Goal: Transaction & Acquisition: Purchase product/service

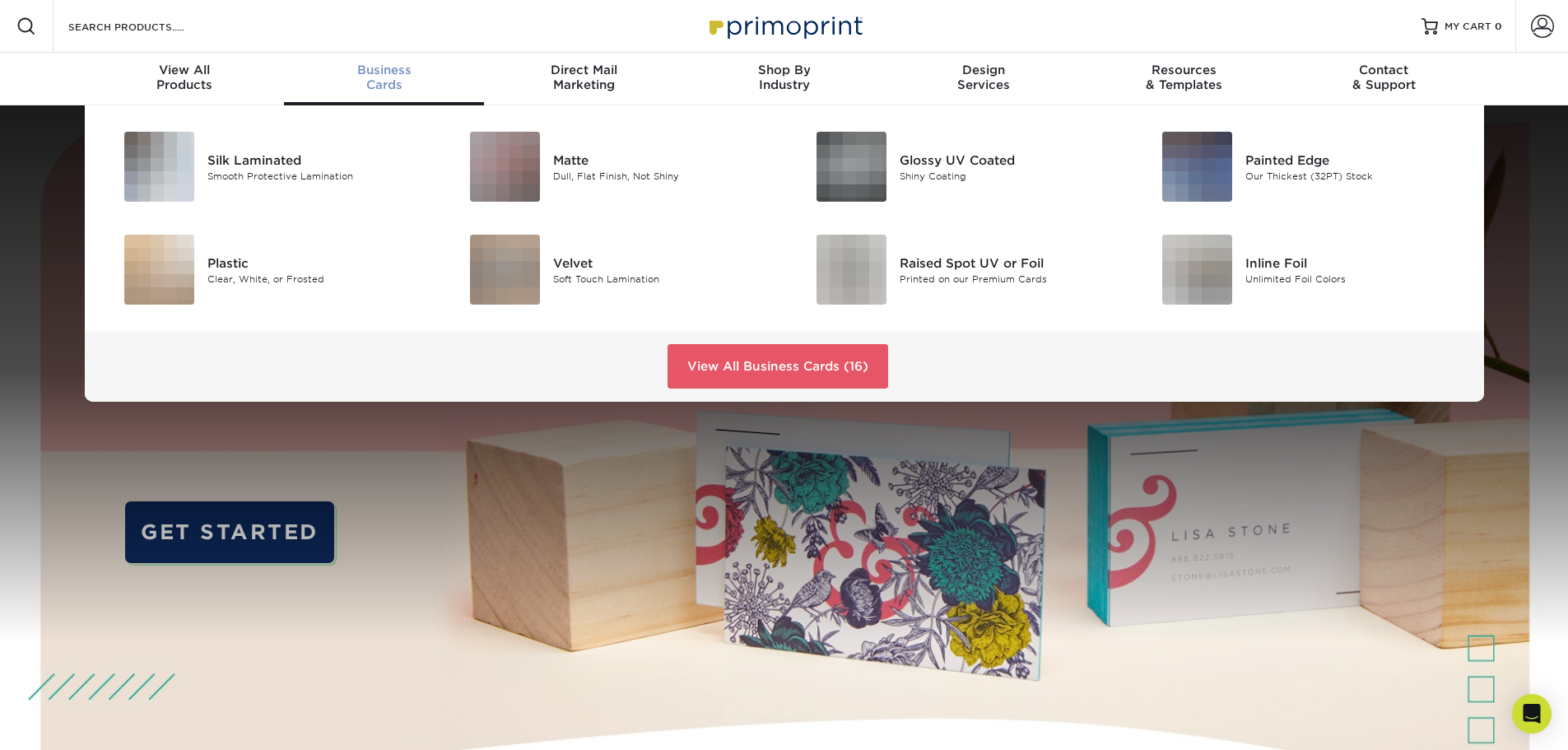
click at [381, 75] on span "Business" at bounding box center [384, 70] width 200 height 15
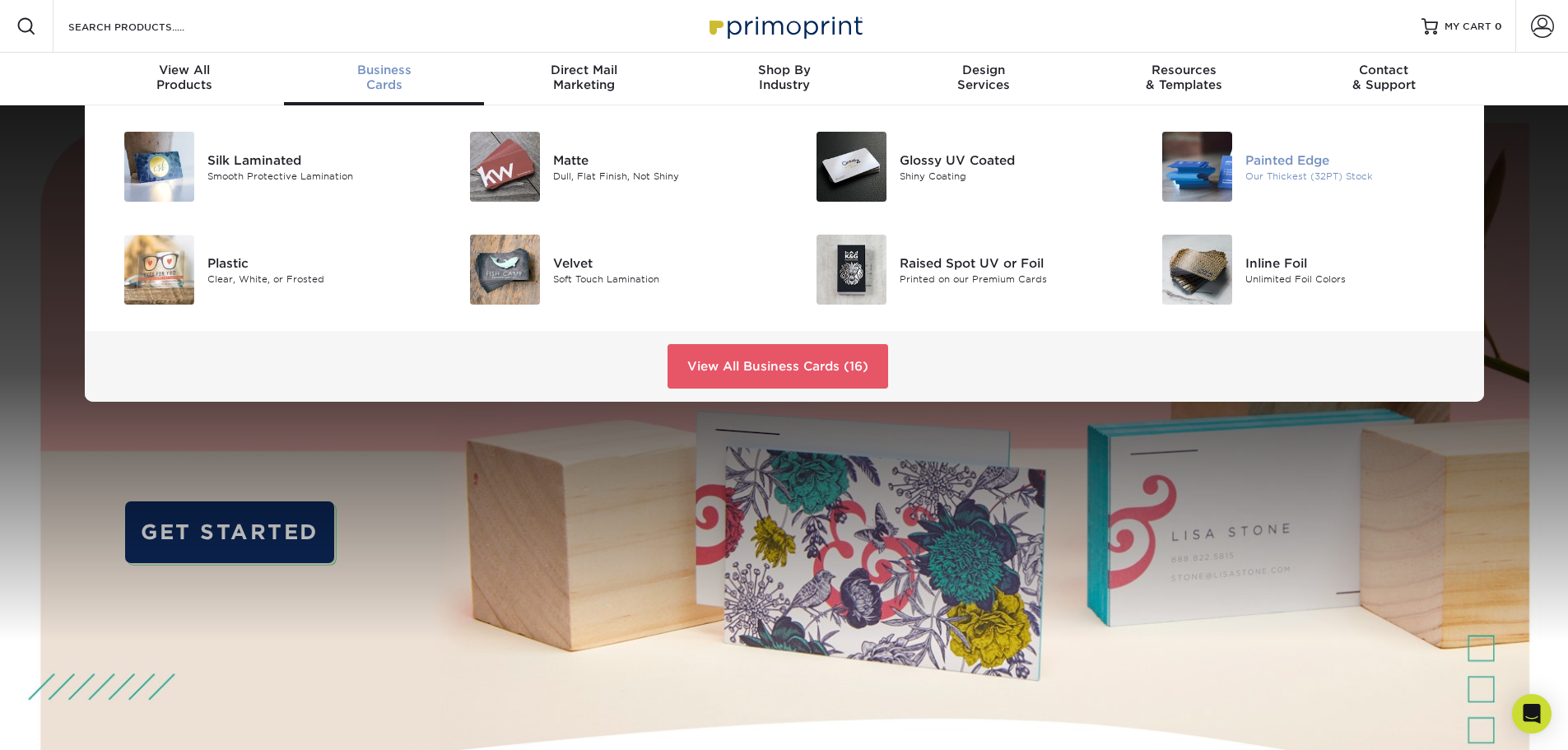
click at [1281, 168] on div "Painted Edge" at bounding box center [1354, 159] width 218 height 18
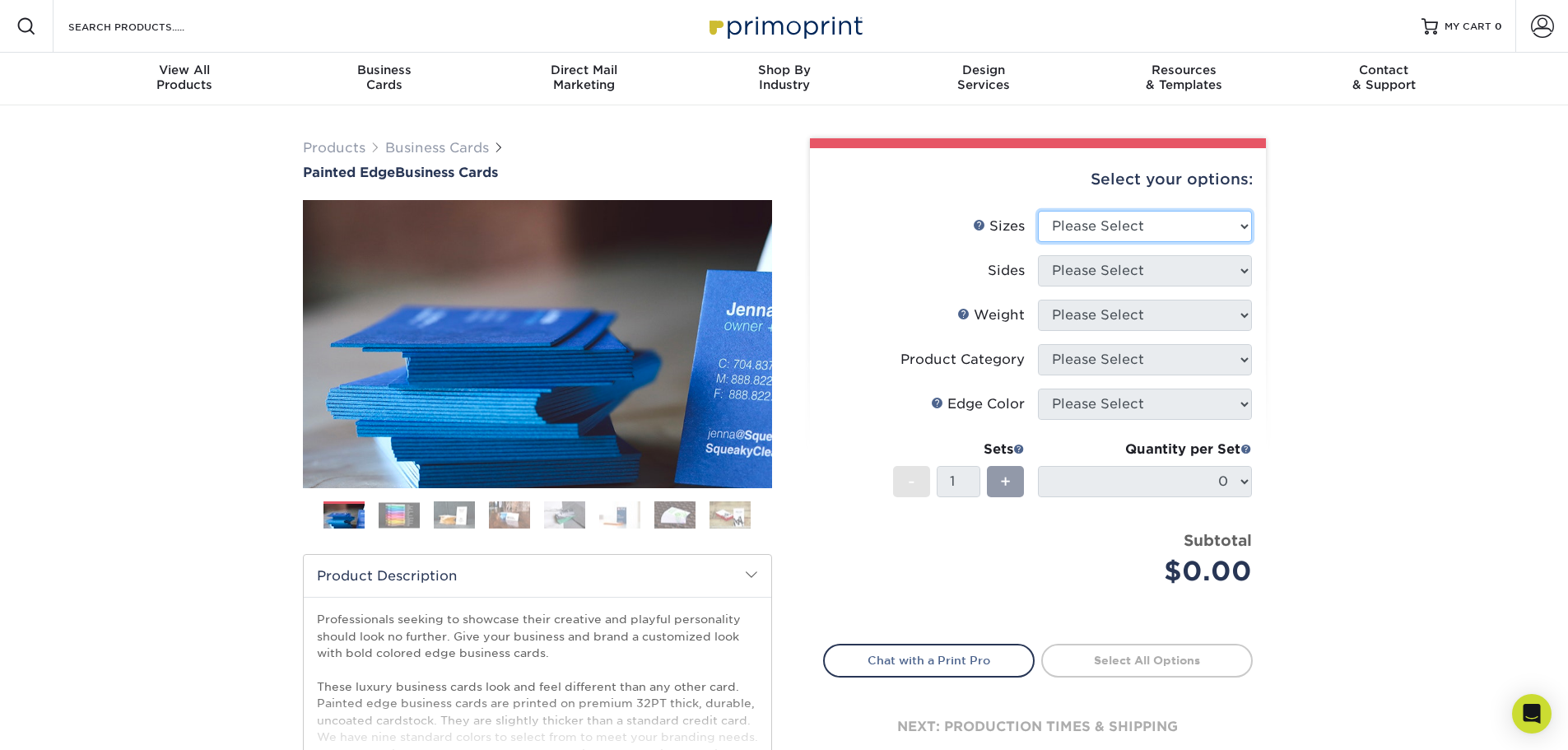
click at [1112, 236] on select "Please Select 2" x 3.5" - Standard 2.125" x 3.375" - European 2.5" x 2.5" - Squ…" at bounding box center [1145, 225] width 214 height 31
select select "2.00x3.50"
click at [1038, 210] on select "Please Select 2" x 3.5" - Standard 2.125" x 3.375" - European 2.5" x 2.5" - Squ…" at bounding box center [1145, 225] width 214 height 31
click at [387, 514] on img at bounding box center [400, 515] width 41 height 25
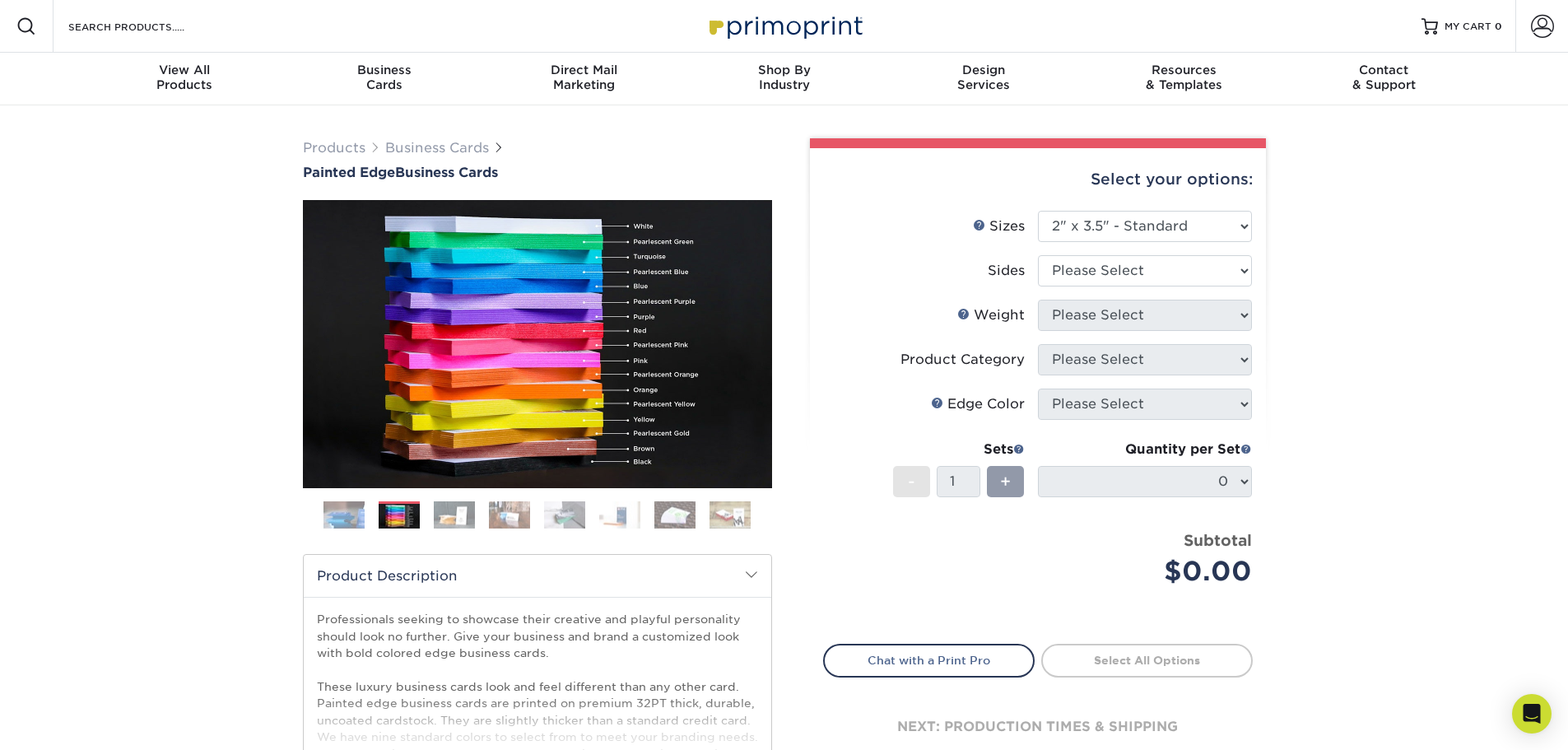
click at [453, 517] on img at bounding box center [454, 515] width 41 height 29
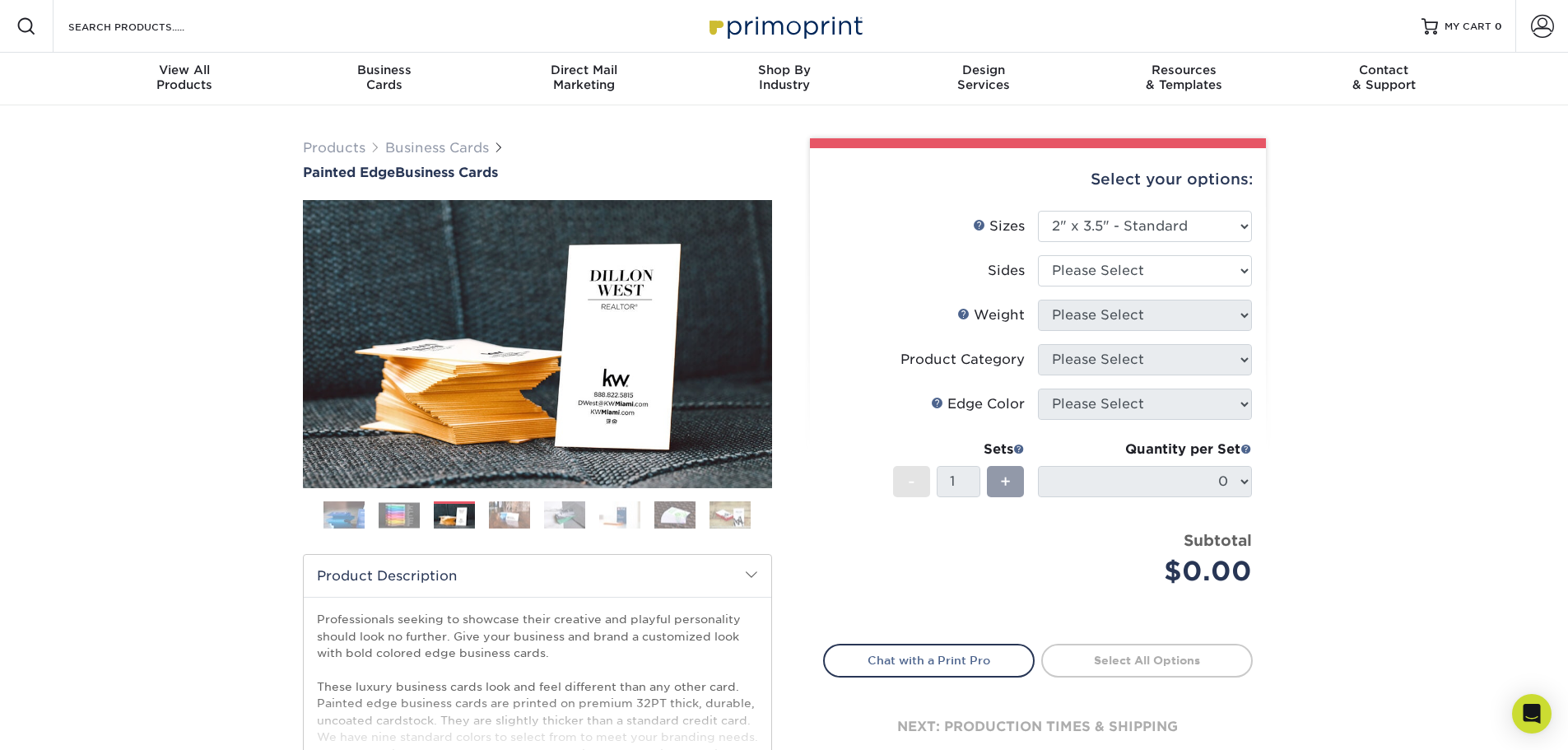
click at [405, 516] on img at bounding box center [400, 515] width 41 height 25
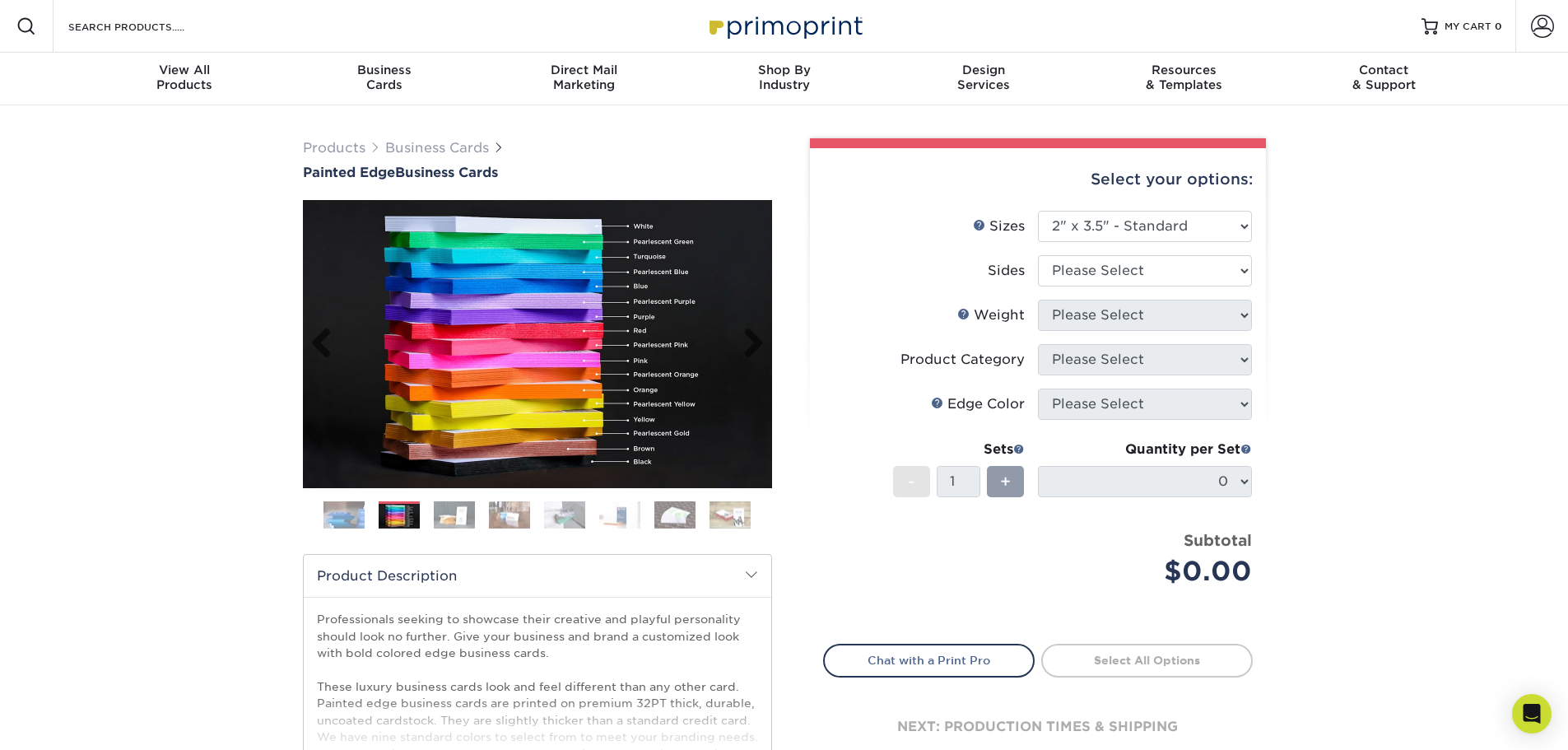
click at [586, 463] on img at bounding box center [537, 344] width 470 height 289
click at [459, 518] on img at bounding box center [454, 515] width 41 height 29
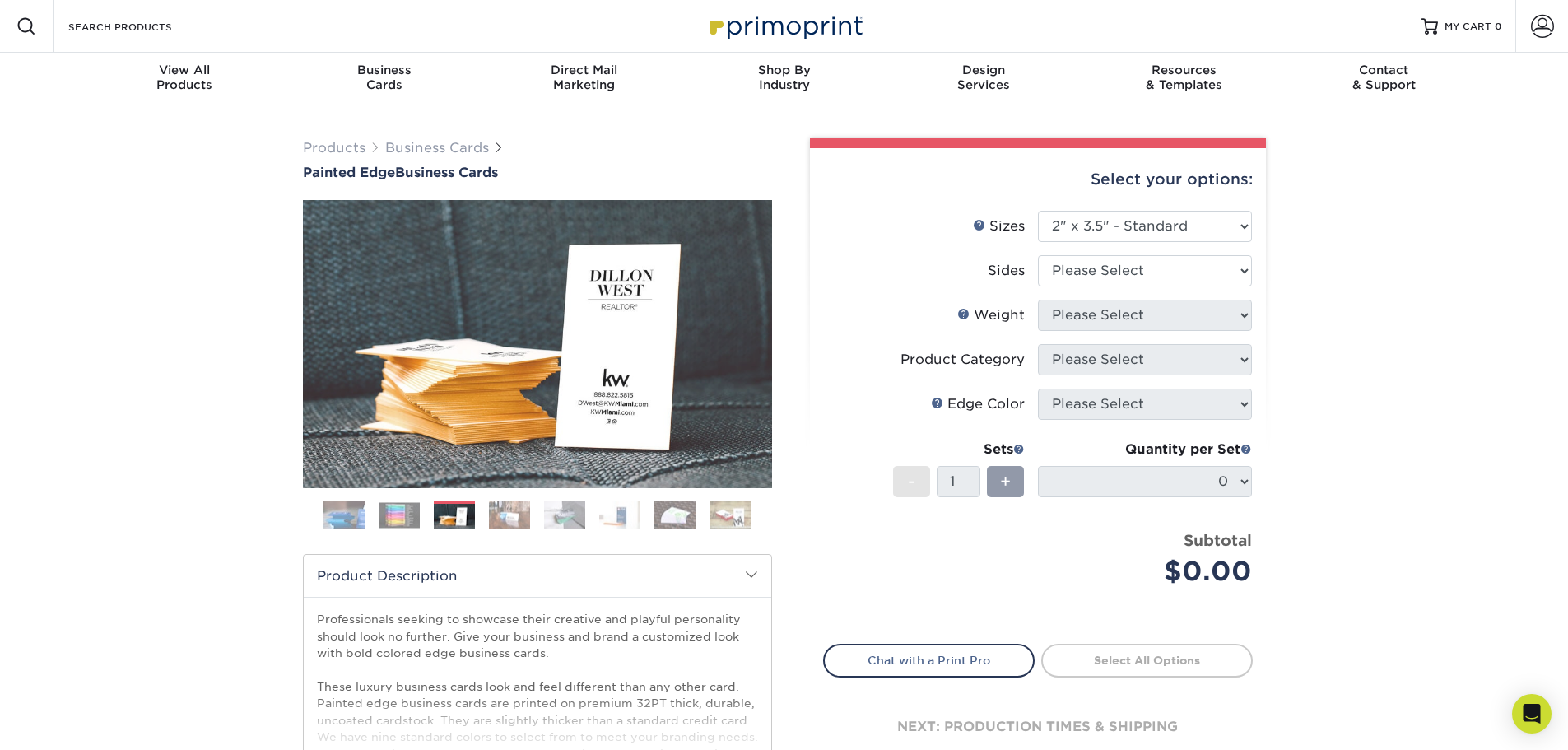
click at [501, 516] on img at bounding box center [510, 515] width 41 height 29
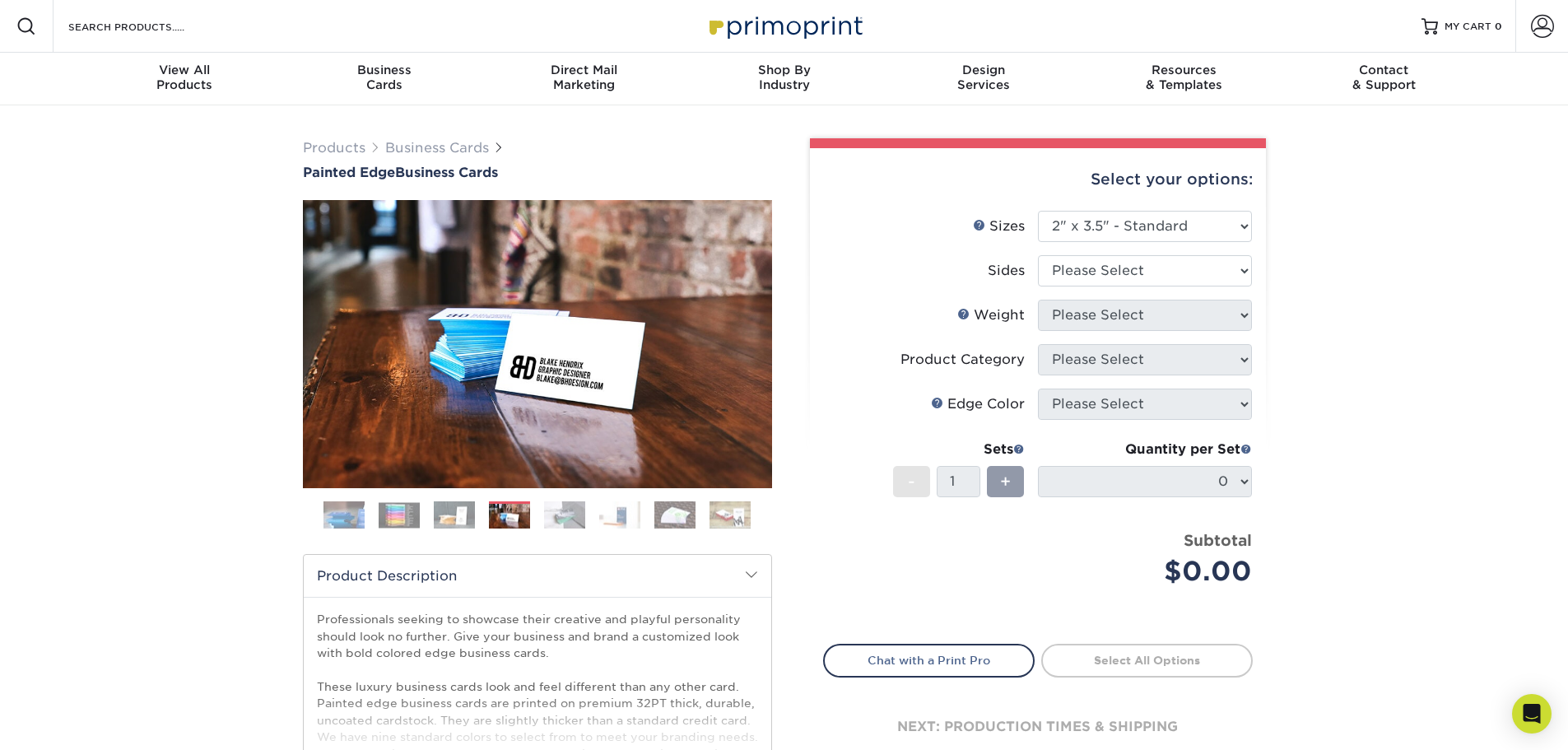
click at [566, 520] on img at bounding box center [565, 515] width 41 height 29
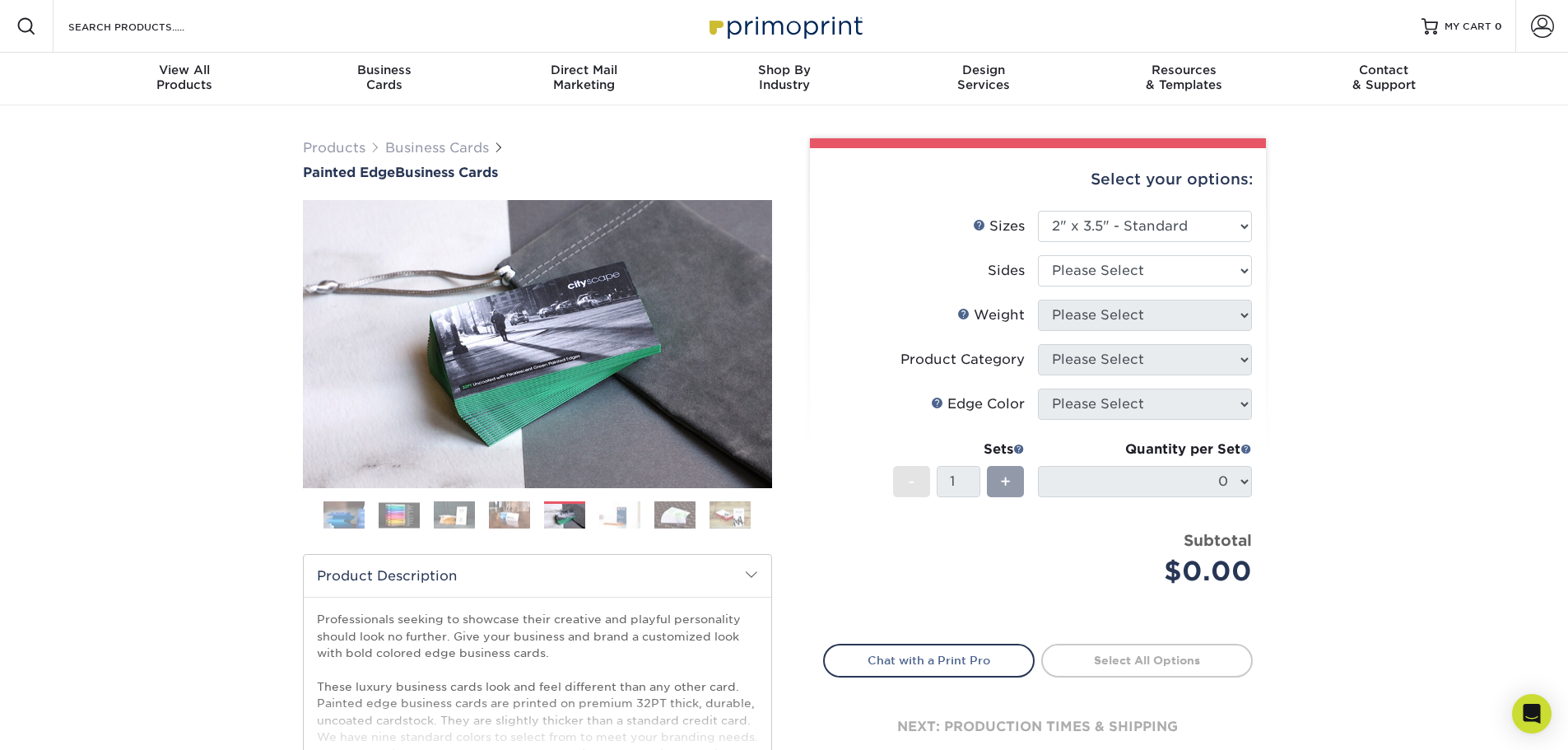
click at [605, 517] on img at bounding box center [620, 515] width 41 height 29
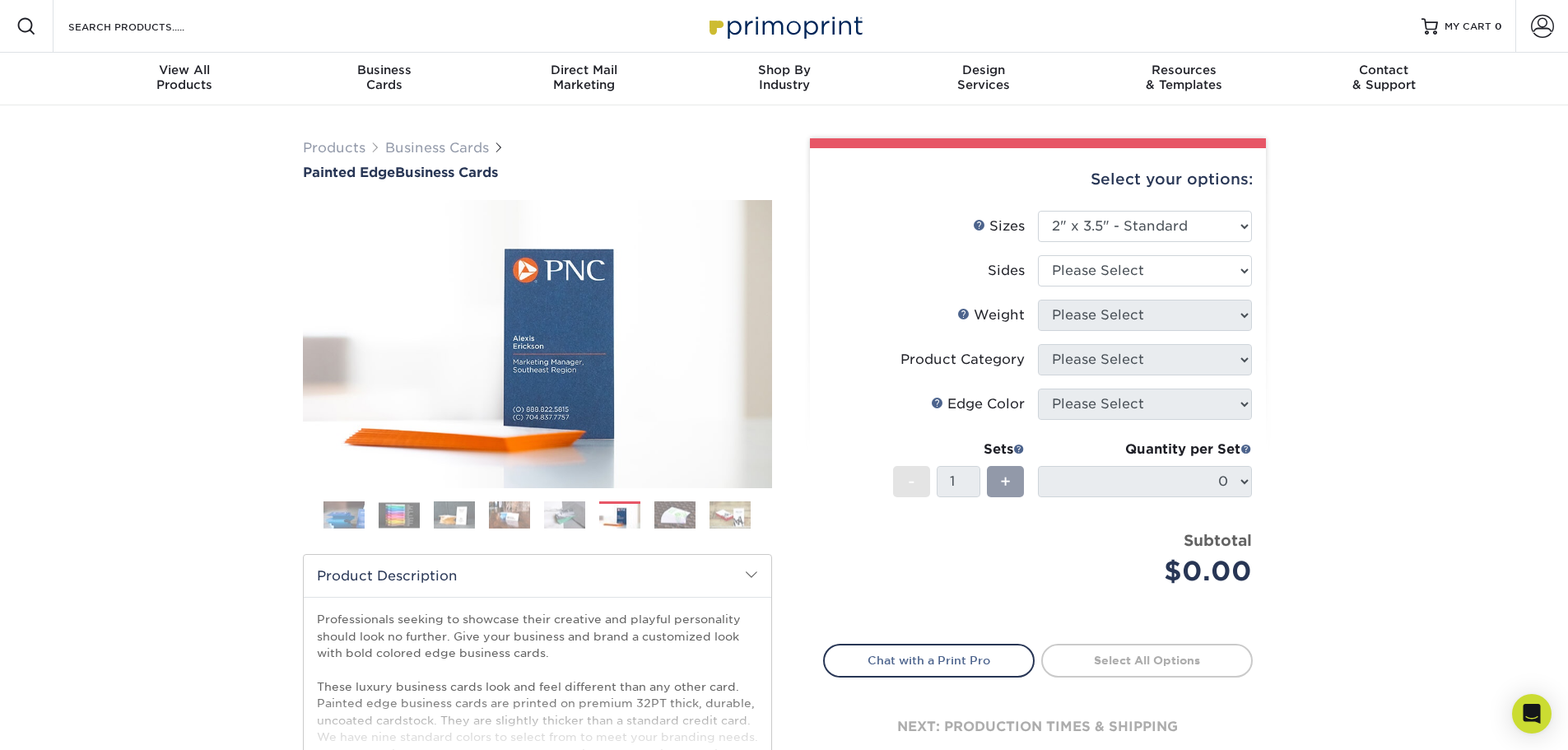
click at [680, 522] on img at bounding box center [675, 515] width 41 height 29
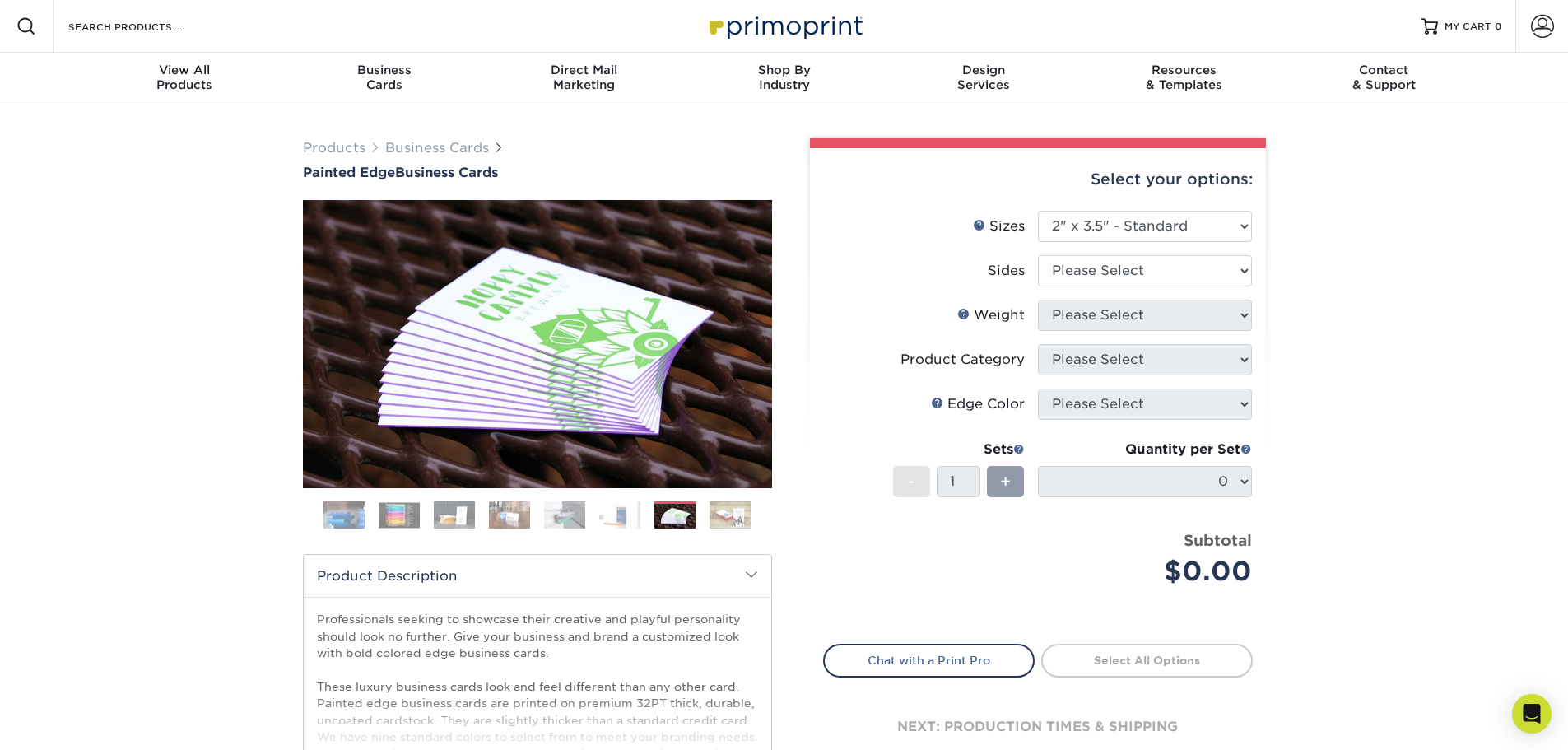
click at [740, 520] on img at bounding box center [731, 515] width 41 height 29
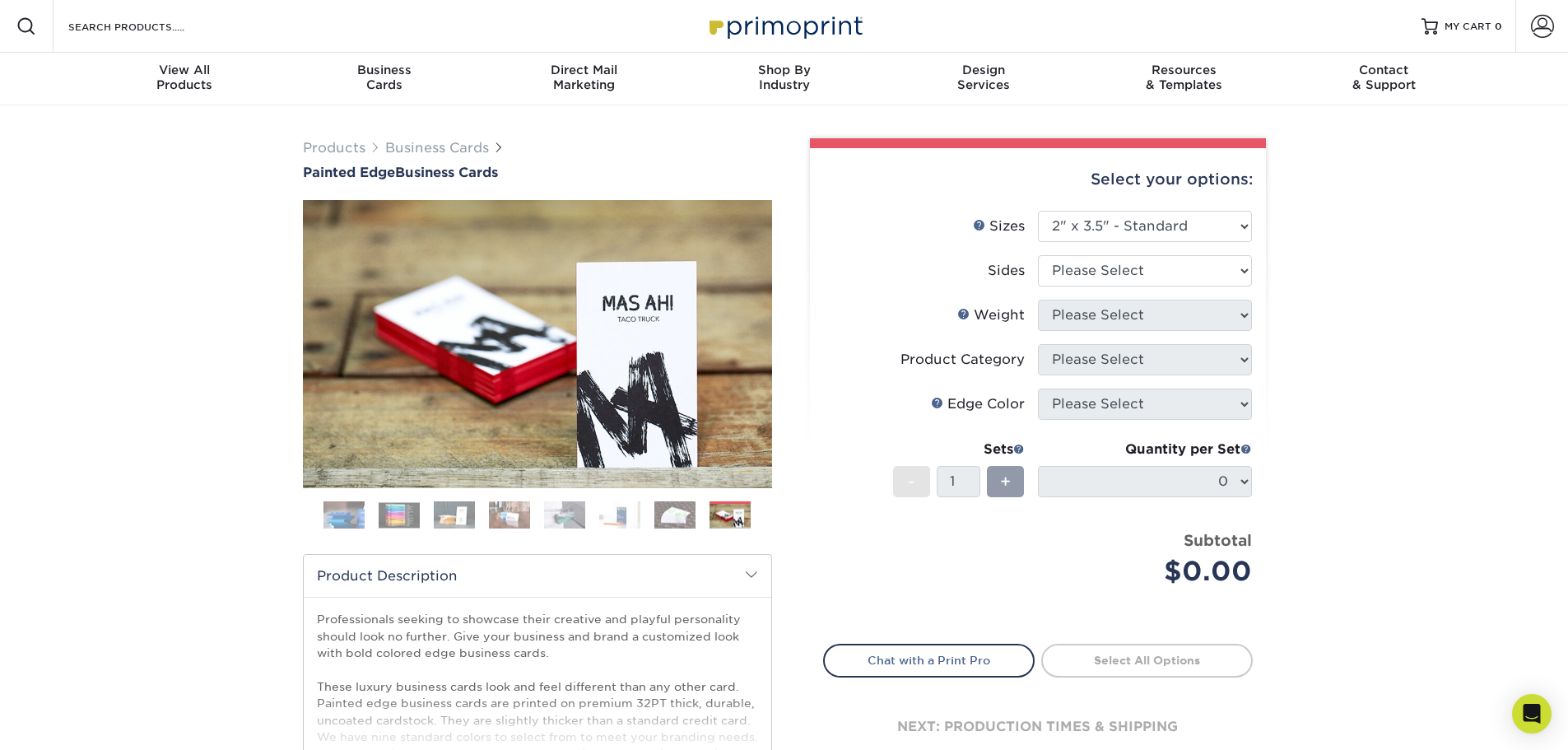
click at [398, 509] on img at bounding box center [400, 515] width 41 height 25
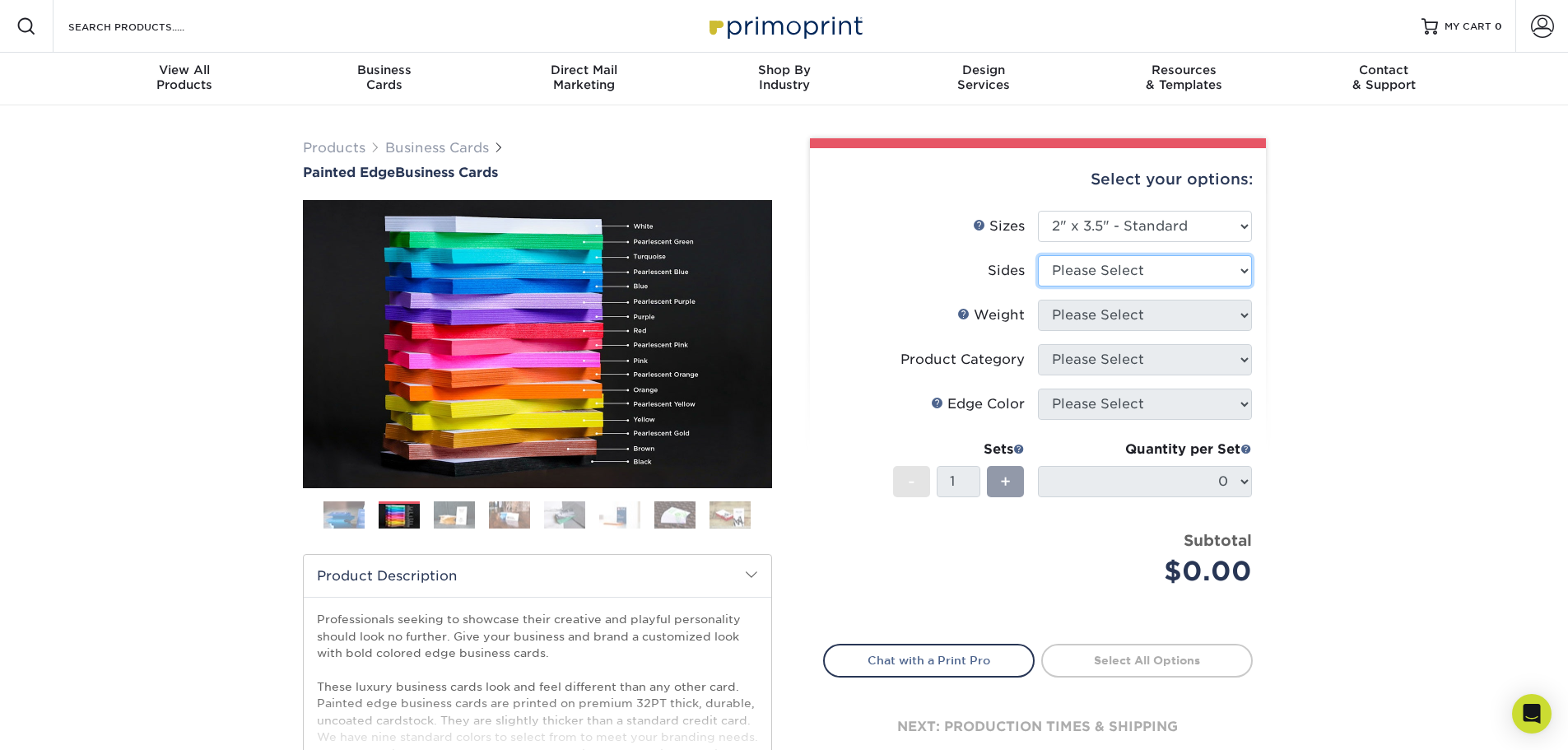
click at [1067, 273] on select "Please Select Print Both Sides Print Front Only" at bounding box center [1145, 271] width 214 height 31
select select "13abbda7-1d64-4f25-8bb2-c179b224825d"
click at [1038, 256] on select "Please Select Print Both Sides Print Front Only" at bounding box center [1145, 271] width 214 height 31
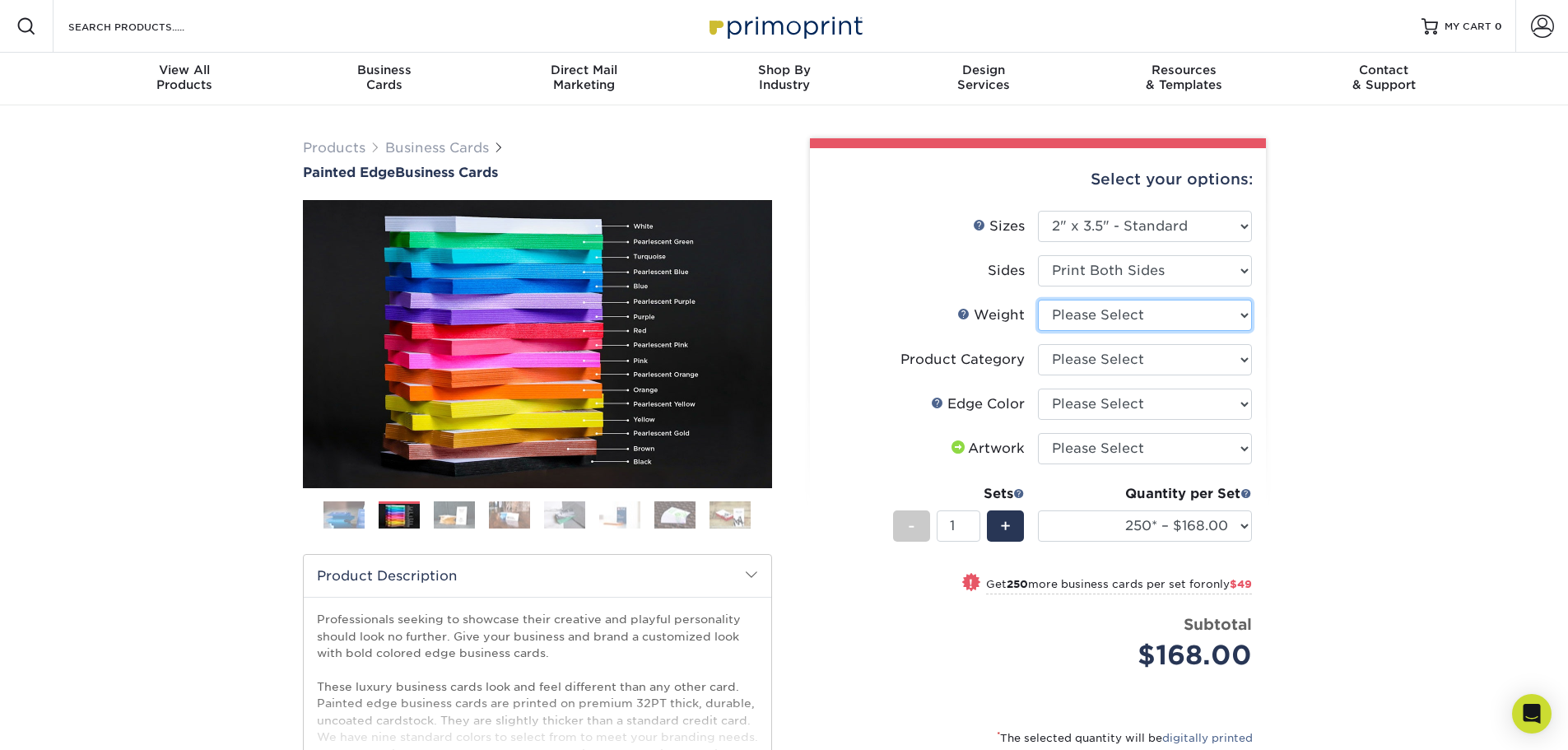
click at [1077, 320] on select "Please Select 32PTUC" at bounding box center [1145, 315] width 214 height 31
select select "32PTUC"
click at [1038, 300] on select "Please Select 32PTUC" at bounding box center [1145, 315] width 214 height 31
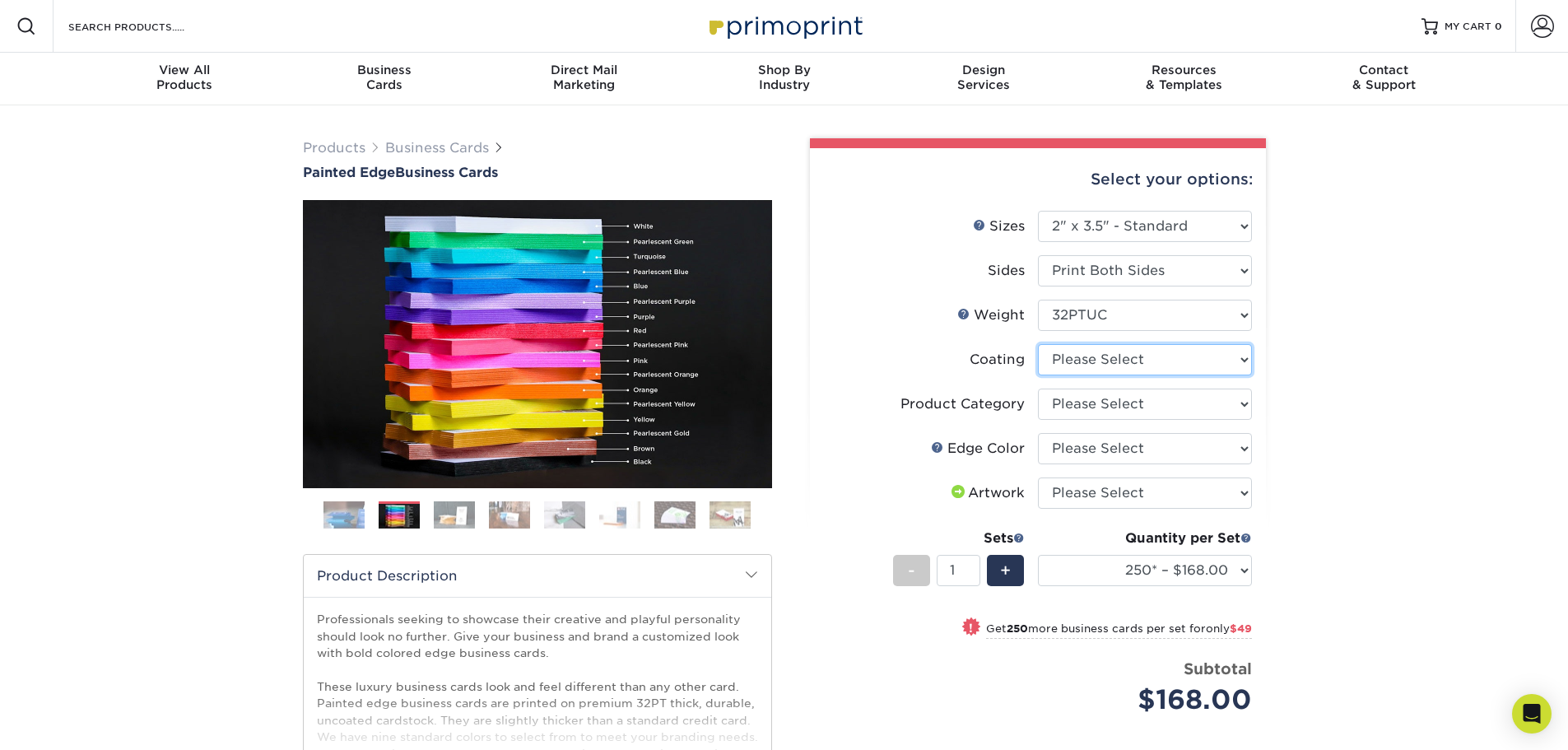
click at [1079, 364] on select at bounding box center [1145, 359] width 214 height 31
select select "3e7618de-abca-4bda-9f97-8b9129e913d8"
click at [1038, 344] on select at bounding box center [1145, 359] width 214 height 31
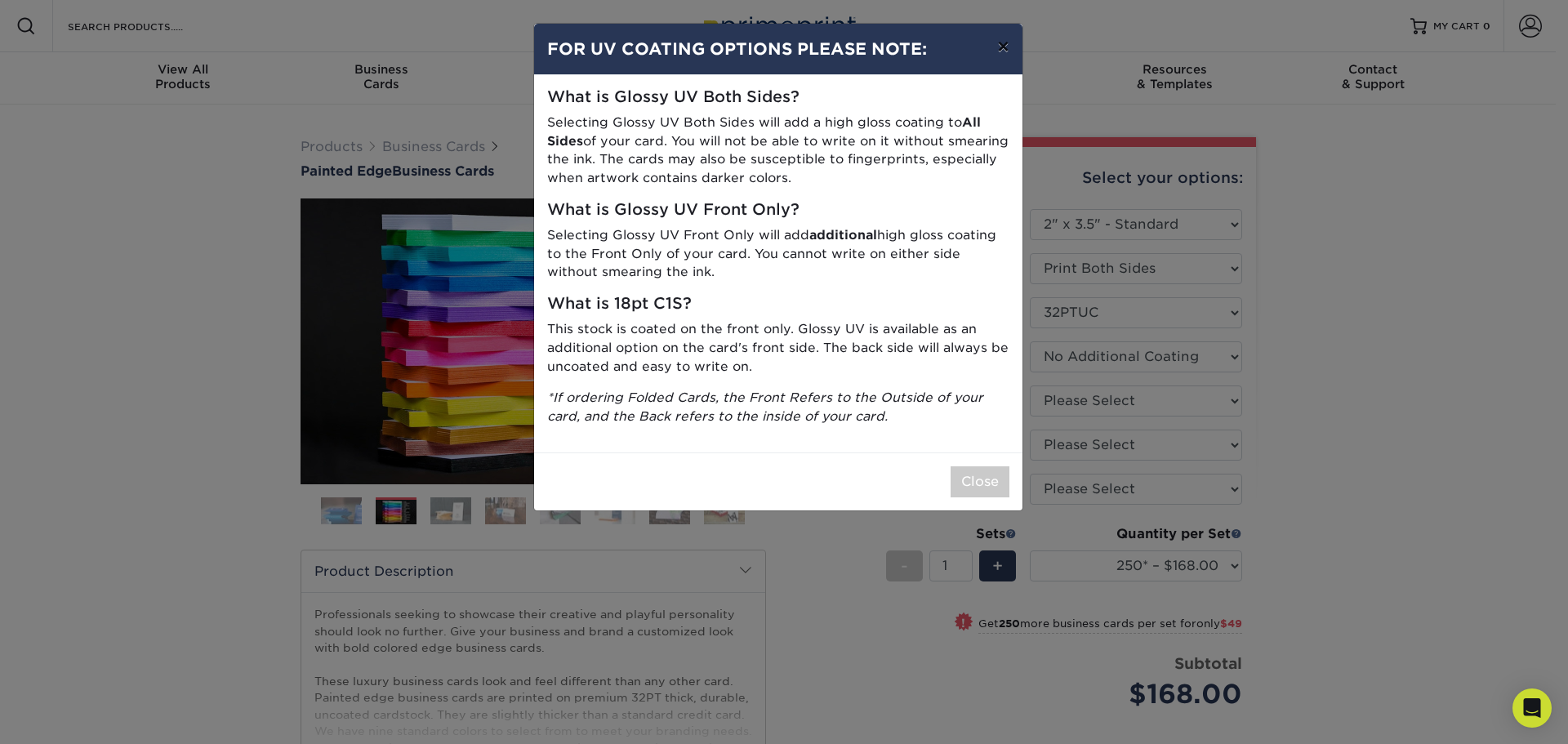
click at [1000, 46] on button "×" at bounding box center [1003, 46] width 37 height 46
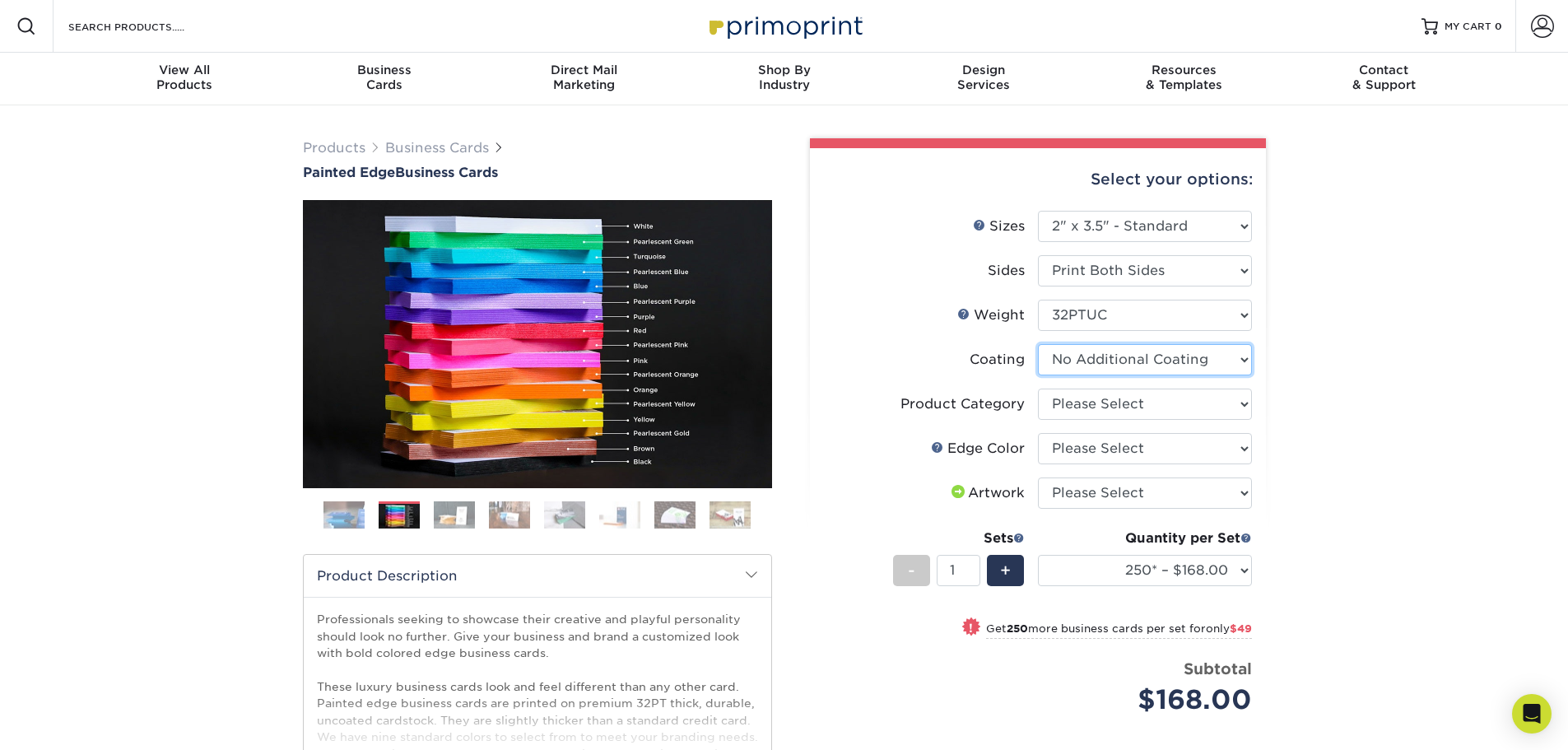
click at [1084, 365] on select at bounding box center [1145, 359] width 214 height 31
click at [1038, 344] on select at bounding box center [1145, 359] width 214 height 31
click at [1082, 408] on select "Please Select Business Cards" at bounding box center [1145, 404] width 214 height 31
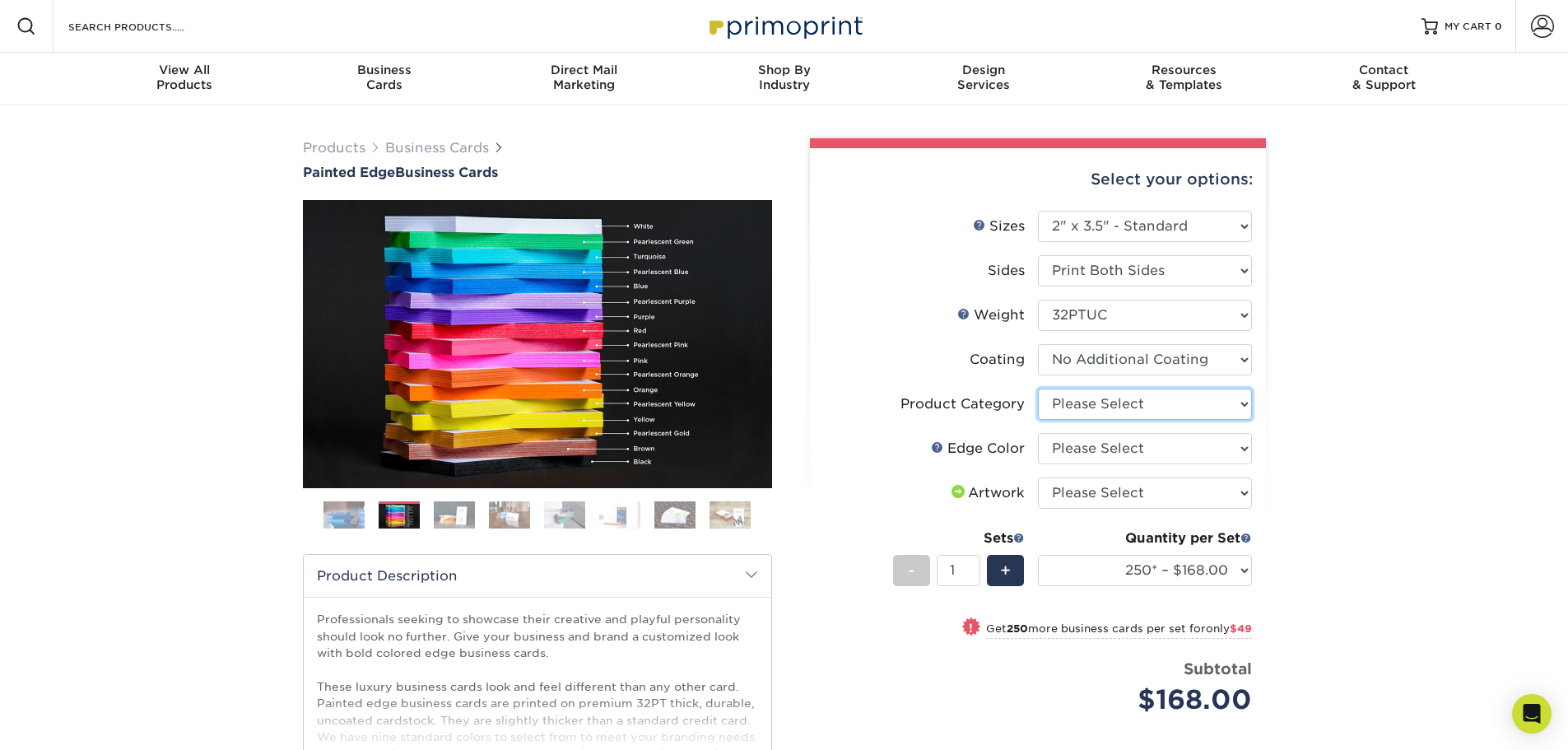
select select "3b5148f1-0588-4f88-a218-97bcfdce65c1"
click at [1038, 389] on select "Please Select Business Cards" at bounding box center [1145, 404] width 214 height 31
click at [1081, 455] on select "Please Select Charcoal Black Brown Blue Pearlescent Blue Pearlescent Gold Pearl…" at bounding box center [1145, 448] width 214 height 31
select select "34794e23-ba15-445e-813c-341542a5462f"
click at [1038, 433] on select "Please Select Charcoal Black Brown Blue Pearlescent Blue Pearlescent Gold Pearl…" at bounding box center [1145, 448] width 214 height 31
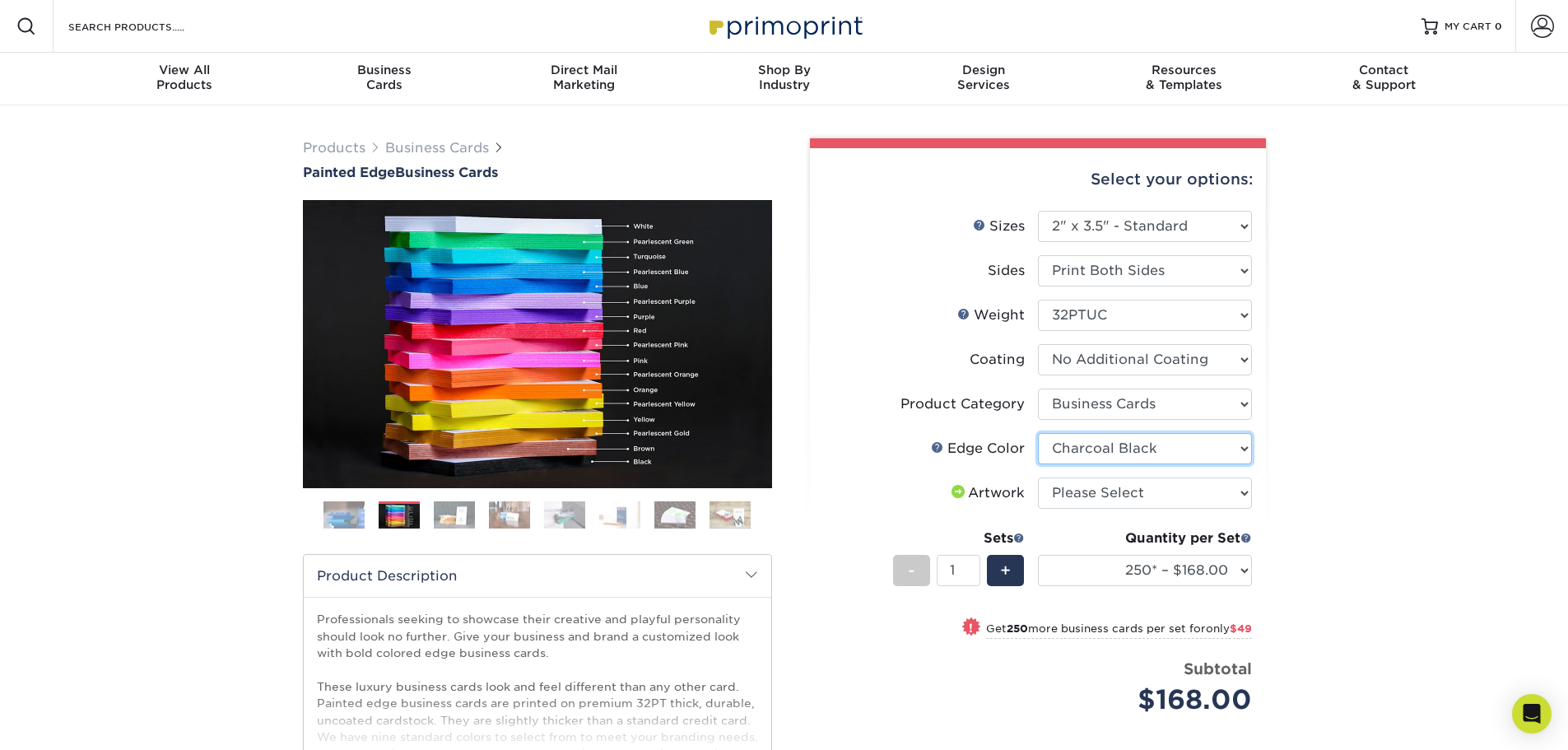
click at [1084, 446] on select "Please Select Charcoal Black Brown Blue Pearlescent Blue Pearlescent Gold Pearl…" at bounding box center [1145, 448] width 214 height 31
click at [1157, 494] on select "Please Select I will upload files I need a design - $100" at bounding box center [1145, 492] width 214 height 31
select select "upload"
click at [1038, 477] on select "Please Select I will upload files I need a design - $100" at bounding box center [1145, 492] width 214 height 31
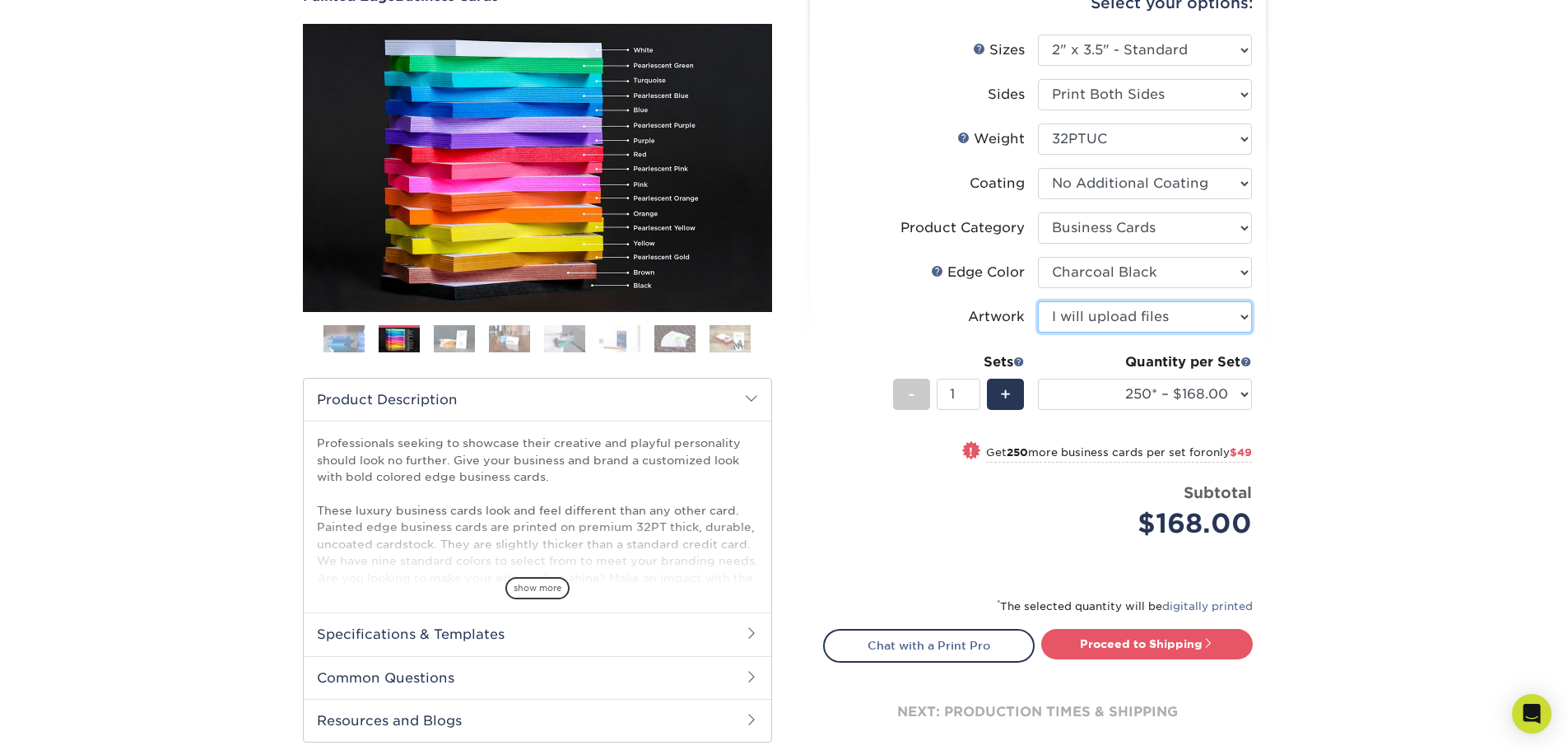
scroll to position [165, 0]
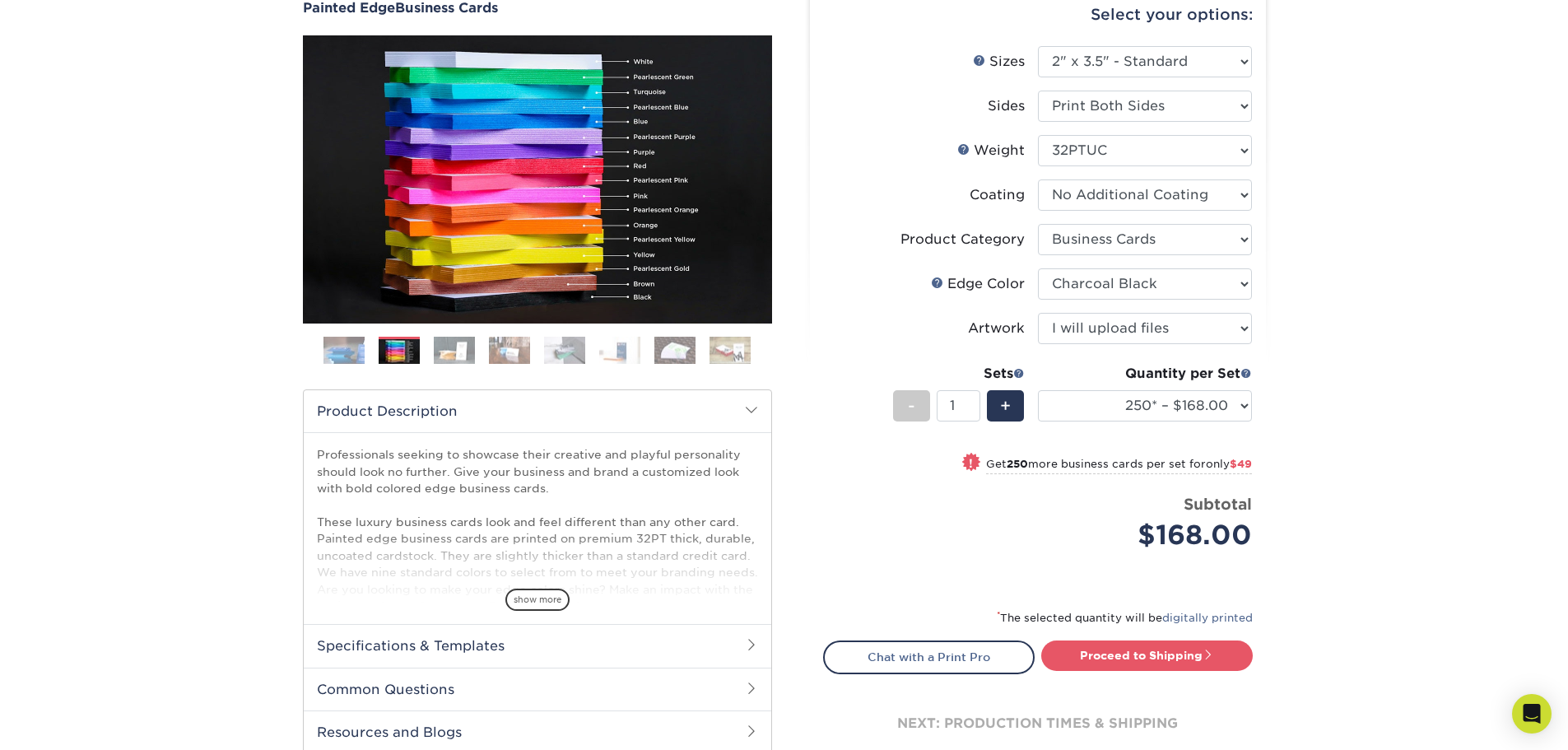
drag, startPoint x: 1177, startPoint y: 656, endPoint x: 1246, endPoint y: 634, distance: 72.4
click at [1177, 656] on link "Proceed to Shipping" at bounding box center [1147, 655] width 211 height 29
type input "Set 1"
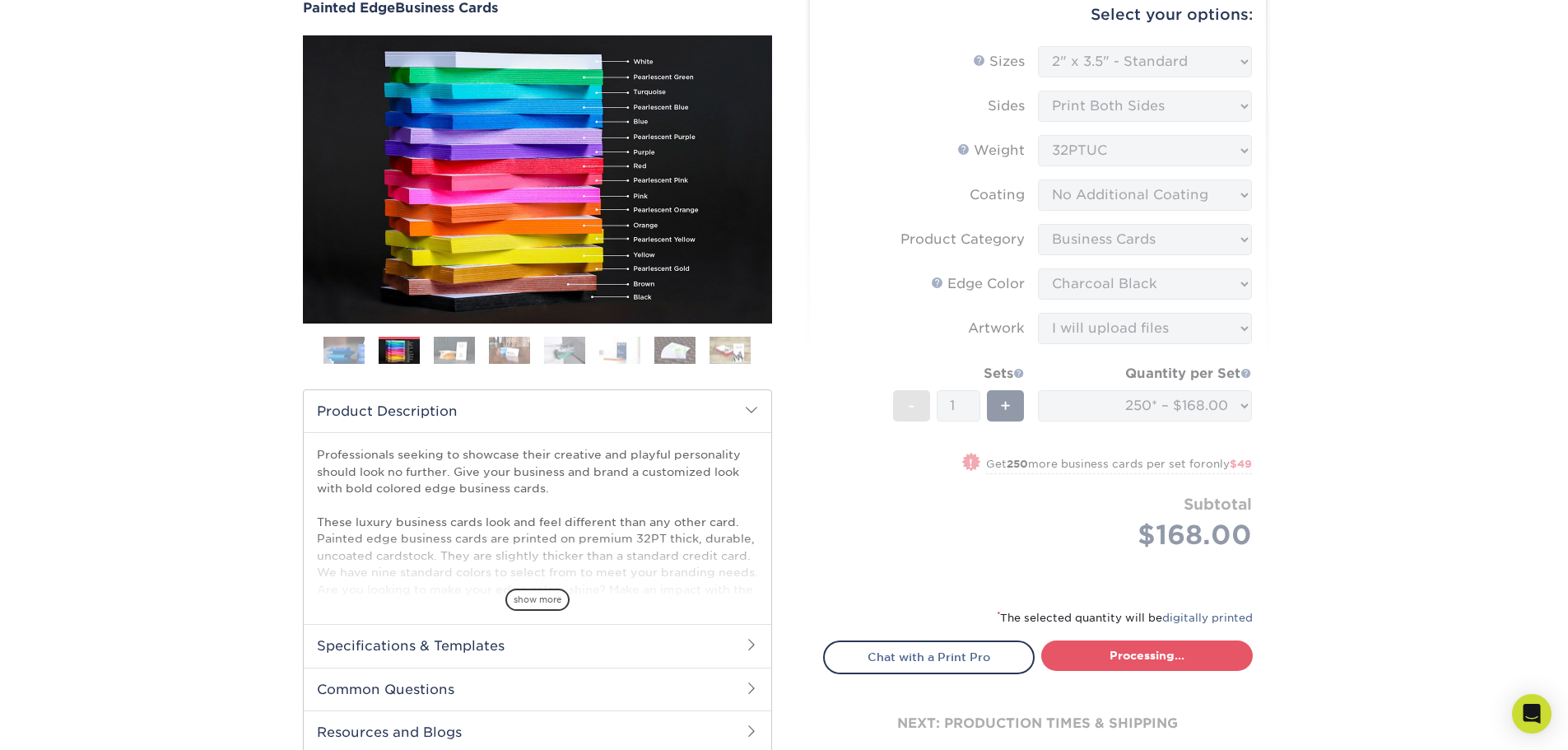
select select "b1d50ed3-fc81-464d-a1d8-d1915fbce704"
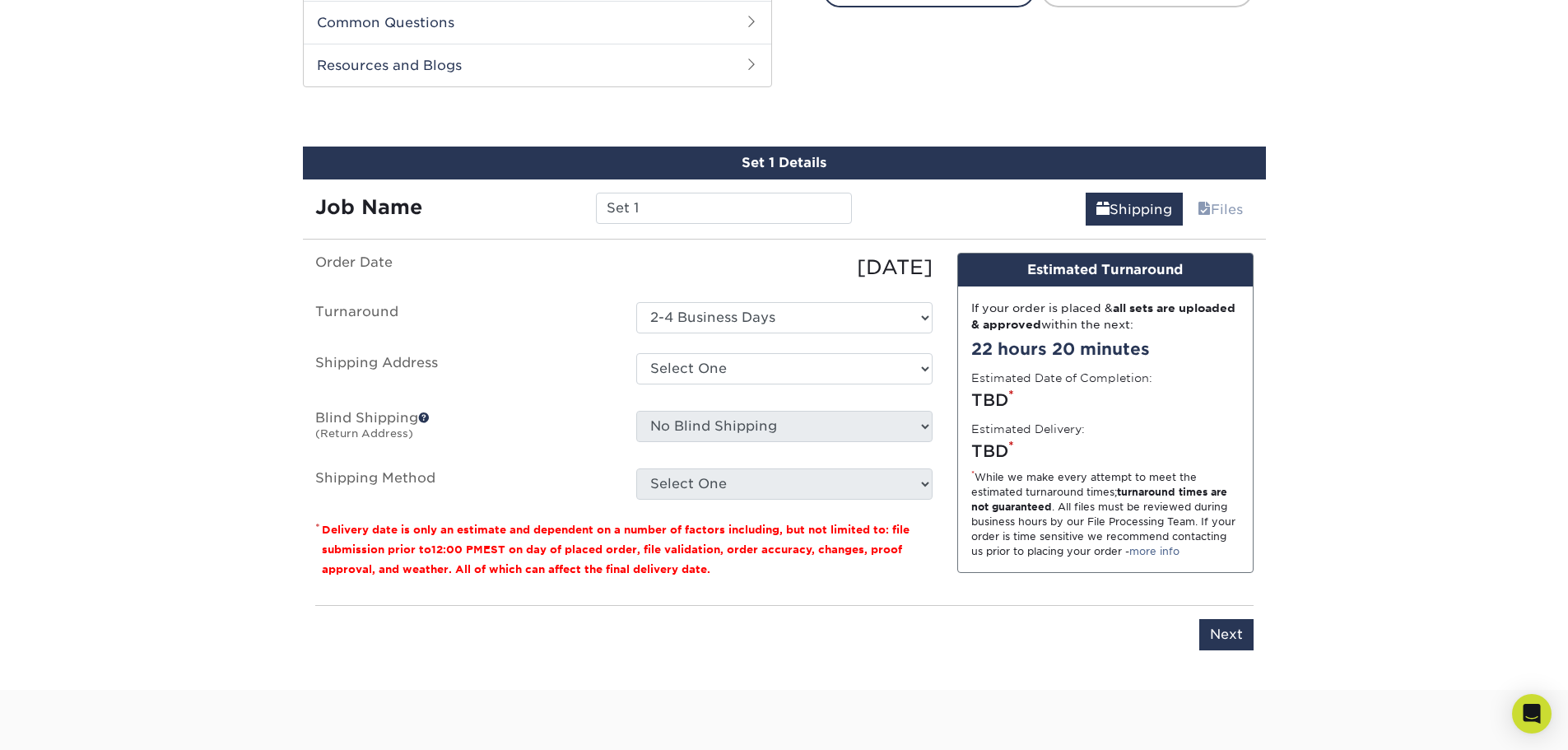
scroll to position [851, 0]
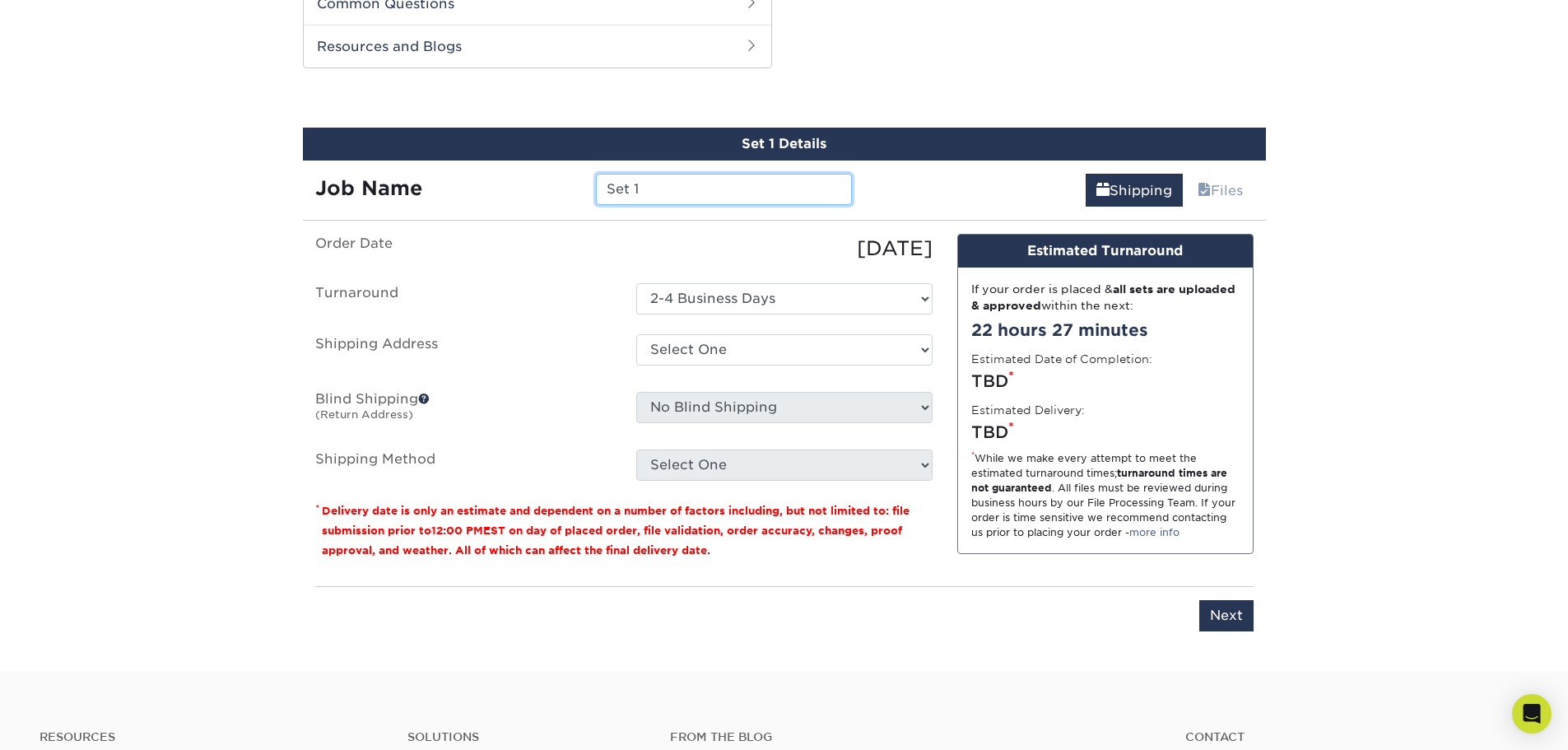
click at [697, 191] on input "Set 1" at bounding box center [724, 189] width 256 height 31
drag, startPoint x: 746, startPoint y: 183, endPoint x: 550, endPoint y: 186, distance: 196.0
click at [550, 186] on div "Job Name Set 1" at bounding box center [584, 189] width 562 height 31
type input "Legacy Realty - Tommy"
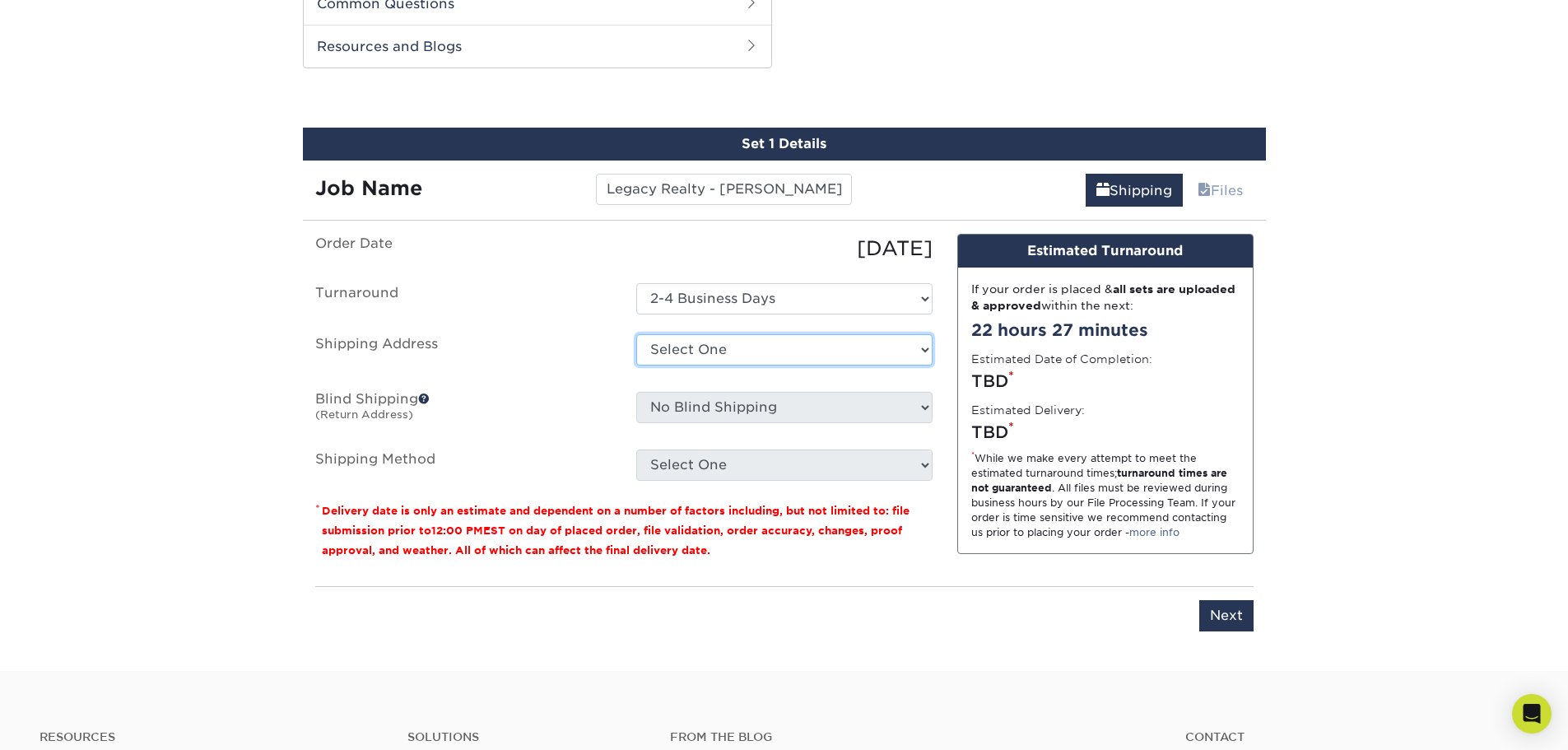
click at [734, 349] on select "Select One + Add New Address - Login" at bounding box center [784, 349] width 296 height 31
select select "newaddress"
click at [636, 334] on select "Select One + Add New Address - Login" at bounding box center [784, 349] width 296 height 31
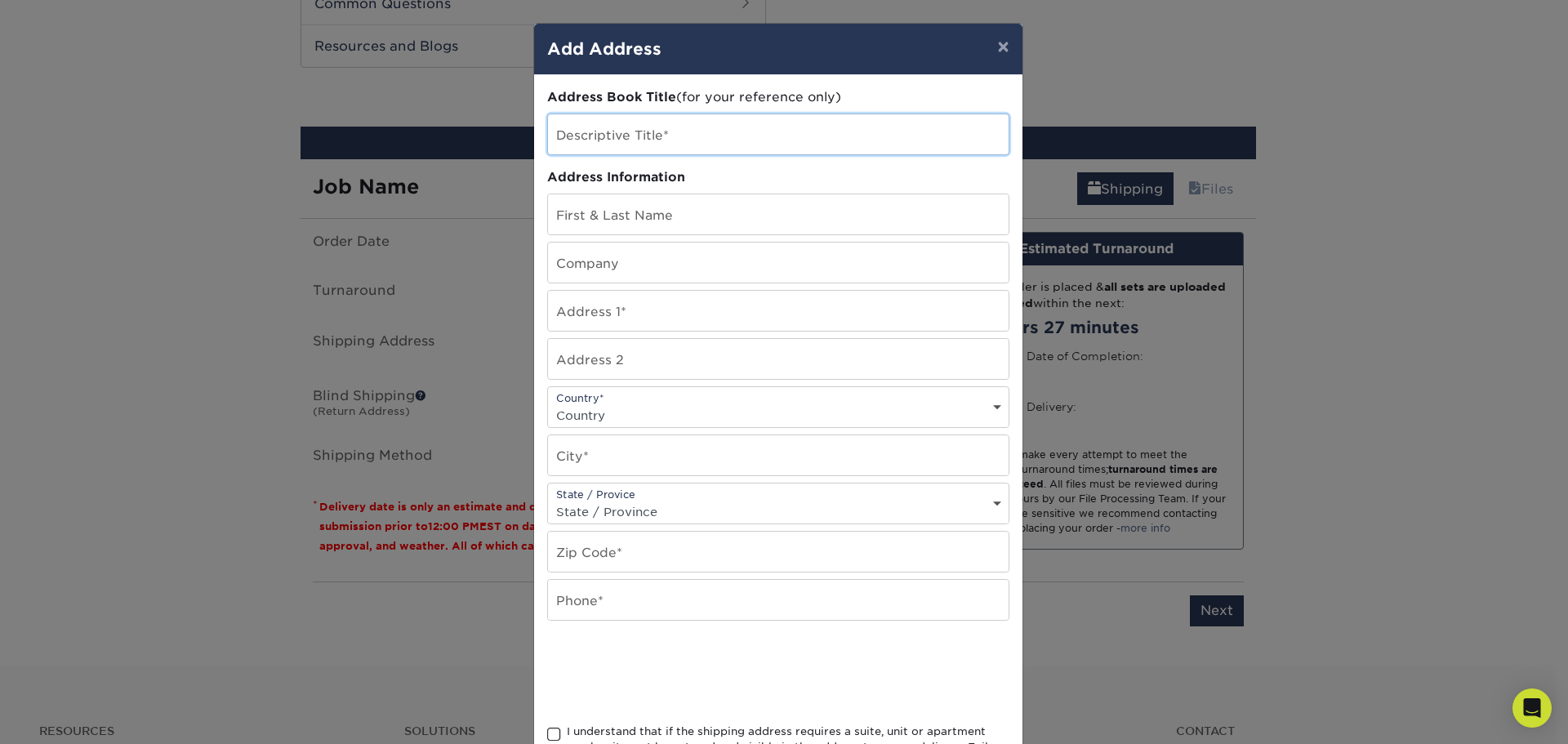
click at [699, 138] on input "text" at bounding box center [778, 134] width 460 height 40
type input "Legacy Realty Partners"
type input "[PERSON_NAME]"
type input "Legacy Realty Partners"
type input "501 Grant Street, Suite 1025"
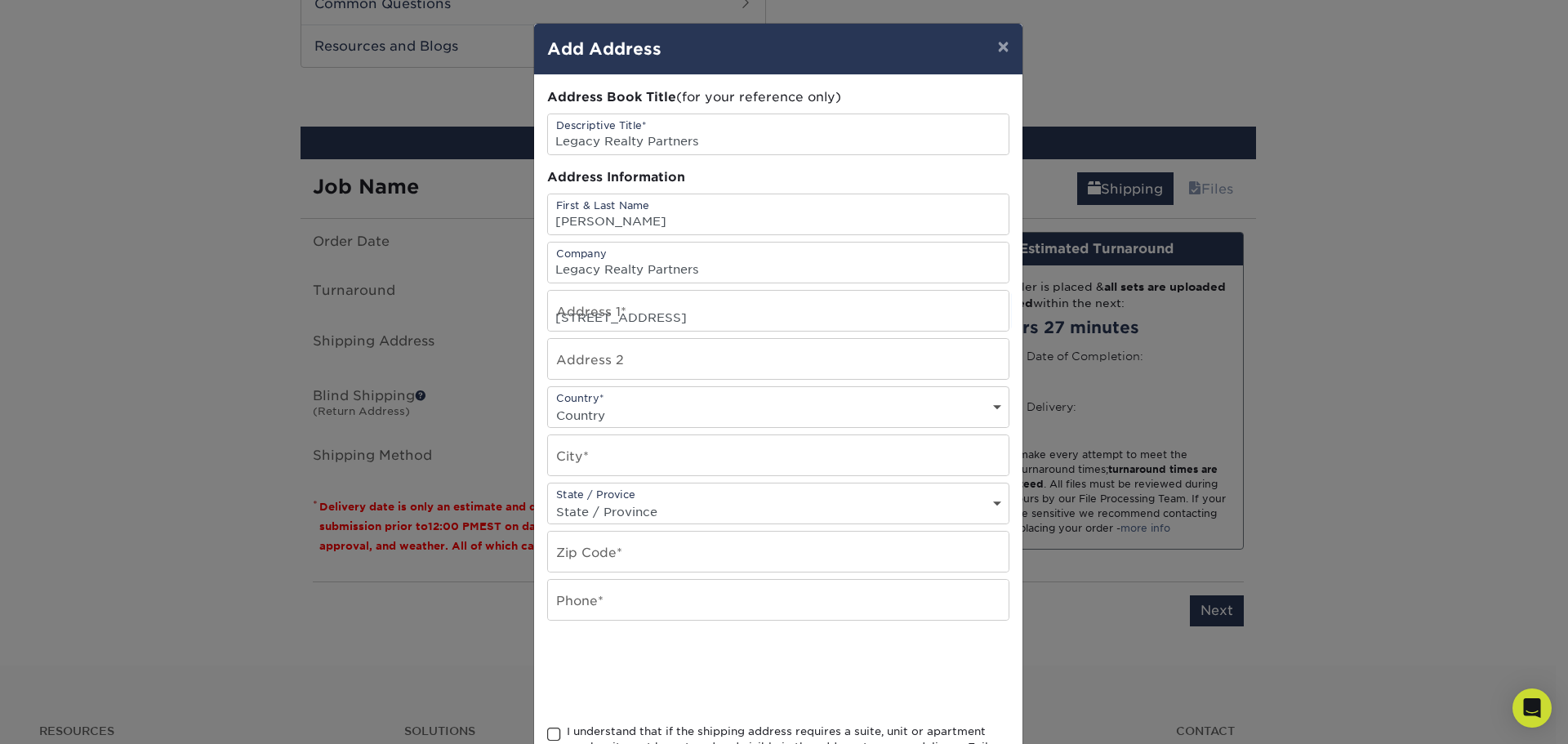
select select "US"
type input "PITTSBURGH"
select select "PA"
type input "15219-4406"
type input "4128665429"
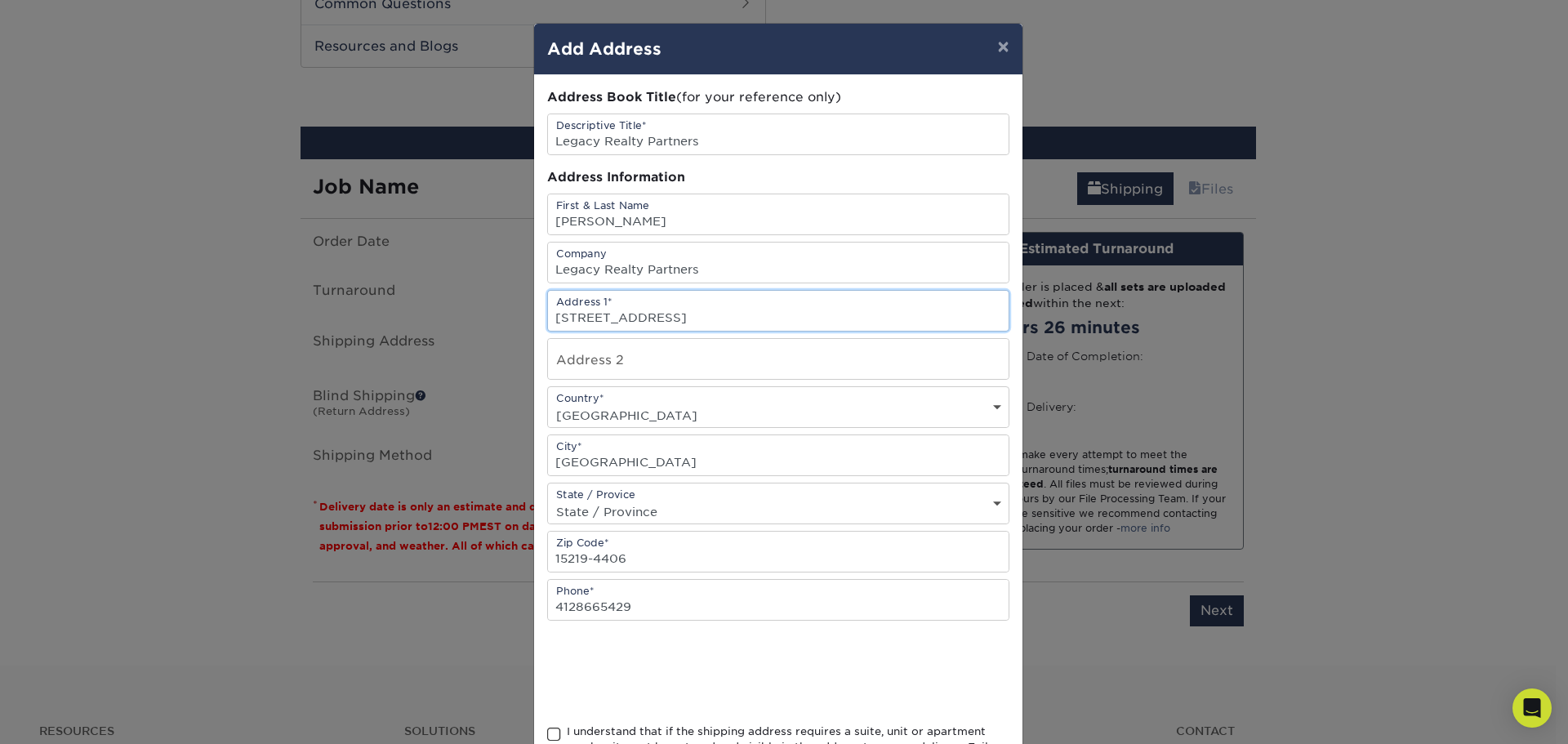
drag, startPoint x: 735, startPoint y: 312, endPoint x: 650, endPoint y: 314, distance: 85.0
click at [650, 314] on input "501 Grant Street, Suite 1025" at bounding box center [778, 311] width 460 height 40
click at [607, 356] on input "text" at bounding box center [778, 358] width 460 height 40
paste input ", Suite 1025"
type input ", Suite 1025"
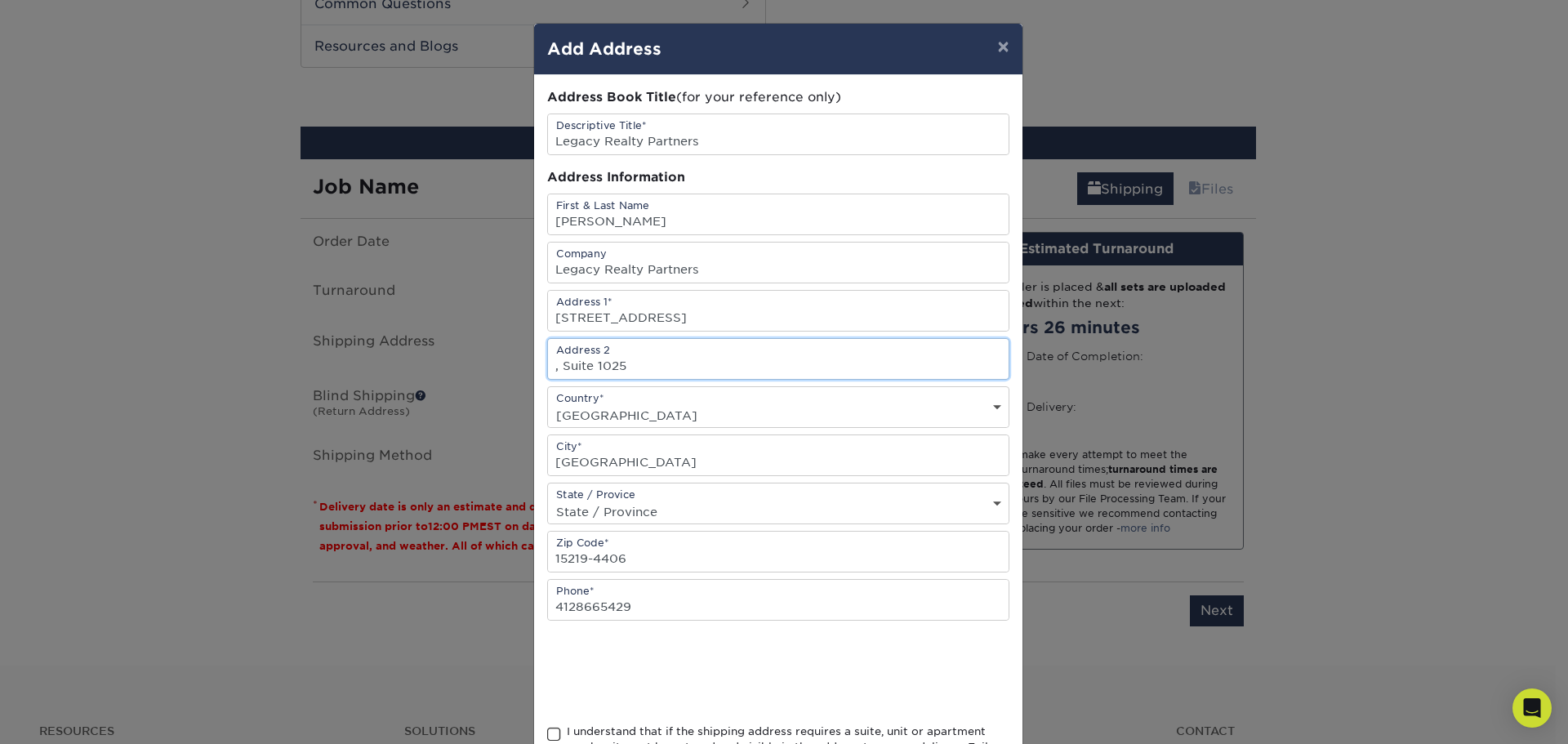
drag, startPoint x: 555, startPoint y: 365, endPoint x: 486, endPoint y: 366, distance: 69.0
click at [486, 366] on div "× Add Address Address Book Title (for your reference only) Descriptive Title* L…" at bounding box center [784, 372] width 1568 height 744
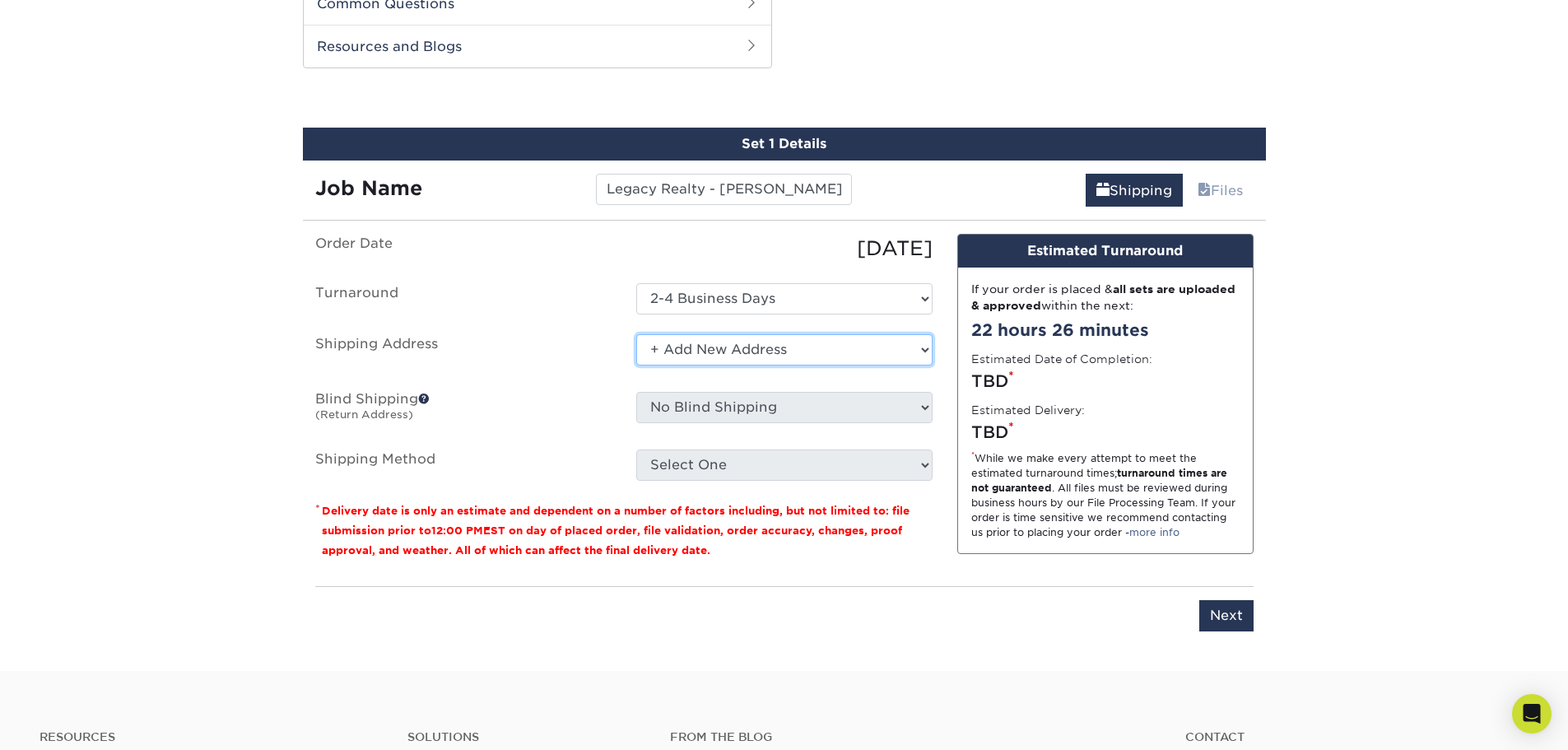
click at [801, 358] on select "Select One + Add New Address - Login" at bounding box center [784, 349] width 296 height 31
click at [636, 334] on select "Select One + Add New Address - Login" at bounding box center [784, 349] width 296 height 31
click at [704, 351] on select "Select One + Add New Address - Login" at bounding box center [784, 349] width 296 height 31
click at [636, 334] on select "Select One + Add New Address - Login" at bounding box center [784, 349] width 296 height 31
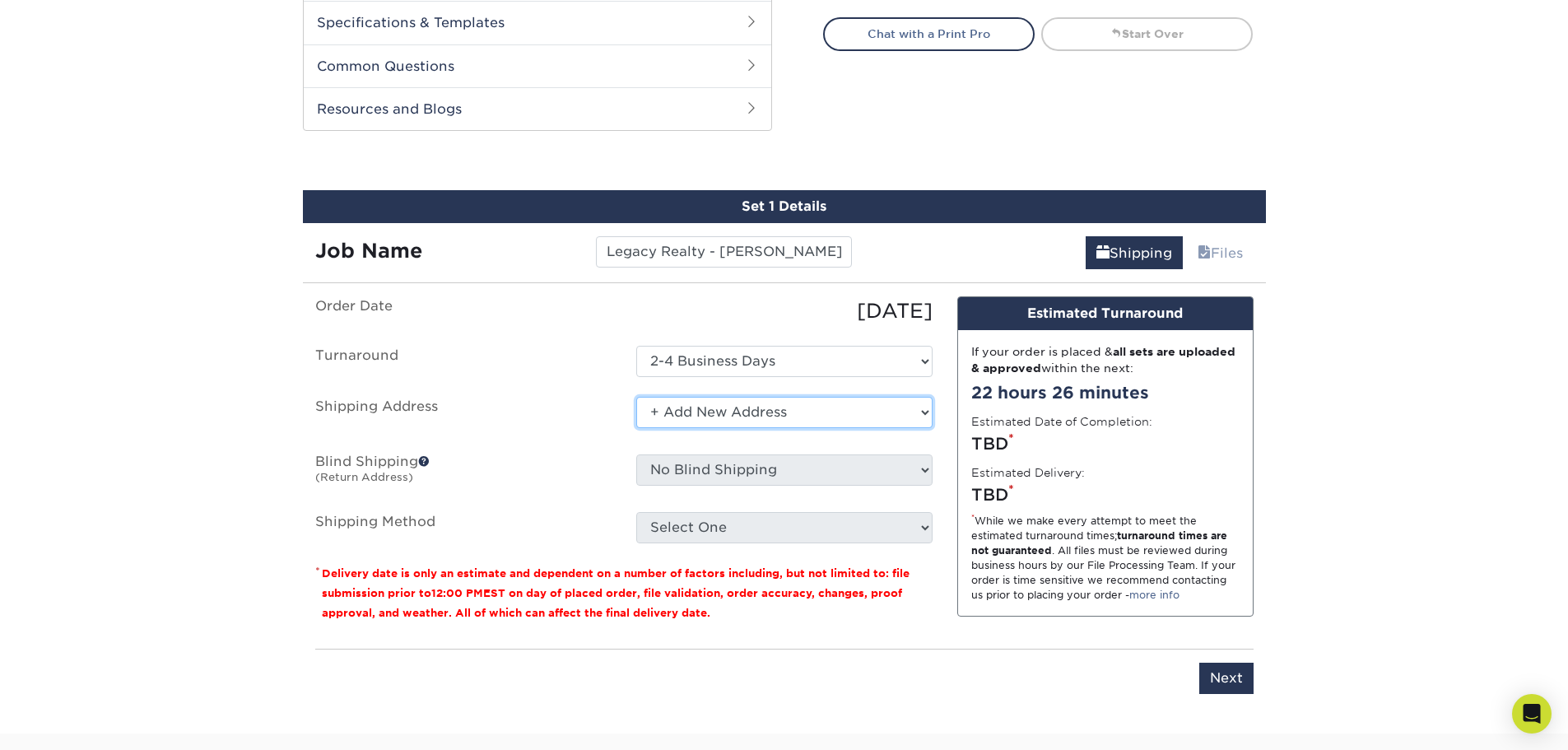
scroll to position [759, 0]
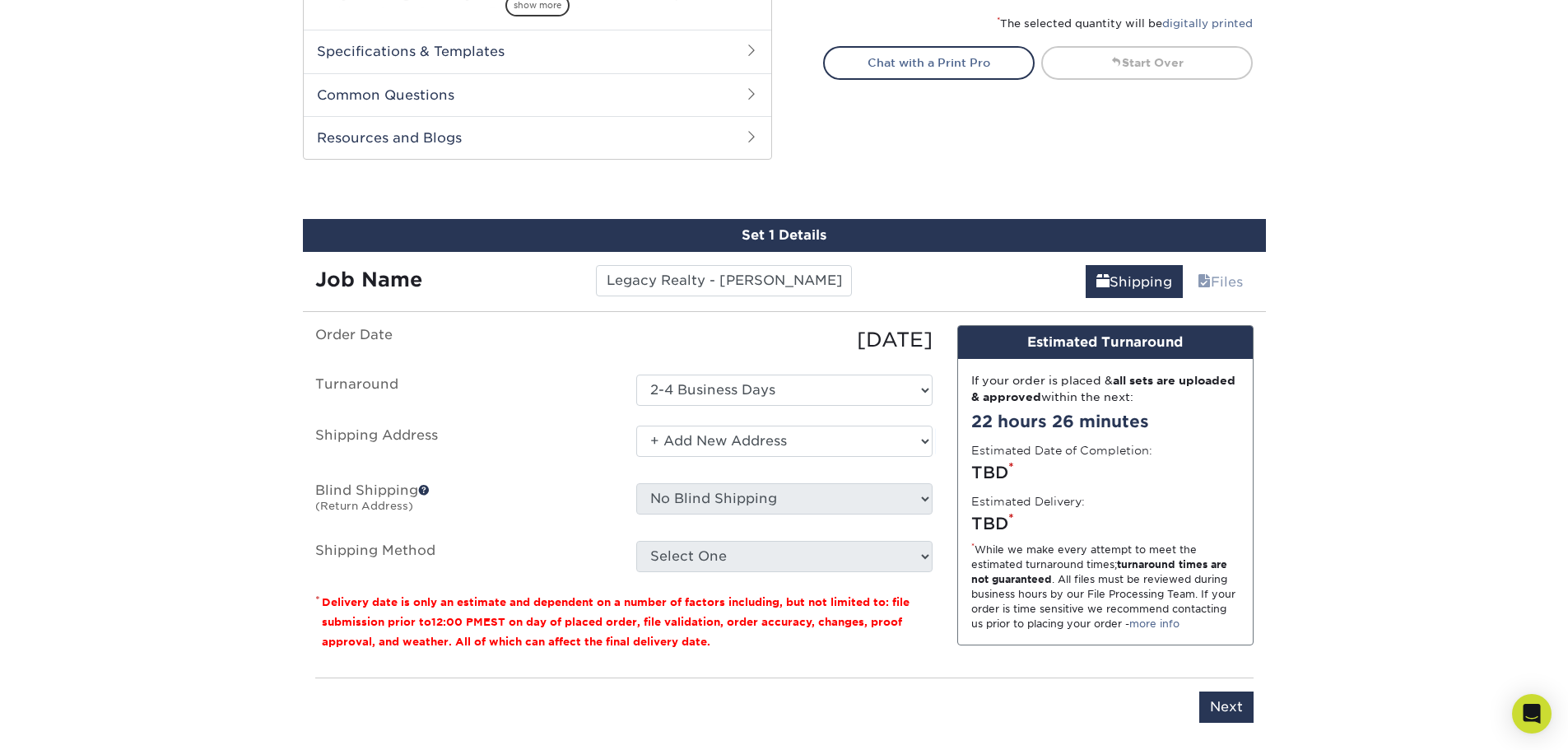
click at [1084, 416] on div "22 hours 26 minutes" at bounding box center [1105, 422] width 269 height 25
click at [739, 386] on select "Select One 2-4 Business Days" at bounding box center [784, 390] width 296 height 31
click at [636, 375] on select "Select One 2-4 Business Days" at bounding box center [784, 390] width 296 height 31
click at [708, 395] on select "Select One 2-4 Business Days" at bounding box center [784, 390] width 296 height 31
select select "b1d50ed3-fc81-464d-a1d8-d1915fbce704"
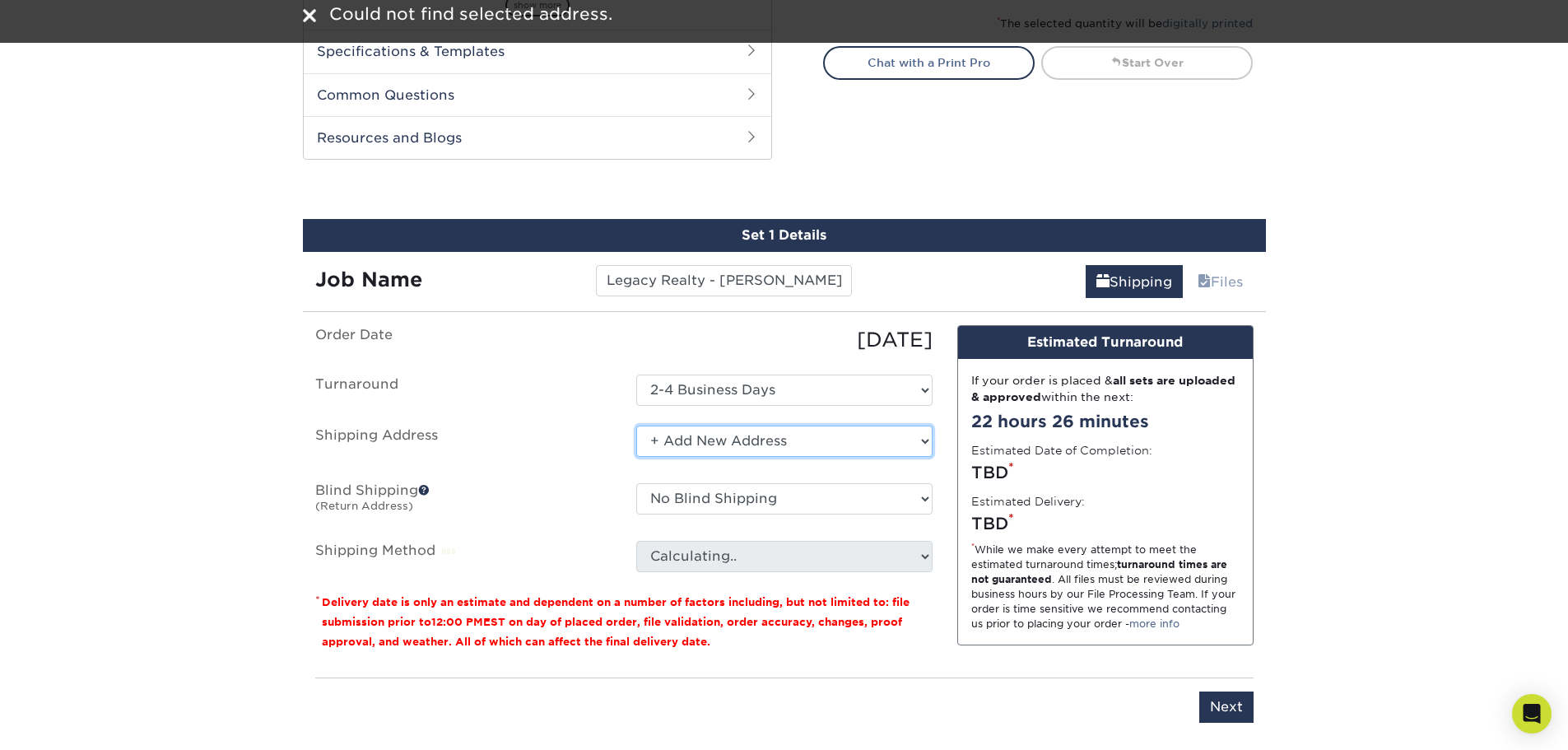
click at [706, 444] on select "Select One + Add New Address - Login" at bounding box center [784, 441] width 296 height 31
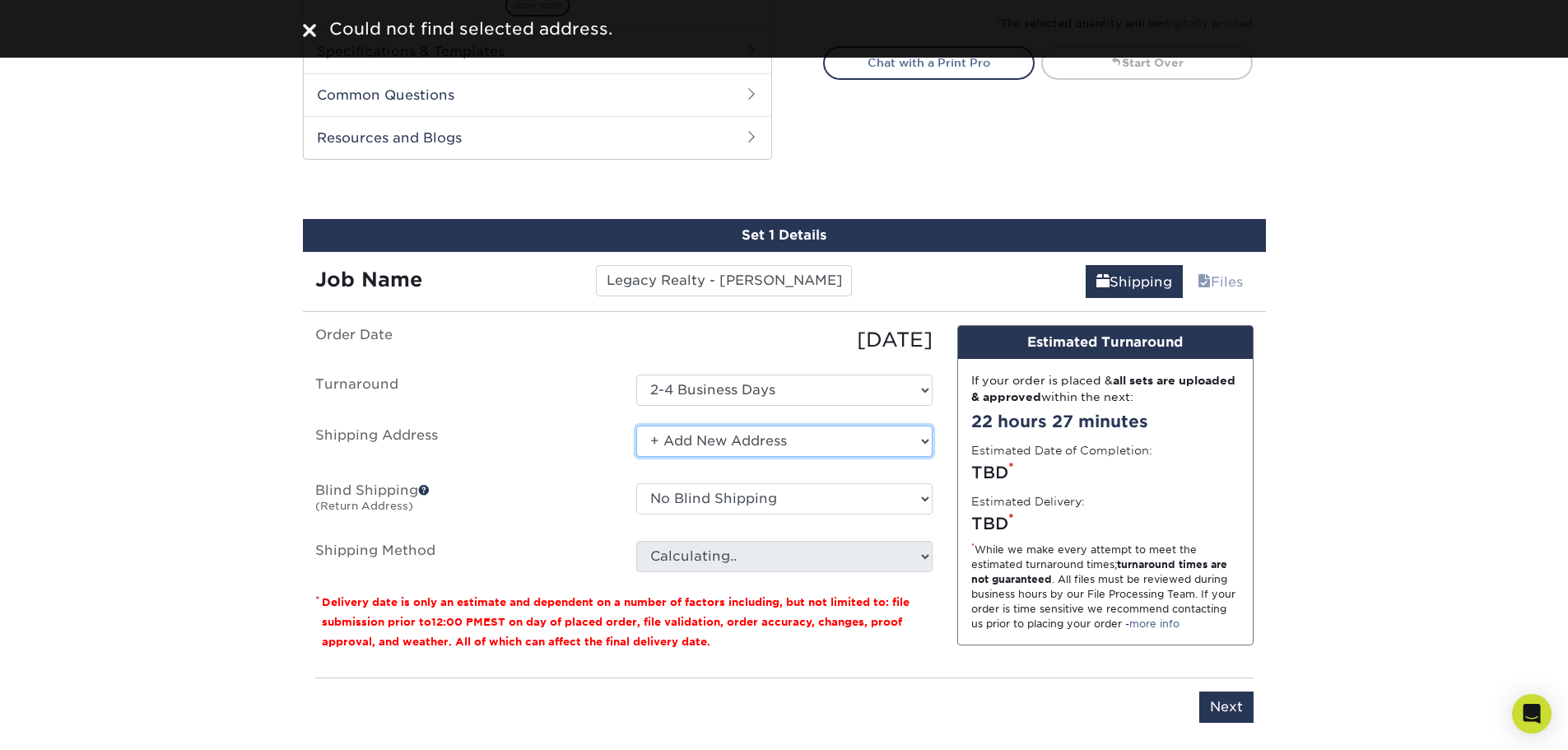
click at [636, 425] on select "Select One + Add New Address - Login" at bounding box center [784, 441] width 296 height 31
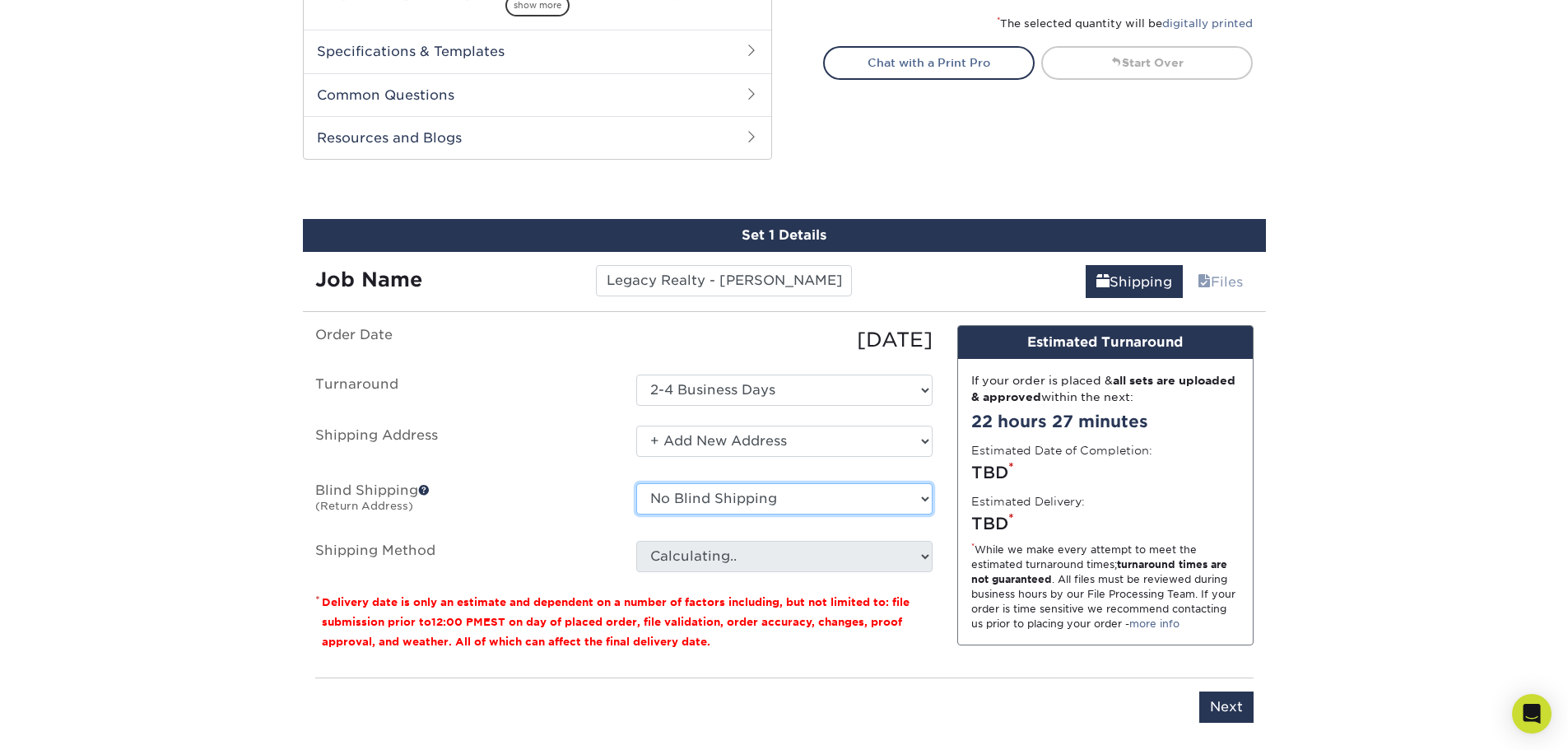
click at [671, 505] on select "No Blind Shipping + Add New Address" at bounding box center [784, 498] width 296 height 31
click at [424, 490] on span at bounding box center [423, 490] width 11 height 11
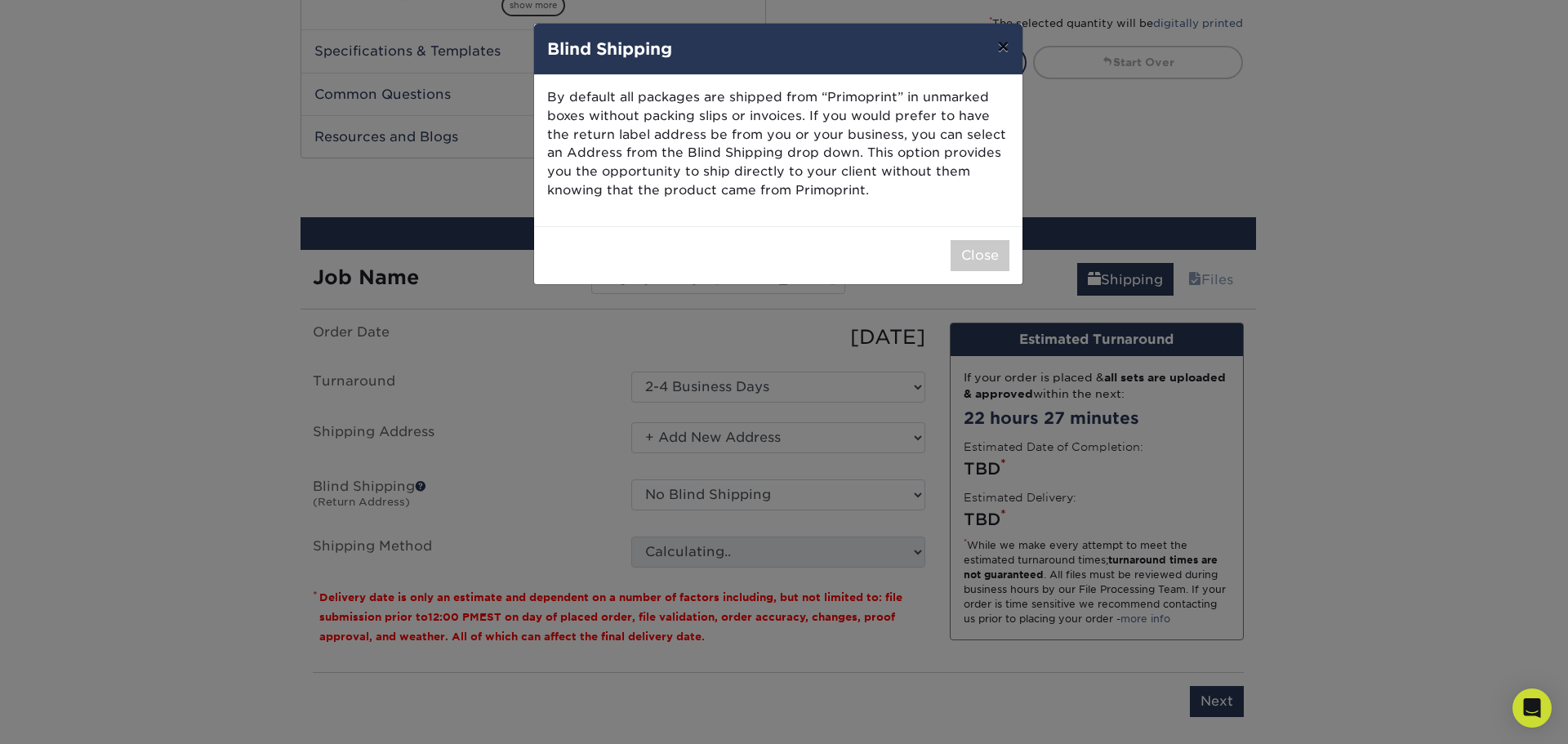
click at [1005, 45] on button "×" at bounding box center [1003, 46] width 37 height 46
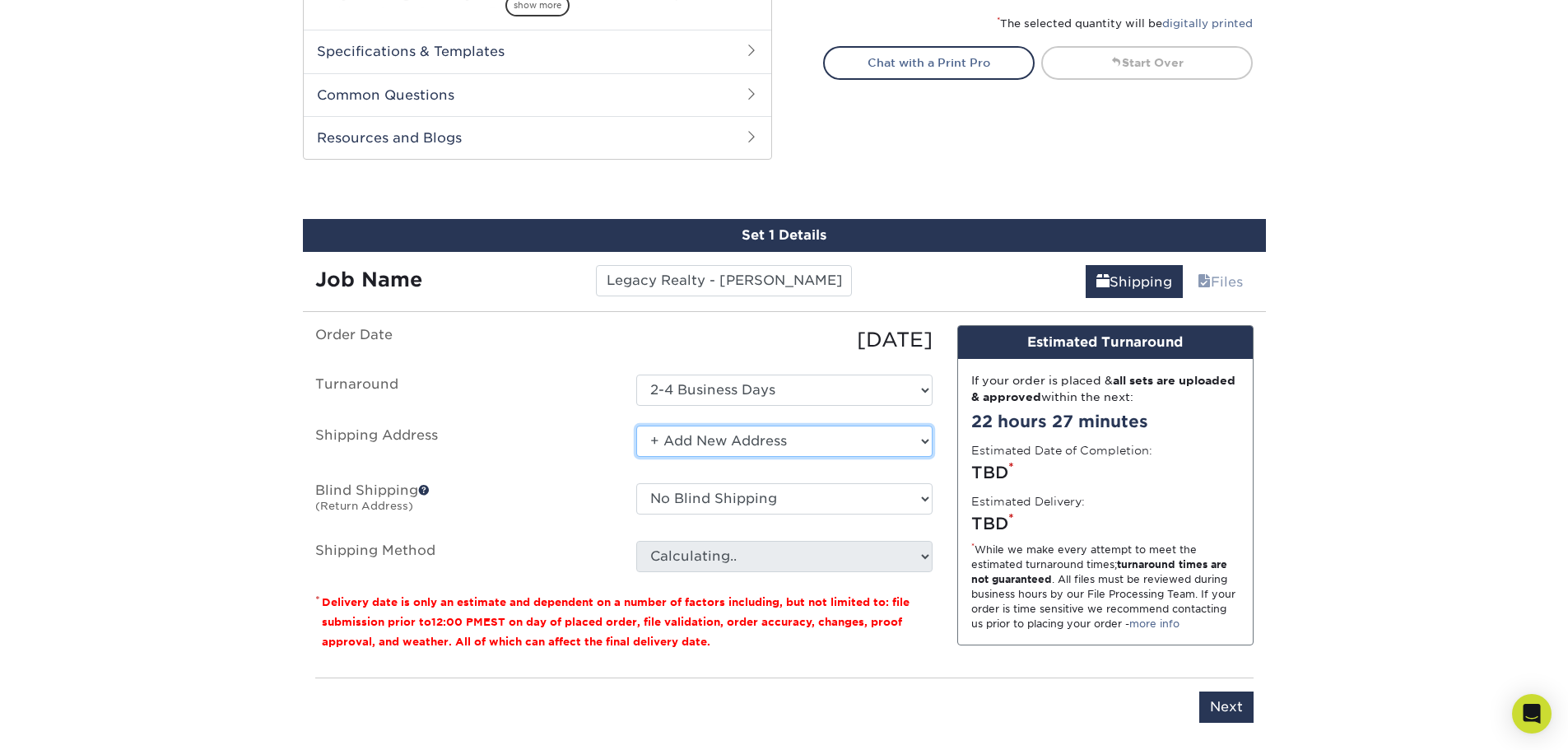
click at [710, 444] on select "Select One + Add New Address - Login" at bounding box center [784, 441] width 296 height 31
click at [636, 458] on select "Select One + Add New Address - Login" at bounding box center [784, 441] width 296 height 31
select select "-1"
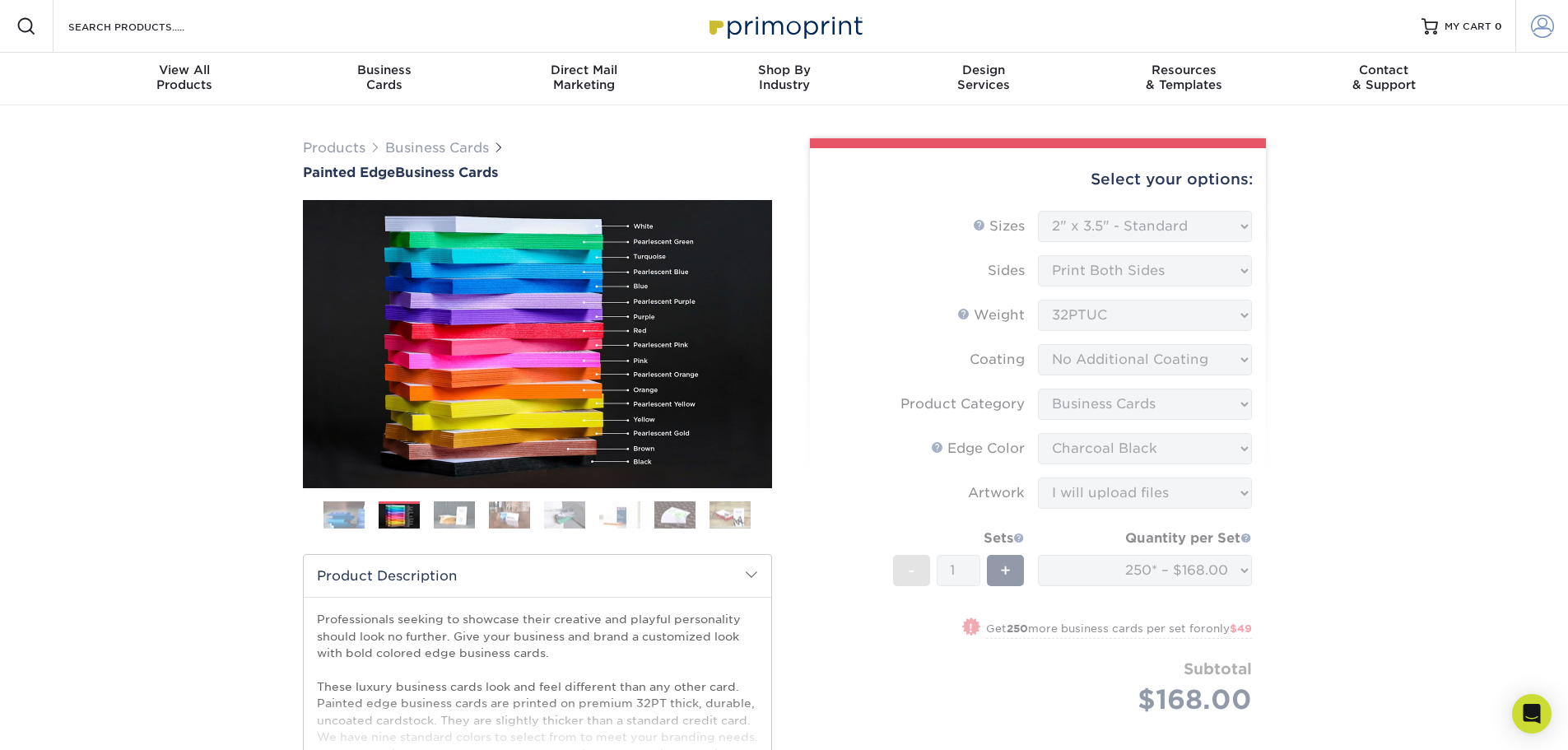
click at [1536, 33] on span at bounding box center [1543, 26] width 23 height 23
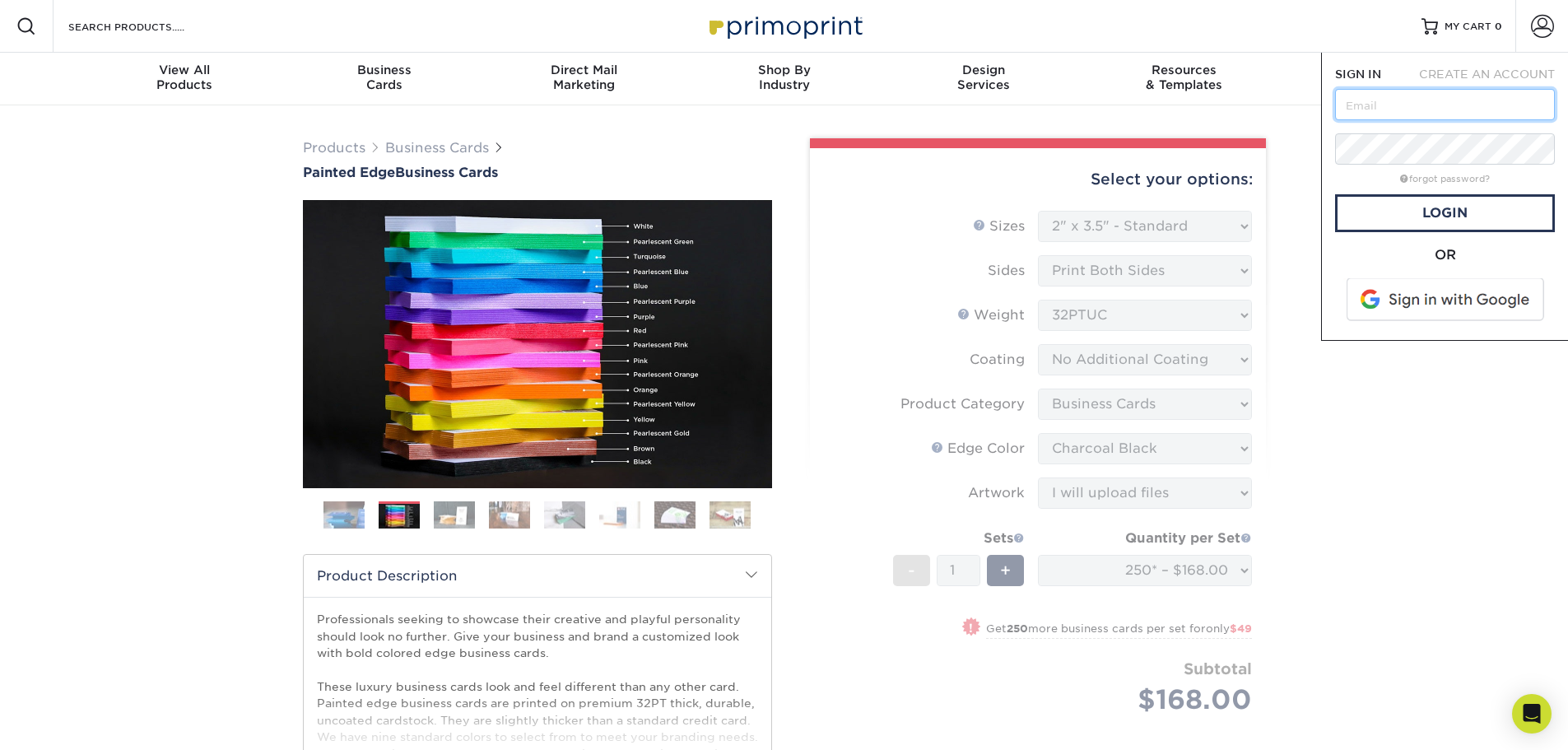
click at [1373, 111] on input "text" at bounding box center [1444, 104] width 220 height 31
type input "[PERSON_NAME][EMAIL_ADDRESS][DOMAIN_NAME]"
click at [1473, 70] on span "CREATE AN ACCOUNT" at bounding box center [1487, 75] width 136 height 13
type input "[PERSON_NAME][EMAIL_ADDRESS][DOMAIN_NAME]"
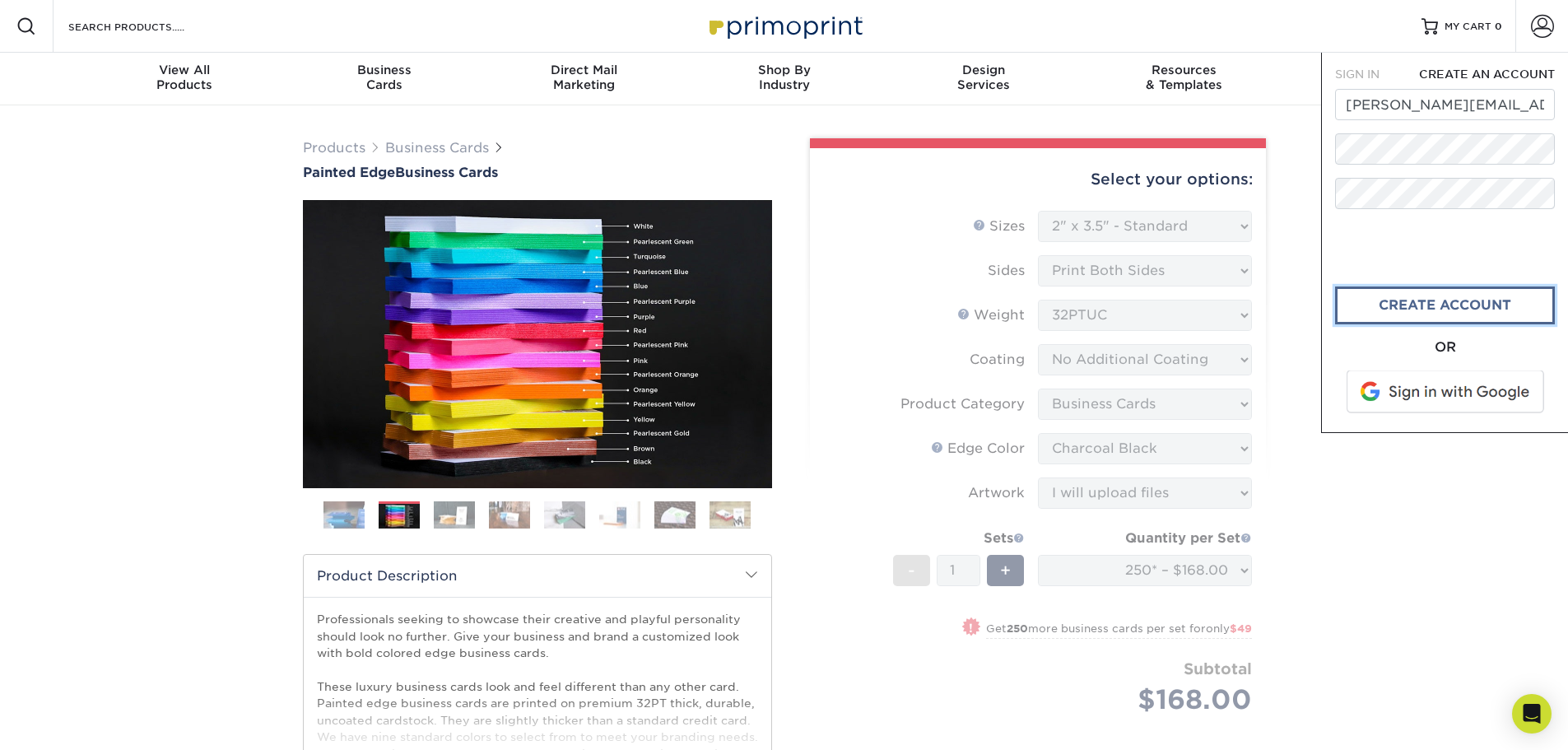
click at [1405, 308] on link "create account" at bounding box center [1444, 306] width 220 height 38
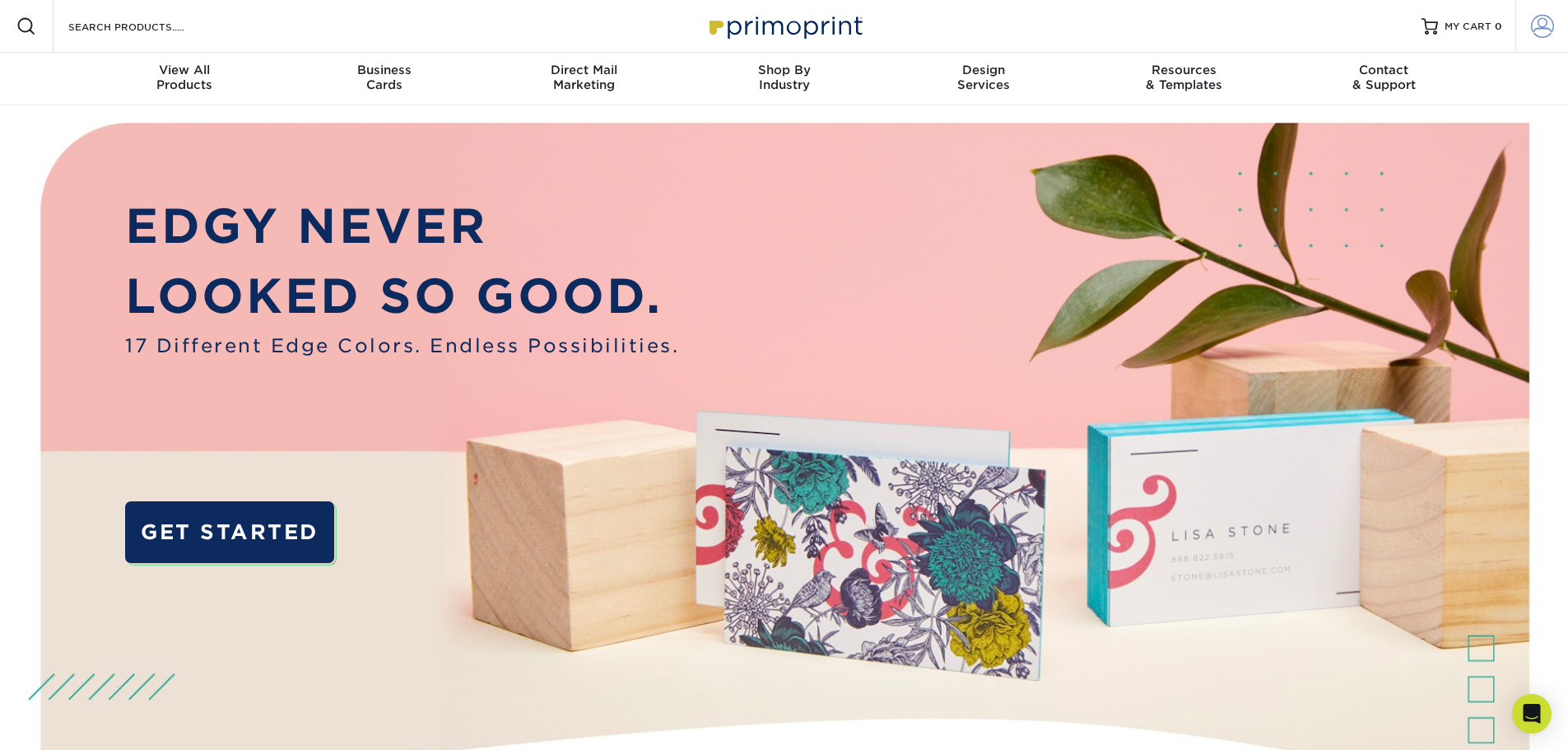
click at [1541, 31] on span at bounding box center [1543, 26] width 23 height 23
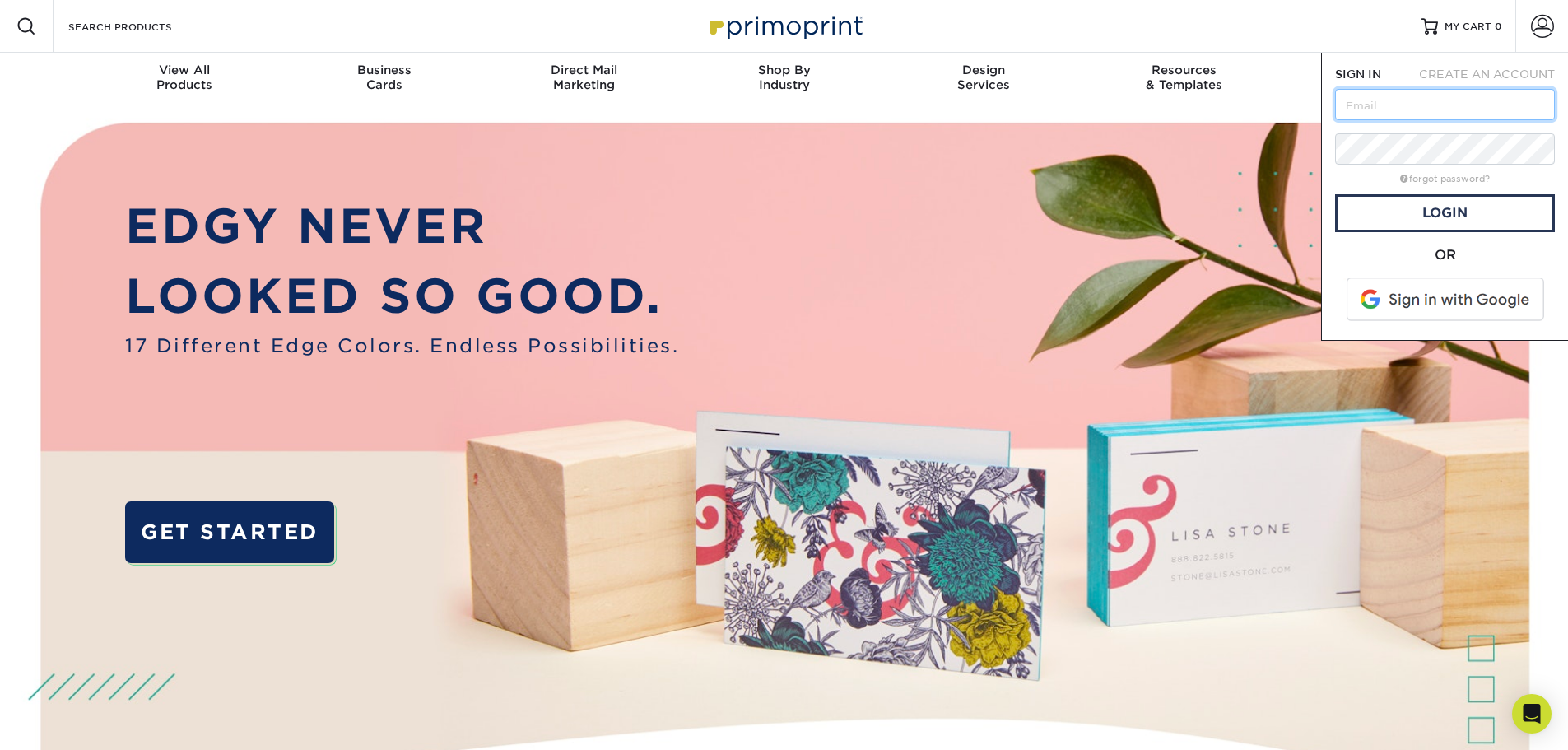
click at [1378, 107] on input "text" at bounding box center [1444, 104] width 220 height 31
type input "kristyn@legacyrealtypgh.com"
click at [1419, 216] on link "Login" at bounding box center [1444, 213] width 220 height 38
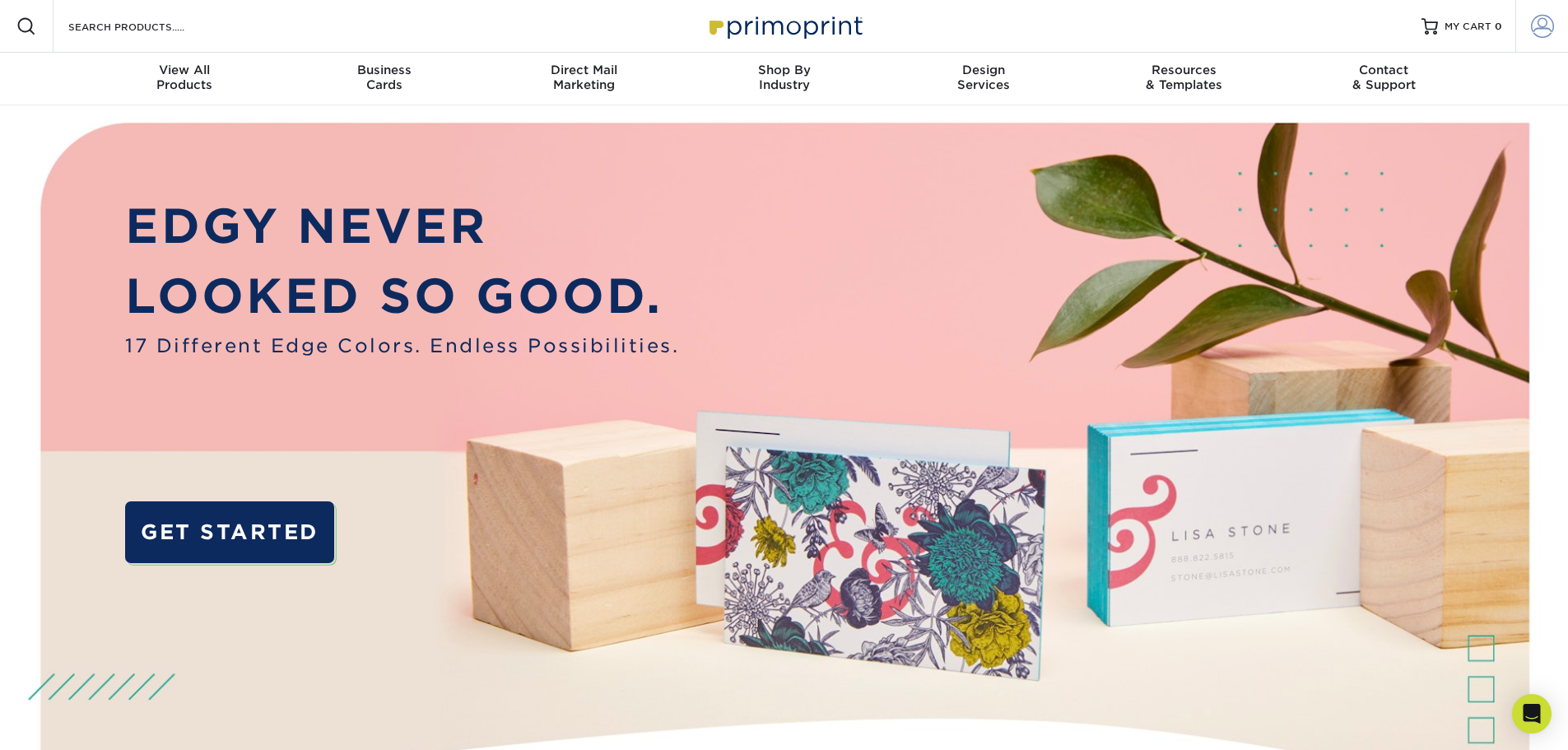
click at [1536, 33] on span at bounding box center [1543, 26] width 23 height 23
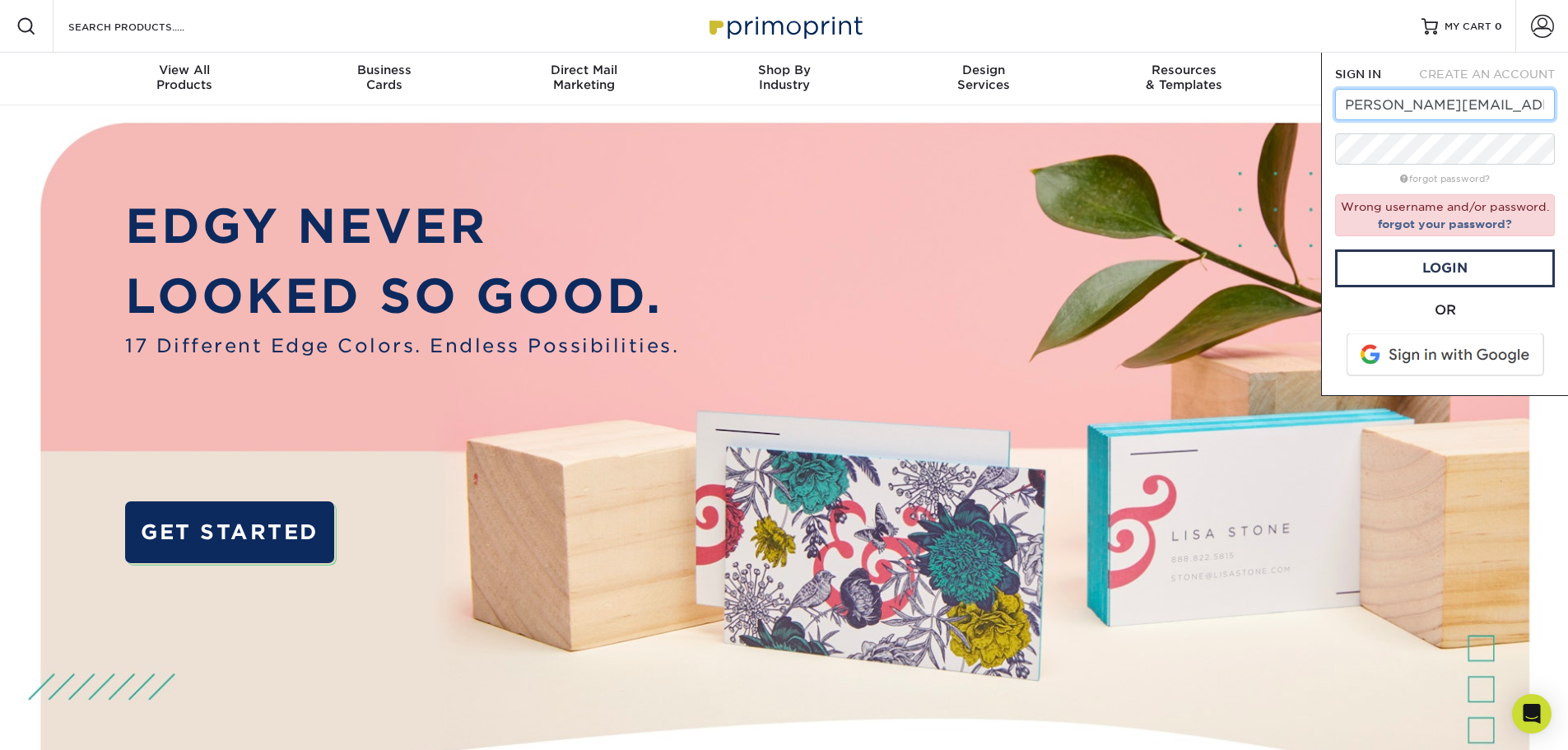
click at [1429, 113] on input "kristyn@legacyrealtypgh.com" at bounding box center [1444, 104] width 220 height 31
drag, startPoint x: 1433, startPoint y: 100, endPoint x: 1226, endPoint y: 118, distance: 207.8
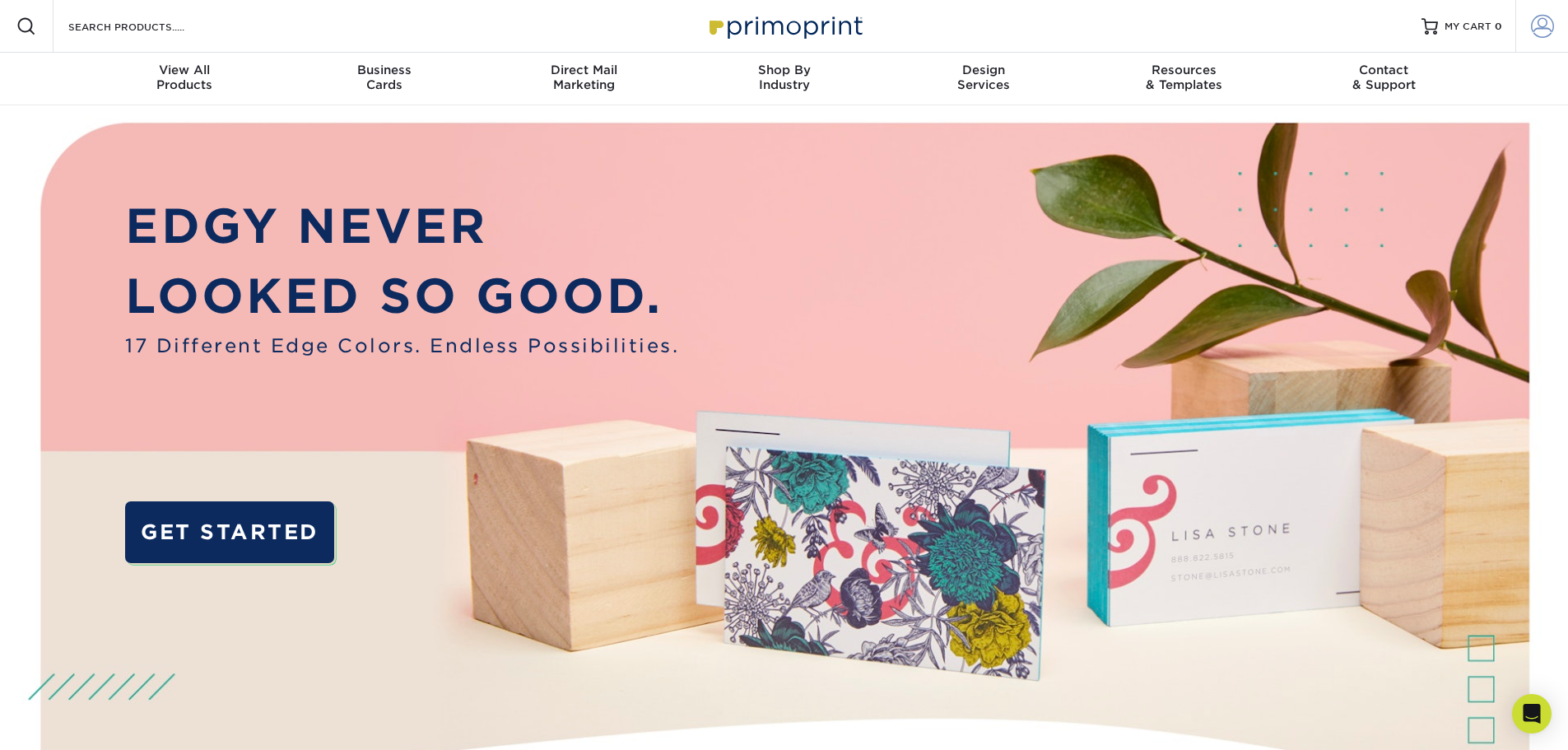
click at [1543, 38] on link "Account" at bounding box center [1542, 26] width 53 height 53
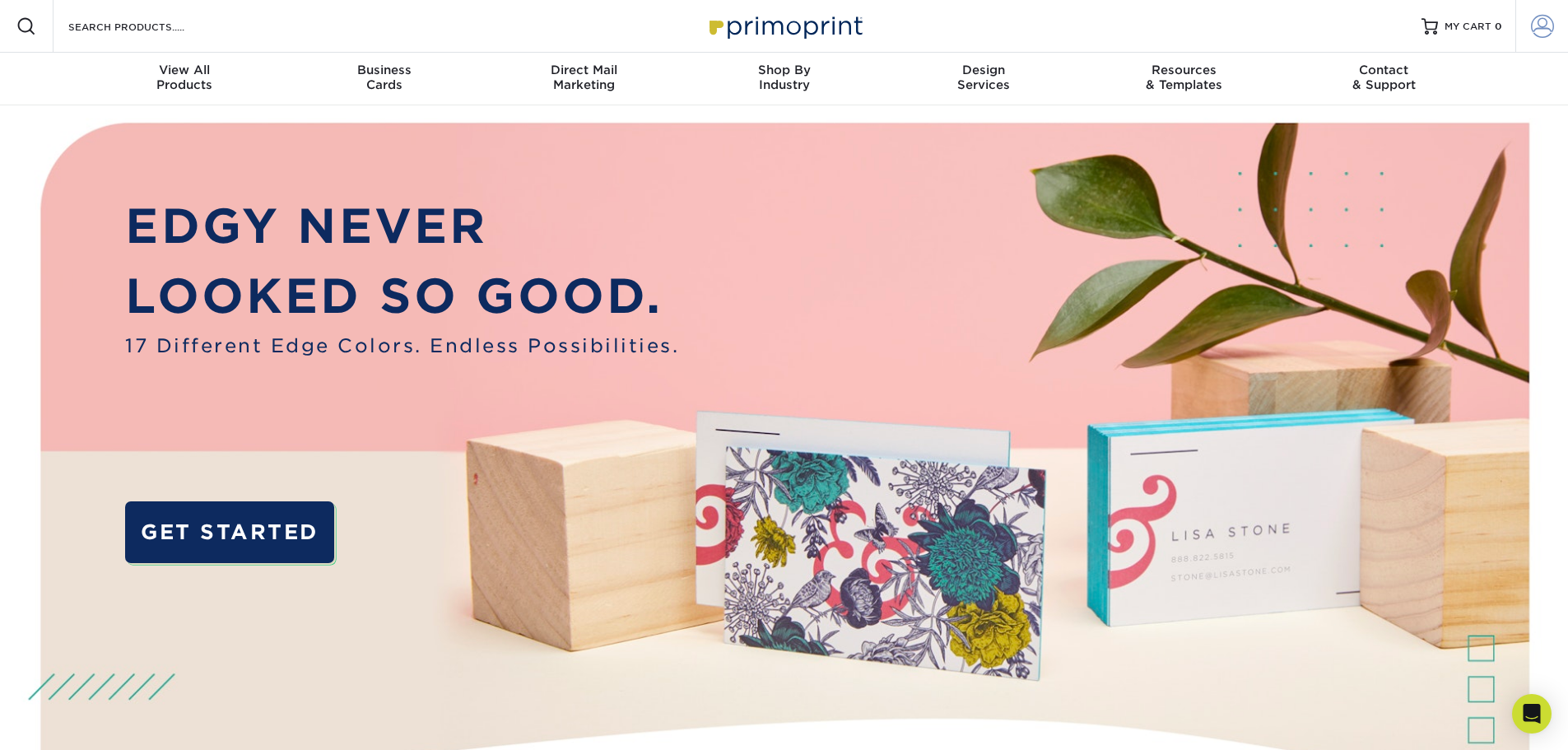
click at [1547, 25] on span at bounding box center [1543, 26] width 23 height 23
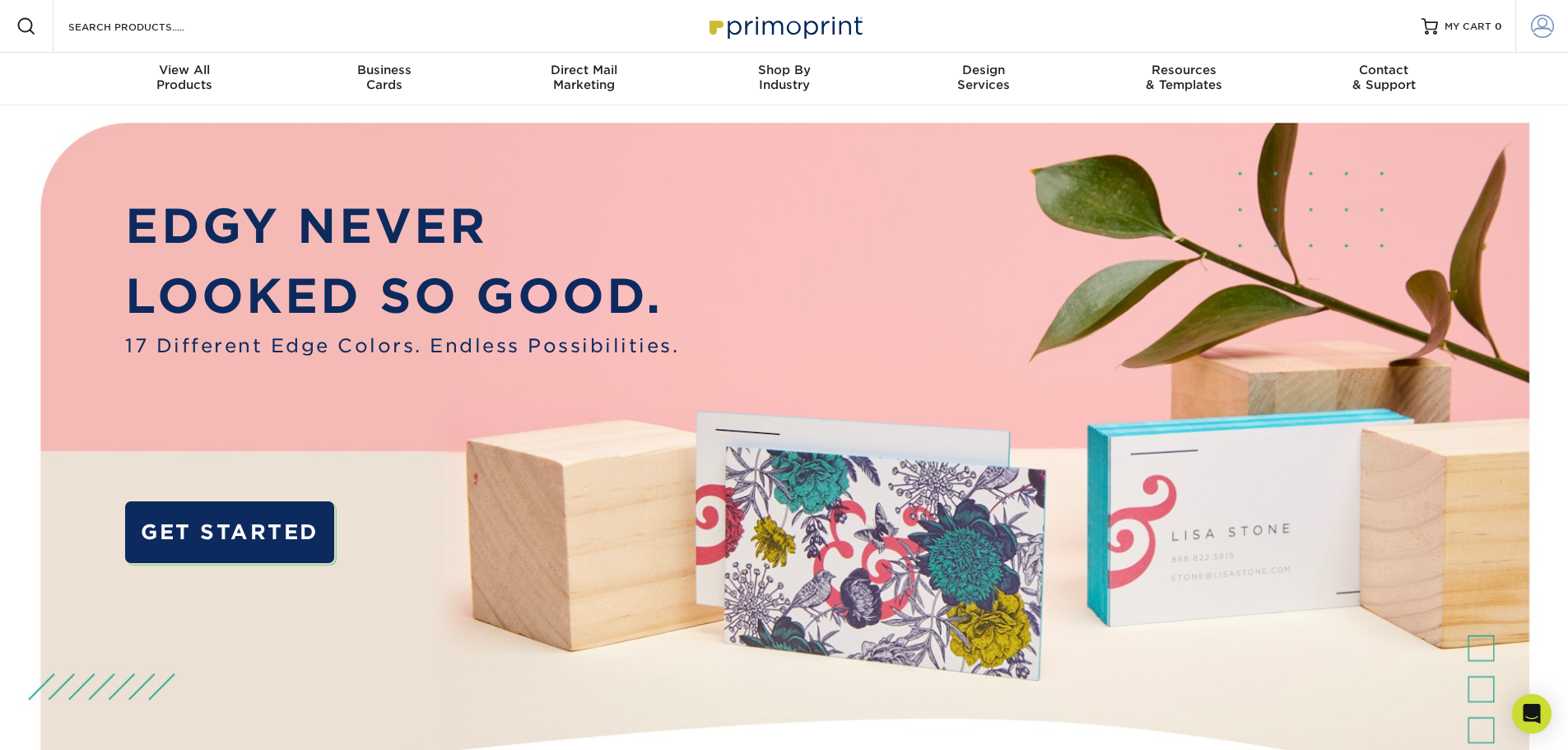
click at [1539, 21] on span at bounding box center [1543, 26] width 23 height 23
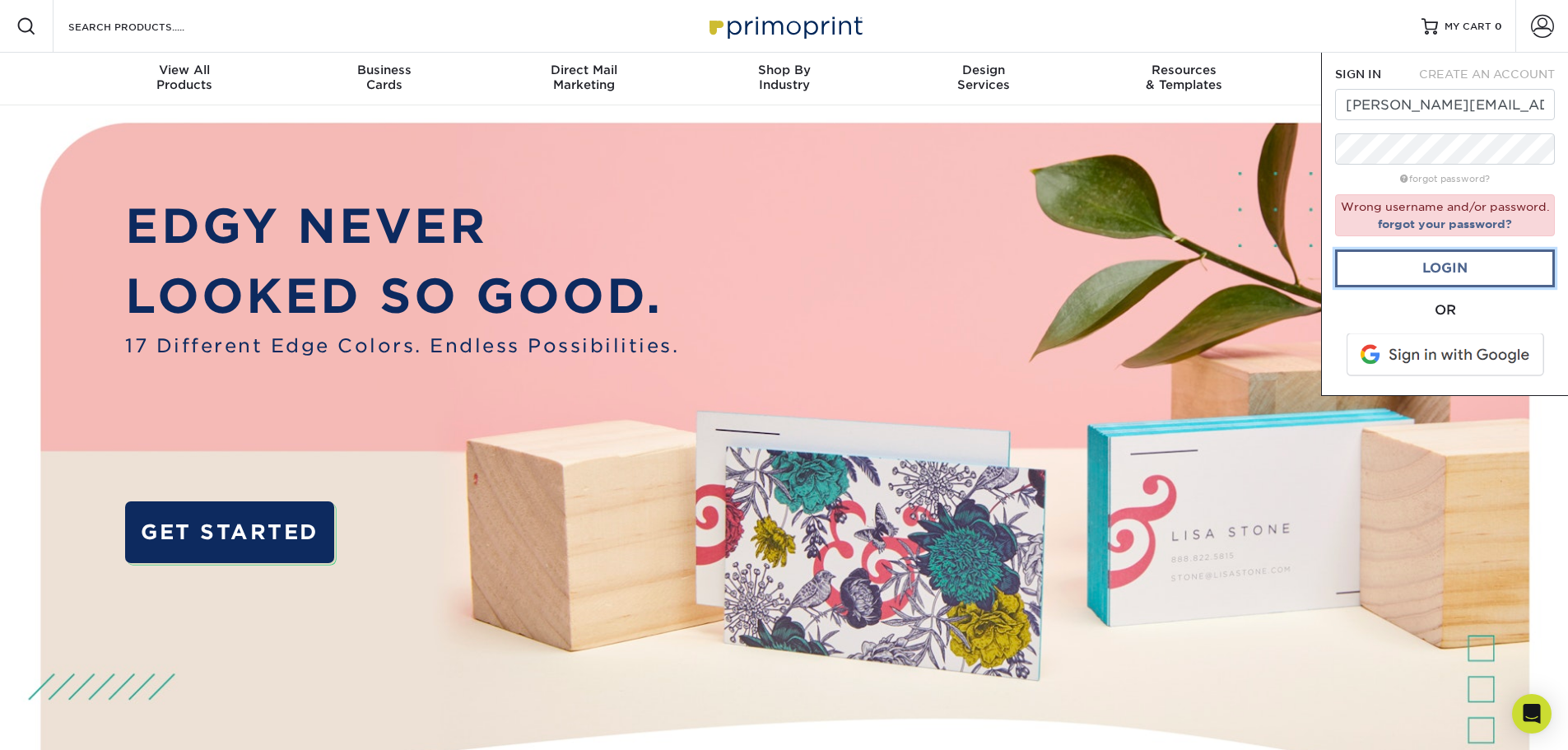
click at [1459, 273] on link "Login" at bounding box center [1444, 269] width 220 height 38
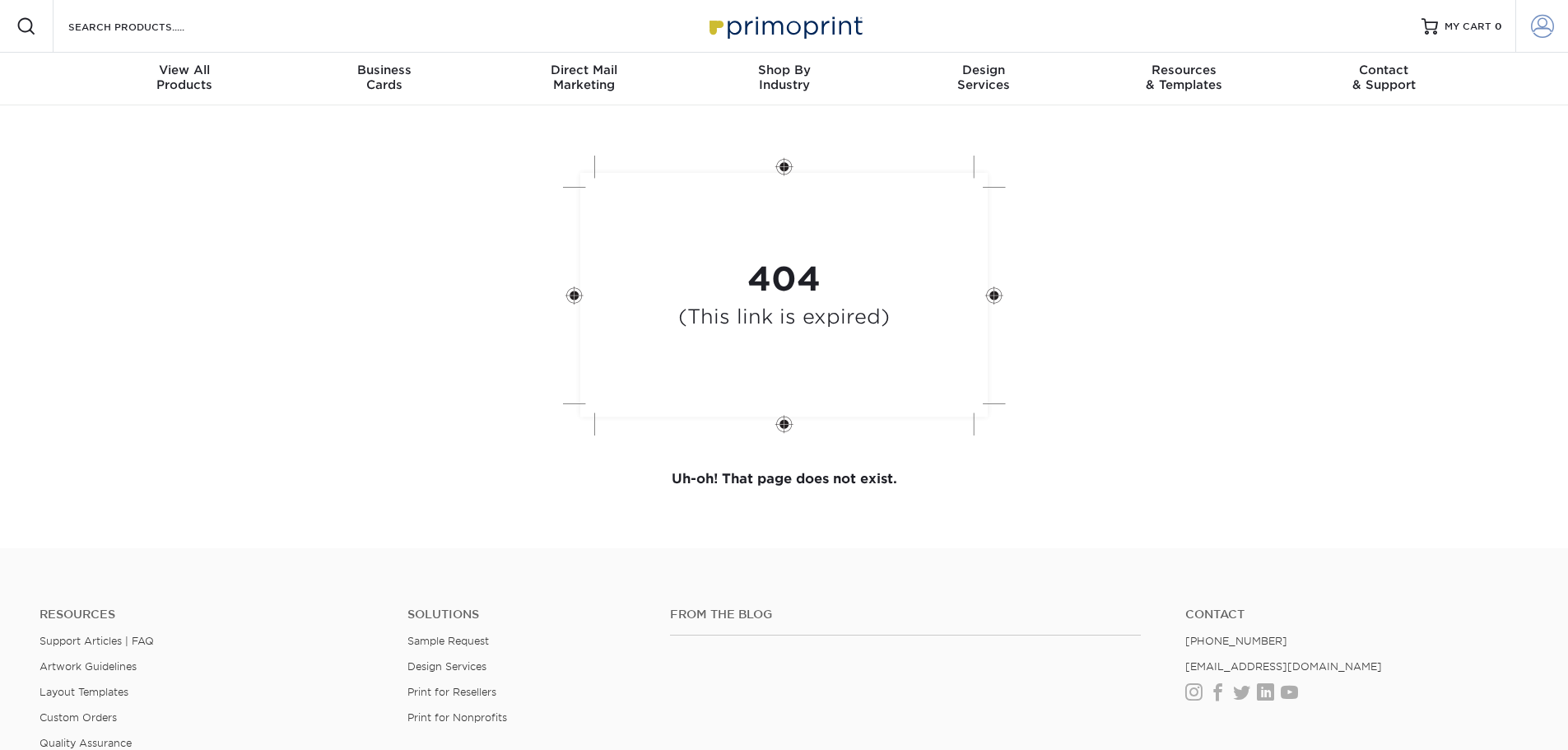
click at [1538, 25] on span at bounding box center [1543, 26] width 23 height 23
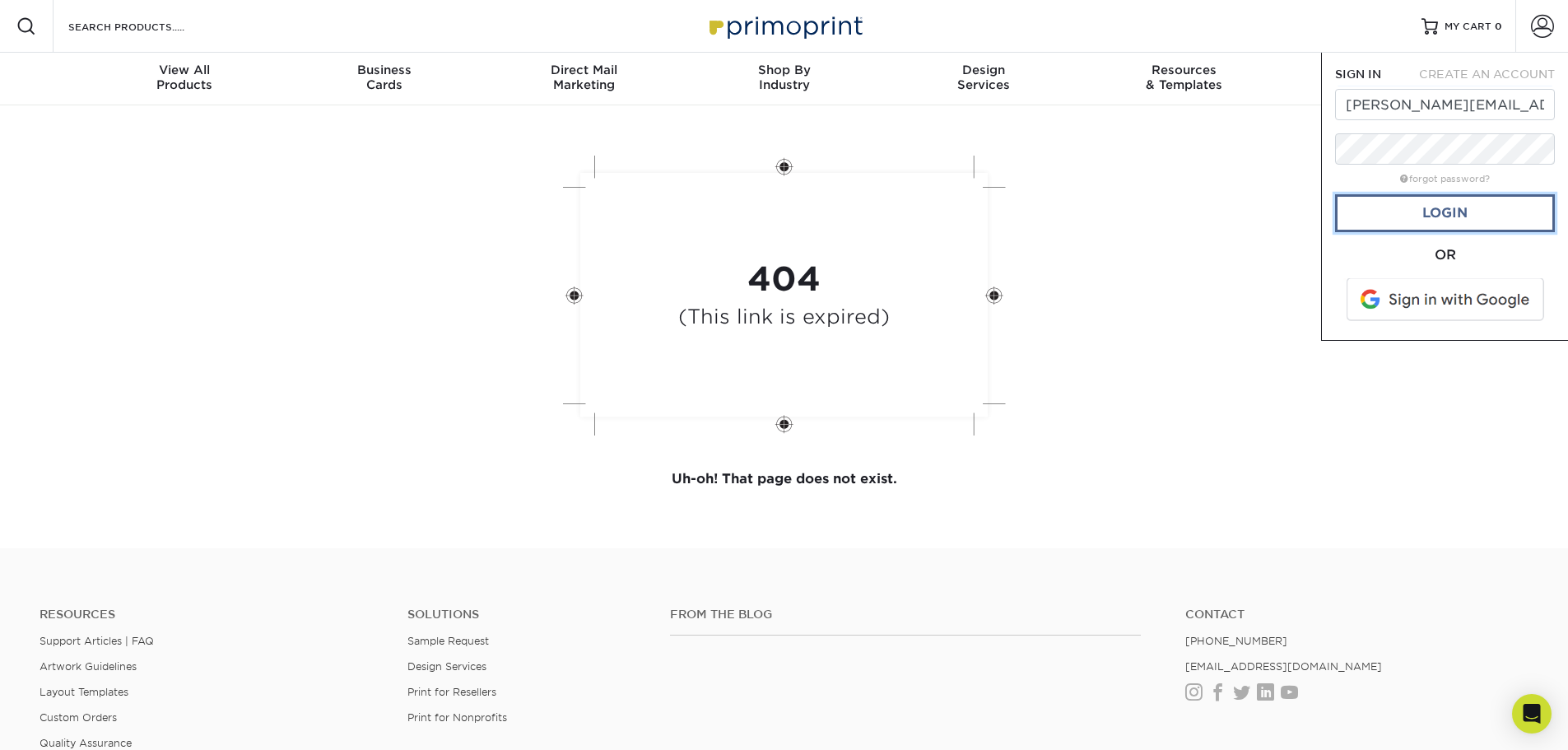
click at [1454, 208] on link "Login" at bounding box center [1444, 213] width 220 height 38
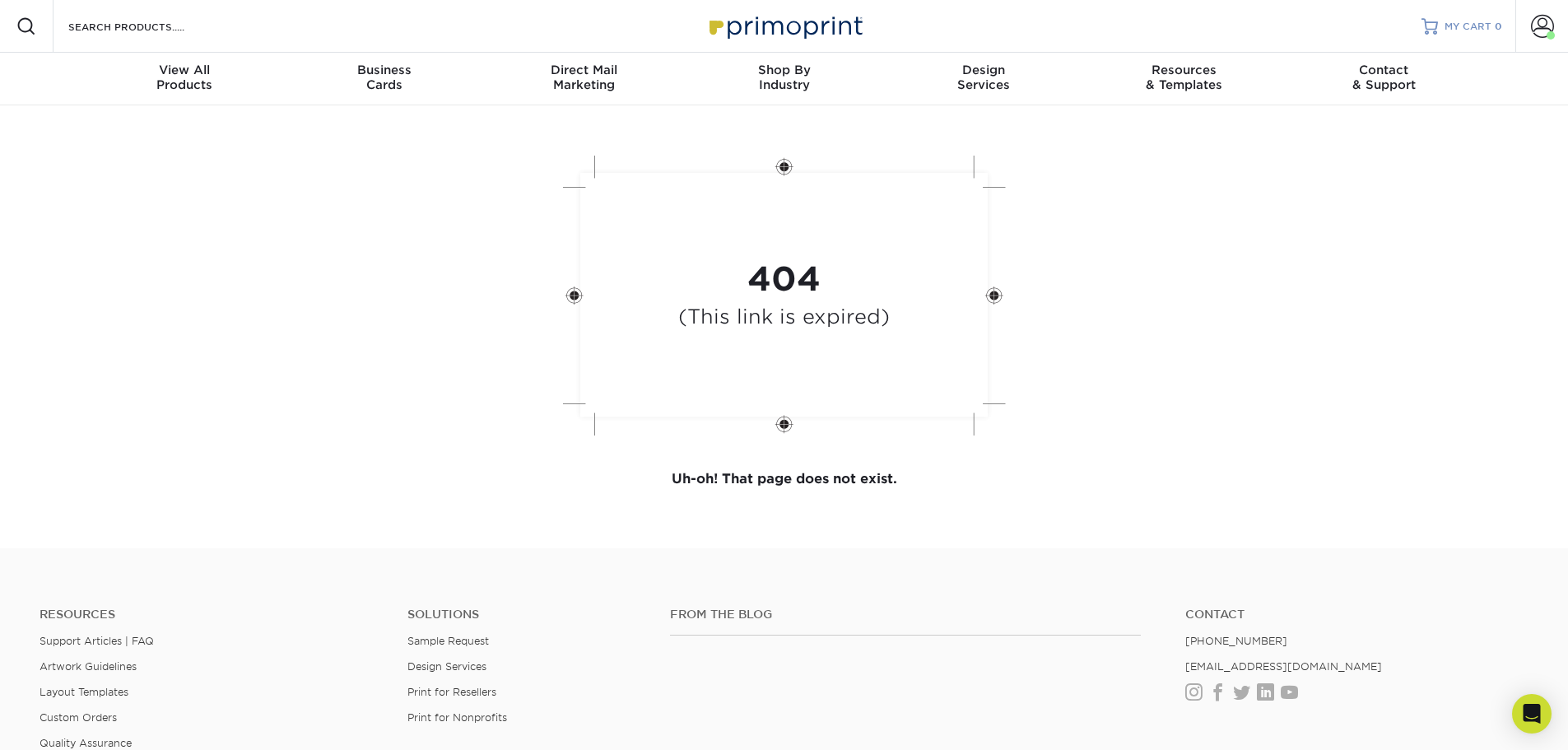
click at [1469, 23] on span "MY CART" at bounding box center [1468, 26] width 47 height 14
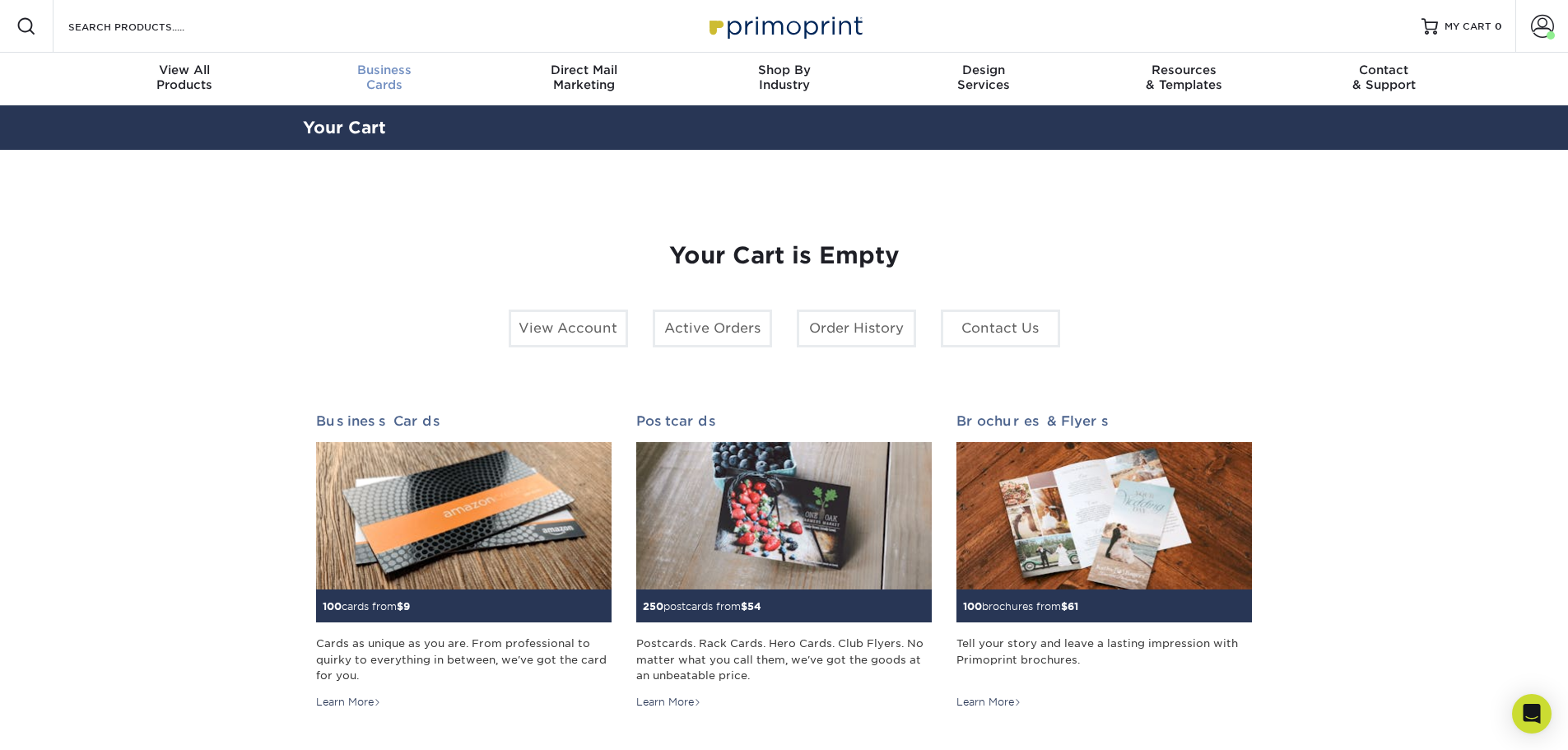
click at [366, 82] on div "Business Cards" at bounding box center [384, 76] width 200 height 29
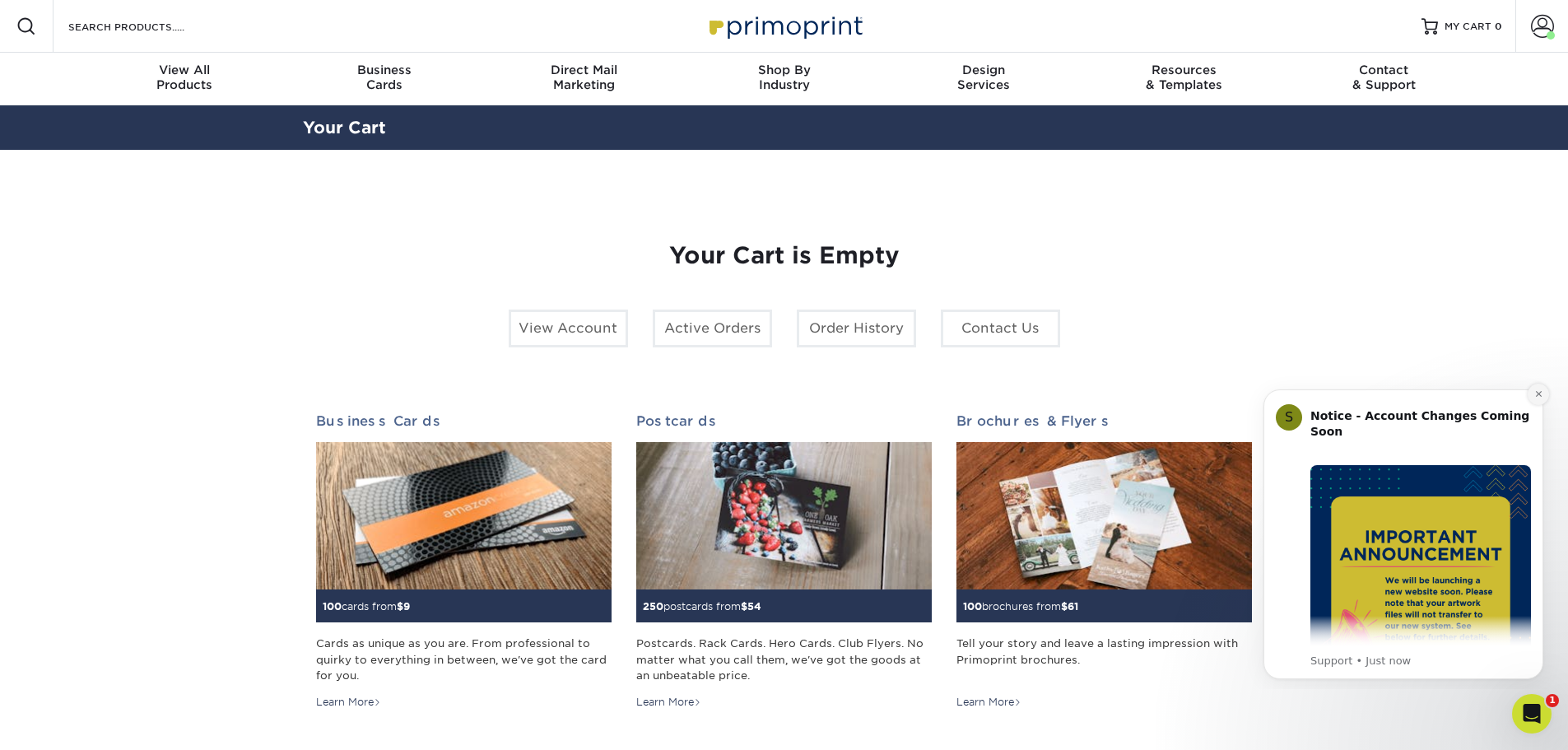
click at [1529, 397] on button "Dismiss notification" at bounding box center [1538, 394] width 22 height 22
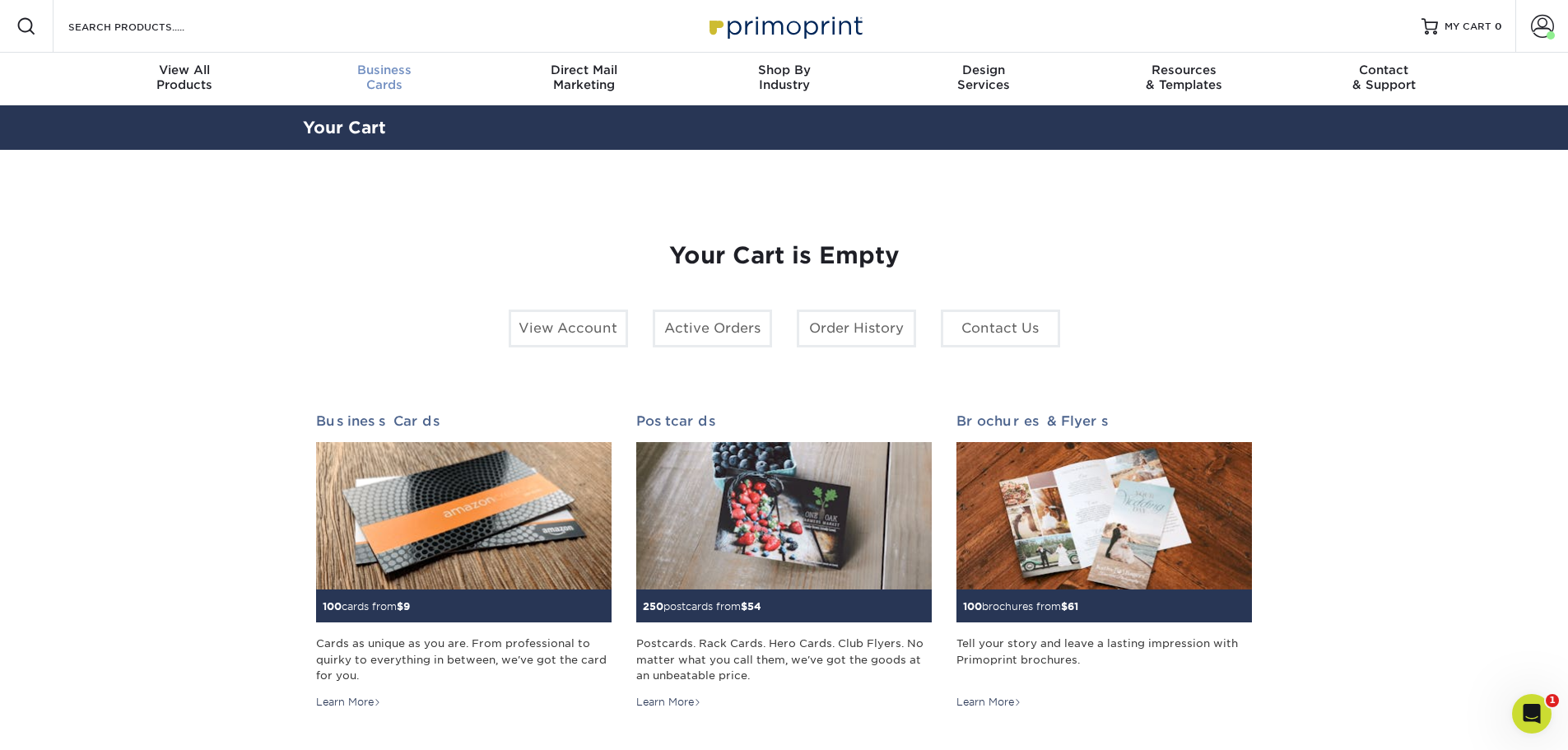
click at [389, 75] on span "Business" at bounding box center [384, 70] width 200 height 15
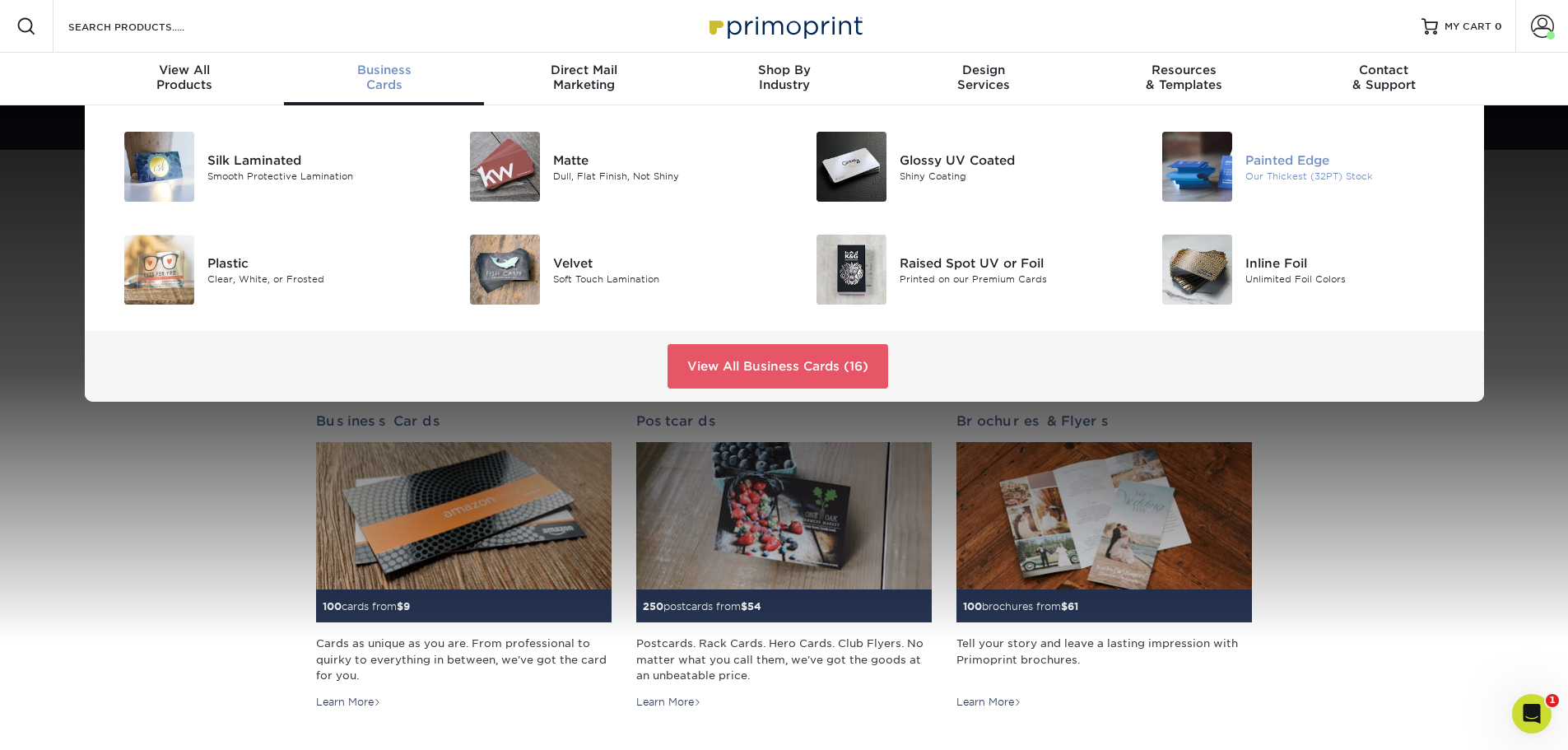
click at [1254, 167] on div "Painted Edge" at bounding box center [1354, 159] width 218 height 18
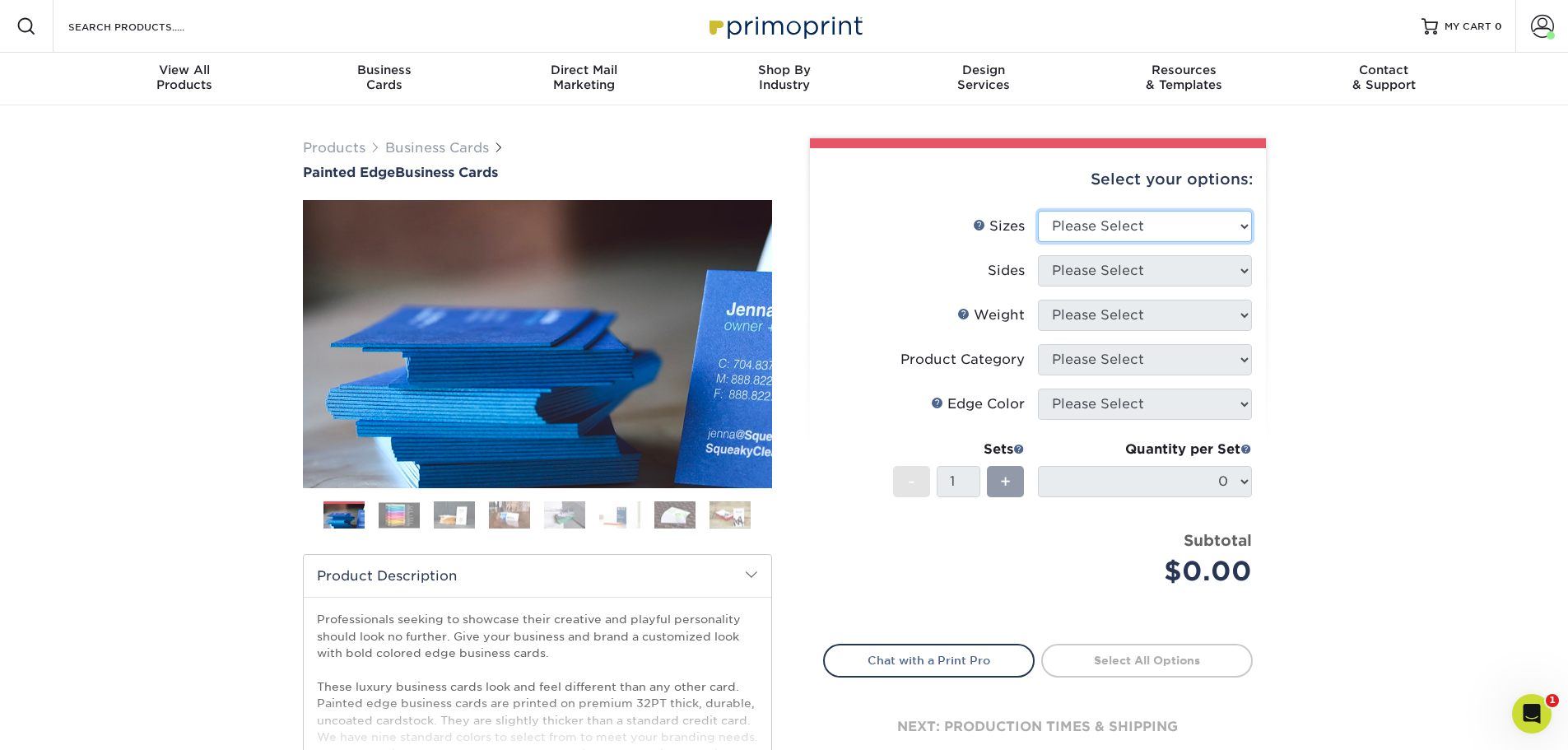
click at [1137, 223] on select "Please Select 2" x 3.5" - Standard 2.125" x 3.375" - European 2.5" x 2.5" - Squ…" at bounding box center [1145, 225] width 214 height 31
select select "2.00x3.50"
click at [1038, 210] on select "Please Select 2" x 3.5" - Standard 2.125" x 3.375" - European 2.5" x 2.5" - Squ…" at bounding box center [1145, 225] width 214 height 31
click at [1142, 270] on select "Please Select Print Both Sides Print Front Only" at bounding box center [1145, 271] width 214 height 31
select select "13abbda7-1d64-4f25-8bb2-c179b224825d"
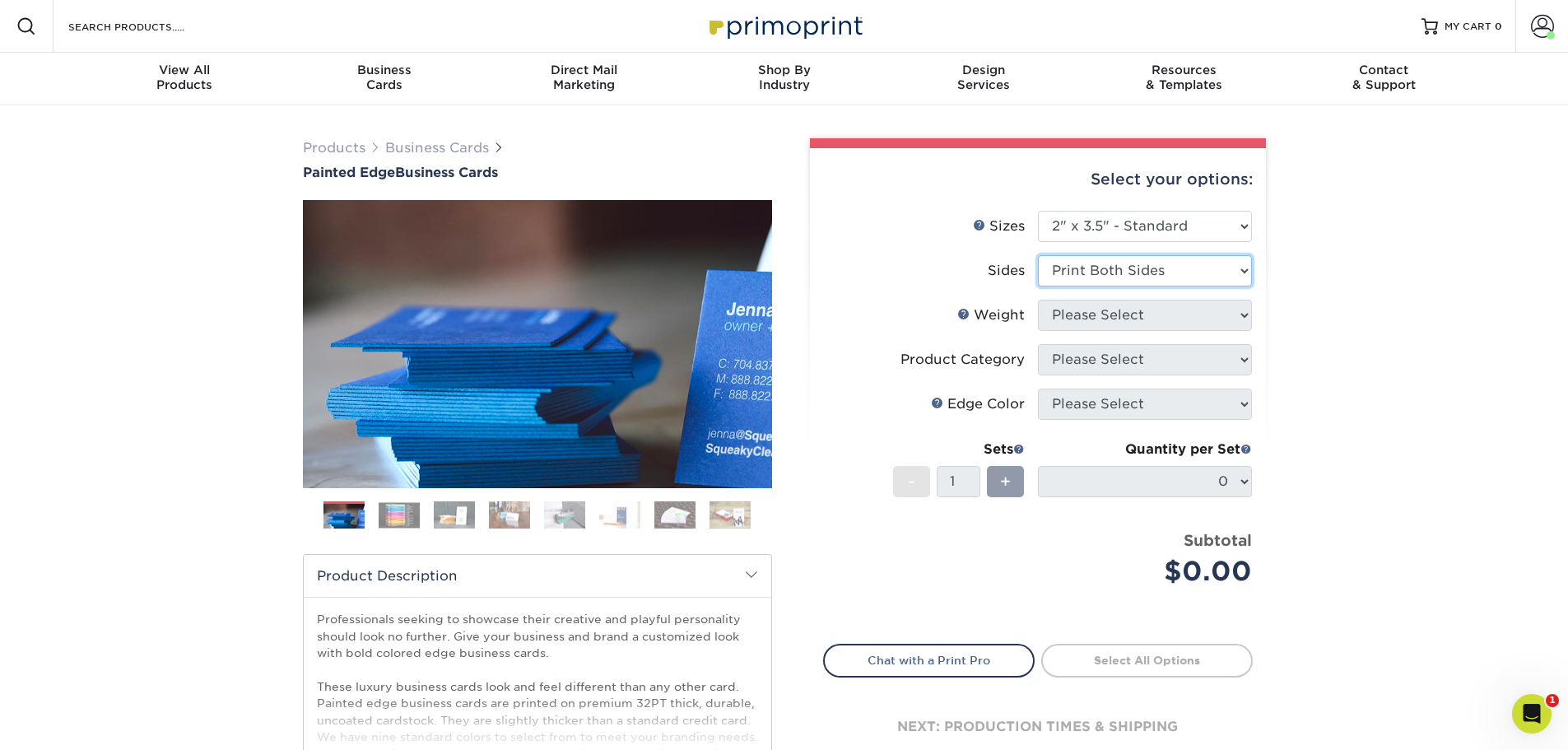
click at [1038, 256] on select "Please Select Print Both Sides Print Front Only" at bounding box center [1145, 271] width 214 height 31
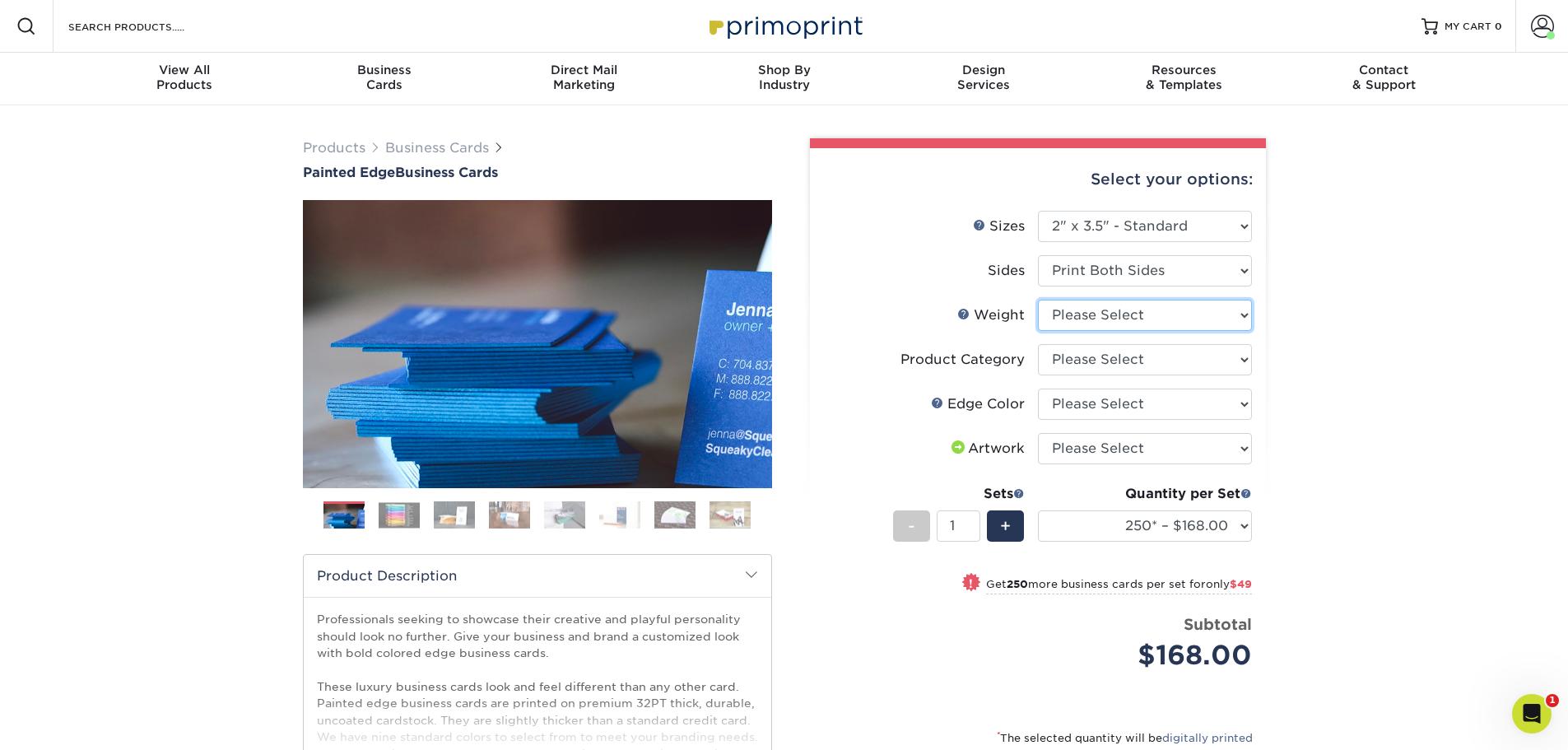
click at [1088, 318] on select "Please Select 32PTUC" at bounding box center [1145, 315] width 214 height 31
select select "32PTUC"
click at [1038, 300] on select "Please Select 32PTUC" at bounding box center [1145, 315] width 214 height 31
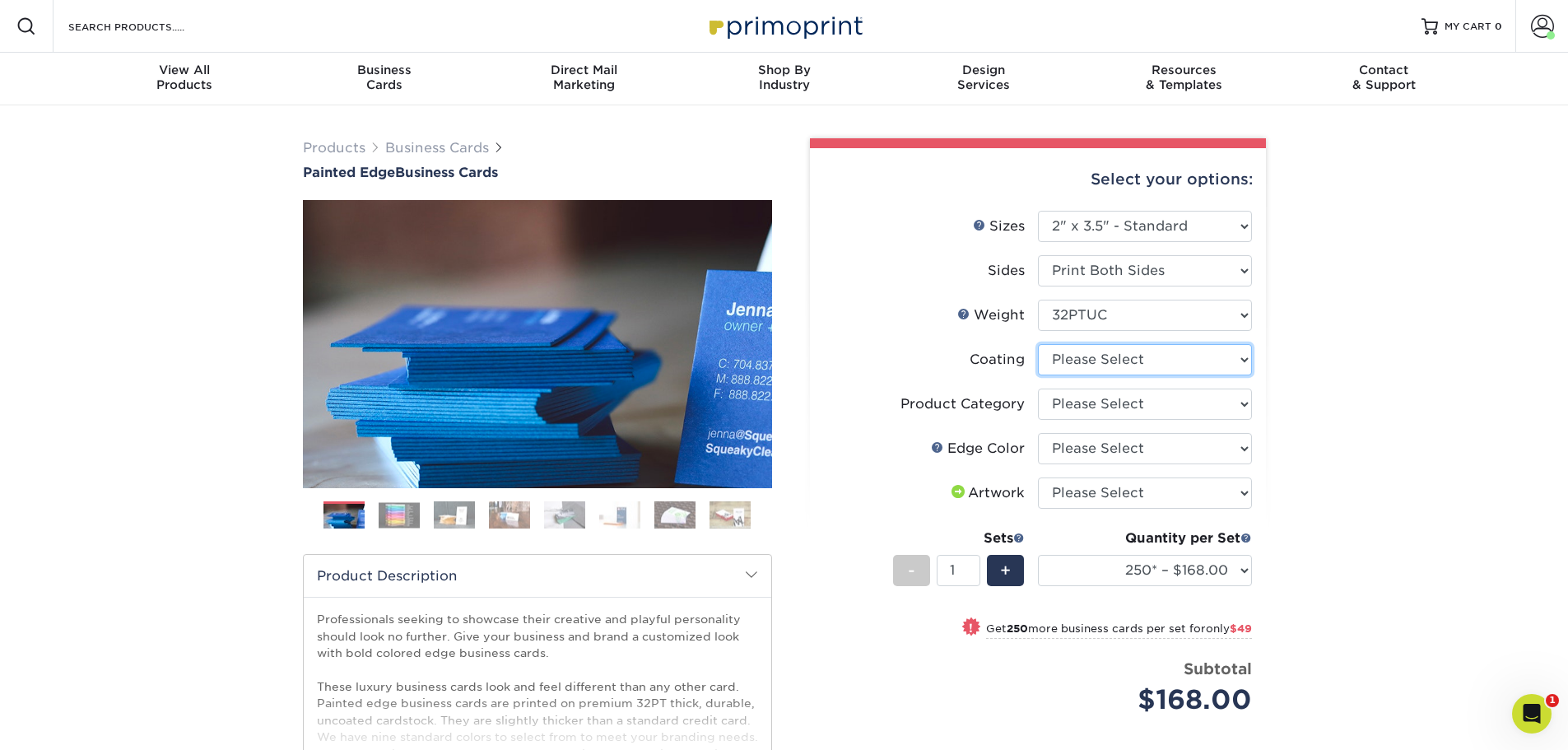
click at [1144, 359] on select at bounding box center [1145, 359] width 214 height 31
select select "3e7618de-abca-4bda-9f97-8b9129e913d8"
click at [1038, 344] on select at bounding box center [1145, 359] width 214 height 31
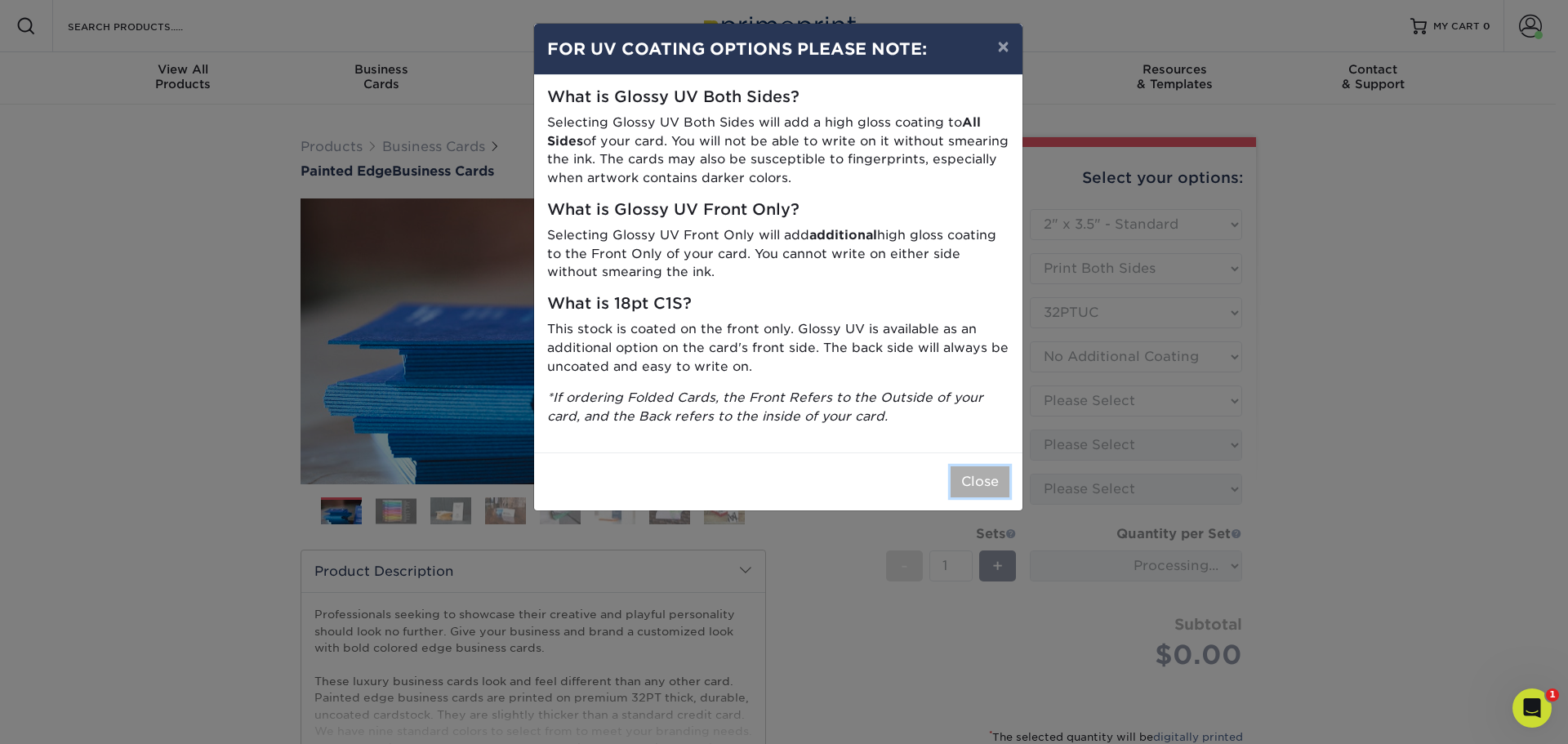
click at [988, 483] on button "Close" at bounding box center [980, 481] width 59 height 31
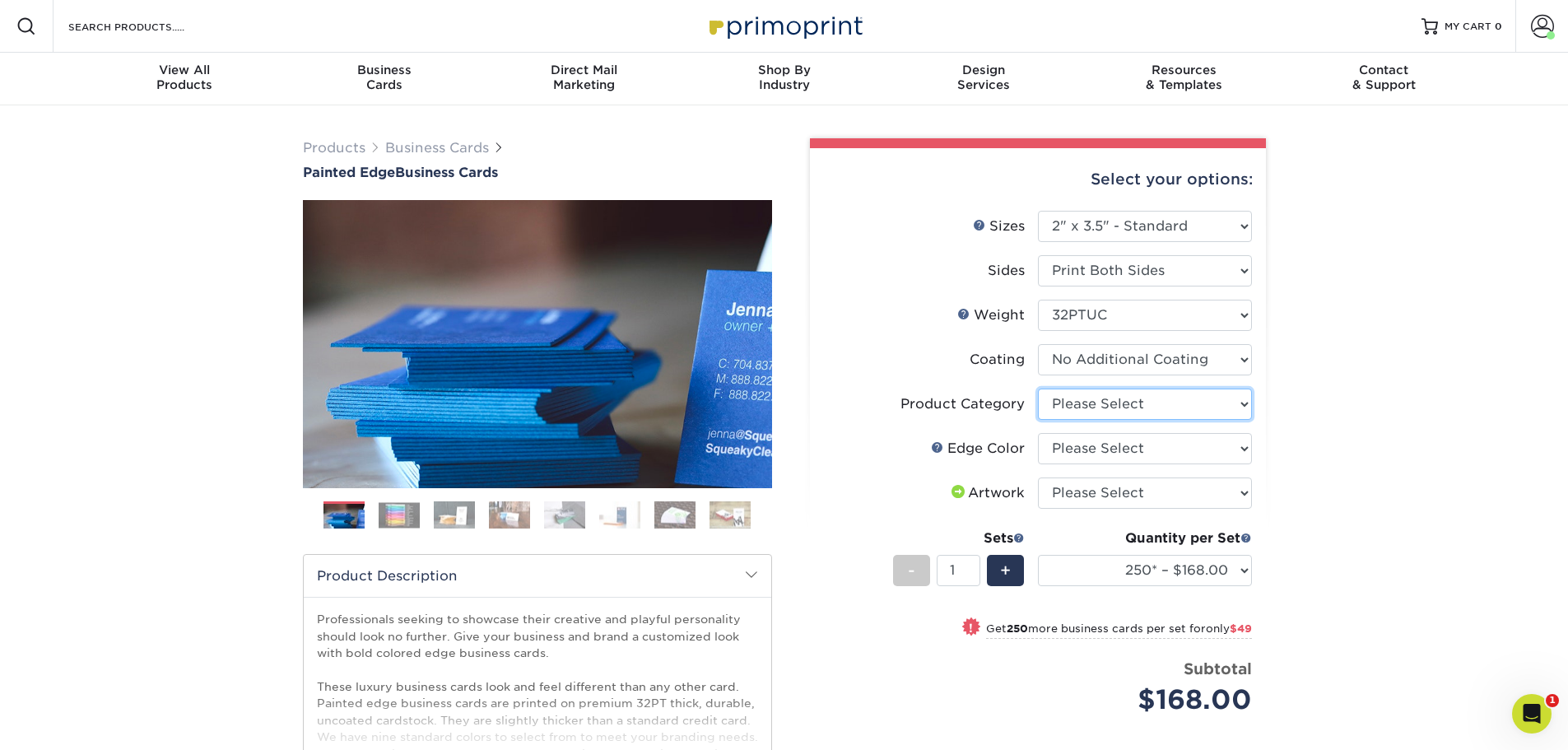
click at [1095, 408] on select "Please Select Business Cards" at bounding box center [1145, 404] width 214 height 31
select select "3b5148f1-0588-4f88-a218-97bcfdce65c1"
click at [1038, 389] on select "Please Select Business Cards" at bounding box center [1145, 404] width 214 height 31
click at [1108, 445] on select "Please Select Charcoal Black Brown Blue Pearlescent Blue Pearlescent Gold Pearl…" at bounding box center [1145, 448] width 214 height 31
select select "34794e23-ba15-445e-813c-341542a5462f"
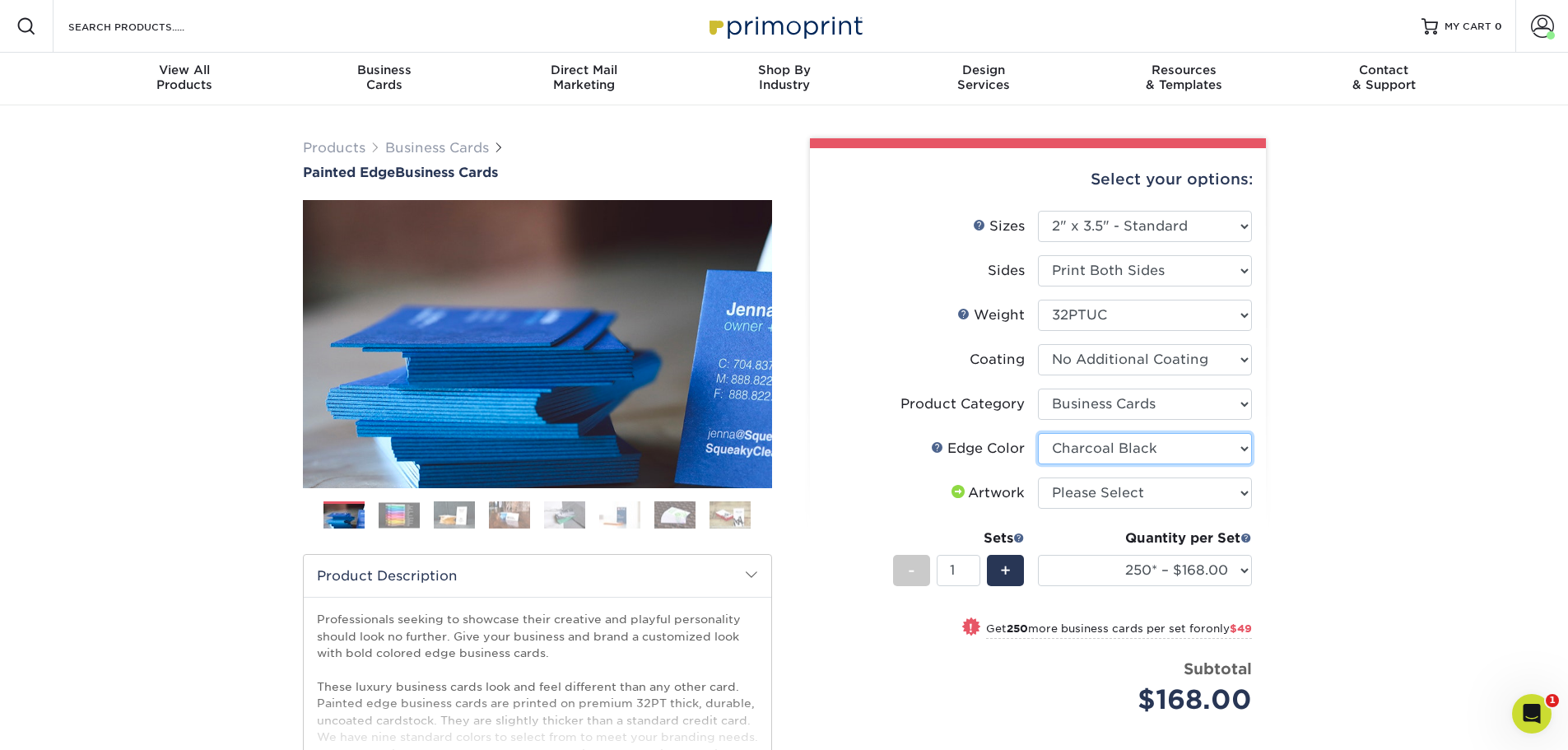
click at [1038, 433] on select "Please Select Charcoal Black Brown Blue Pearlescent Blue Pearlescent Gold Pearl…" at bounding box center [1145, 448] width 214 height 31
click at [1092, 492] on select "Please Select I will upload files I need a design - $100" at bounding box center [1145, 492] width 214 height 31
select select "upload"
click at [1038, 477] on select "Please Select I will upload files I need a design - $100" at bounding box center [1145, 492] width 214 height 31
click at [1366, 580] on div "Products Business Cards Painted Edge Business Cards Previous Next" at bounding box center [784, 551] width 1568 height 892
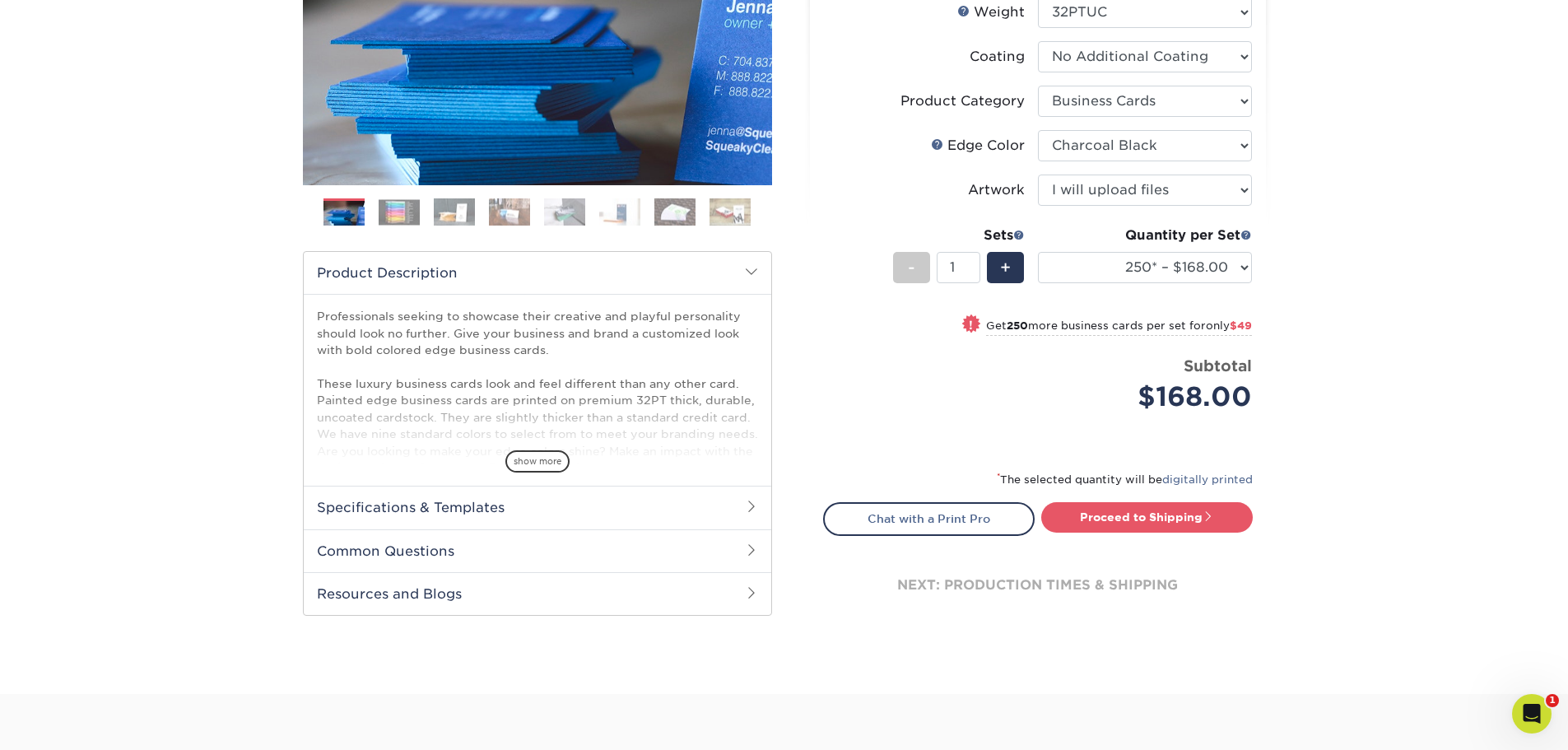
scroll to position [329, 0]
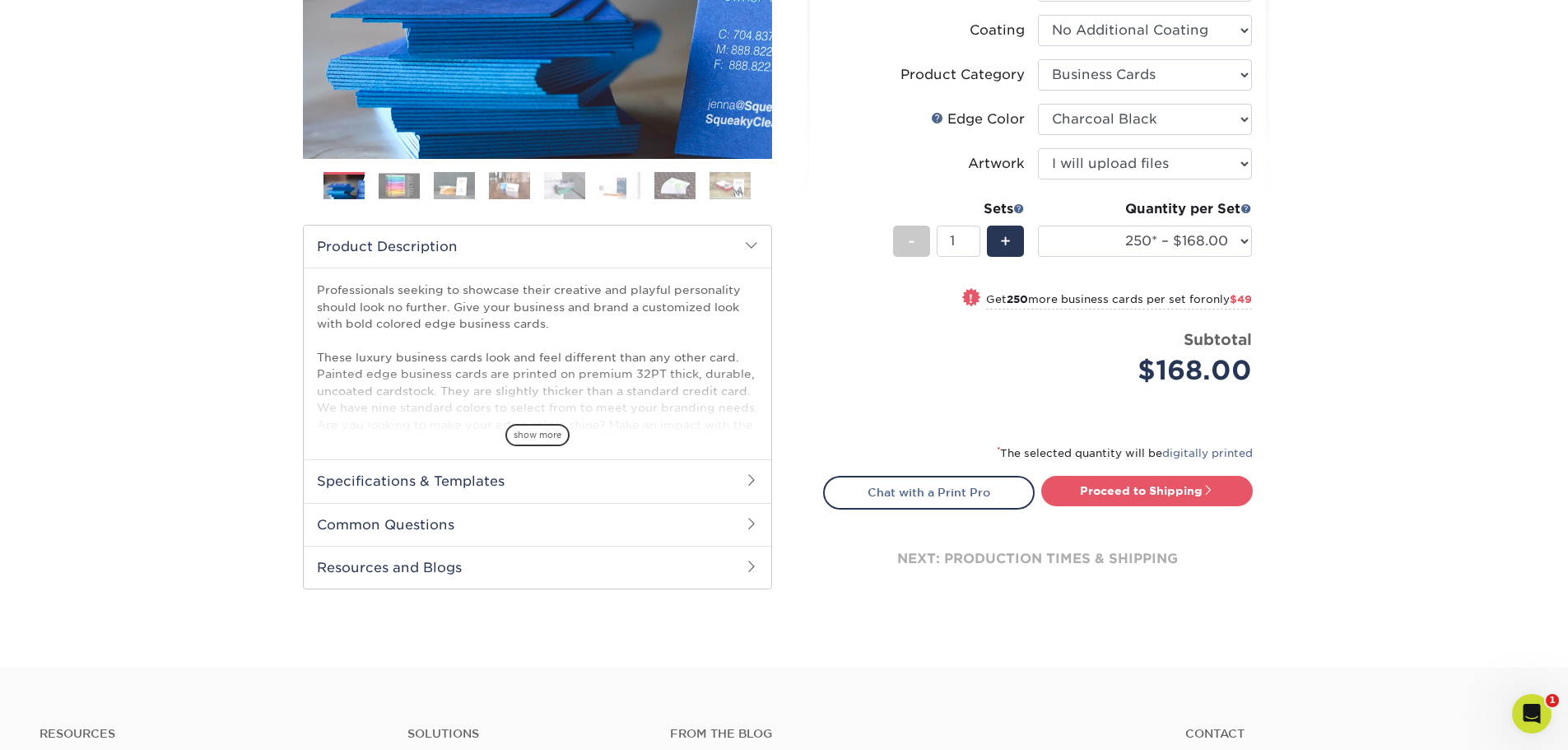
click at [1153, 508] on div "Proceed to Shipping" at bounding box center [1151, 492] width 227 height 33
click at [1153, 497] on link "Proceed to Shipping" at bounding box center [1147, 491] width 211 height 29
type input "Set 1"
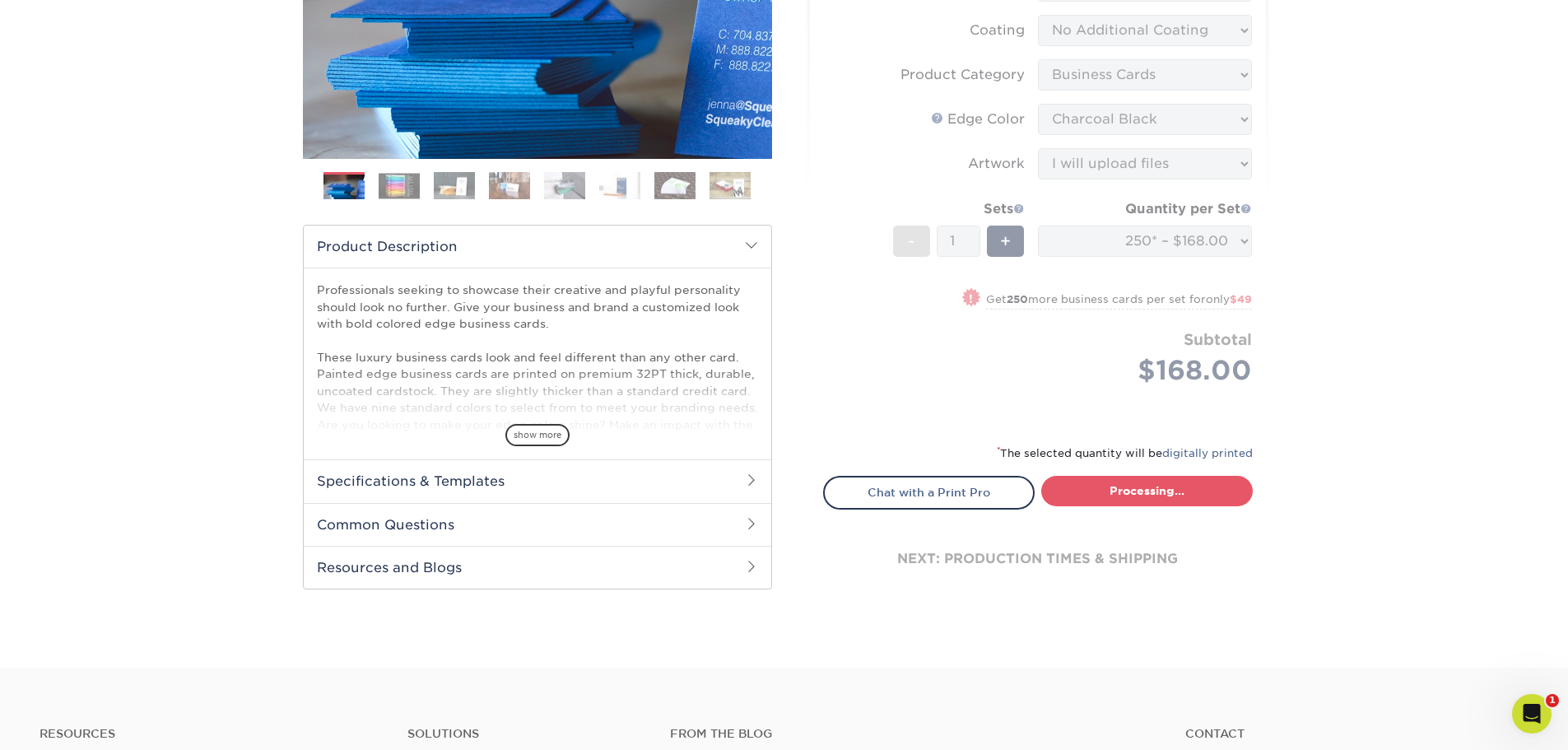
select select "b1d50ed3-fc81-464d-a1d8-d1915fbce704"
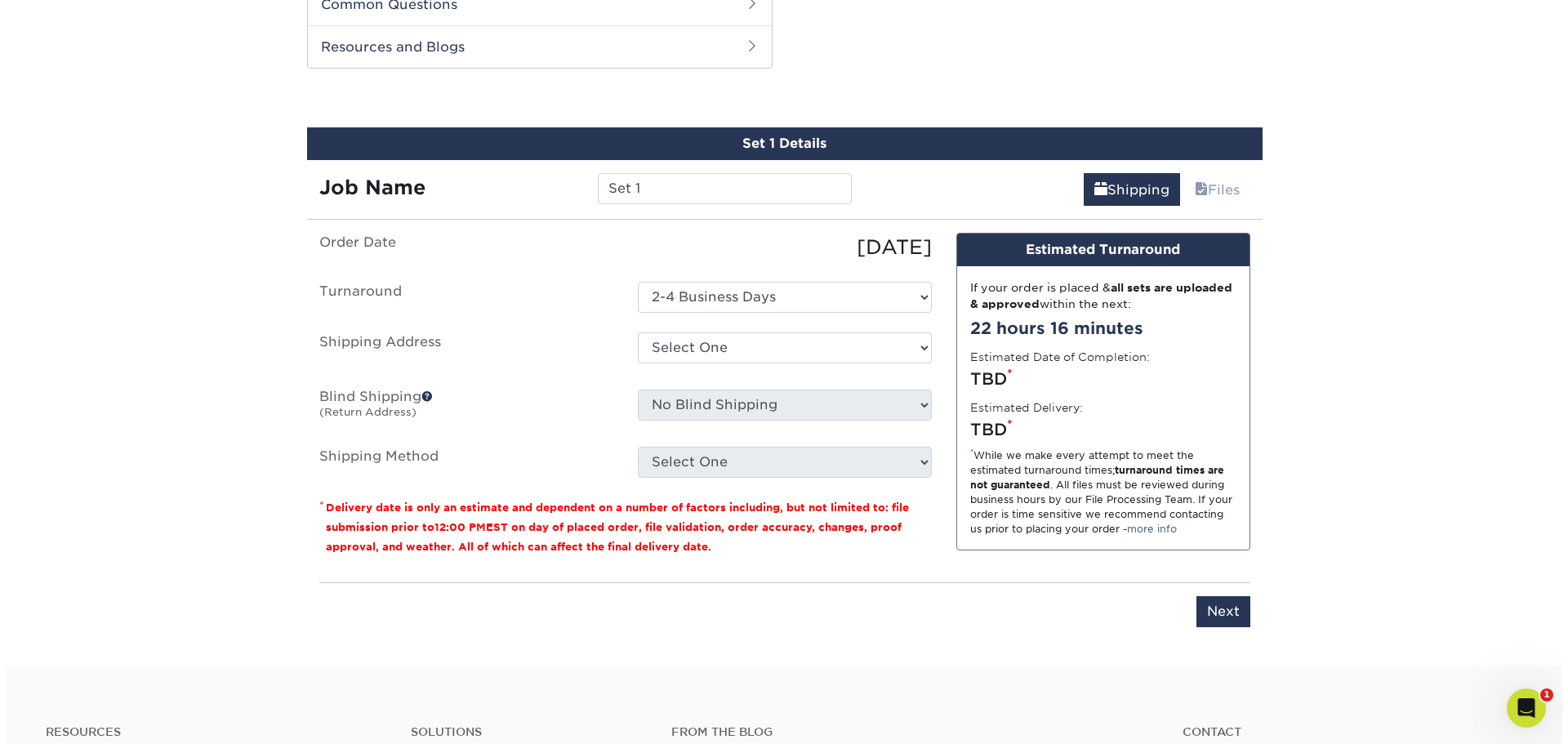
scroll to position [844, 0]
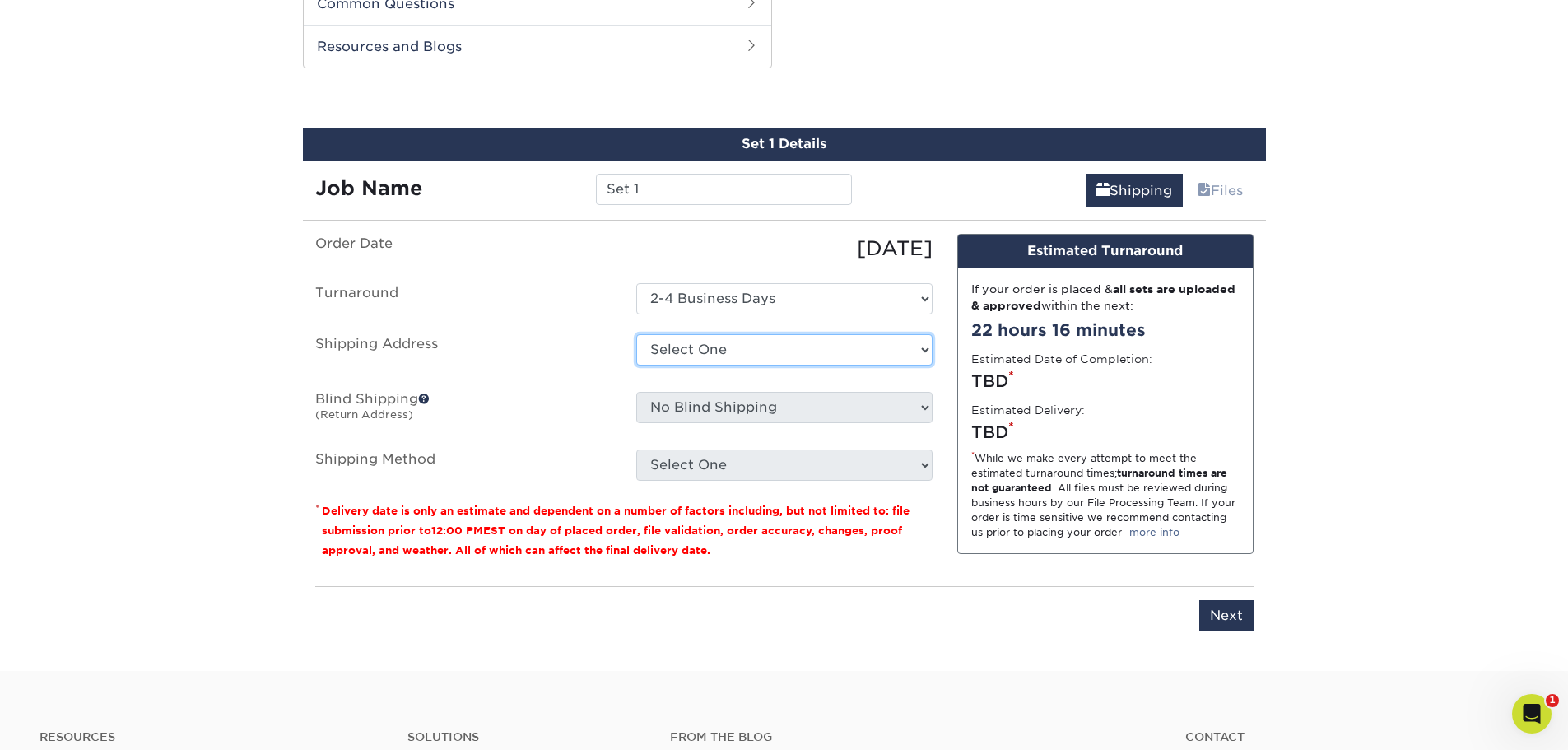
click at [707, 357] on select "Select One + Add New Address" at bounding box center [784, 349] width 296 height 31
select select "newaddress"
click at [636, 334] on select "Select One + Add New Address" at bounding box center [784, 349] width 296 height 31
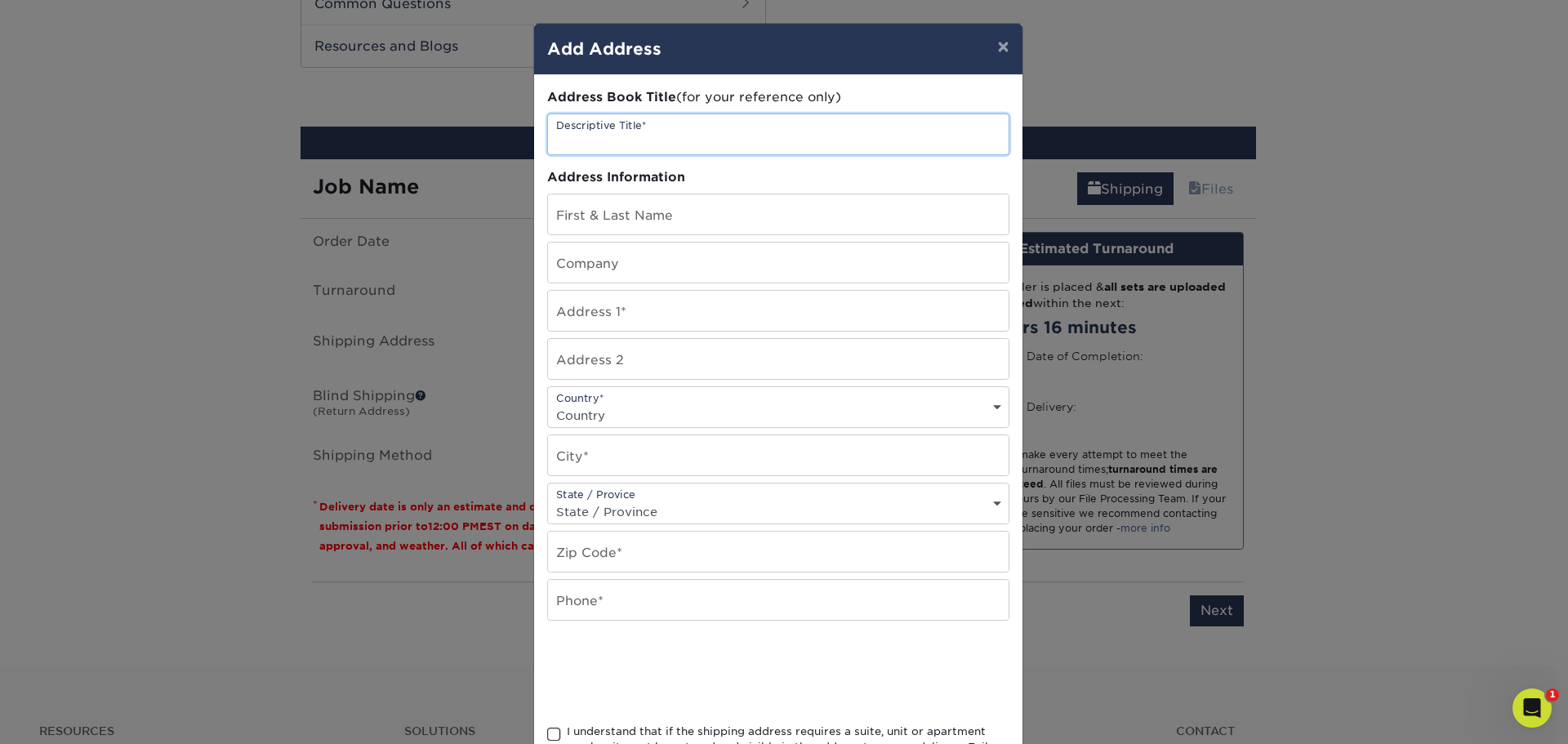
click at [646, 137] on input "text" at bounding box center [778, 134] width 460 height 40
type input "Legacy Realty Partners"
click at [630, 212] on input "text" at bounding box center [778, 214] width 460 height 40
type input "[PERSON_NAME]"
type input "Legacy Realty Partners"
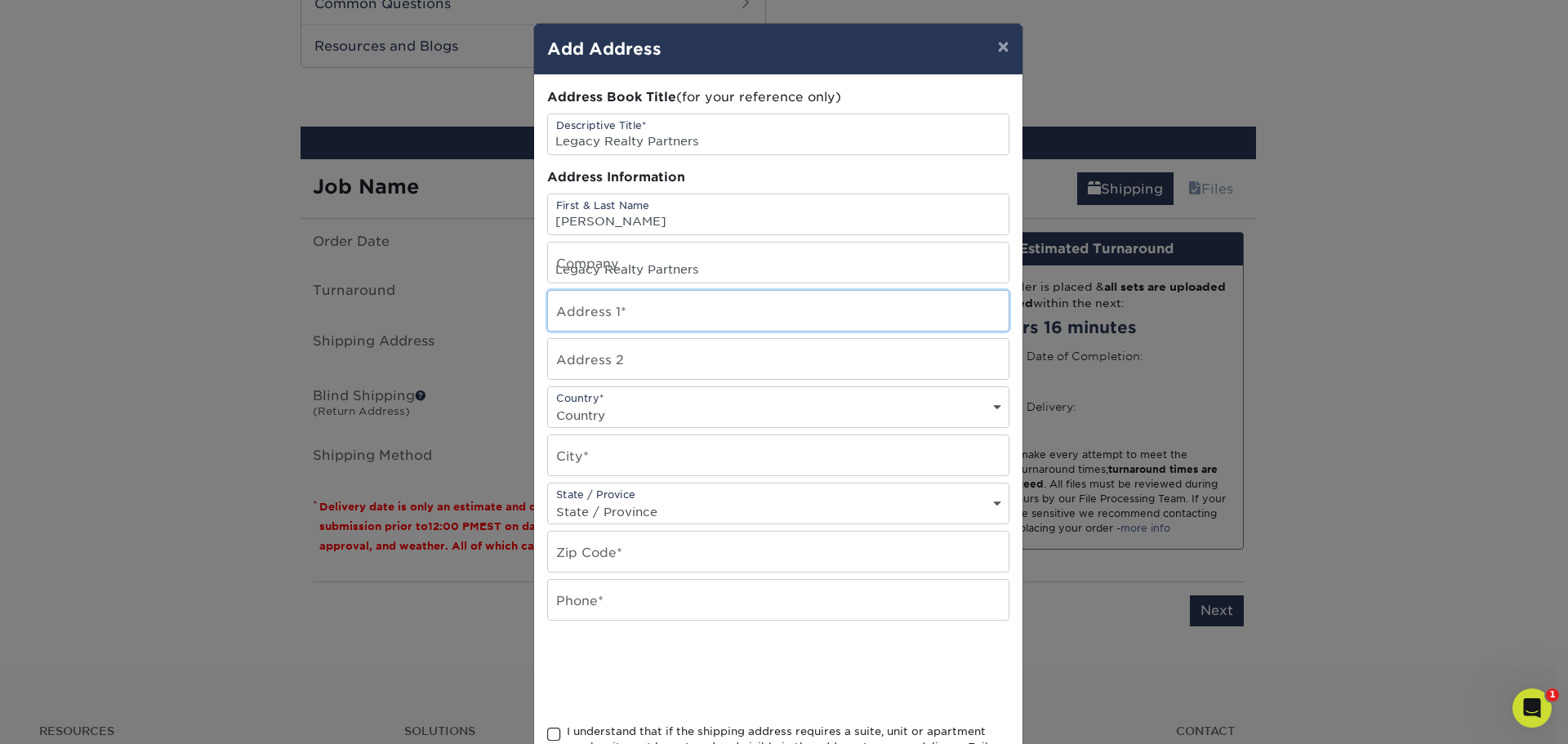
type input "501 Grant Street, Suite 1025"
type input ", Suite 1025"
select select "US"
type input "PITTSBURGH"
select select "PA"
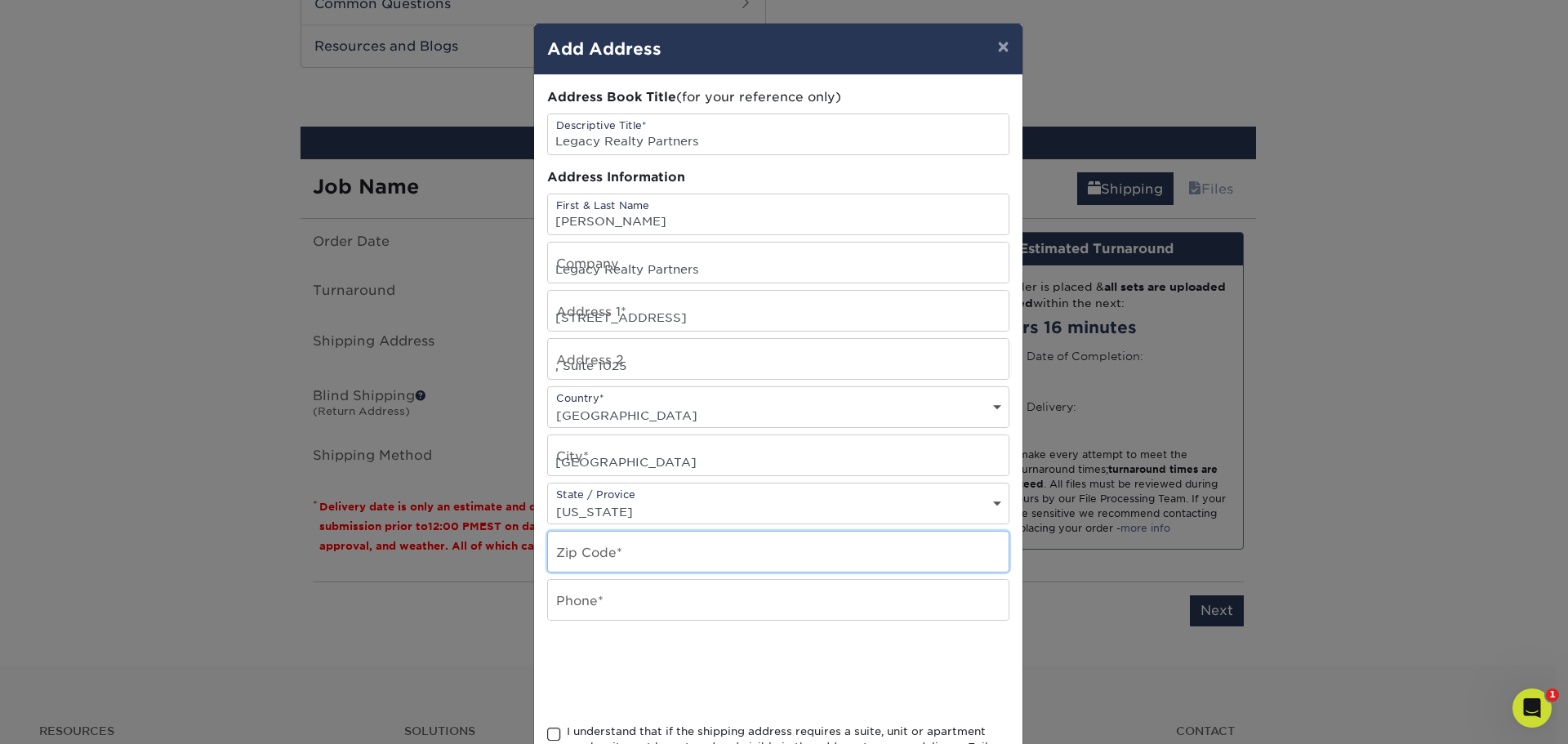
type input "15219-4406"
type input "4128665429"
click at [556, 366] on input ", Suite 1025" at bounding box center [778, 358] width 460 height 40
type input "Suite 1025"
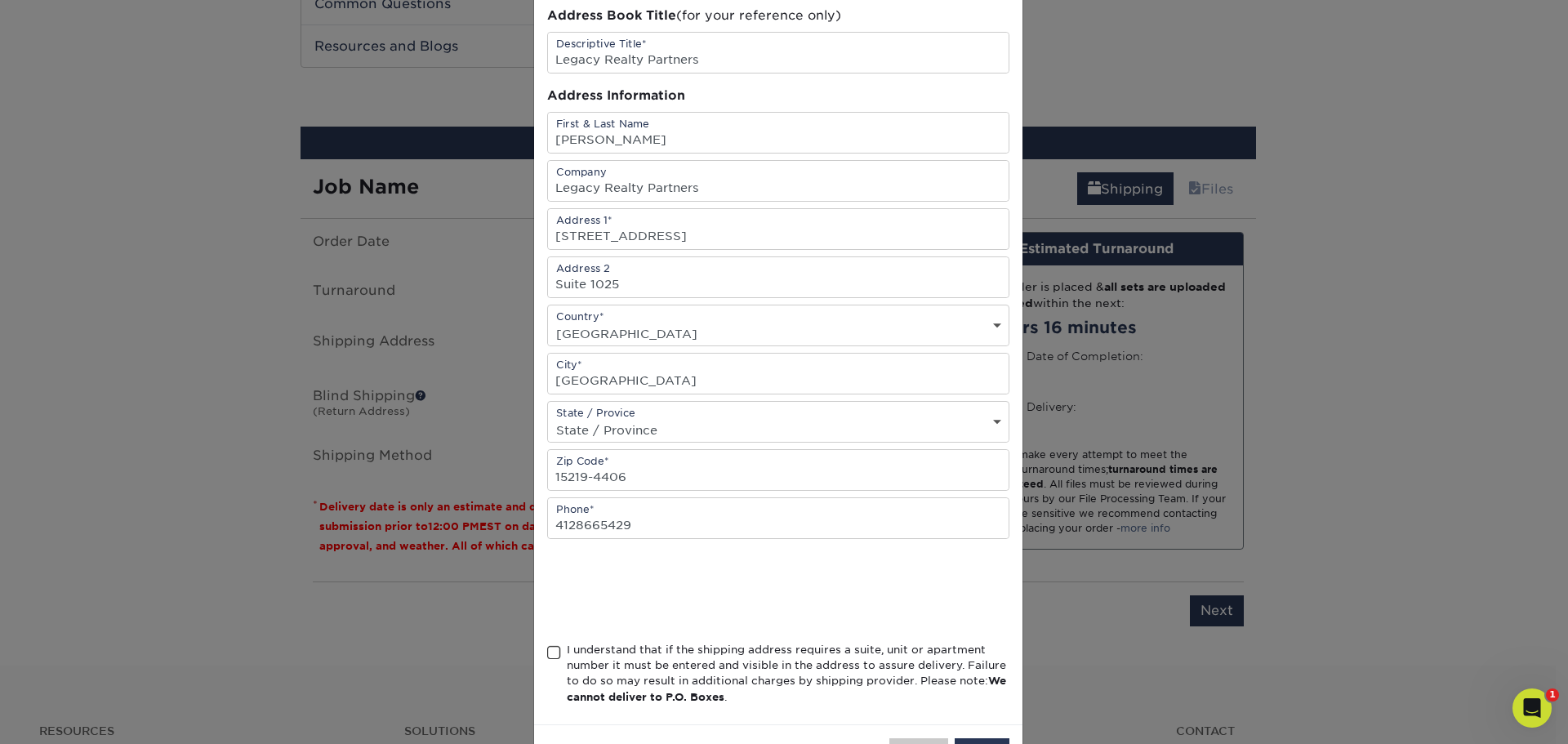
click at [547, 654] on span at bounding box center [554, 653] width 14 height 16
click at [0, 0] on input "I understand that if the shipping address requires a suite, unit or apartment n…" at bounding box center [0, 0] width 0 height 0
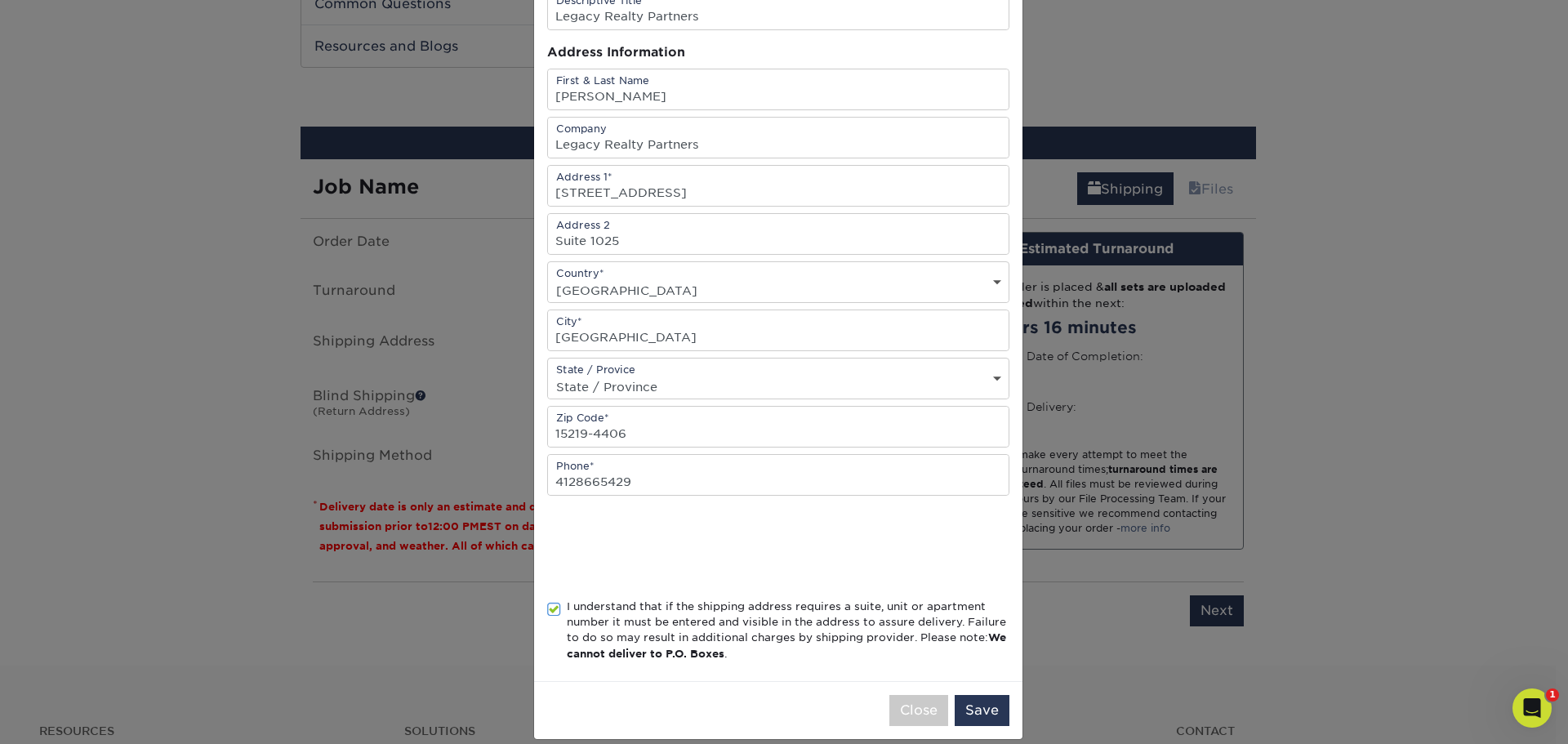
scroll to position [144, 0]
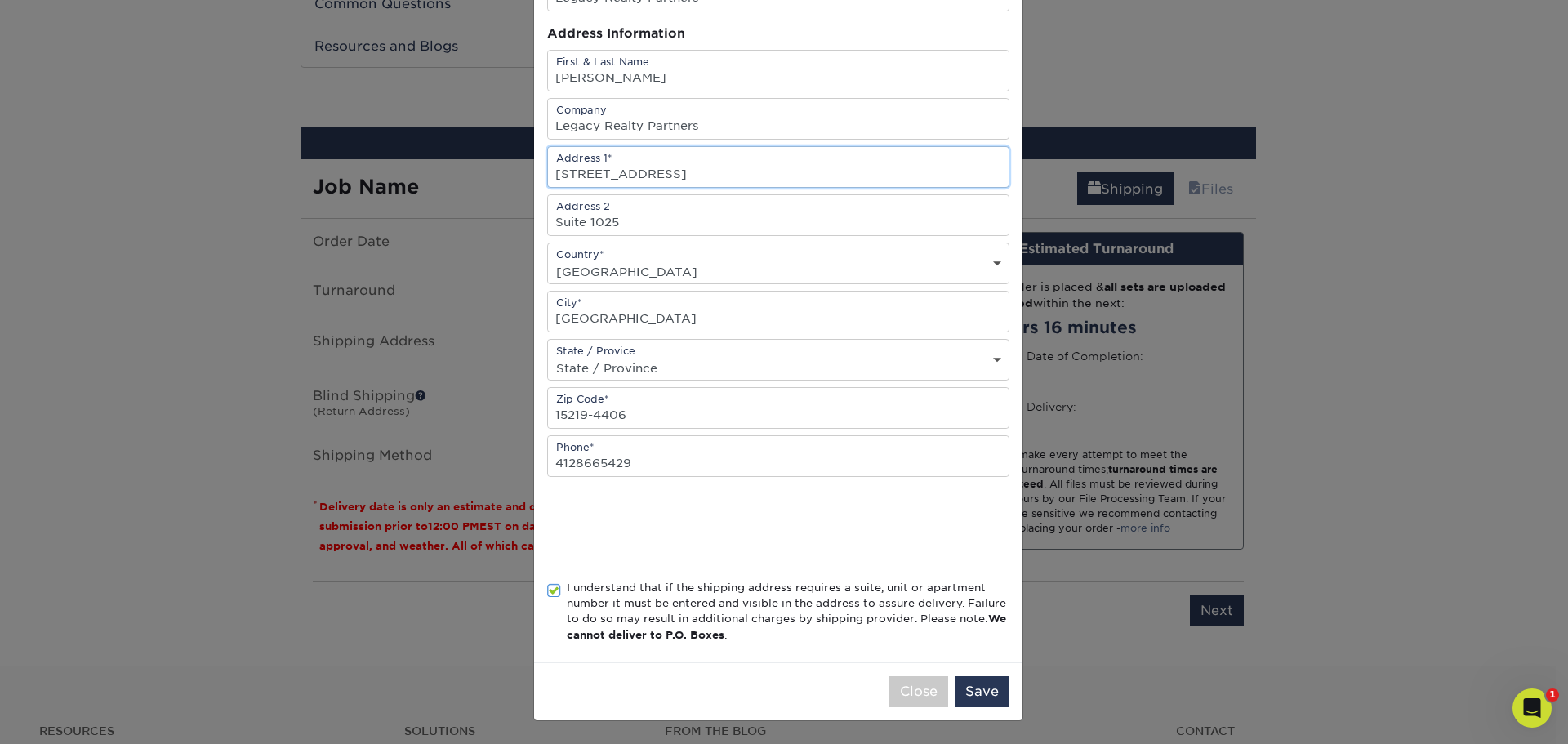
drag, startPoint x: 649, startPoint y: 177, endPoint x: 712, endPoint y: 173, distance: 63.1
click at [712, 173] on input "501 Grant Street, Suite 1025" at bounding box center [778, 167] width 460 height 40
type input "501 Grant Street"
click at [979, 691] on button "Save" at bounding box center [982, 692] width 54 height 31
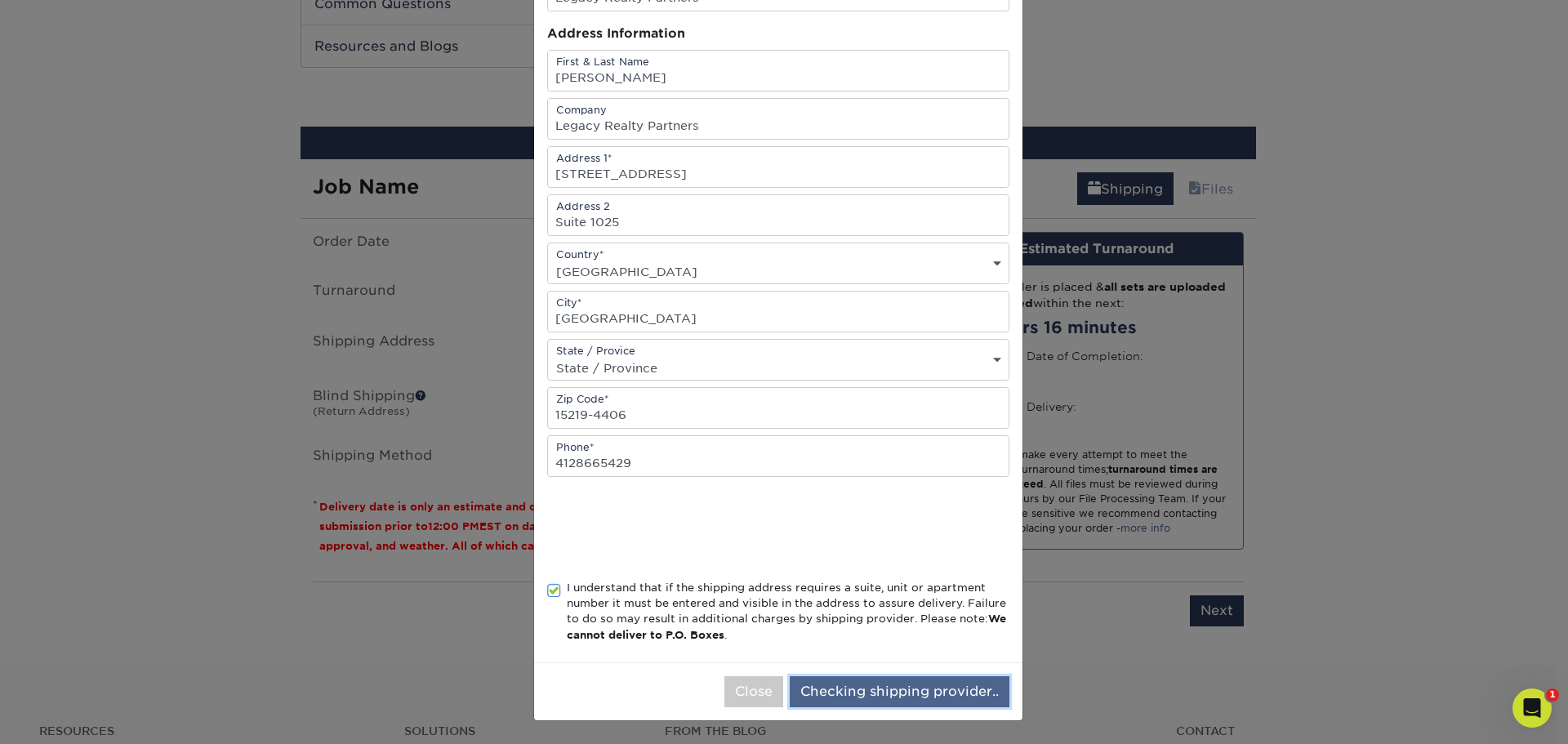
click at [898, 696] on button "Checking shipping provider.." at bounding box center [899, 692] width 220 height 31
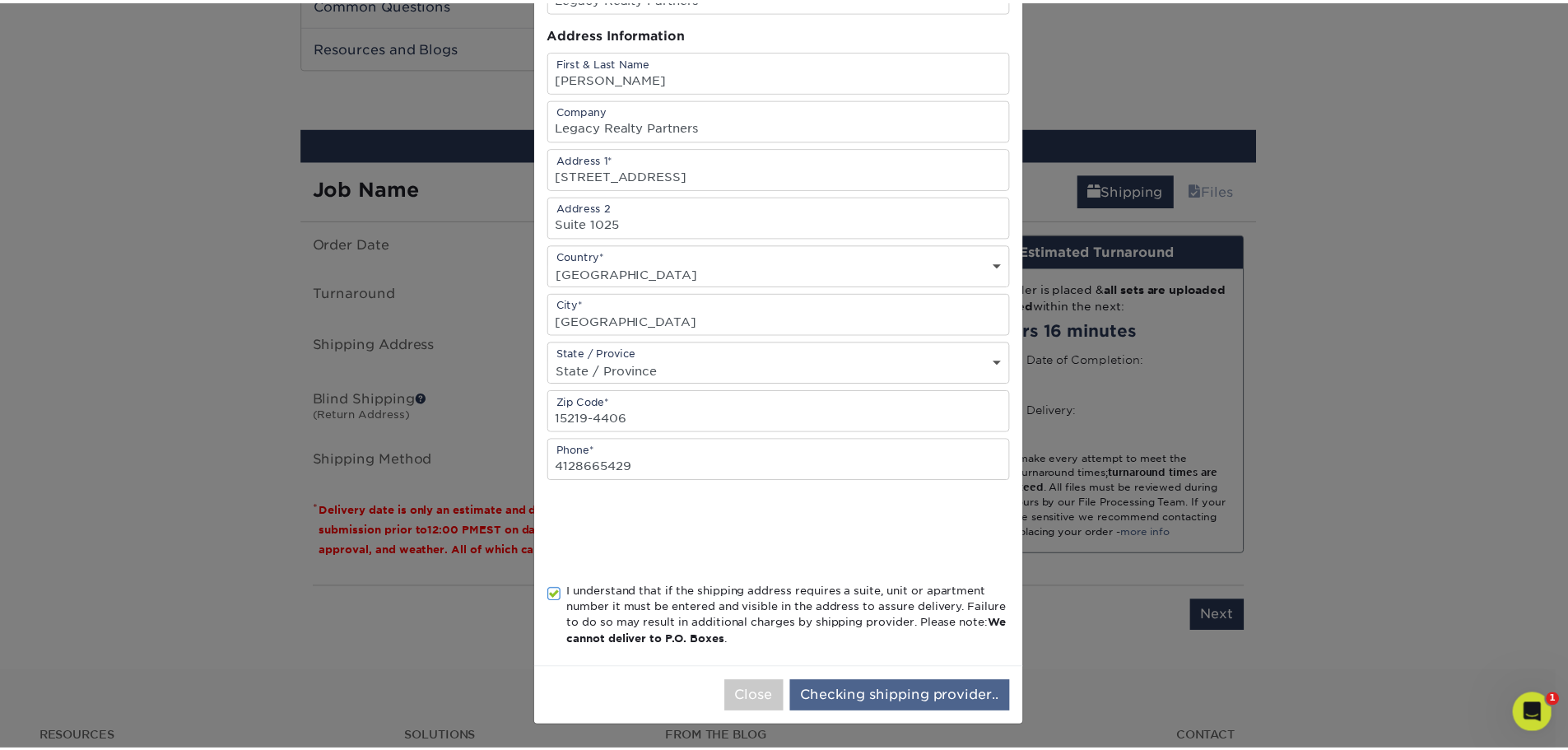
scroll to position [0, 0]
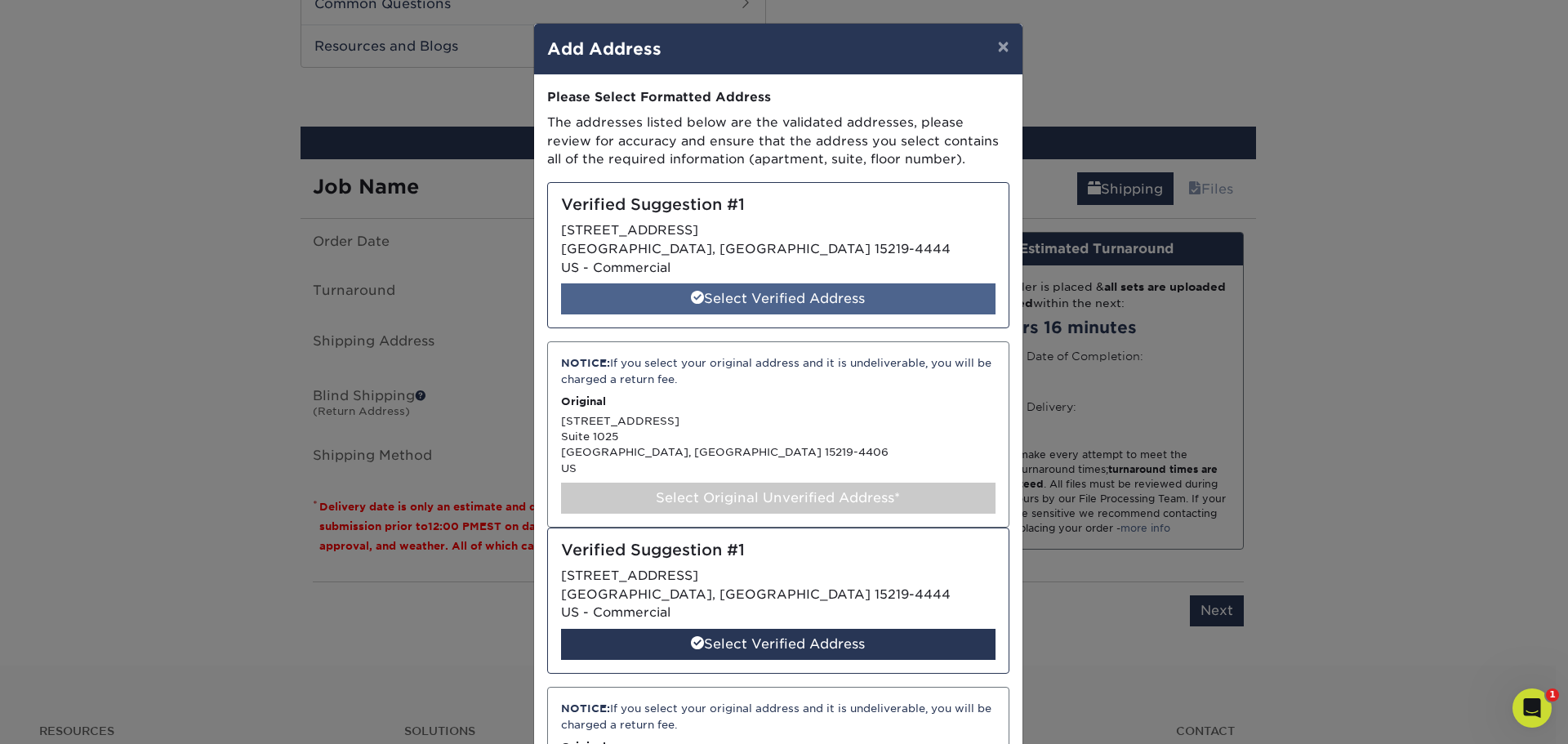
click at [743, 291] on div "Select Verified Address" at bounding box center [778, 299] width 434 height 31
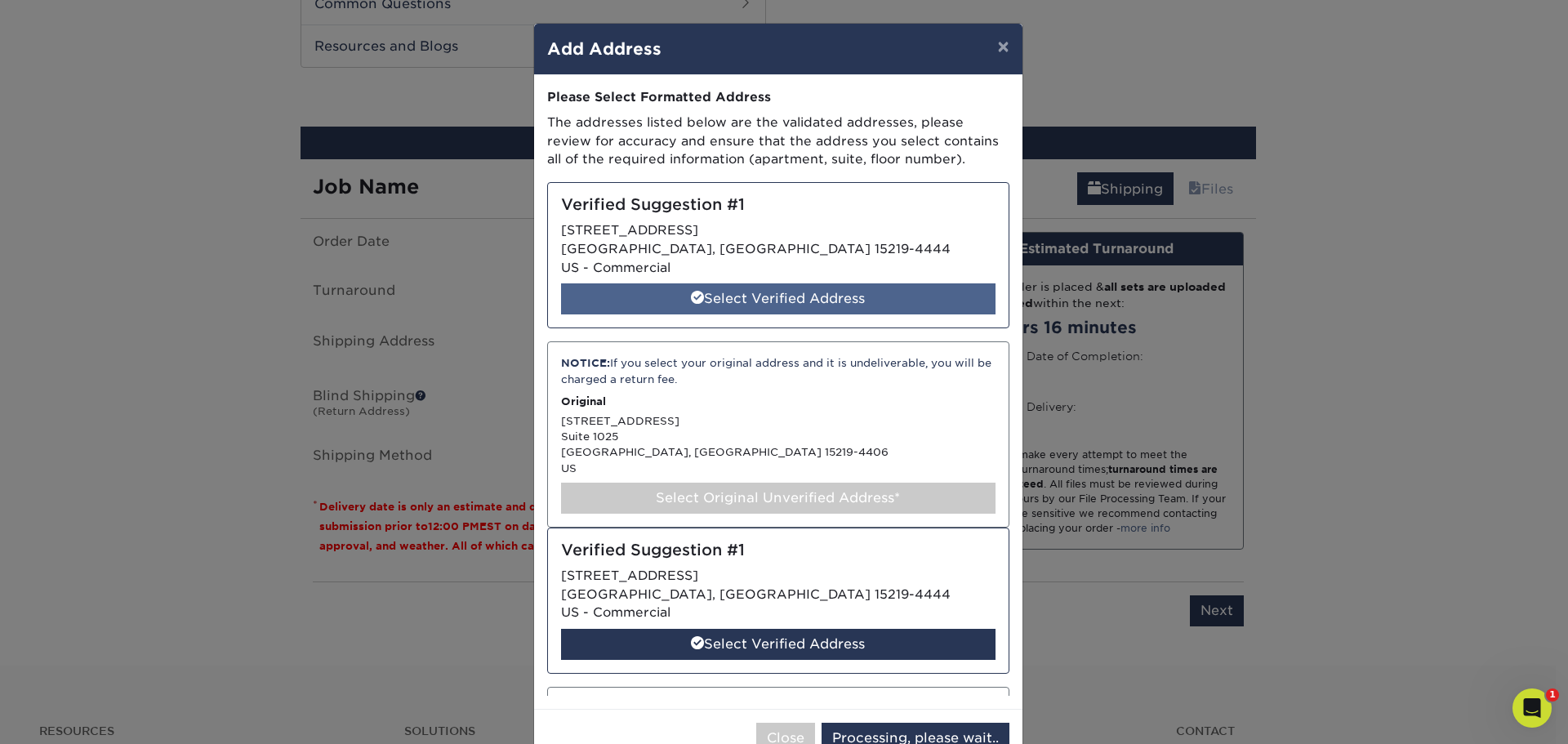
select select "285825"
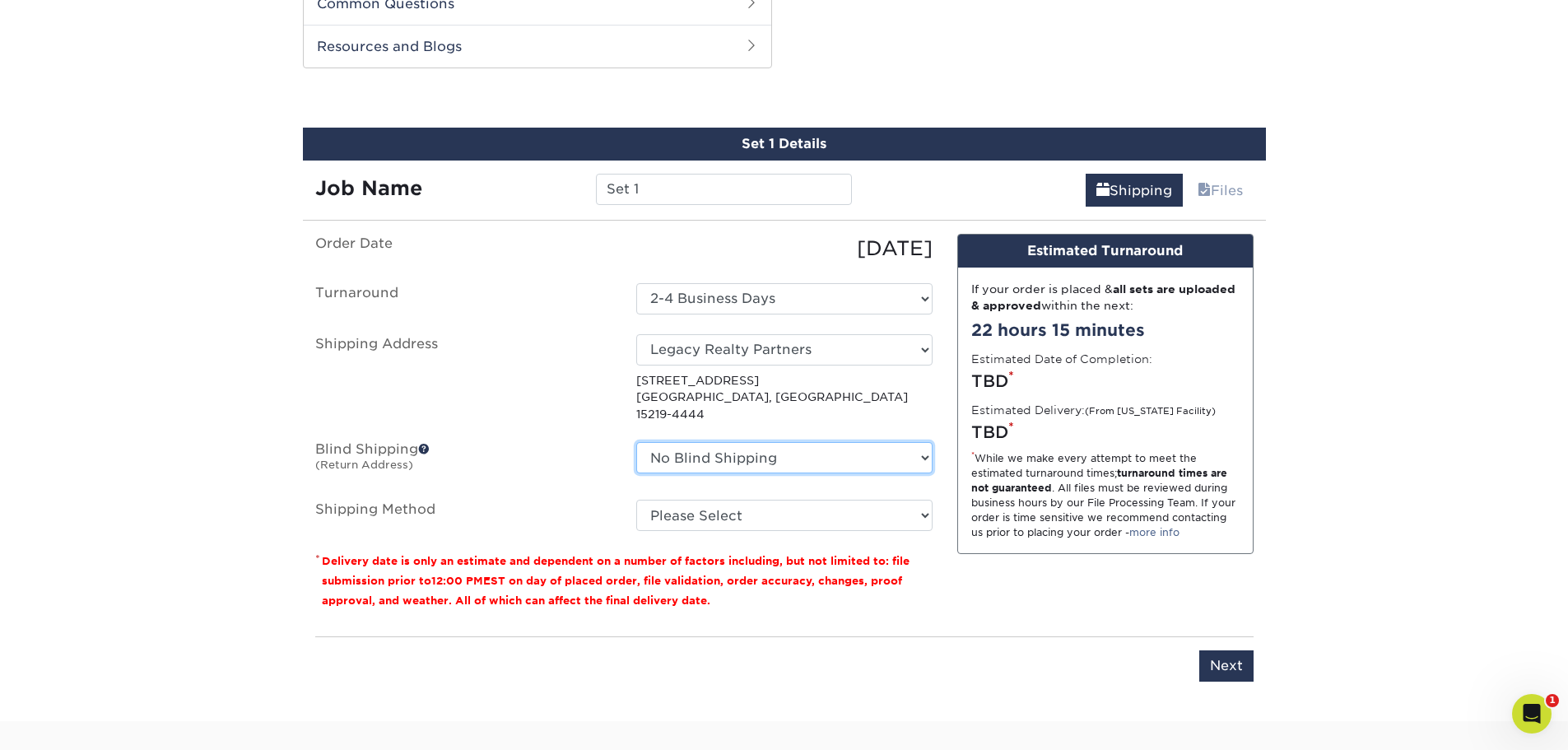
click at [739, 448] on select "No Blind Shipping + Add New Address" at bounding box center [784, 458] width 296 height 31
click at [743, 500] on select "Please Select Ground Shipping (+$7.84) 3 Day Shipping Service (+$17.24) 2 Day A…" at bounding box center [784, 515] width 296 height 31
select select "03"
click at [636, 500] on select "Please Select Ground Shipping (+$7.84) 3 Day Shipping Service (+$17.24) 2 Day A…" at bounding box center [784, 515] width 296 height 31
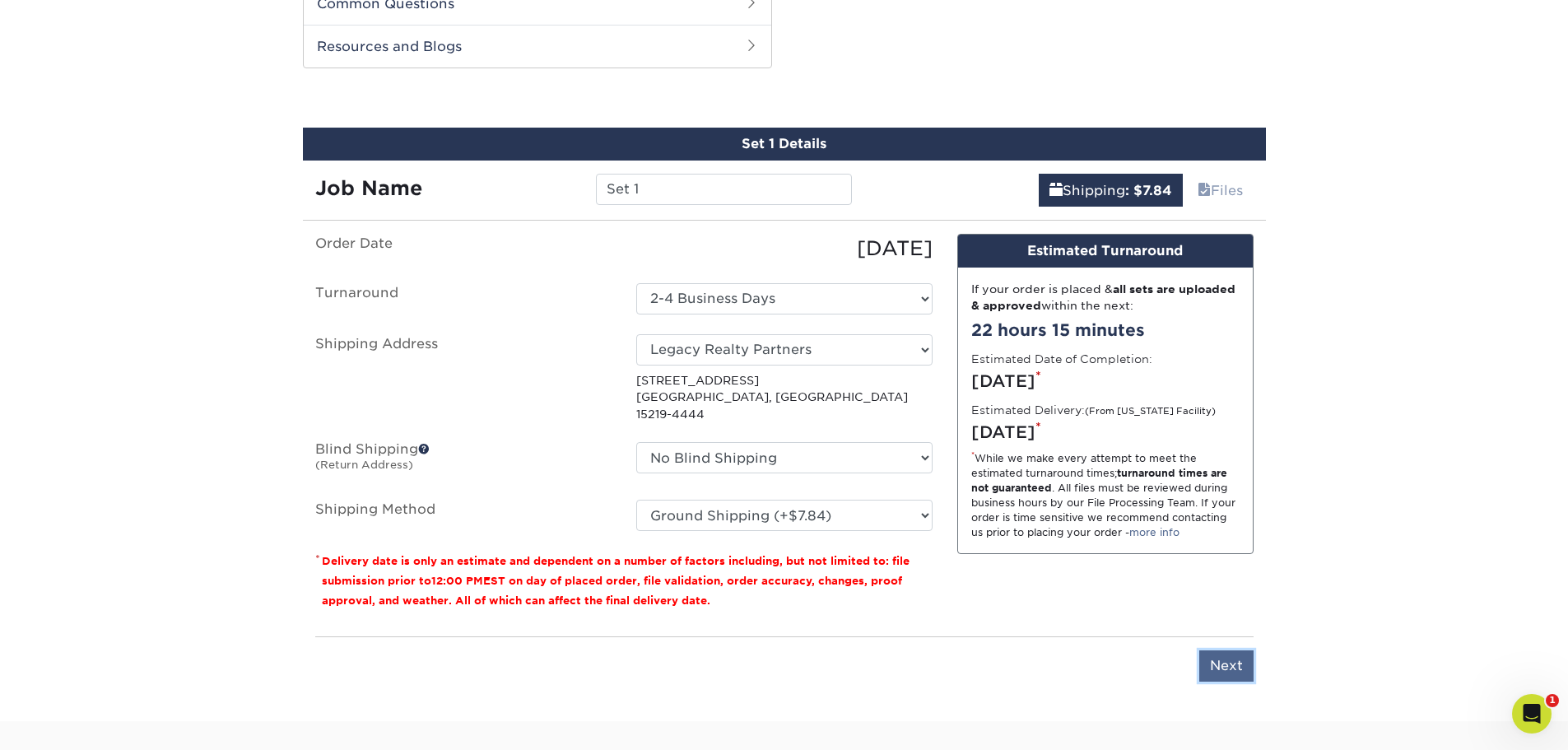
click at [1227, 651] on input "Next" at bounding box center [1227, 666] width 55 height 31
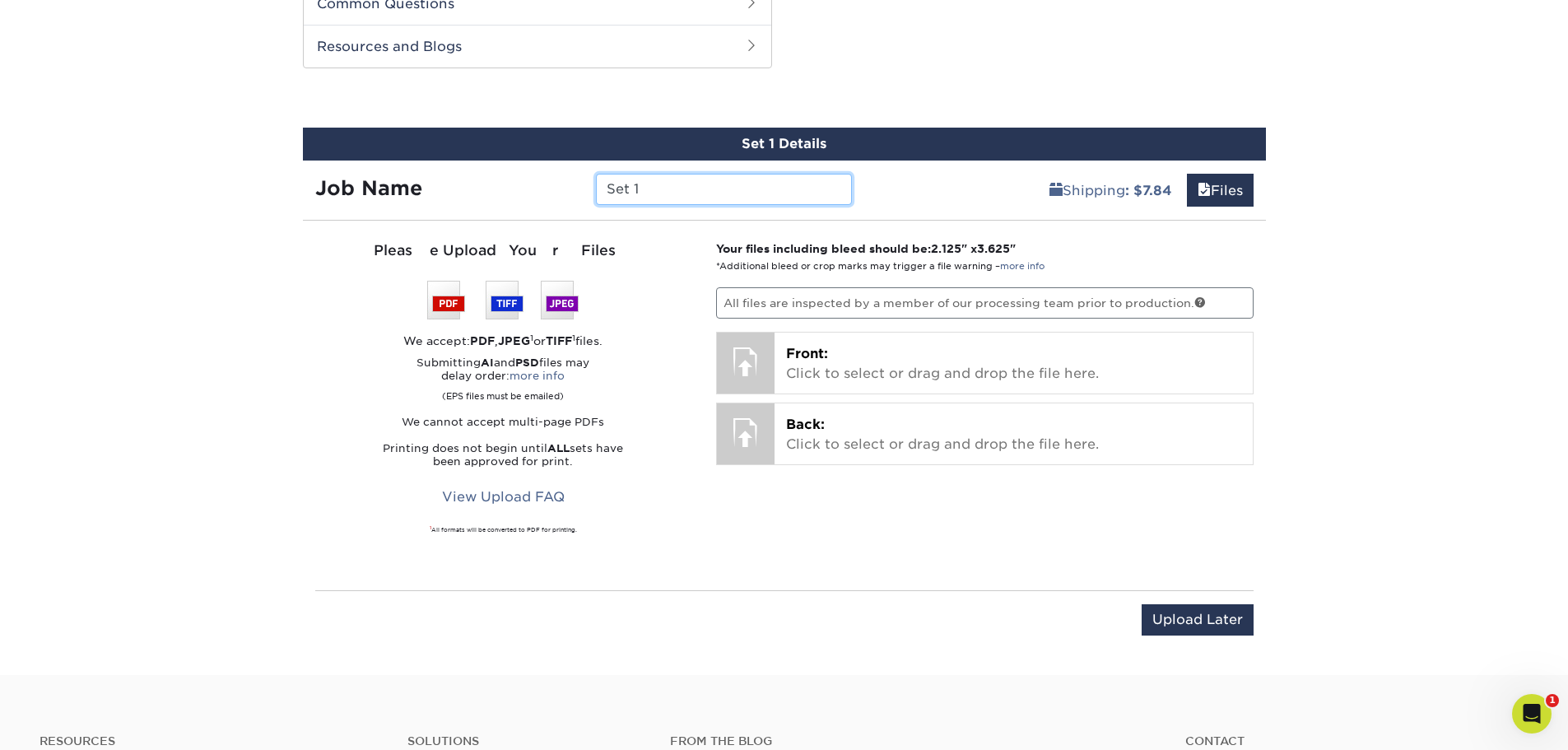
drag, startPoint x: 665, startPoint y: 182, endPoint x: 516, endPoint y: 172, distance: 149.3
click at [516, 172] on div "Job Name Set 1" at bounding box center [584, 183] width 562 height 46
type input "LRP - Tommy"
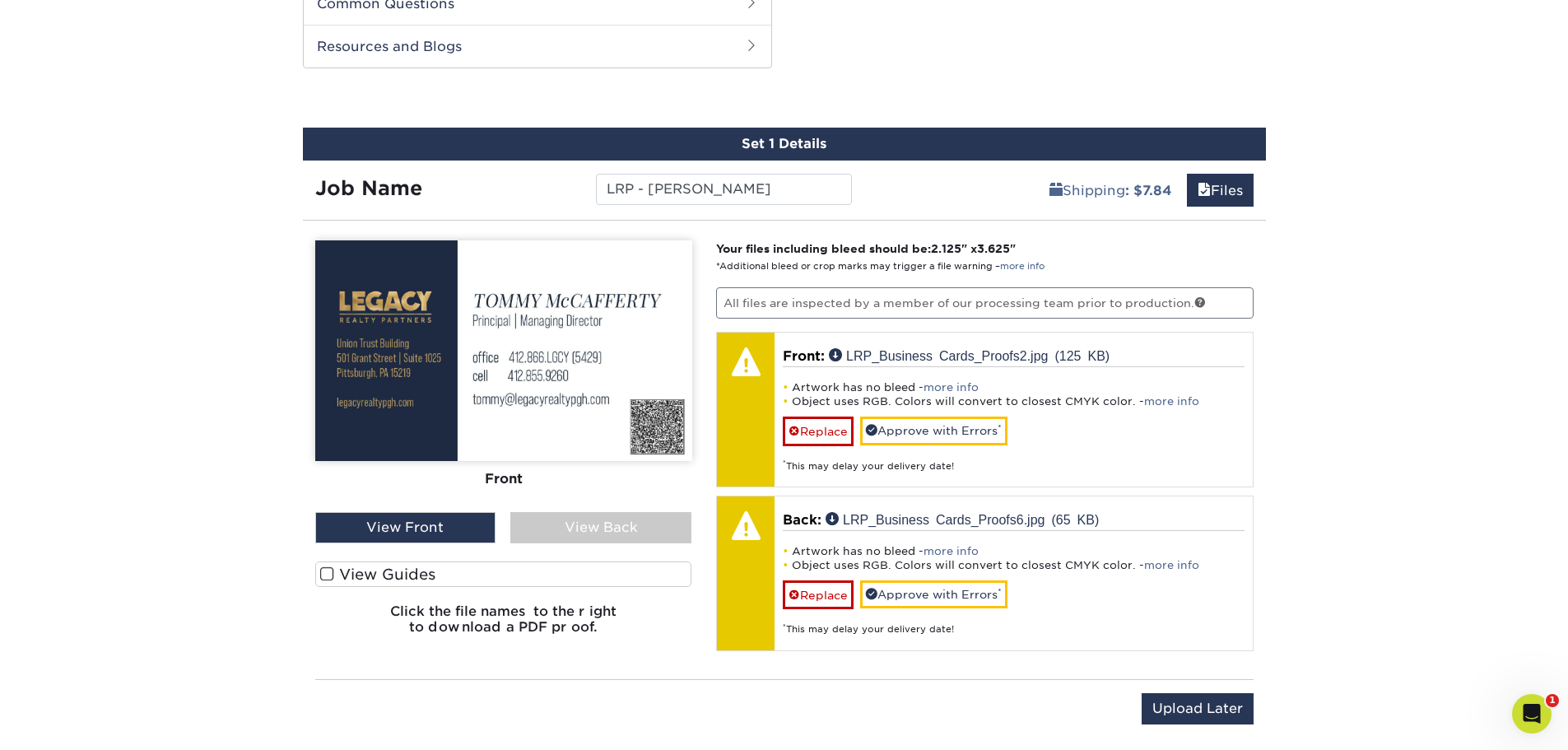
click at [597, 531] on div "View Back" at bounding box center [601, 527] width 181 height 31
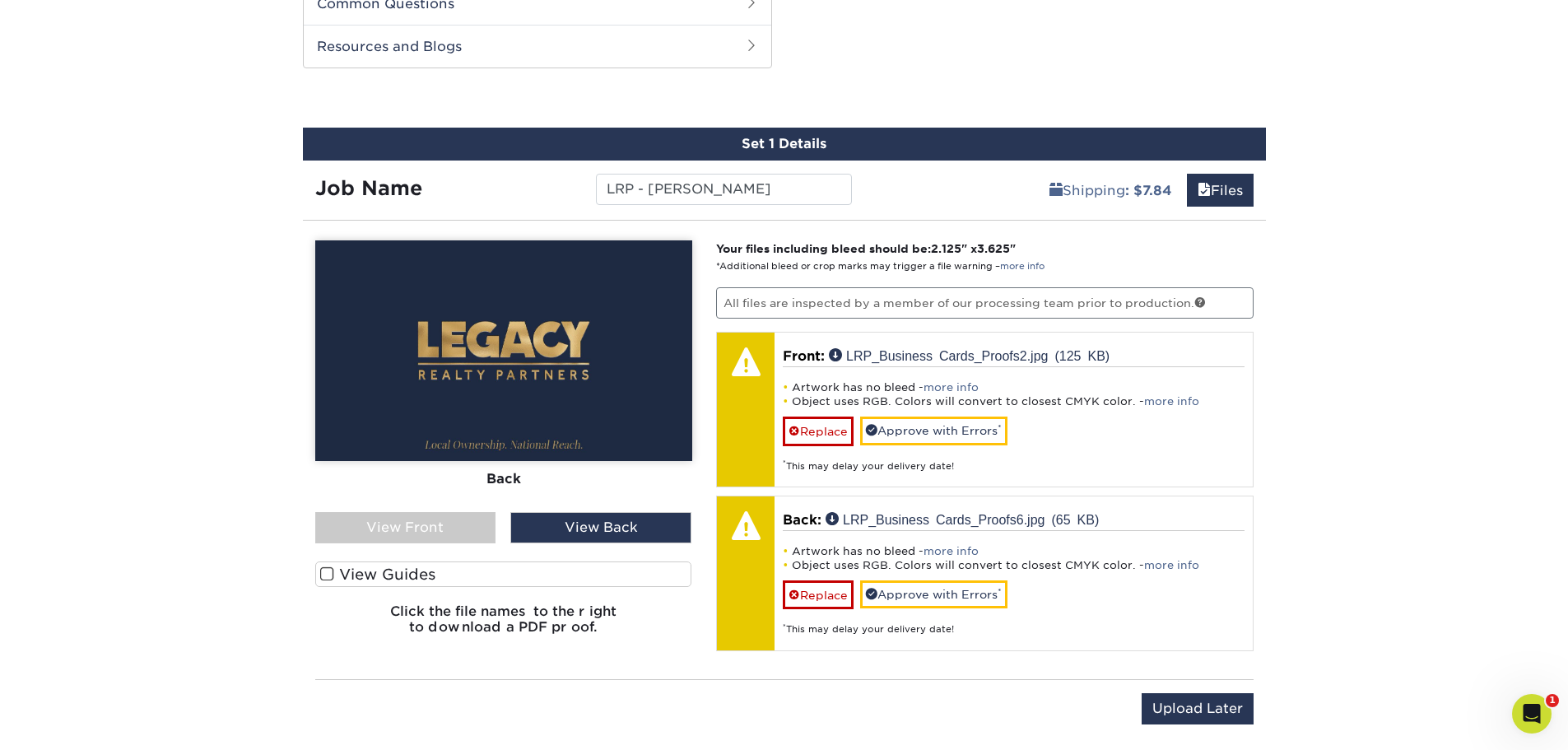
click at [434, 526] on div "View Front" at bounding box center [405, 527] width 181 height 31
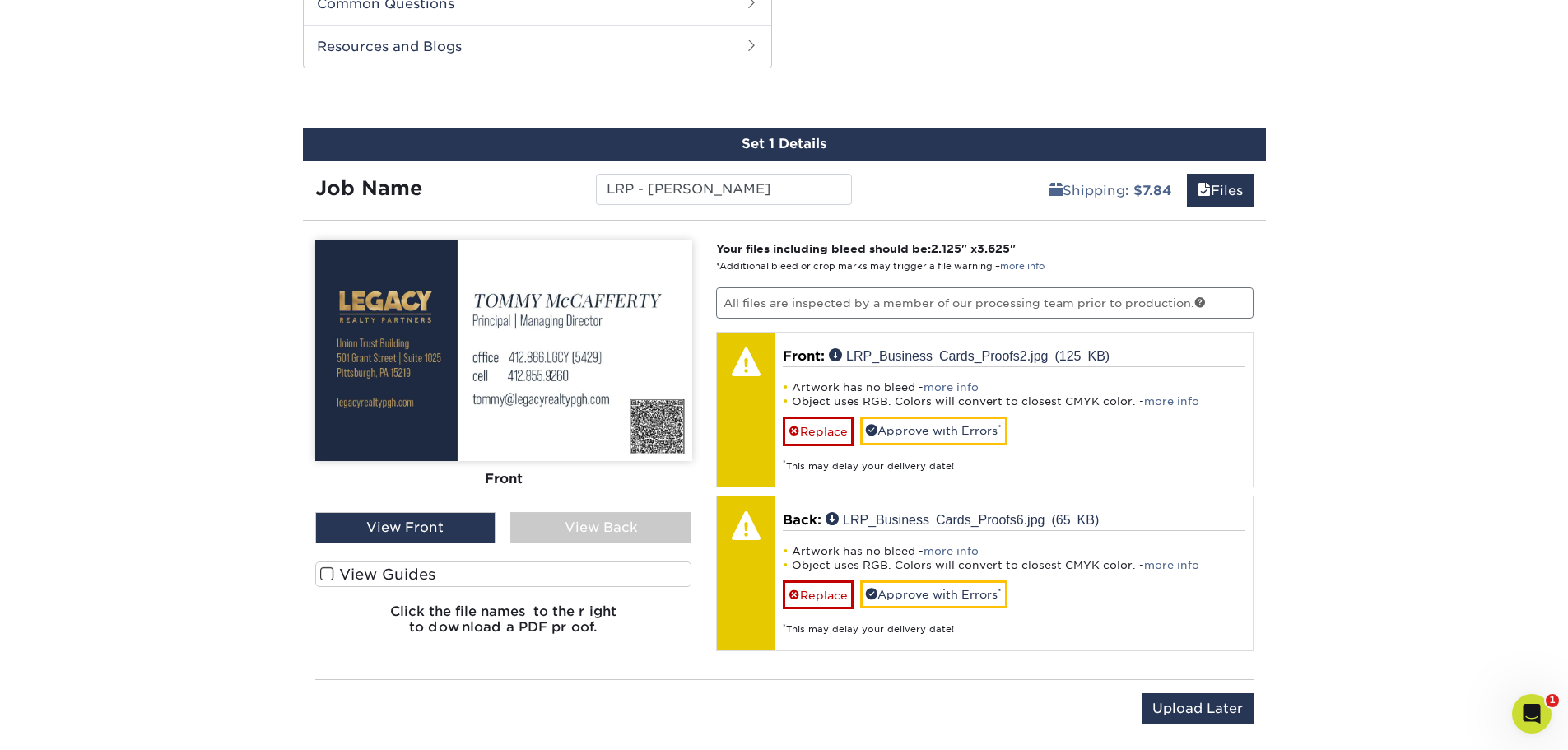
click at [329, 576] on span at bounding box center [327, 575] width 14 height 16
click at [0, 0] on input "View Guides" at bounding box center [0, 0] width 0 height 0
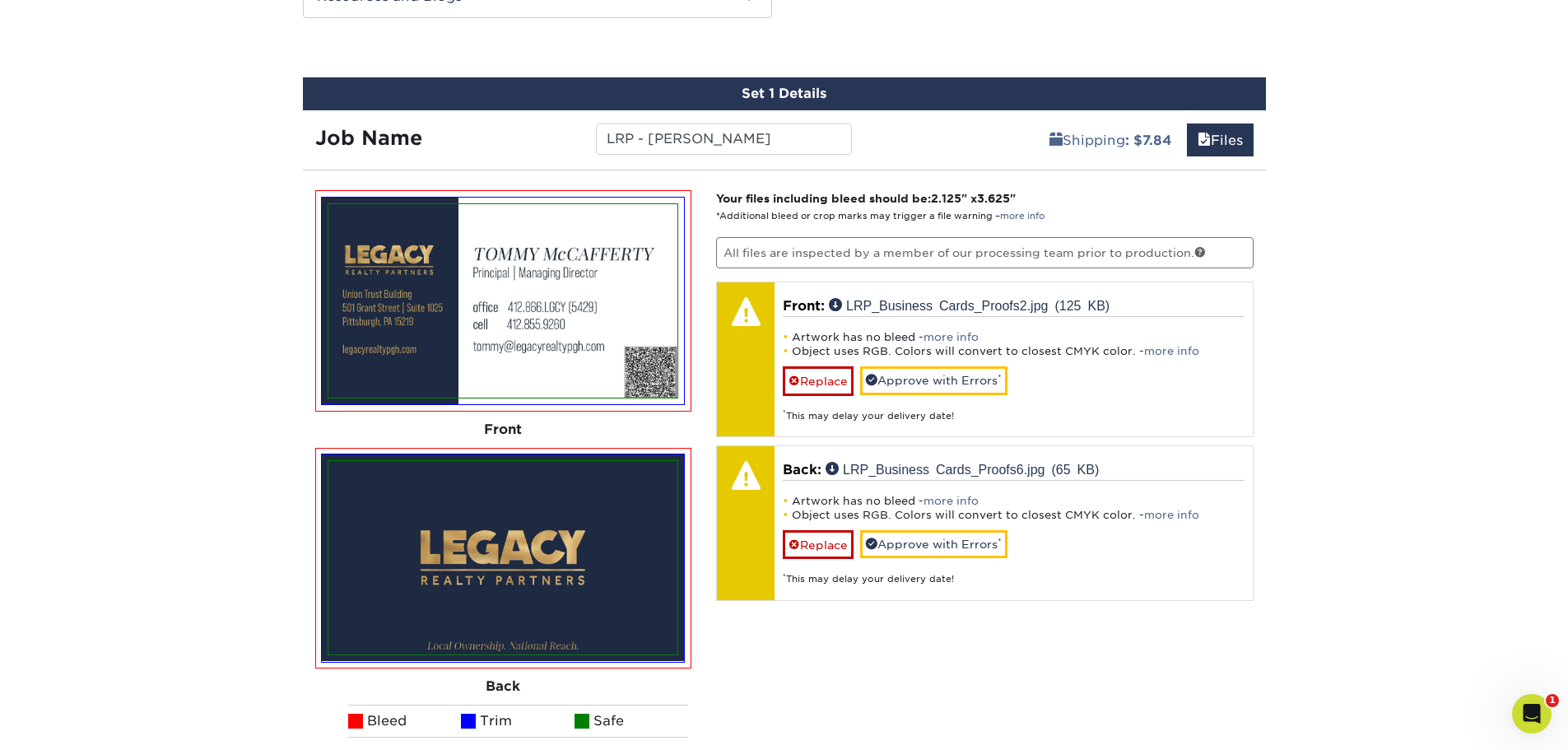
scroll to position [851, 0]
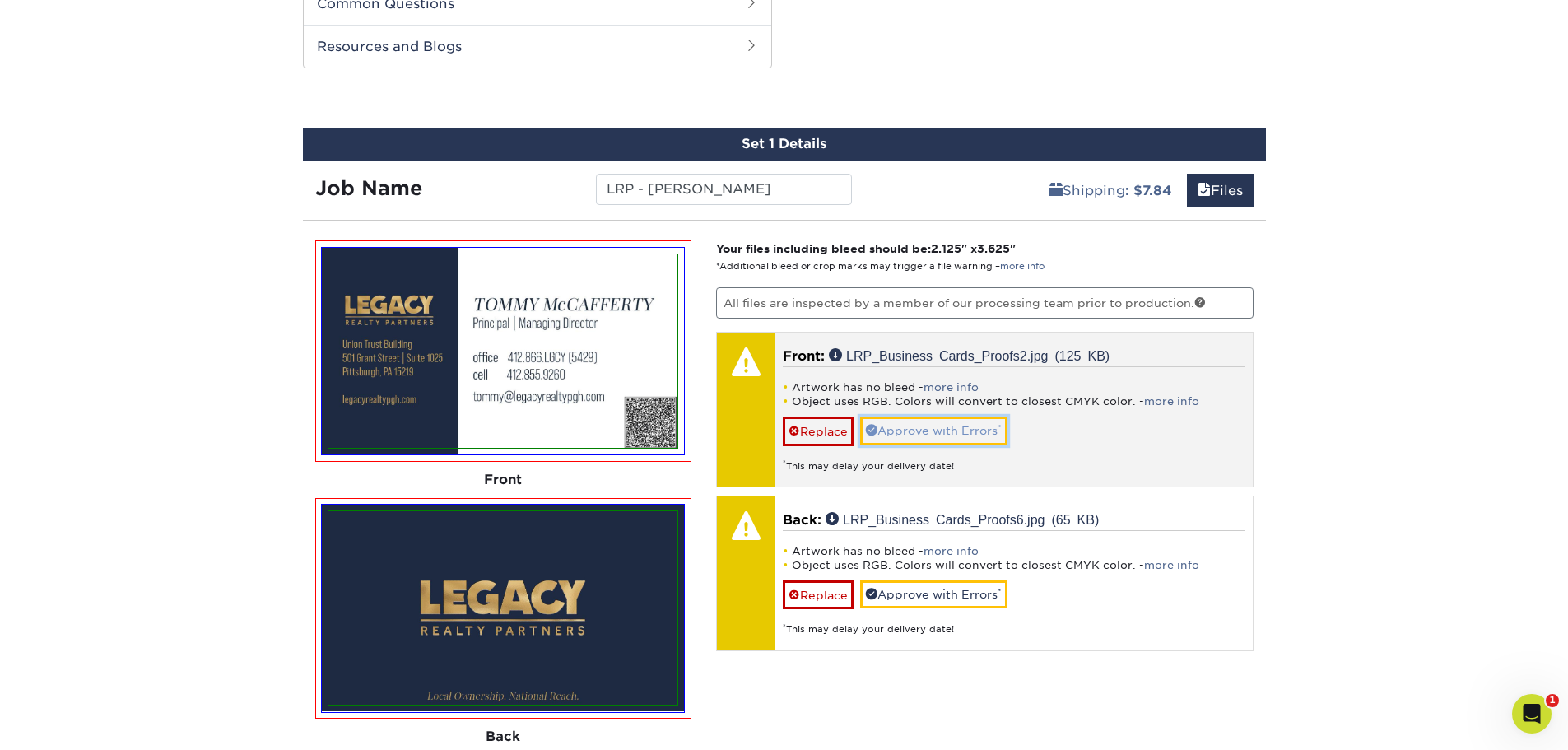
click at [966, 437] on link "Approve with Errors *" at bounding box center [933, 431] width 147 height 28
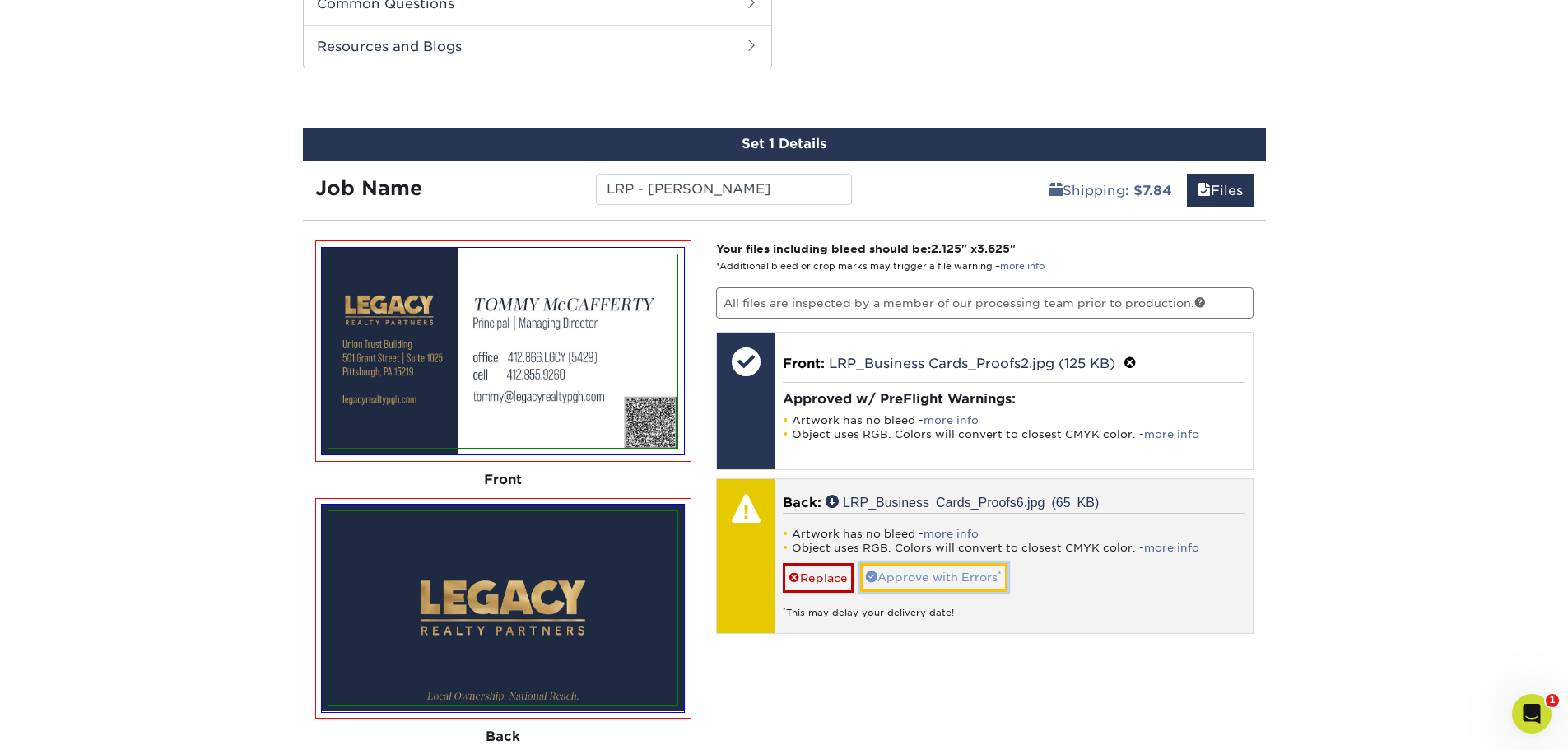
click at [939, 579] on link "Approve with Errors *" at bounding box center [933, 577] width 147 height 28
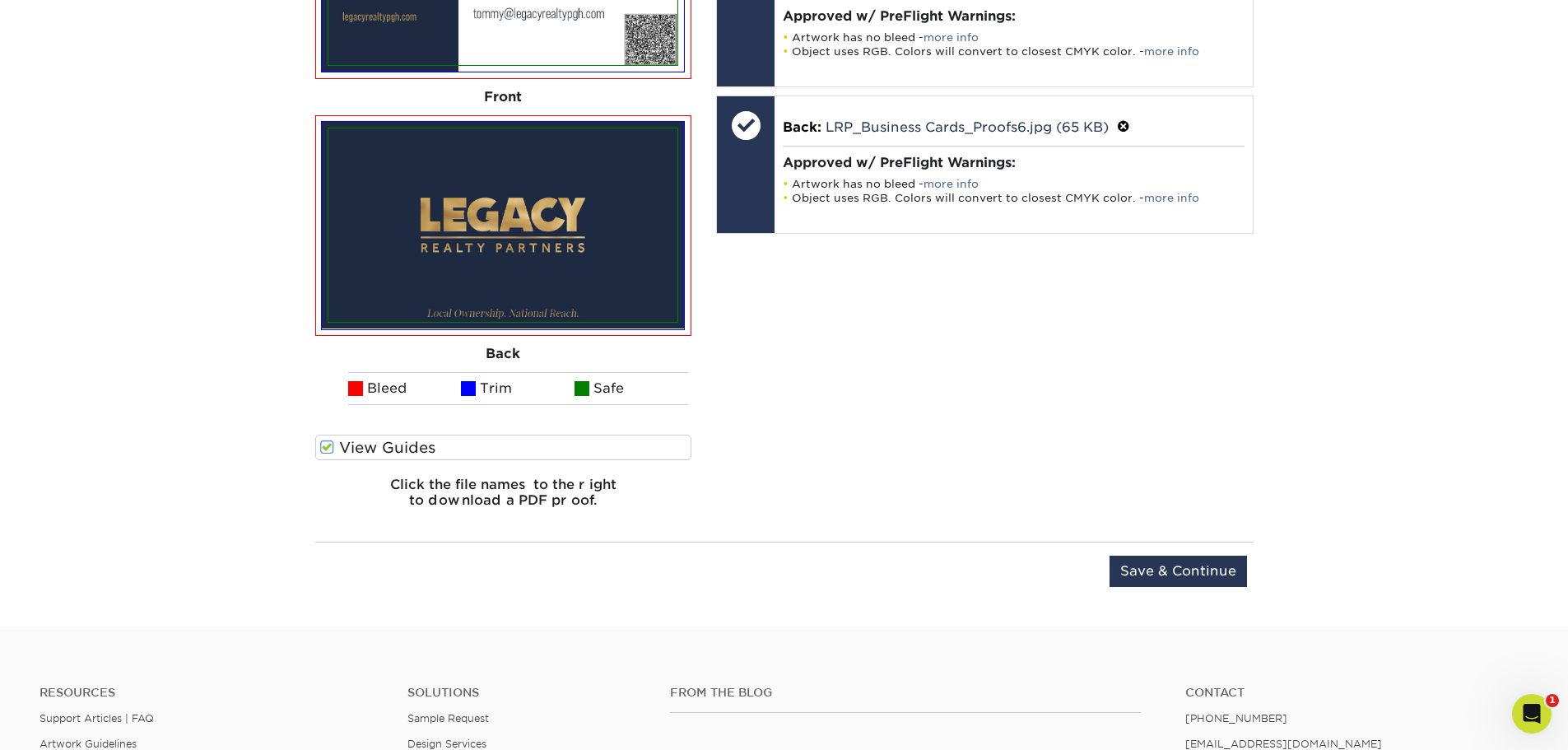
scroll to position [1262, 0]
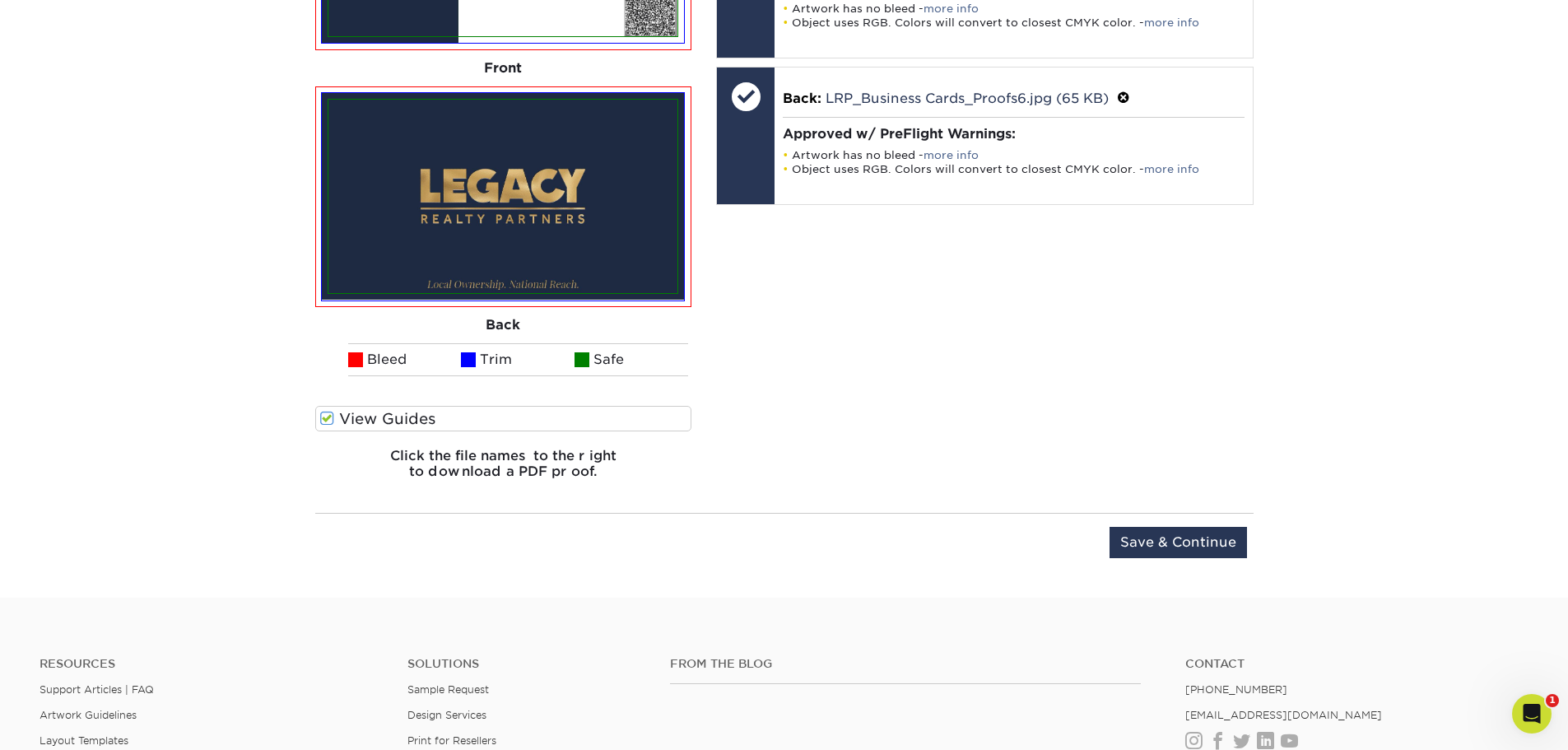
click at [520, 476] on h6 "Click the file names to the right to download a PDF proof." at bounding box center [503, 470] width 377 height 44
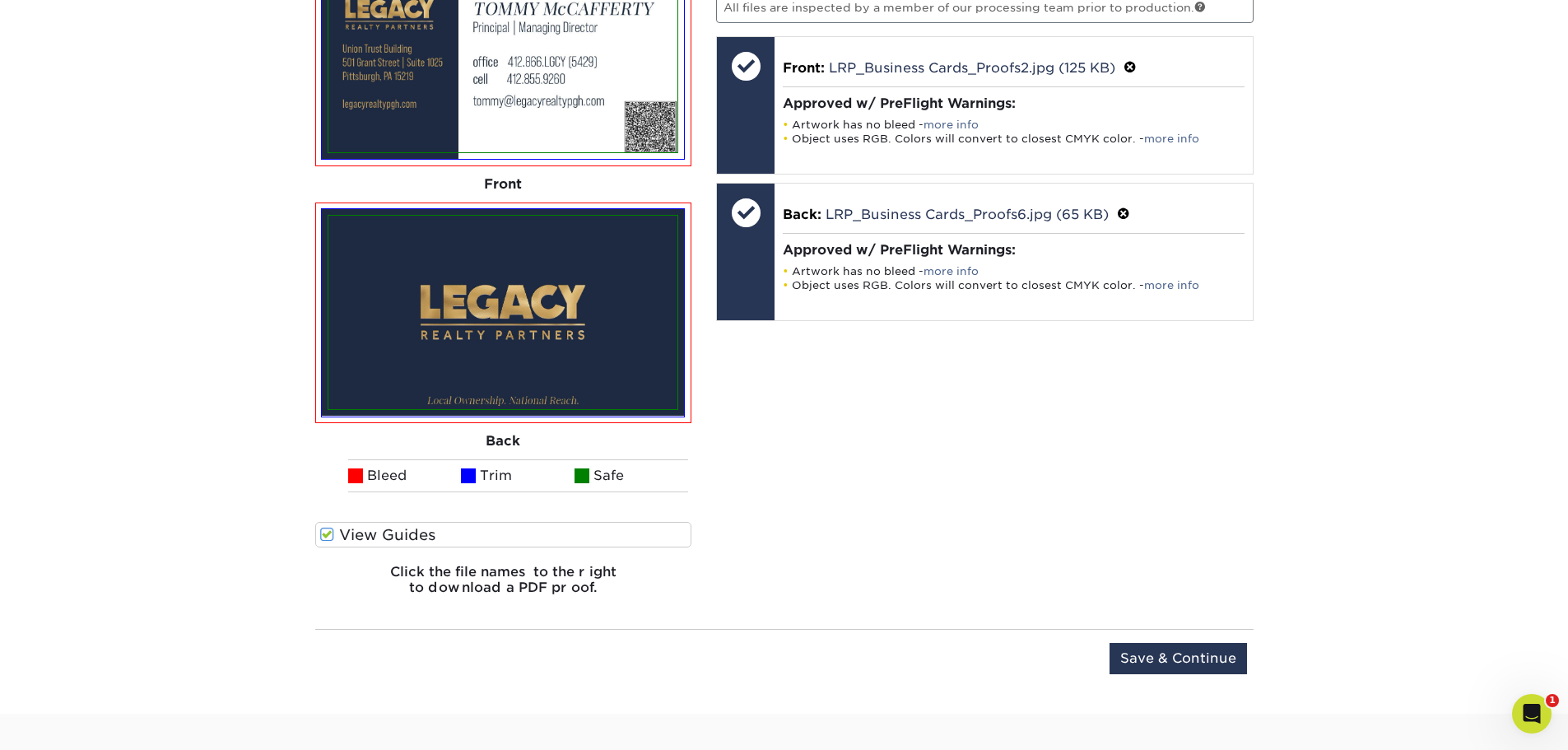
scroll to position [933, 0]
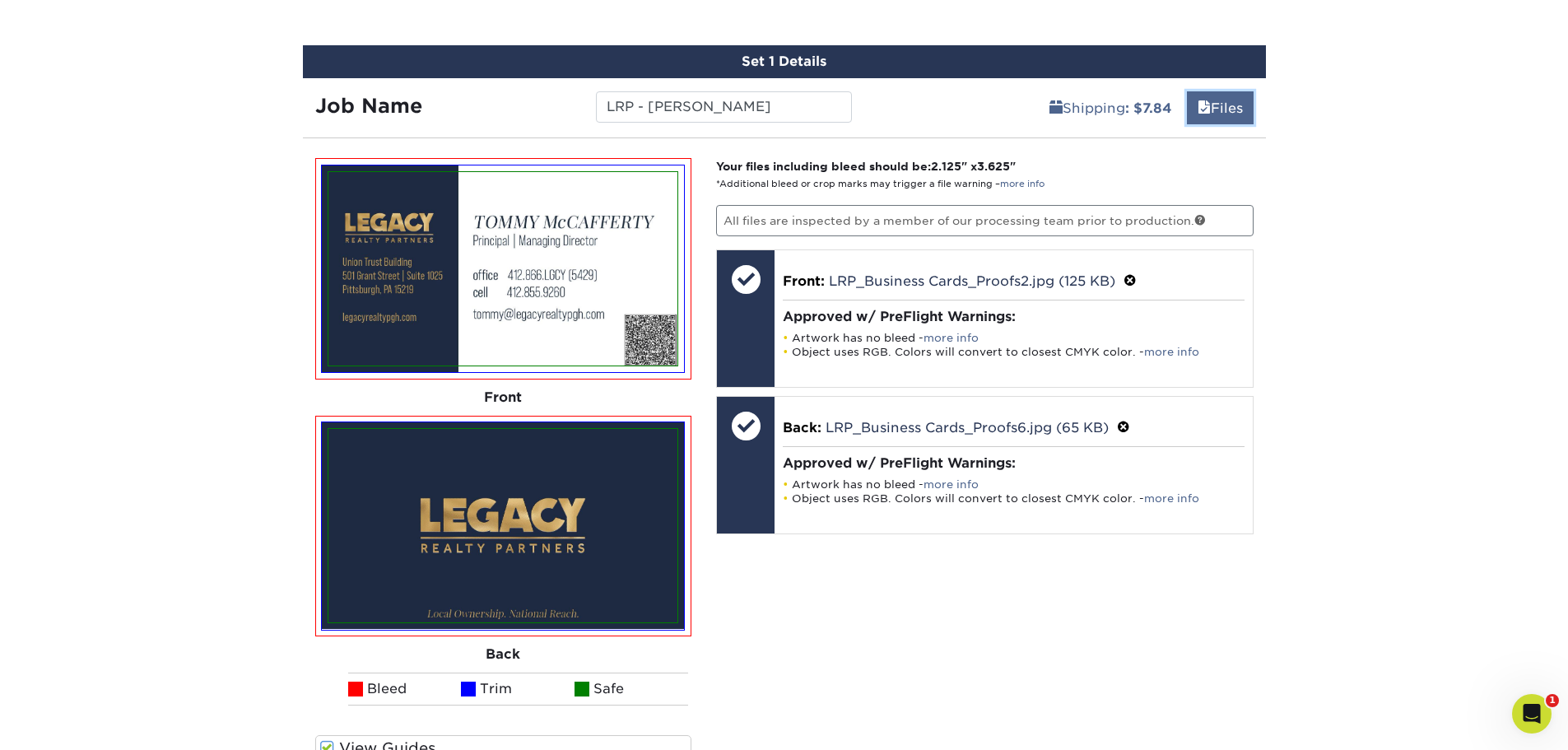
click at [1211, 108] on link "Files" at bounding box center [1220, 108] width 67 height 33
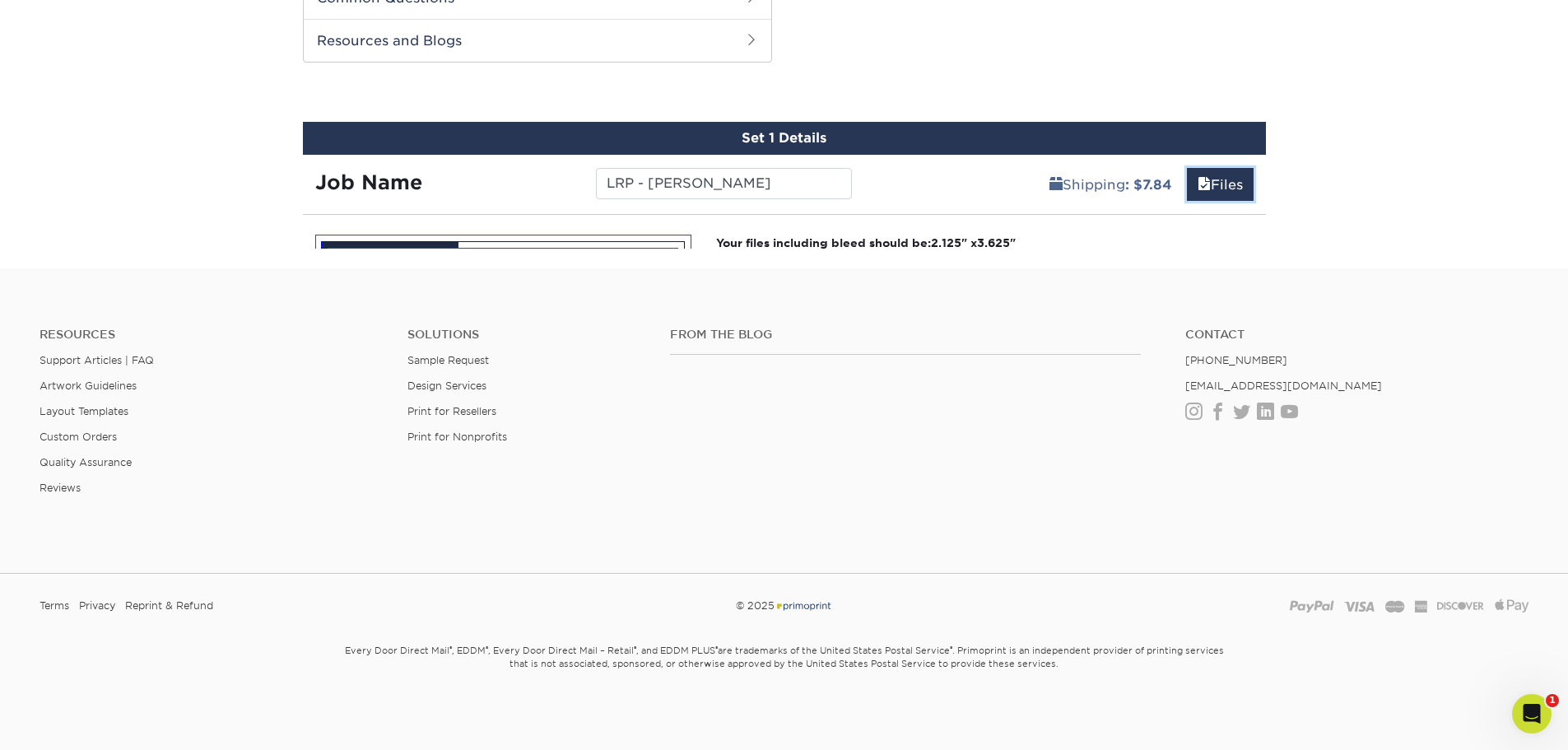
scroll to position [823, 0]
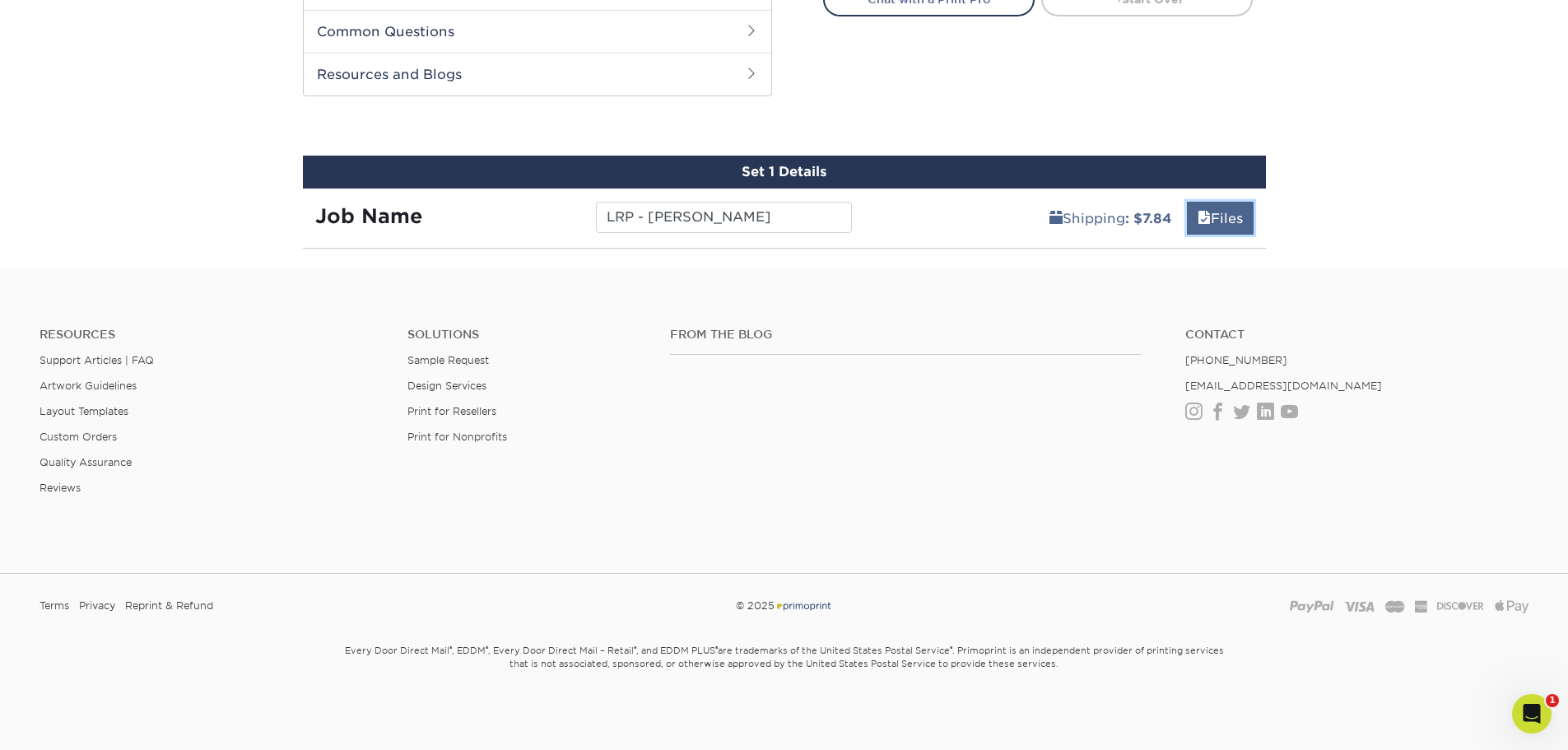
click at [1224, 223] on link "Files" at bounding box center [1220, 218] width 67 height 33
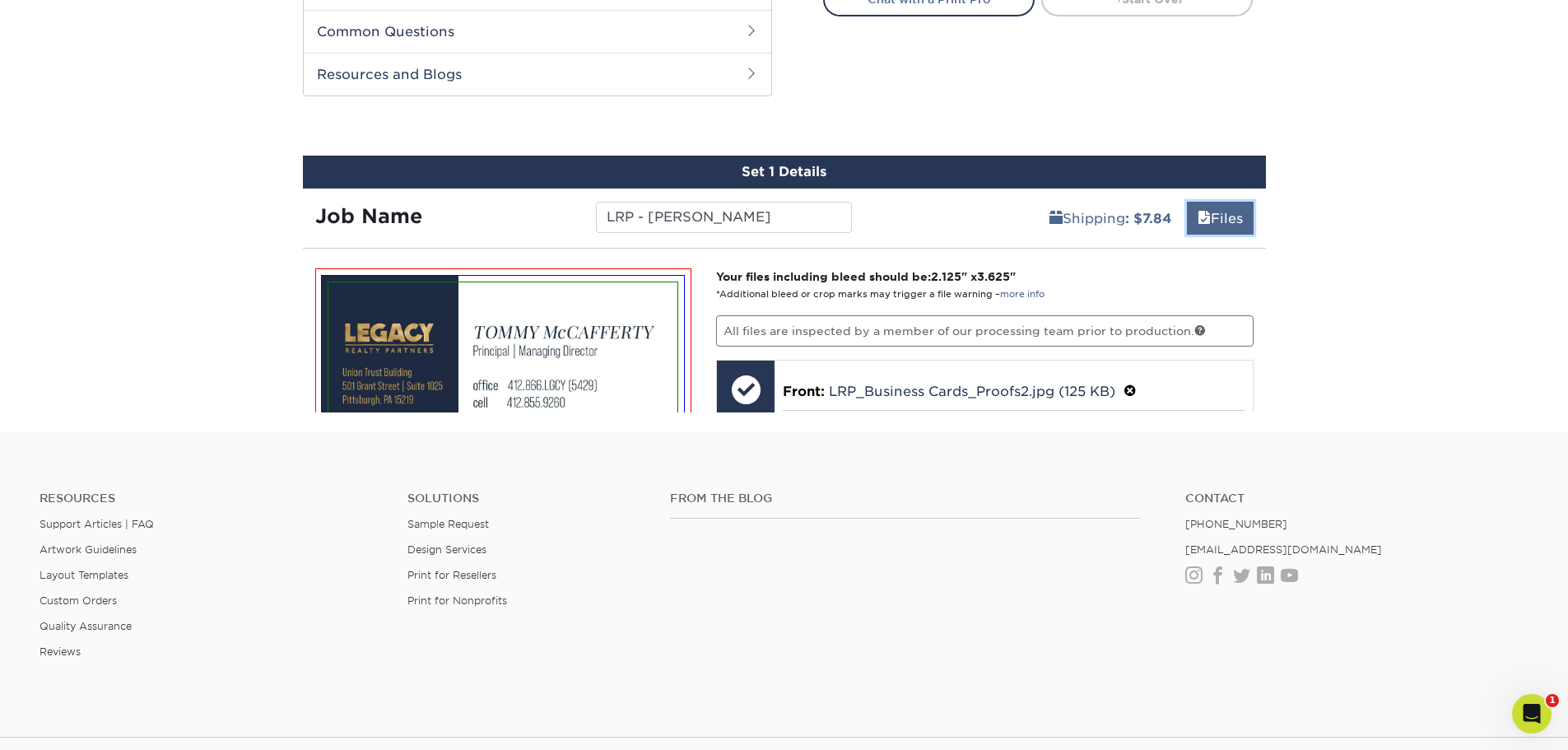
scroll to position [933, 0]
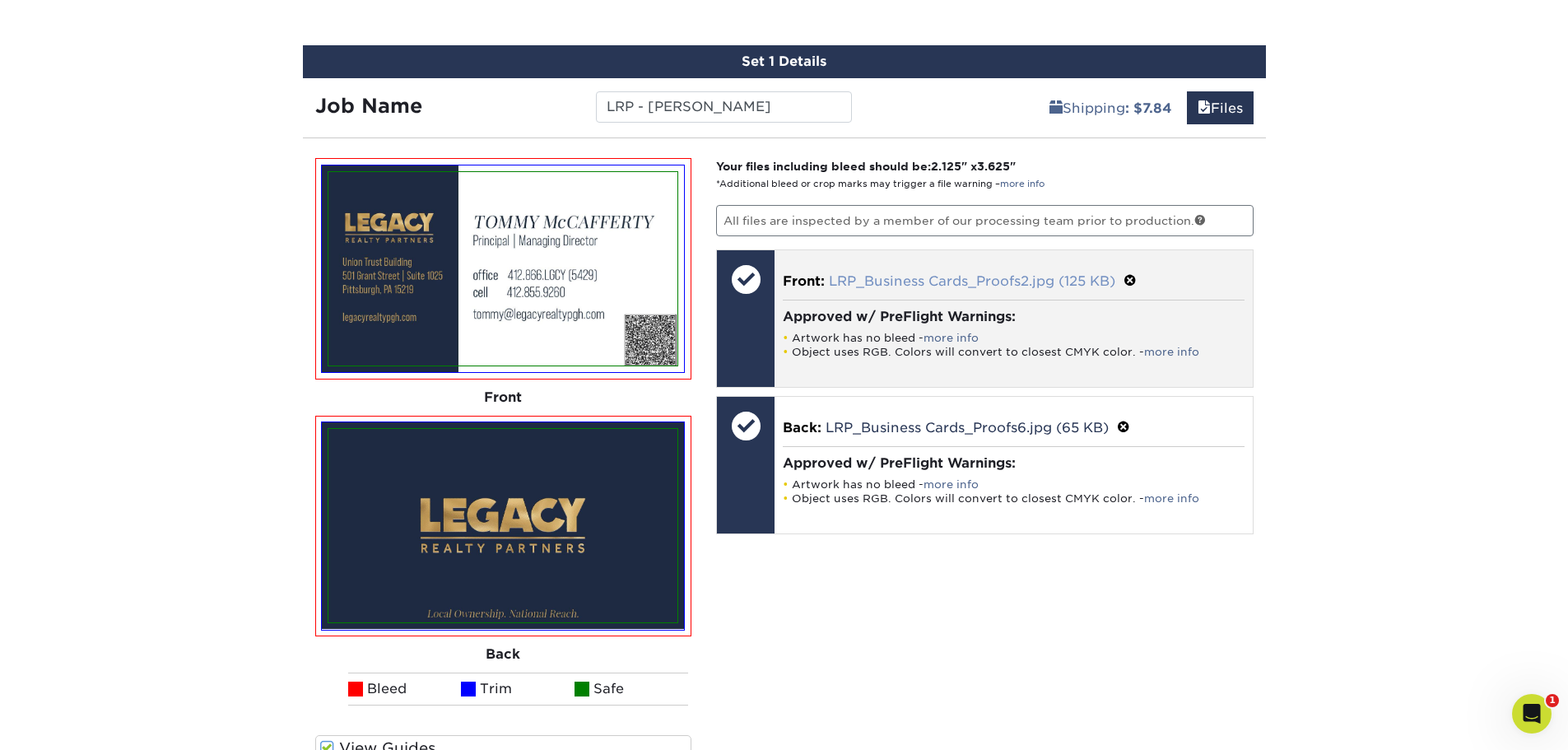
click at [1047, 276] on link "LRP_Business Cards_Proofs2.jpg (125 KB)" at bounding box center [972, 281] width 287 height 16
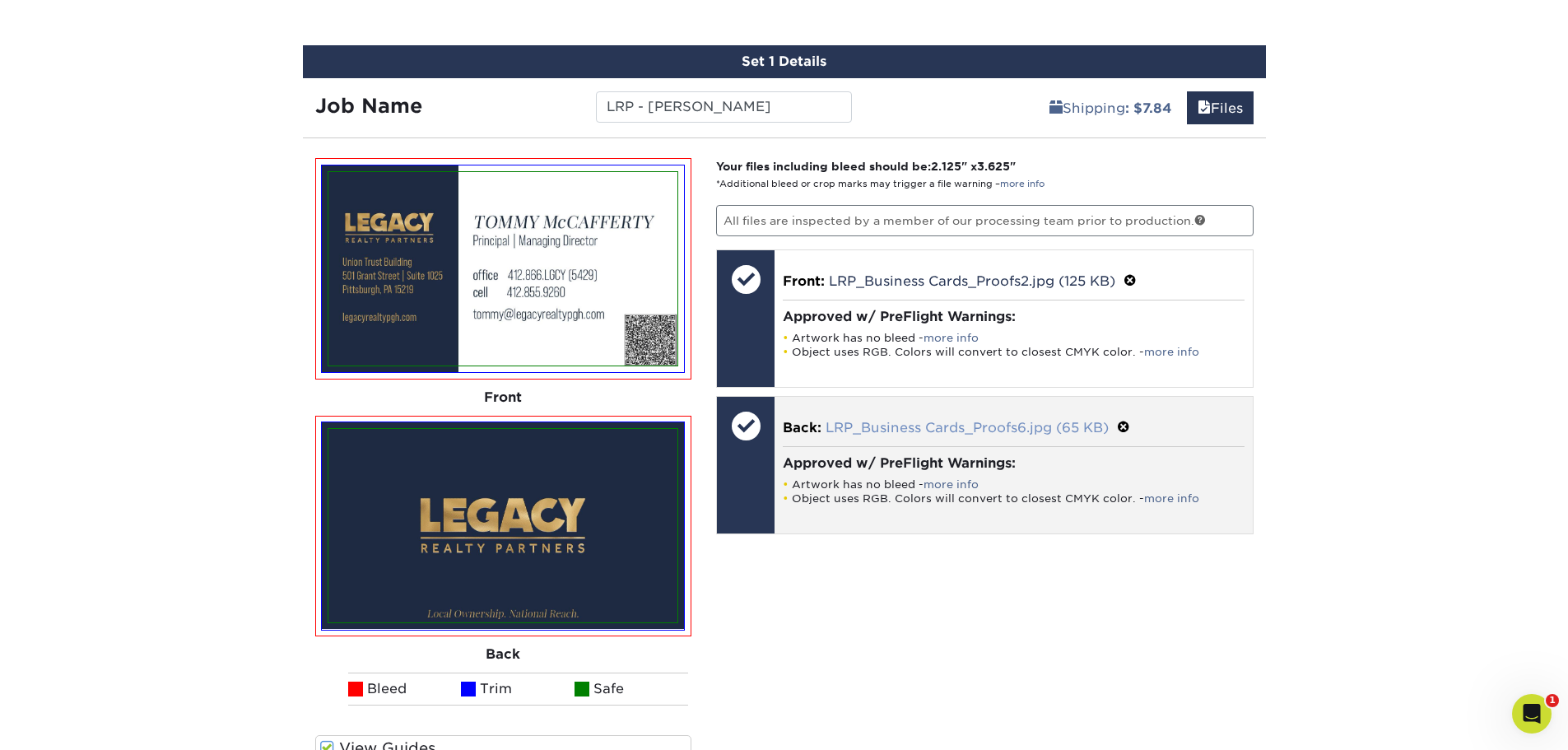
click at [1034, 423] on link "LRP_Business Cards_Proofs6.jpg (65 KB)" at bounding box center [967, 427] width 283 height 16
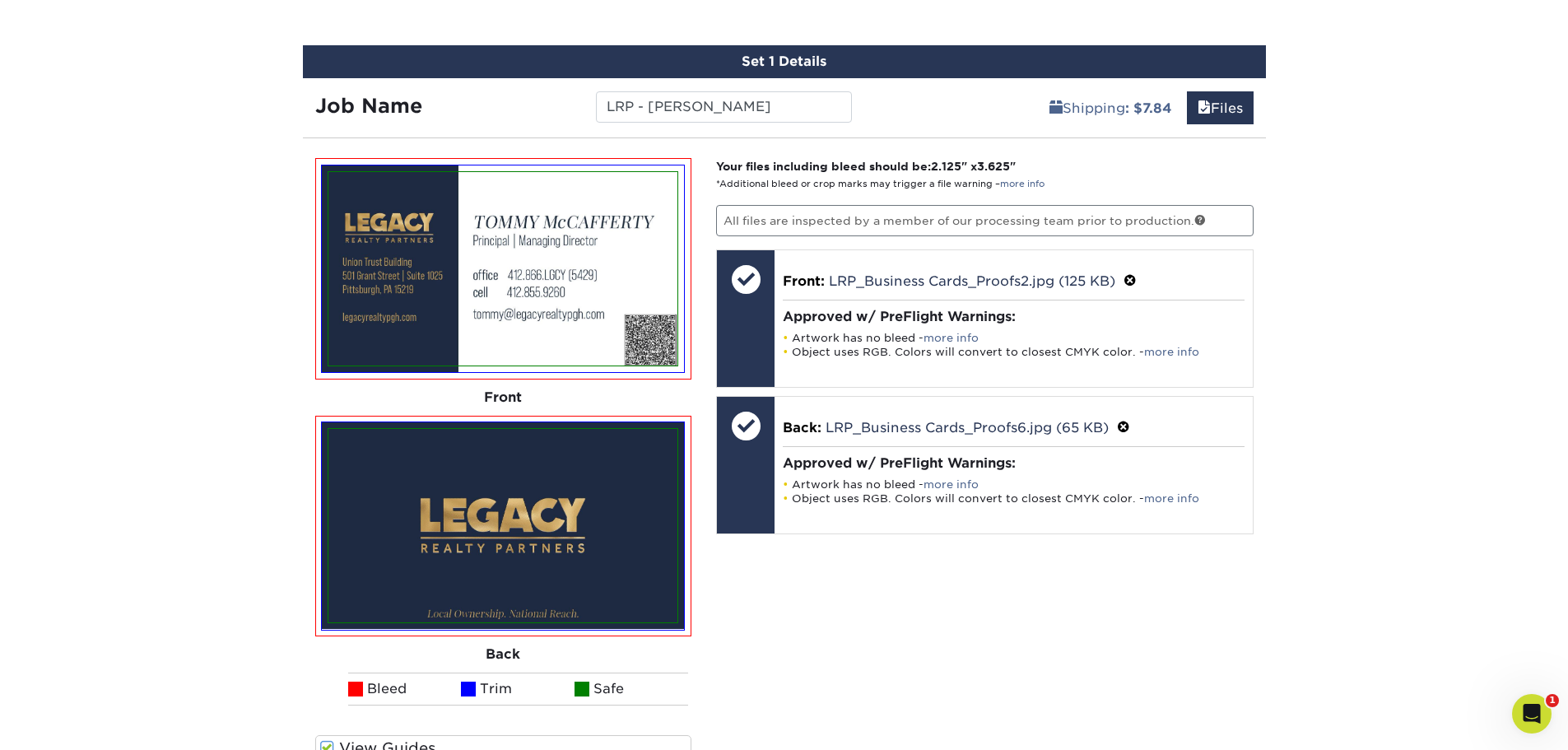
click at [1344, 429] on div "Products Business Cards Painted Edge Business Cards Previous Next" at bounding box center [784, 50] width 1568 height 1755
click at [1197, 220] on link at bounding box center [1200, 220] width 11 height 11
click at [1324, 447] on div "Products Business Cards Painted Edge Business Cards Previous Next" at bounding box center [784, 50] width 1568 height 1755
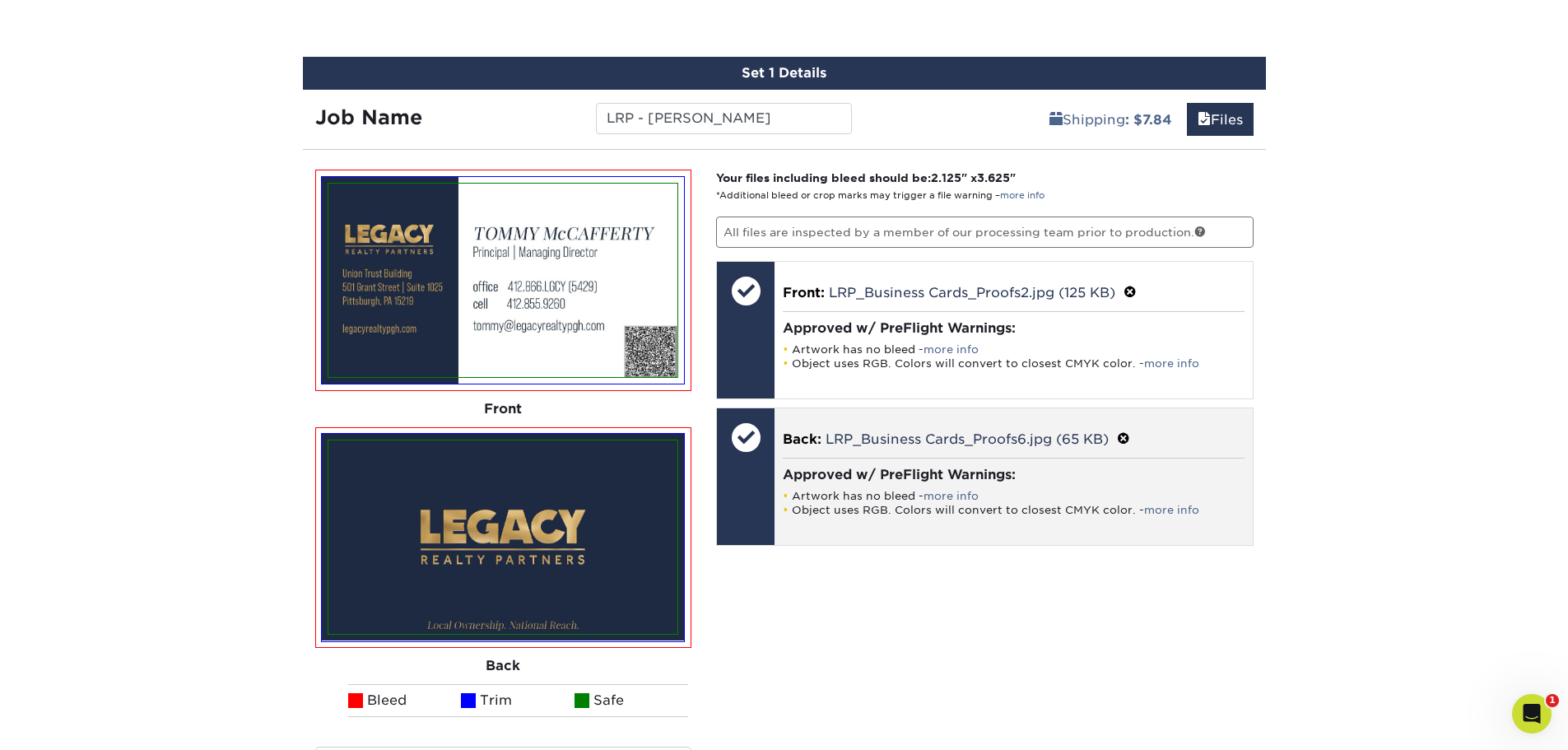
scroll to position [933, 0]
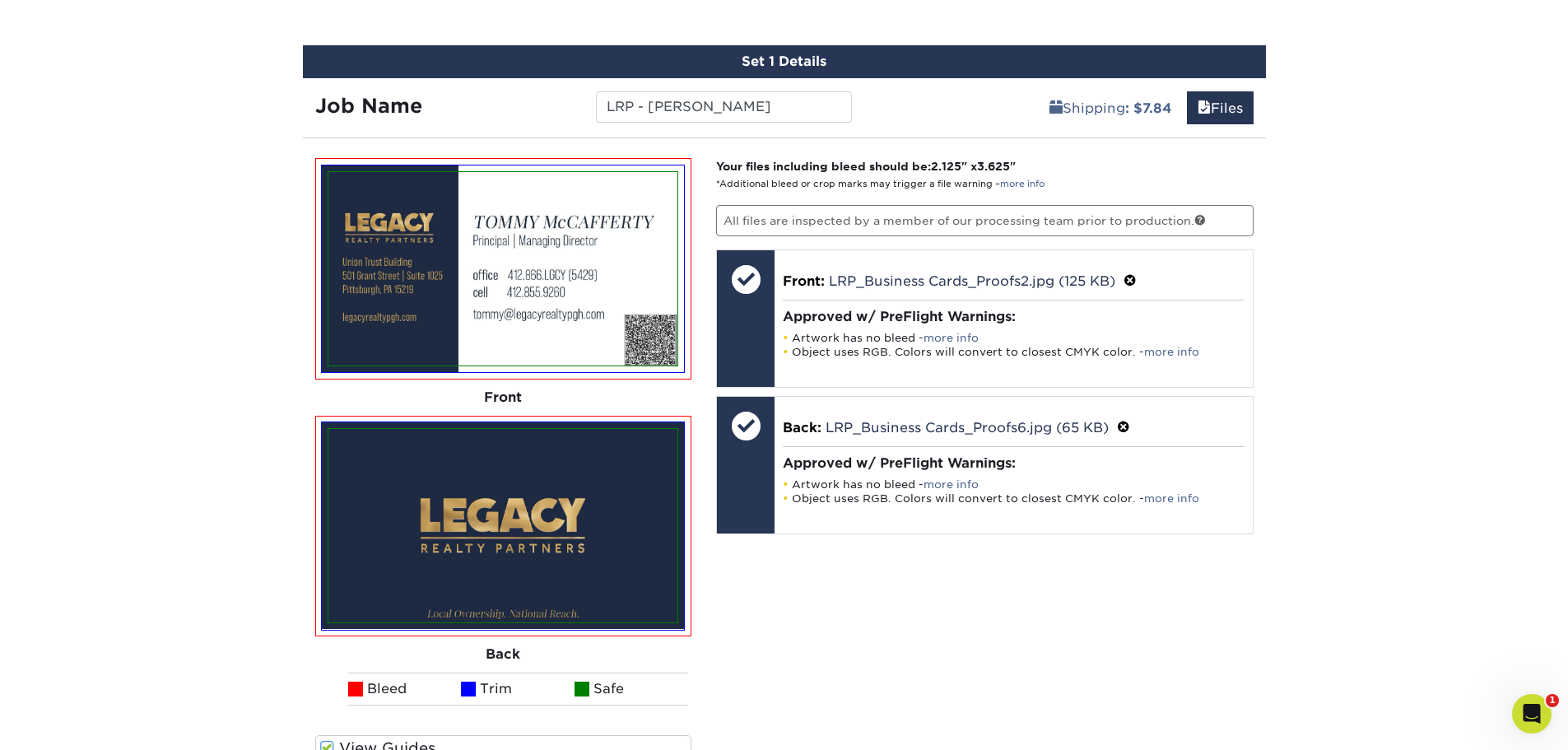
click at [1319, 449] on div "Products Business Cards Painted Edge Business Cards Previous Next" at bounding box center [784, 50] width 1568 height 1755
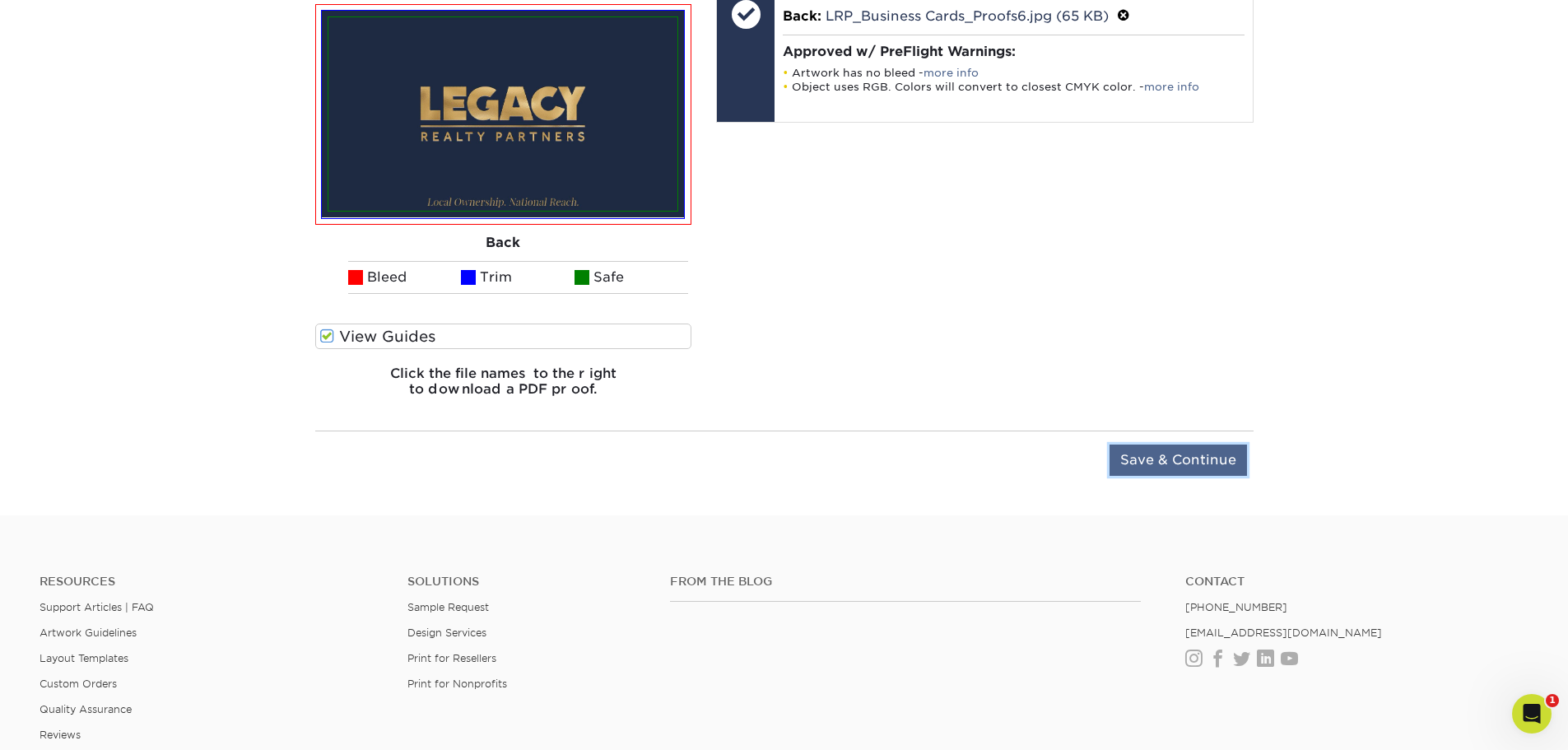
click at [1138, 456] on input "Save & Continue" at bounding box center [1179, 459] width 138 height 31
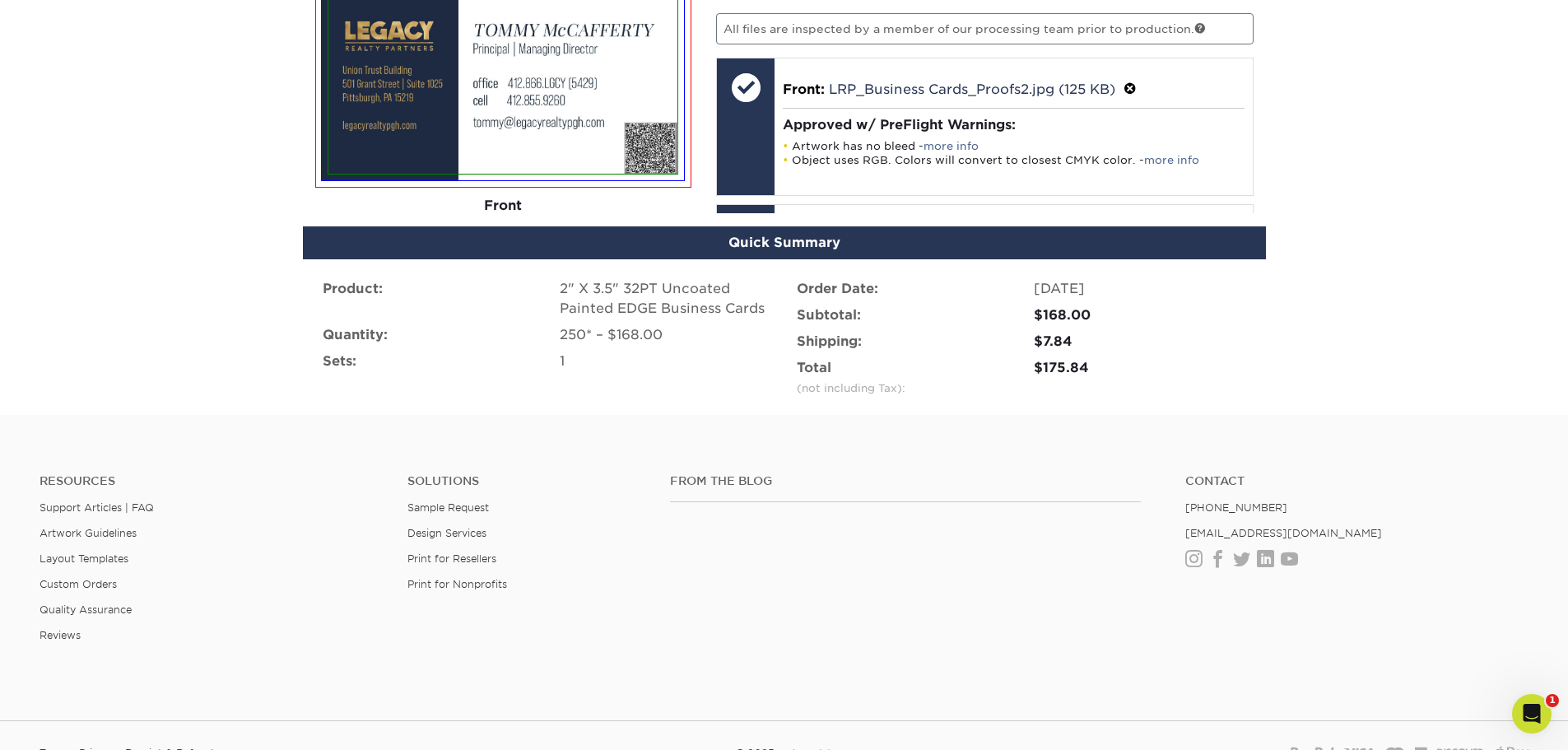
scroll to position [1106, 0]
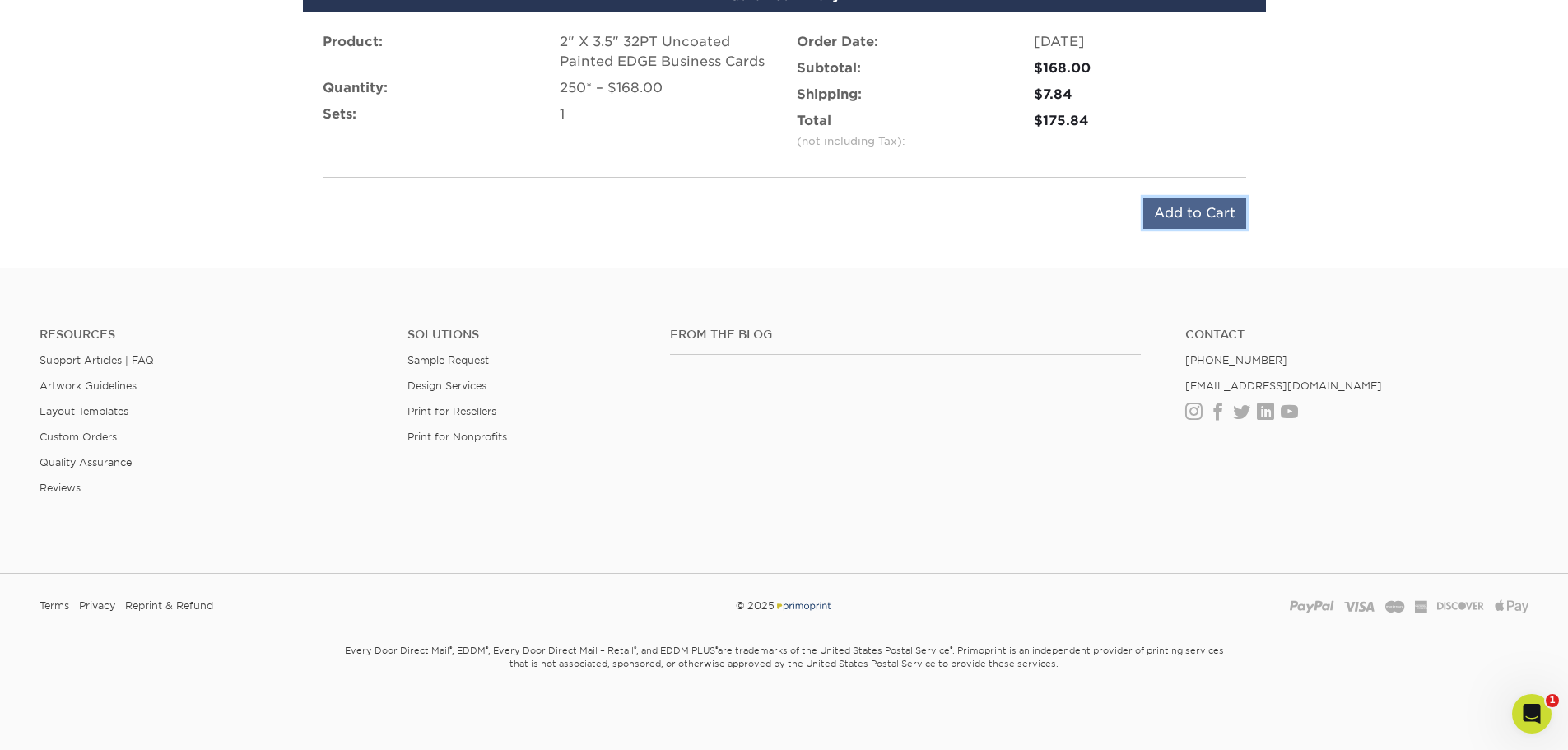
click at [1179, 210] on input "Add to Cart" at bounding box center [1195, 213] width 103 height 31
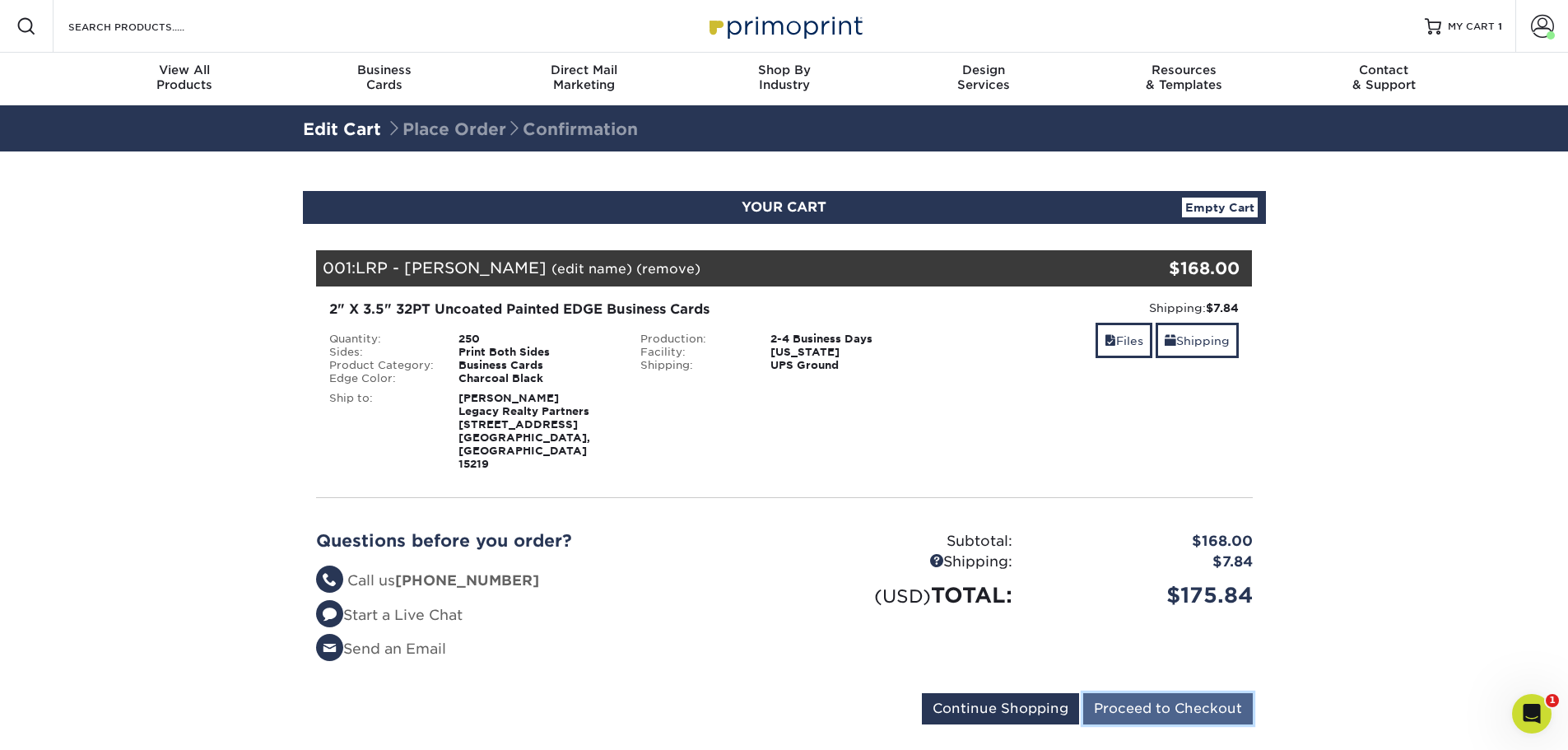
click at [1153, 693] on input "Proceed to Checkout" at bounding box center [1168, 708] width 170 height 31
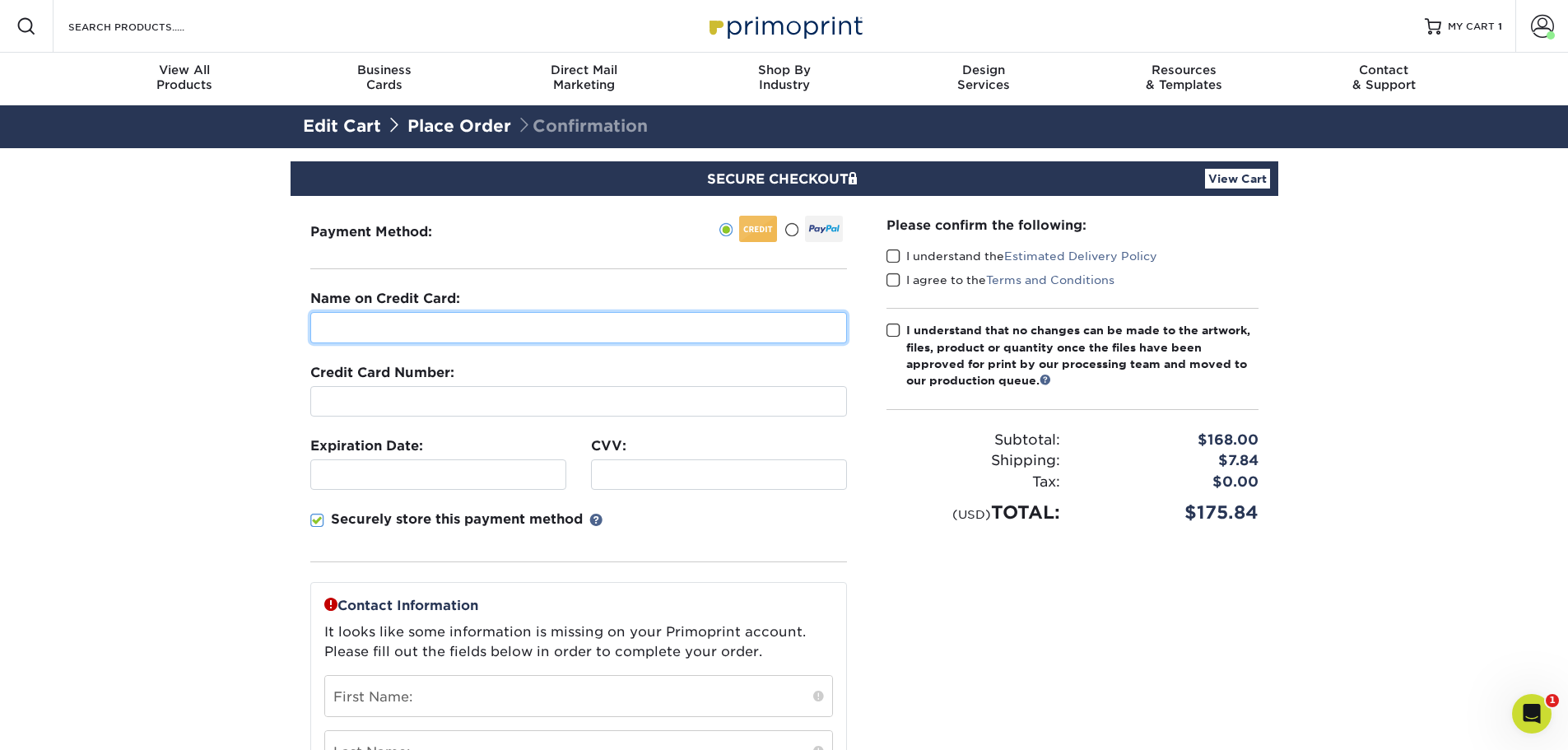
click at [470, 336] on input "text" at bounding box center [578, 327] width 536 height 31
type input "[PERSON_NAME]"
click at [707, 449] on div "CVV:" at bounding box center [719, 463] width 281 height 54
click at [432, 483] on iframe at bounding box center [438, 475] width 241 height 16
click at [690, 483] on div at bounding box center [719, 475] width 256 height 30
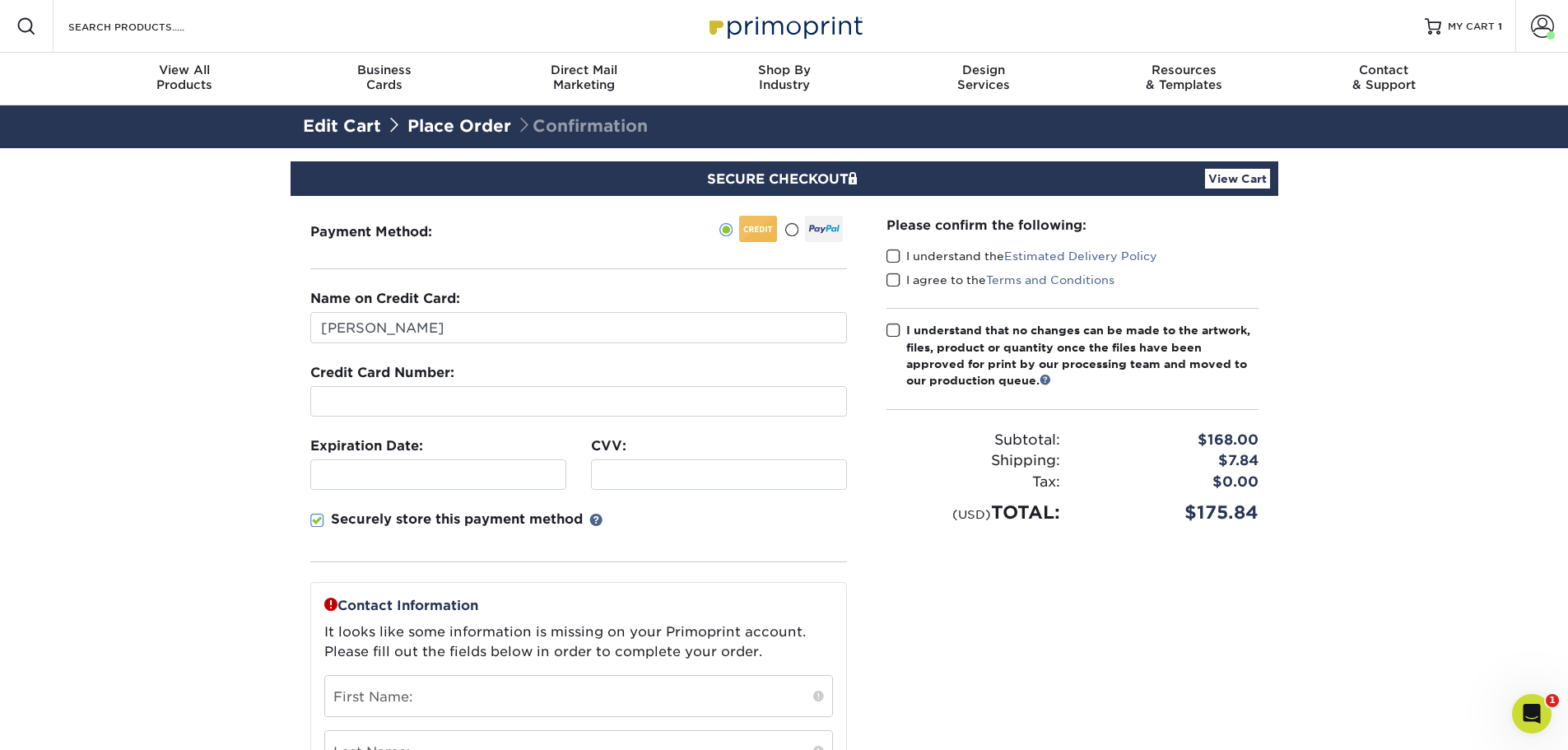
click at [1087, 626] on div "Please confirm the following: I understand the Estimated Delivery Policy I agre…" at bounding box center [1072, 615] width 412 height 839
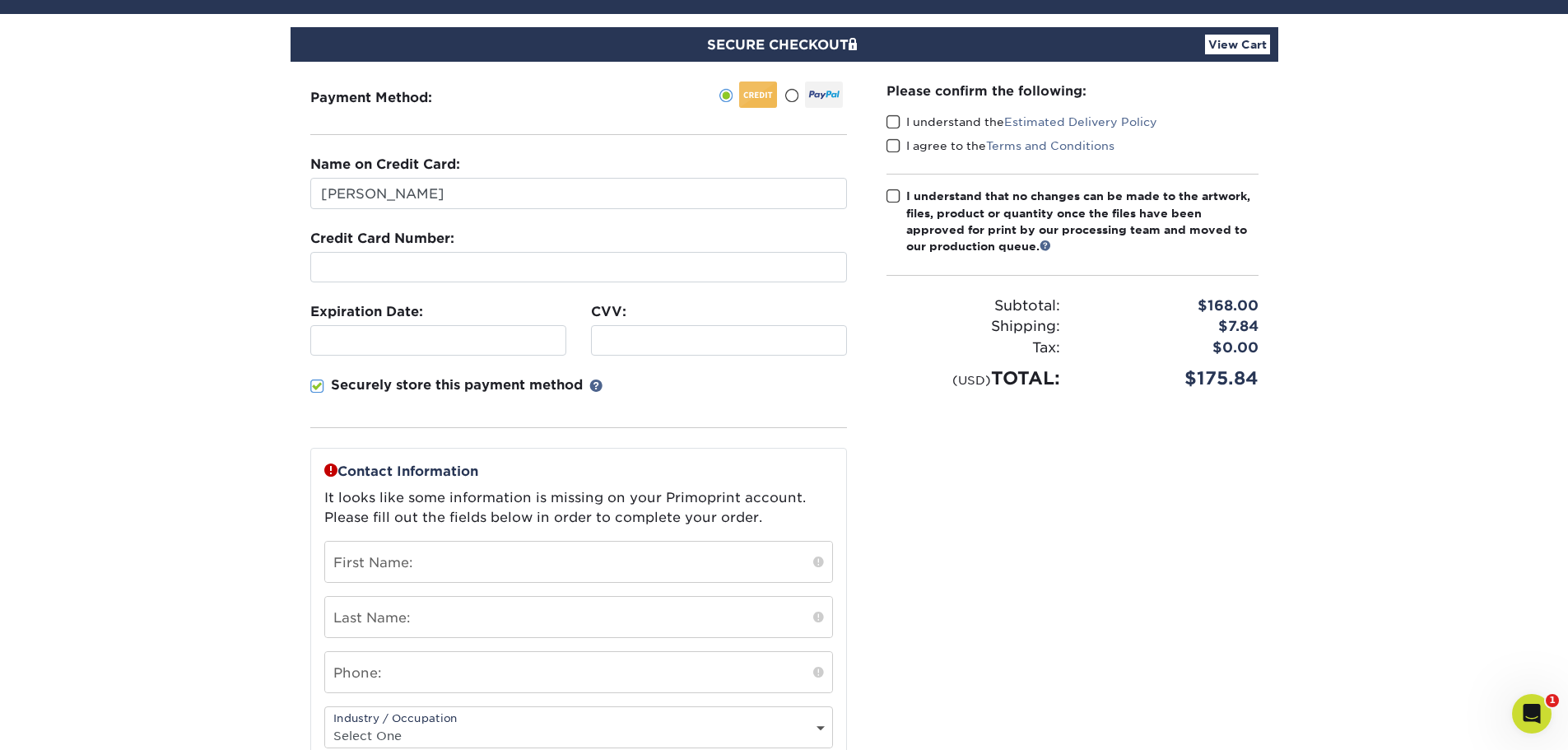
scroll to position [165, 0]
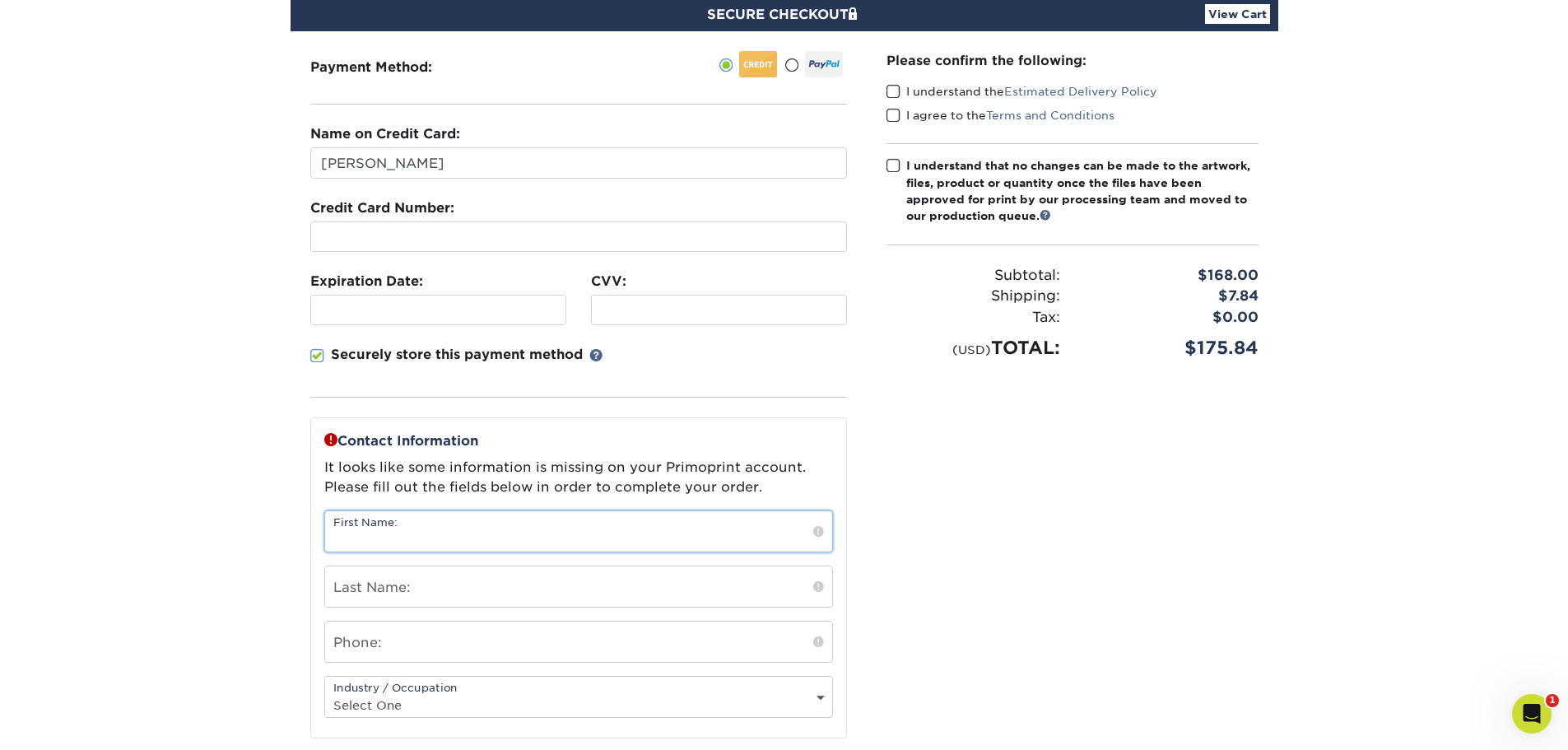
click at [423, 534] on input "text" at bounding box center [579, 531] width 507 height 41
type input "[PERSON_NAME]"
type input "4129010838"
click at [426, 699] on select "Select One Administrative Executive Human Resources Construction Education Ente…" at bounding box center [579, 705] width 507 height 24
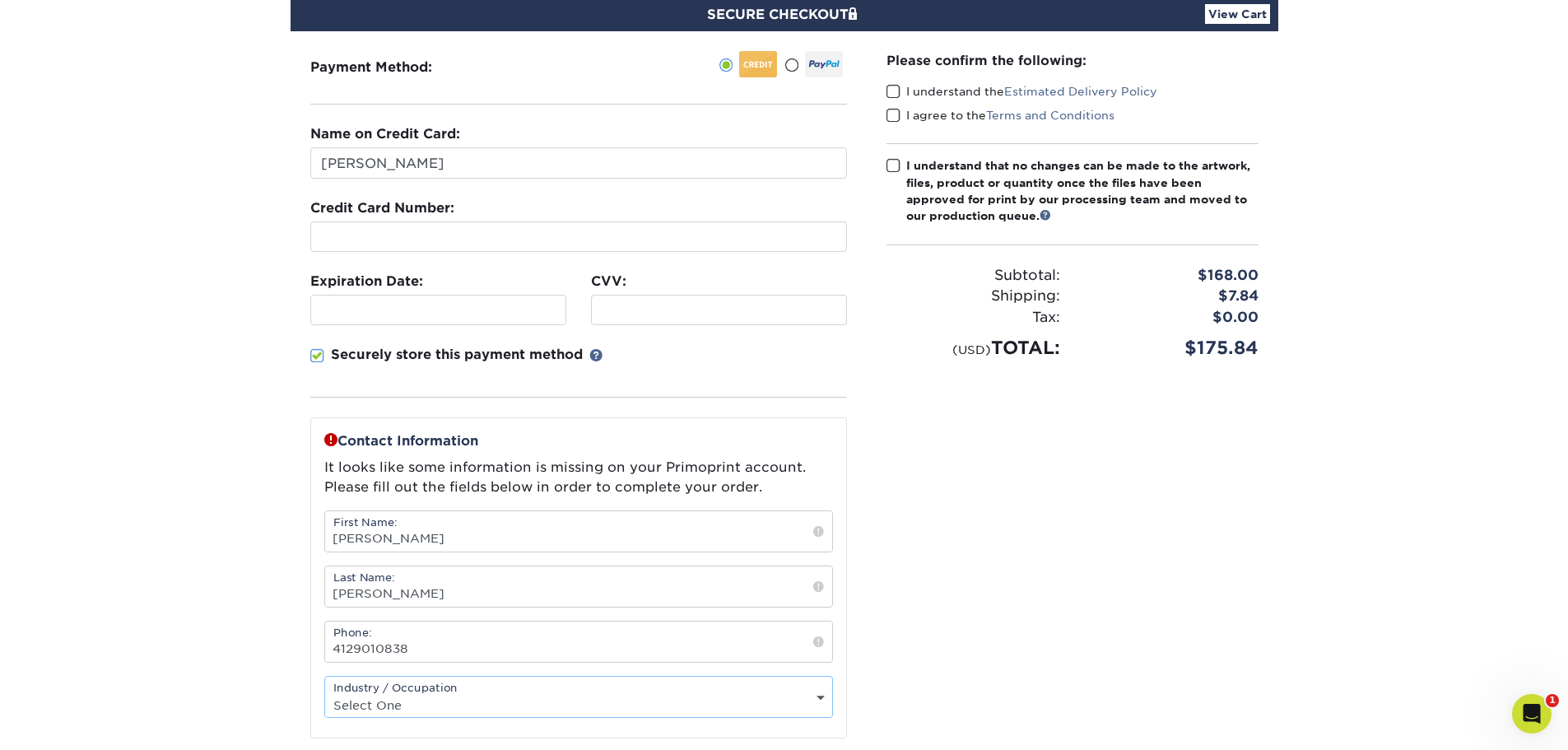
select select "24"
click at [325, 693] on select "Select One Administrative Executive Human Resources Construction Education Ente…" at bounding box center [579, 705] width 507 height 24
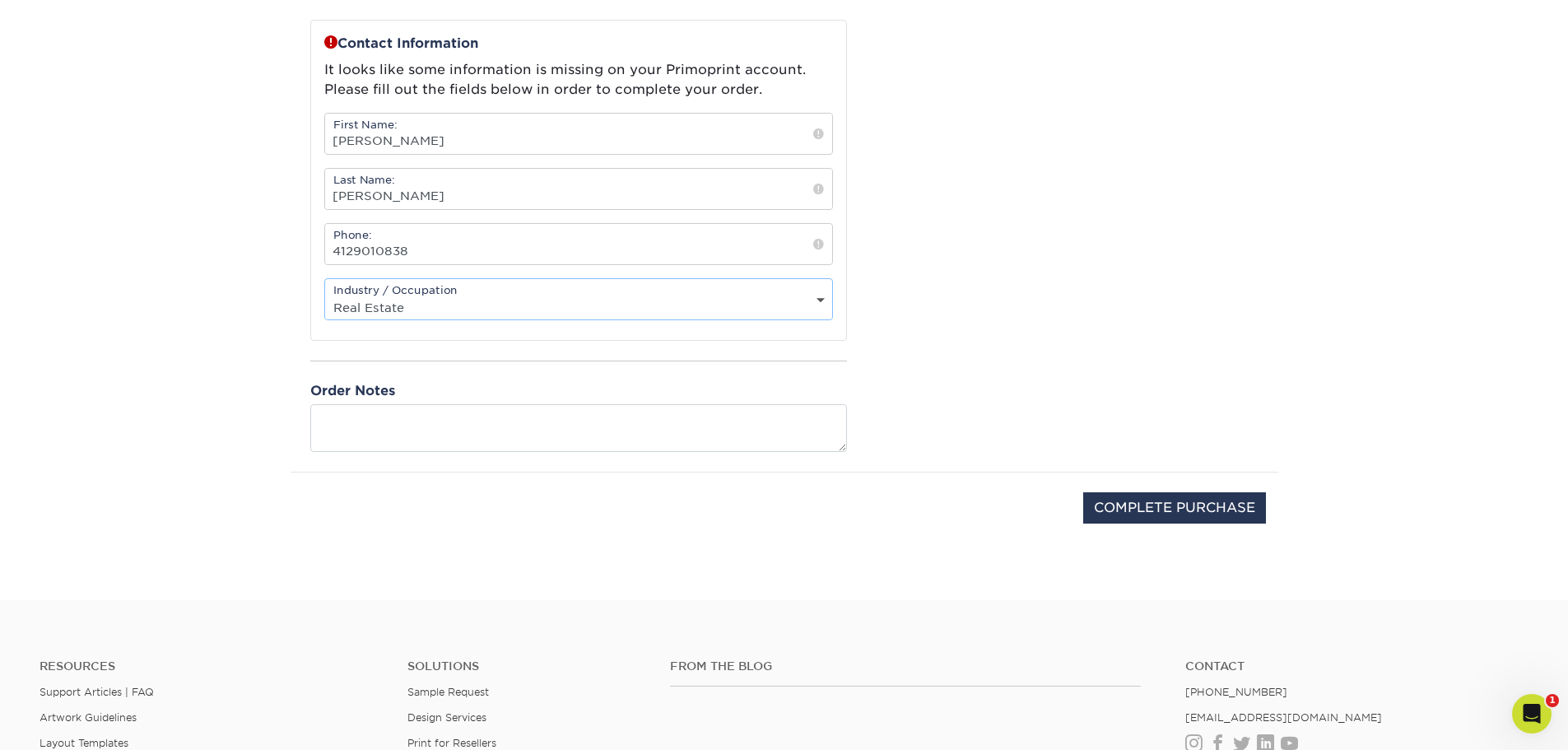
scroll to position [576, 0]
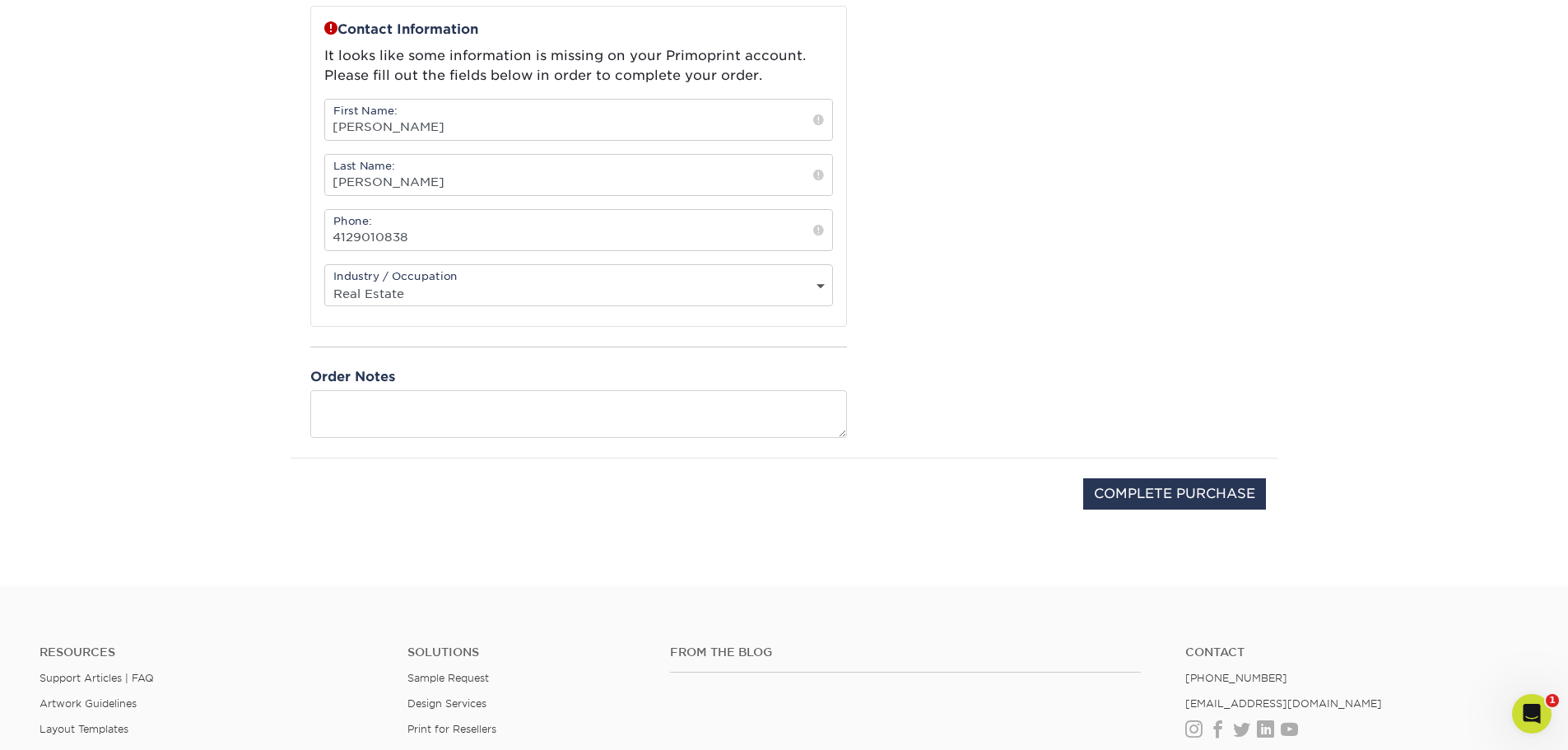
click at [989, 373] on div "Please confirm the following: I understand the Estimated Delivery Policy I agre…" at bounding box center [1072, 39] width 412 height 839
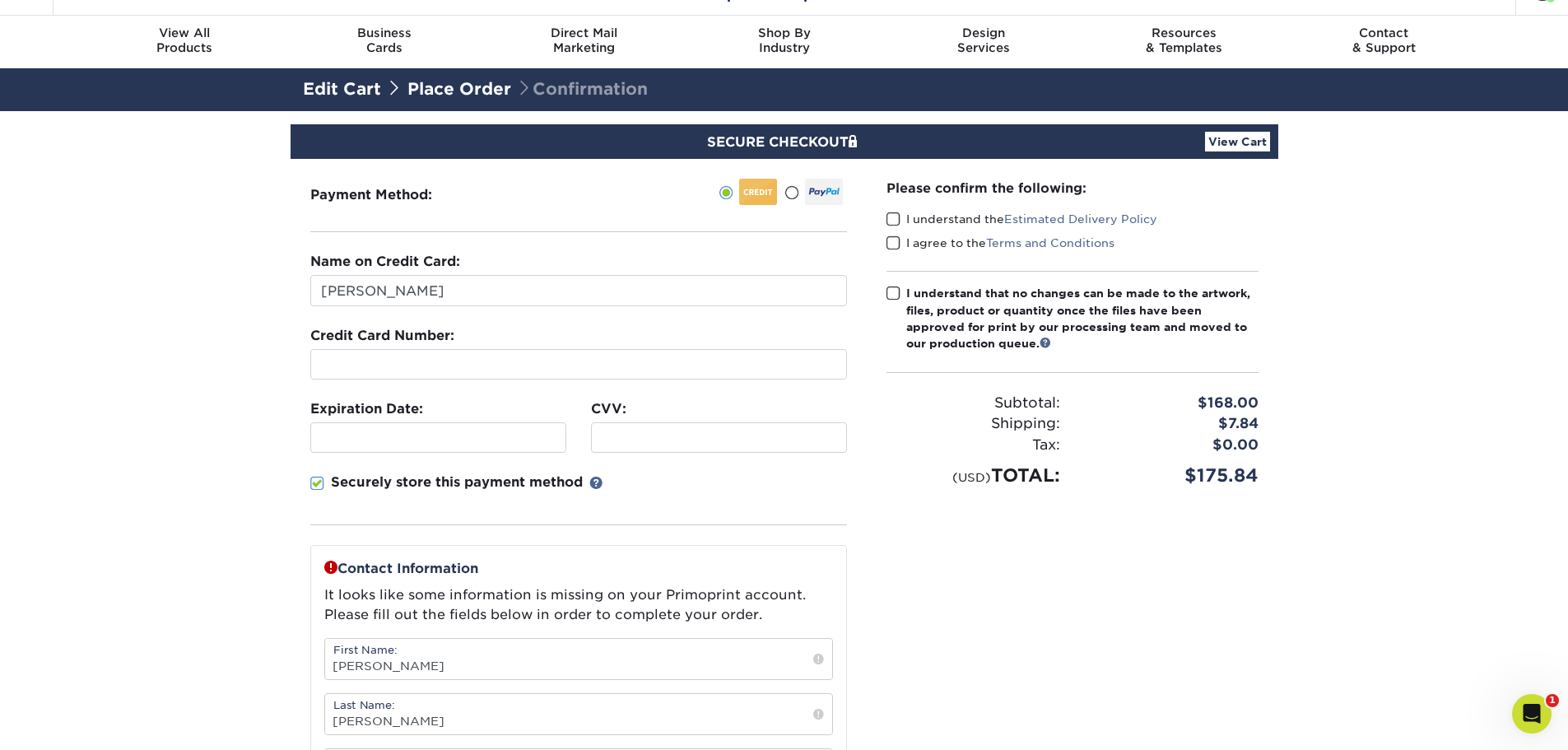
scroll to position [0, 0]
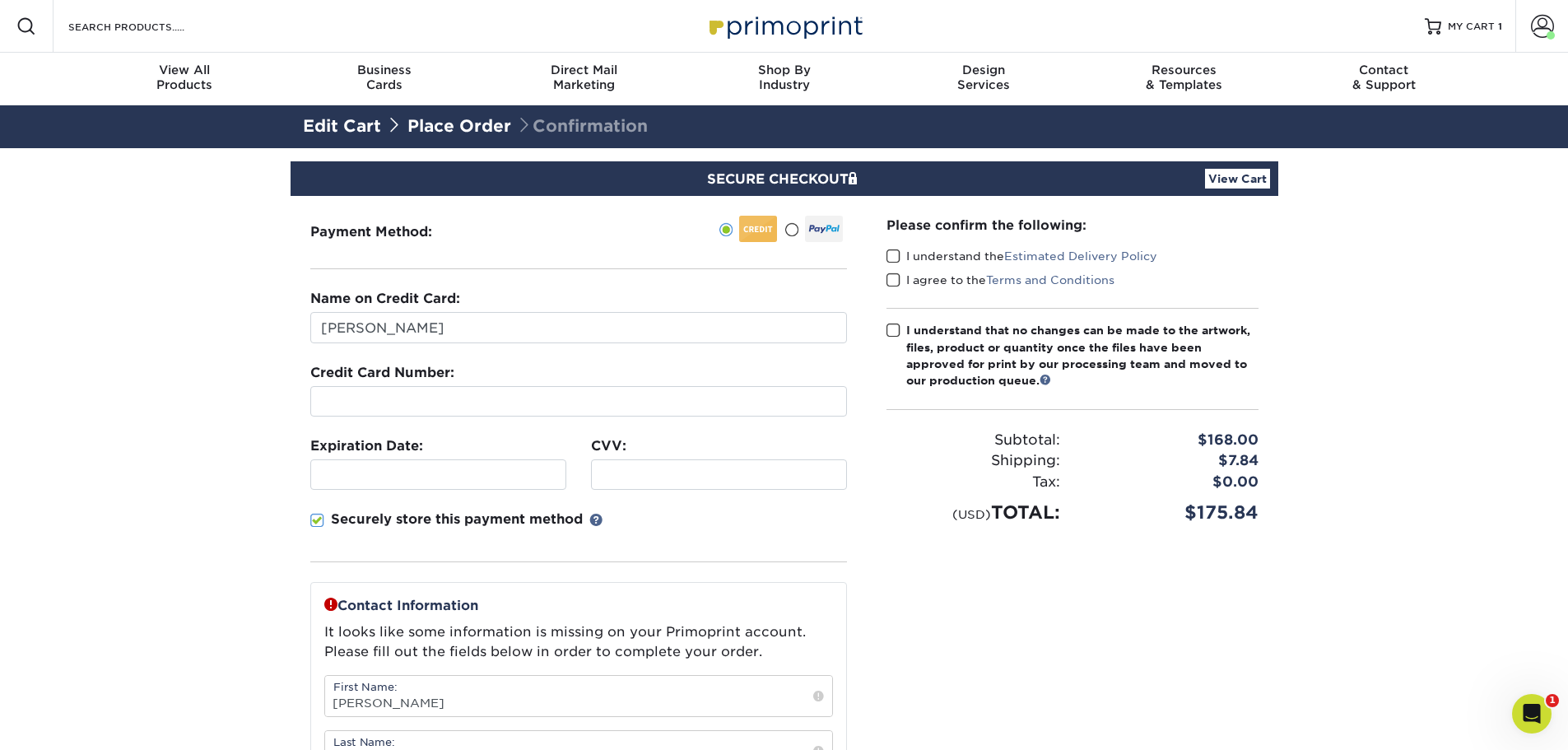
click at [891, 255] on span at bounding box center [893, 257] width 14 height 16
click at [0, 0] on input "I understand the Estimated Delivery Policy" at bounding box center [0, 0] width 0 height 0
click at [894, 283] on span at bounding box center [893, 280] width 14 height 16
click at [0, 0] on input "I agree to the Terms and Conditions" at bounding box center [0, 0] width 0 height 0
click at [891, 327] on span at bounding box center [893, 330] width 14 height 16
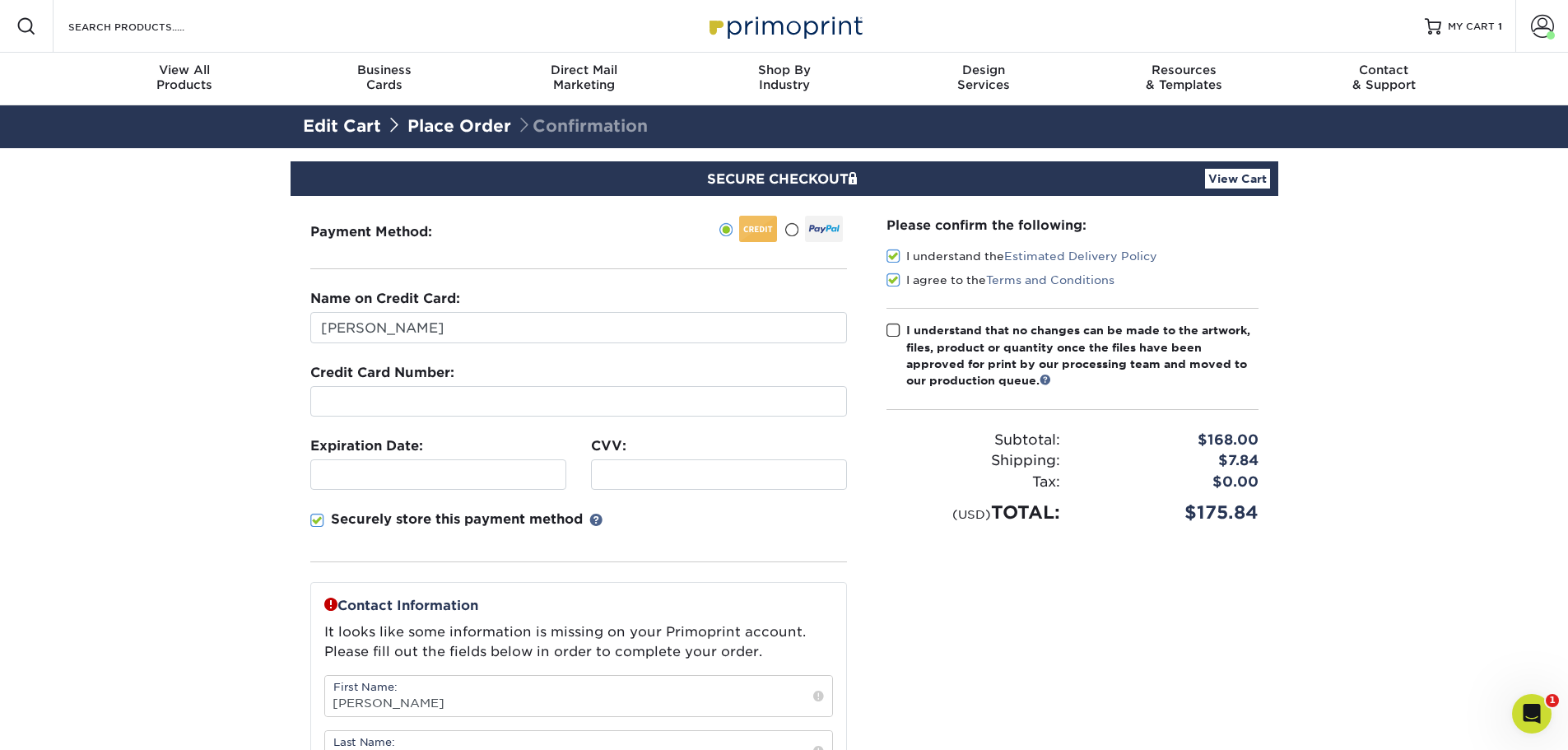
click at [0, 0] on input "I understand that no changes can be made to the artwork, files, product or quan…" at bounding box center [0, 0] width 0 height 0
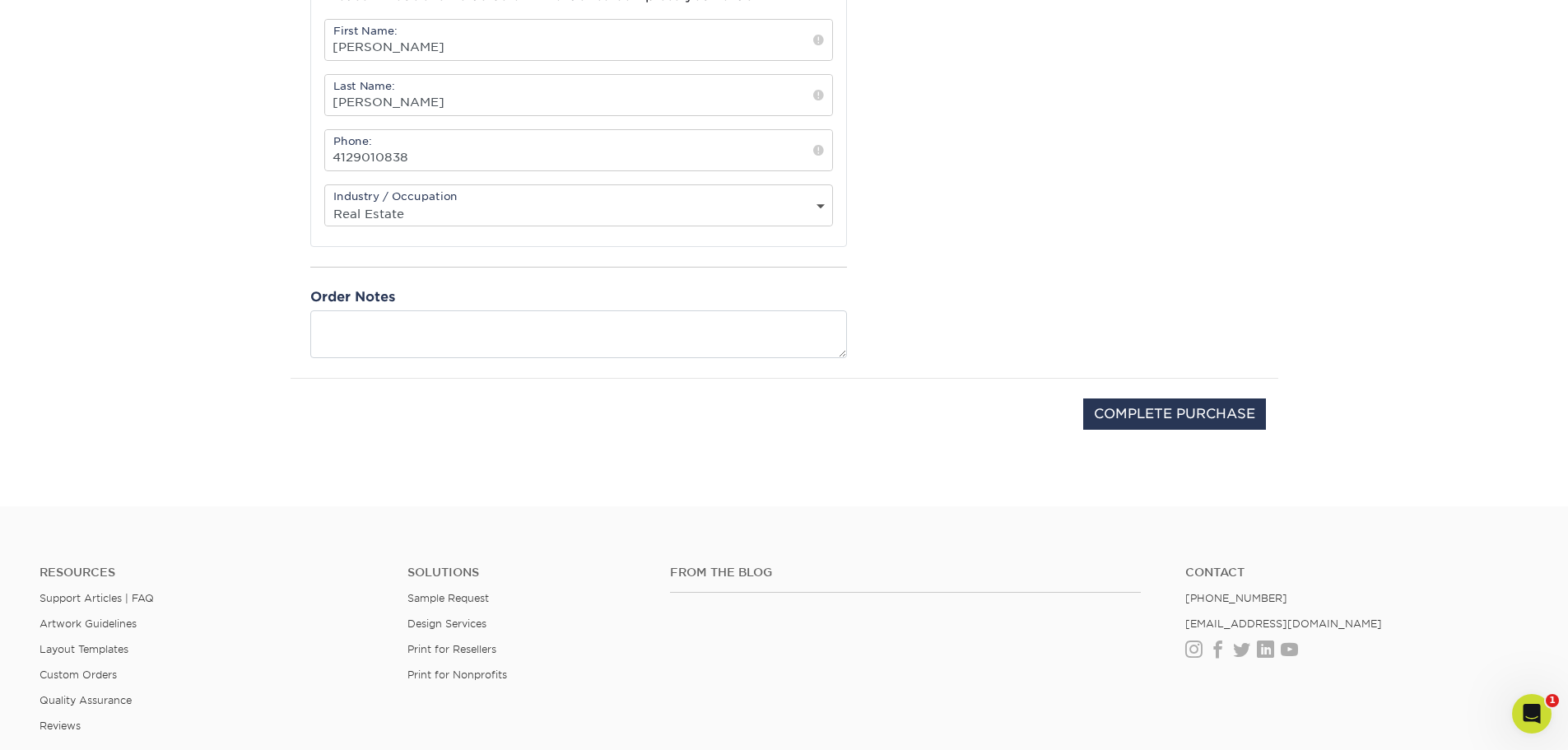
scroll to position [658, 0]
click at [1170, 419] on input "COMPLETE PURCHASE" at bounding box center [1175, 411] width 183 height 31
type input "PROCESSING, PLEASE WAIT..."
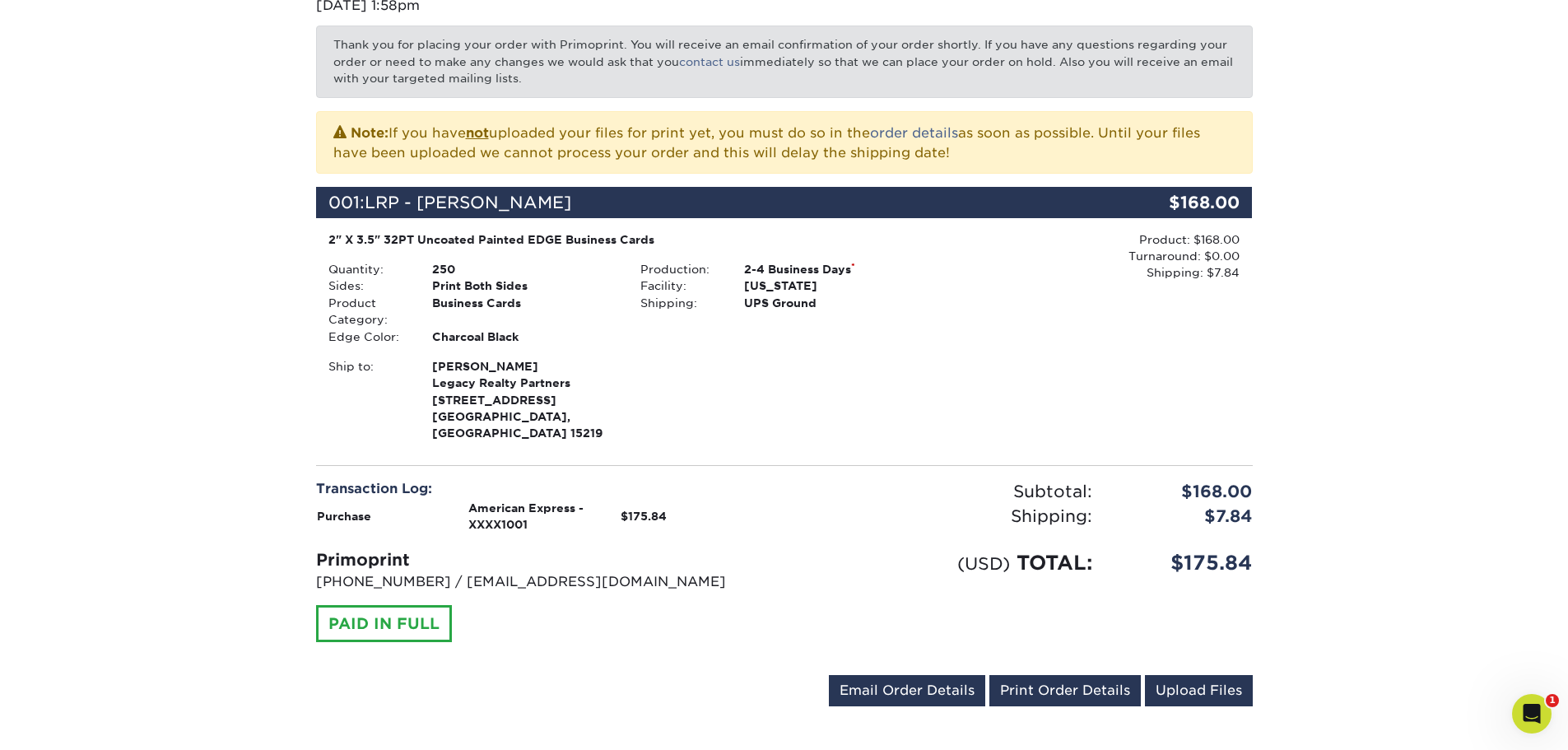
scroll to position [165, 0]
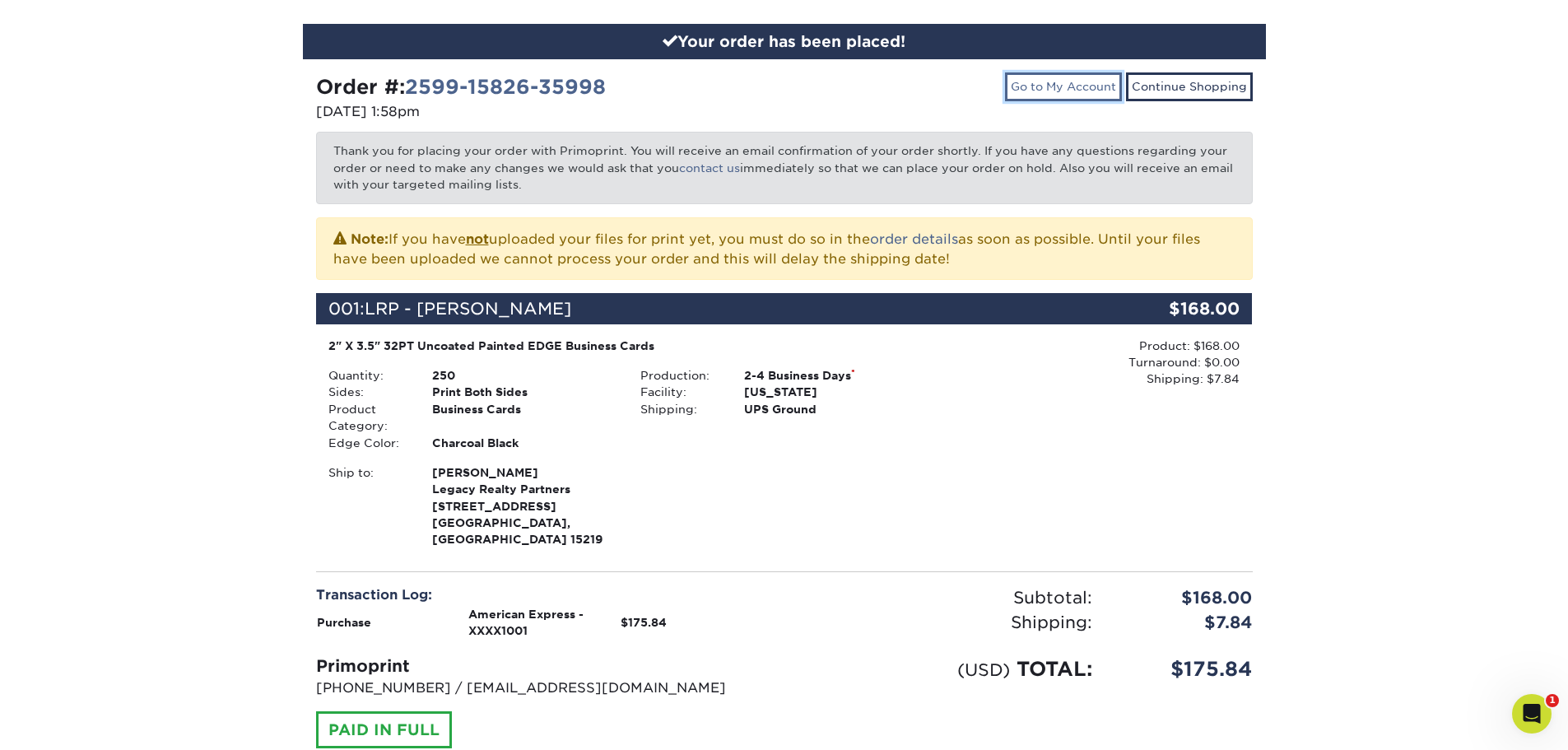
click at [1052, 88] on link "Go to My Account" at bounding box center [1064, 87] width 117 height 28
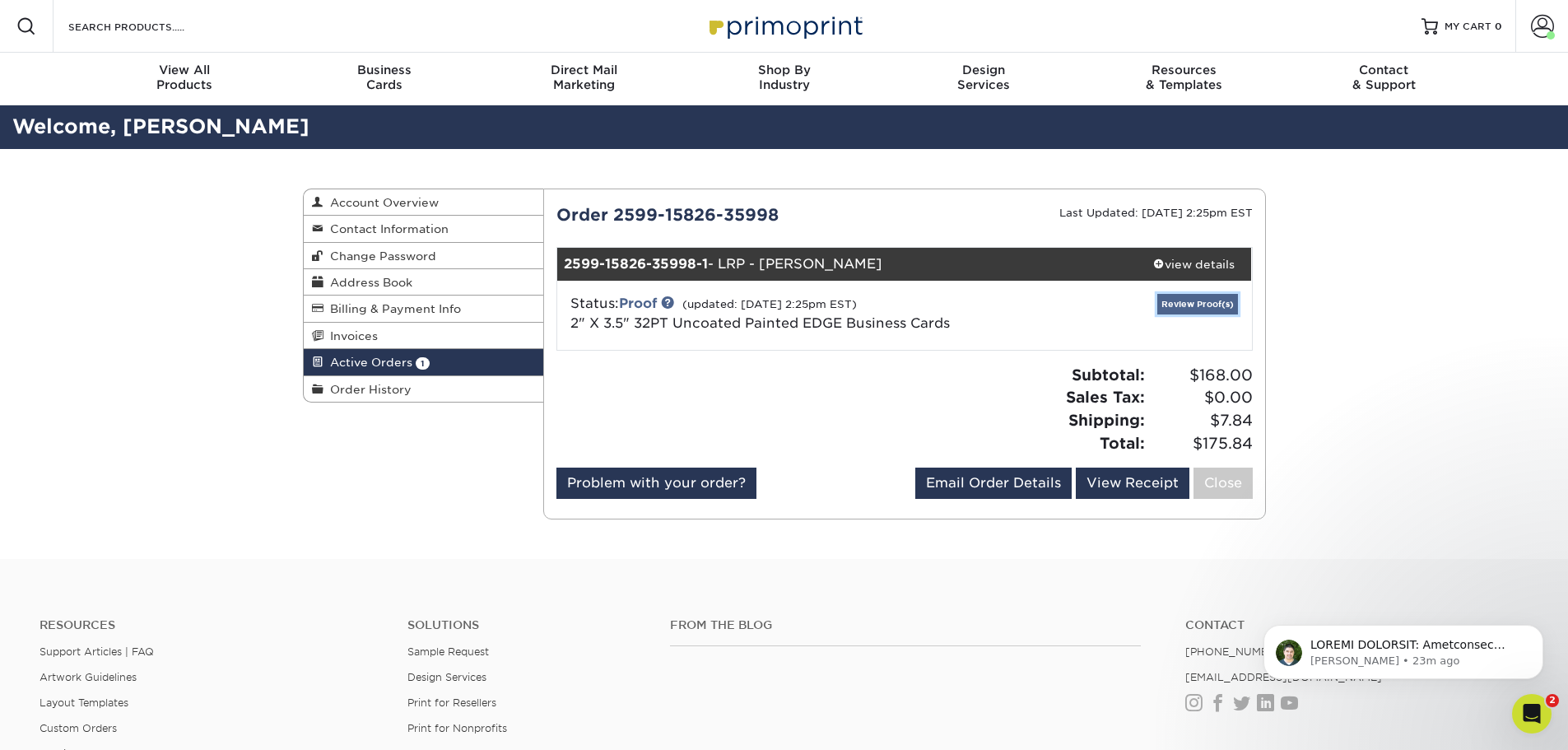
click at [1216, 297] on link "Review Proof(s)" at bounding box center [1197, 305] width 81 height 21
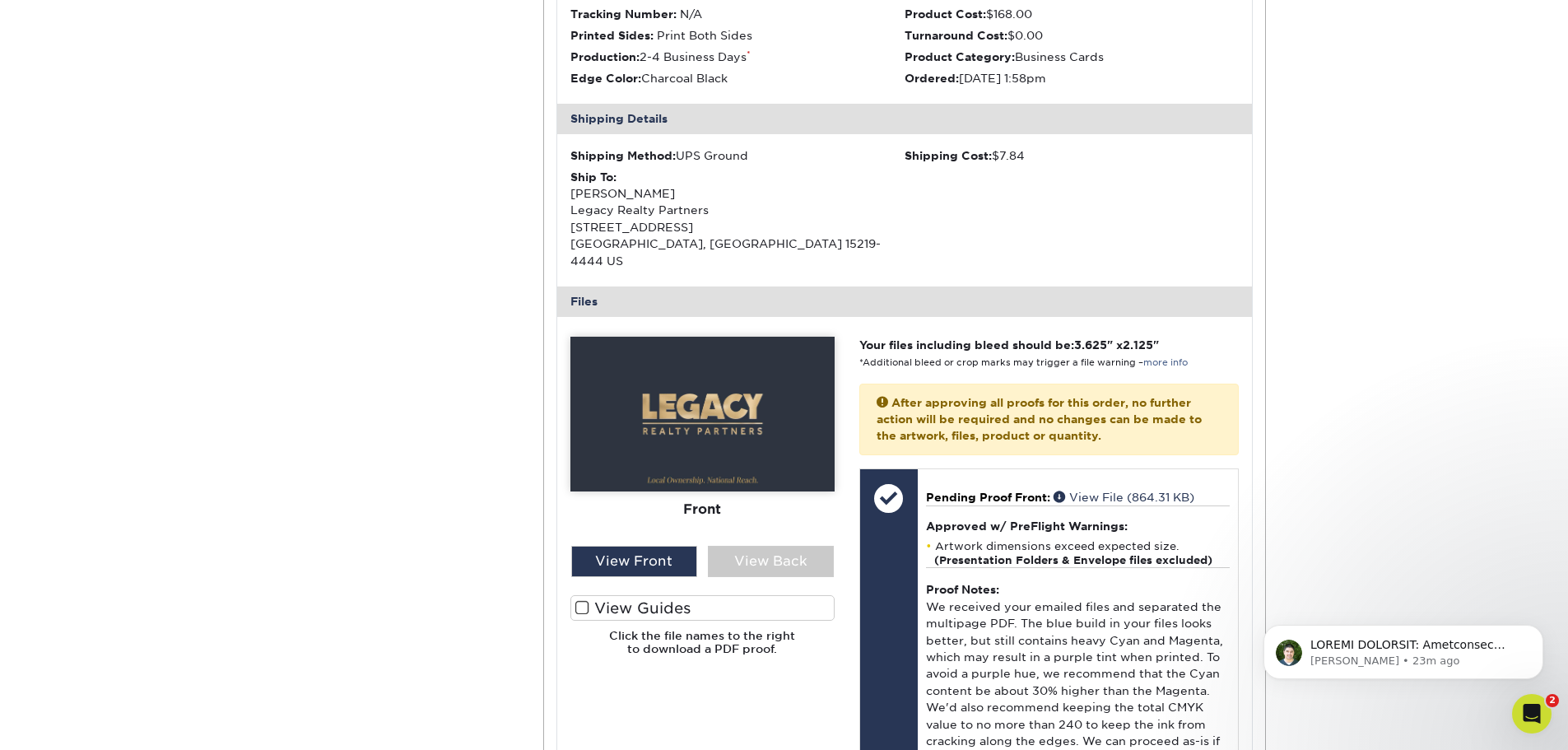
scroll to position [412, 0]
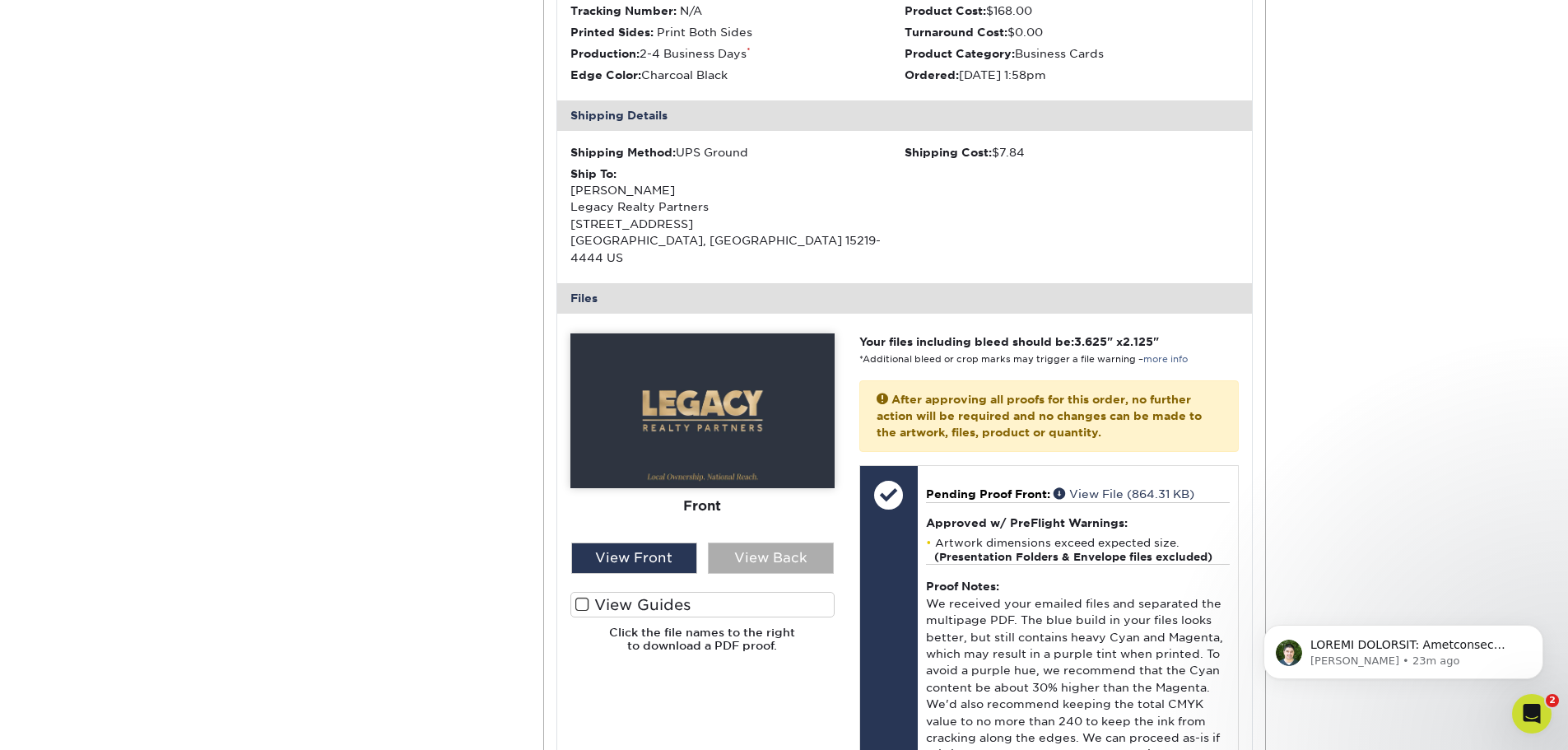
click at [761, 542] on div "View Back" at bounding box center [771, 558] width 126 height 31
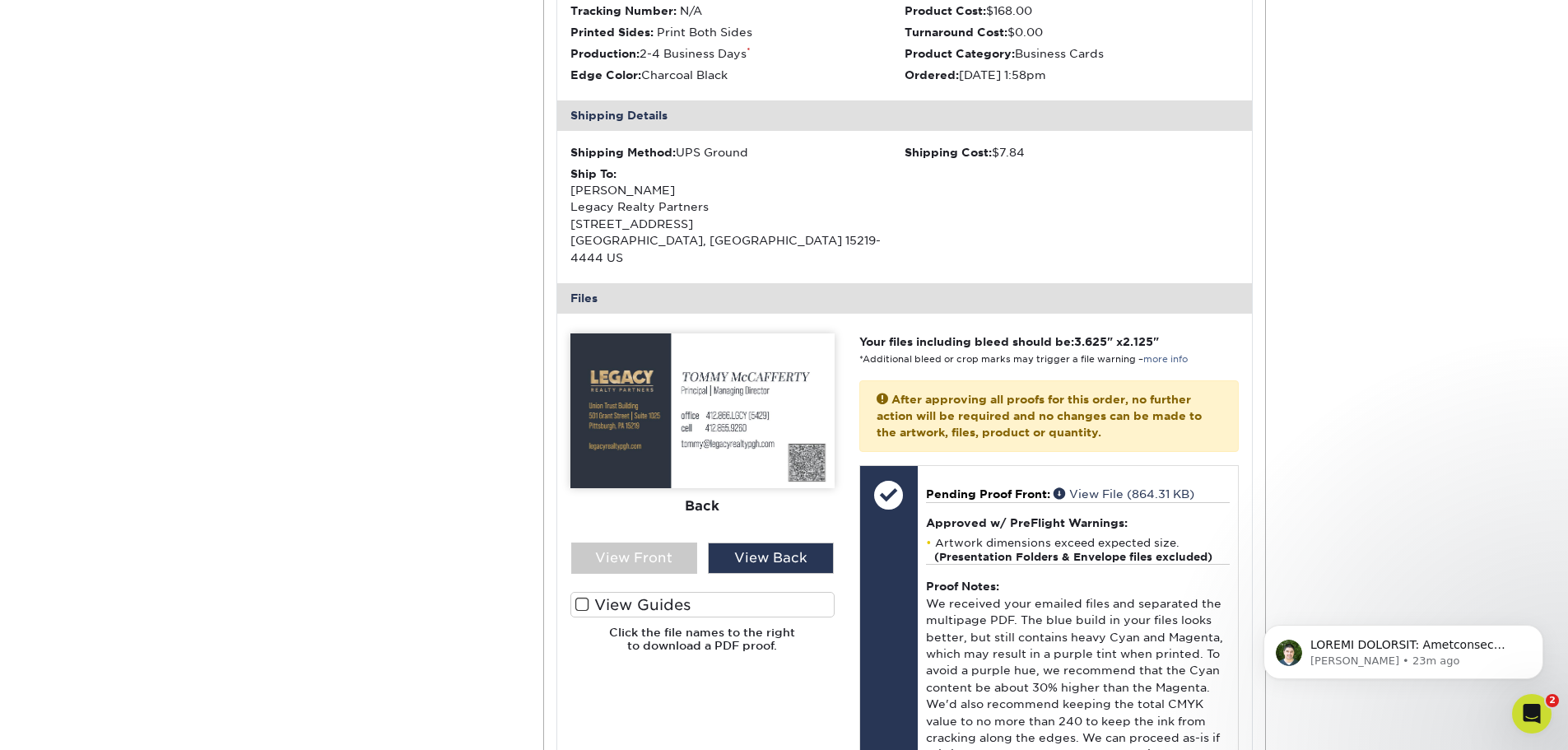
click at [580, 597] on span at bounding box center [582, 605] width 14 height 16
click at [0, 0] on input "View Guides" at bounding box center [0, 0] width 0 height 0
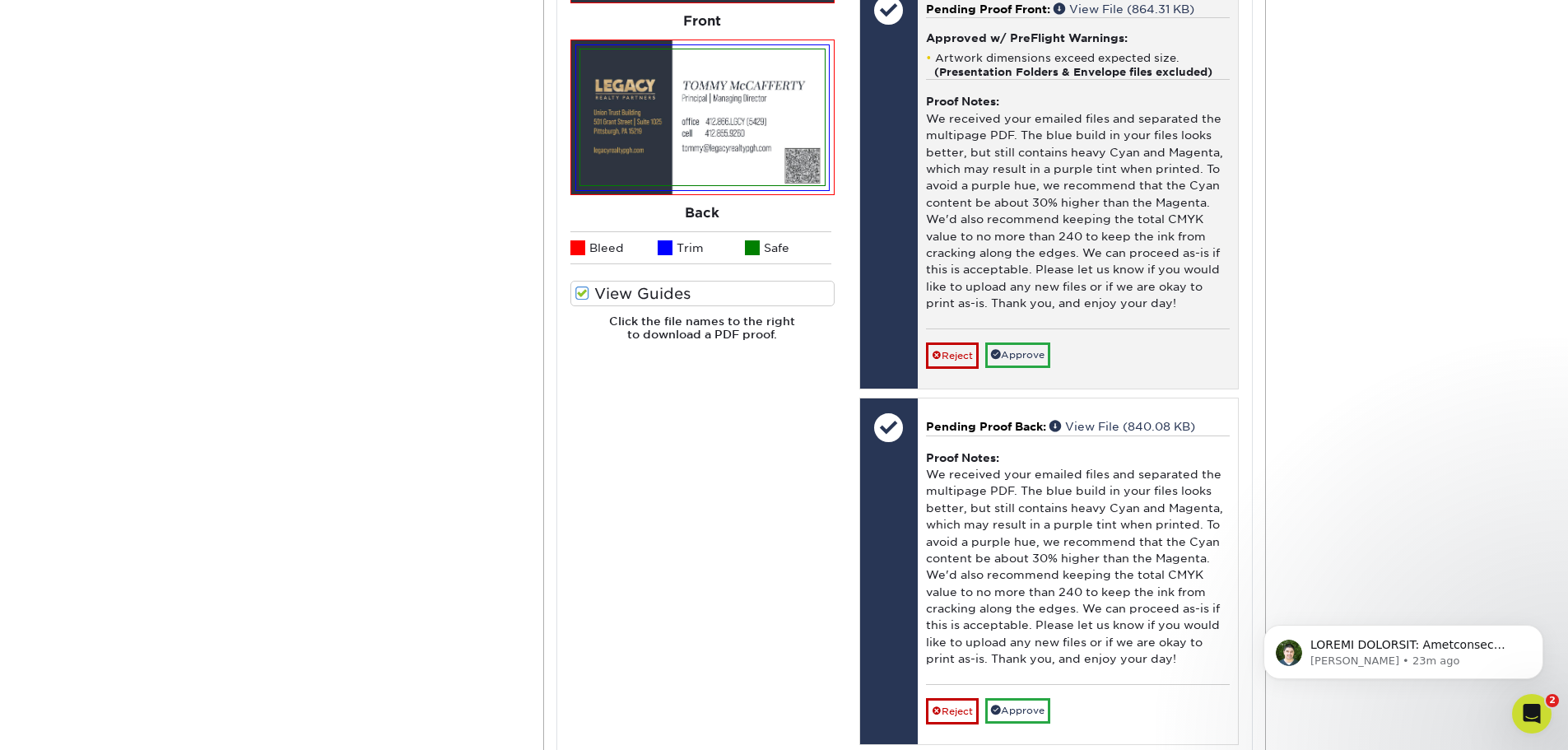
scroll to position [906, 0]
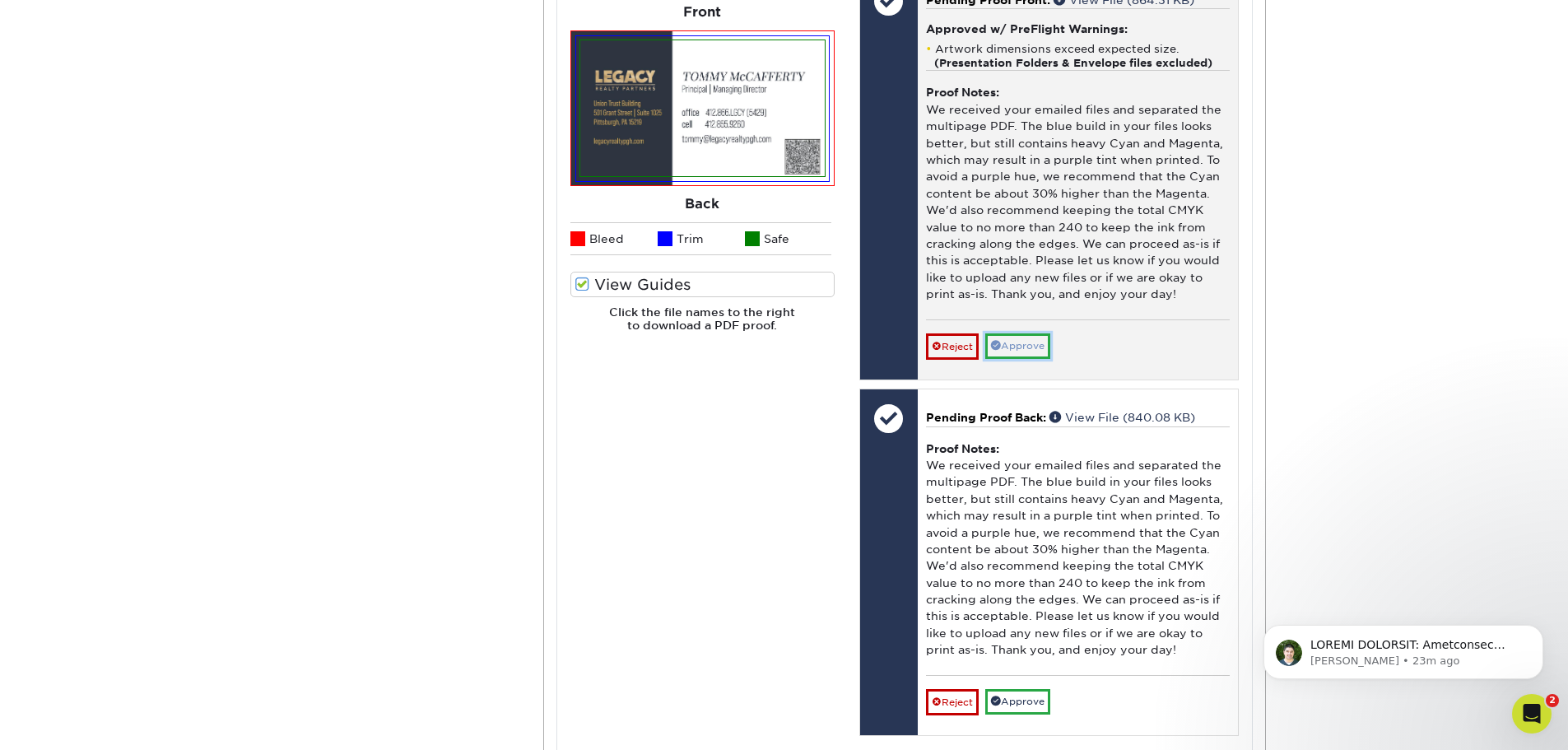
click at [1022, 334] on link "Approve" at bounding box center [1017, 346] width 65 height 25
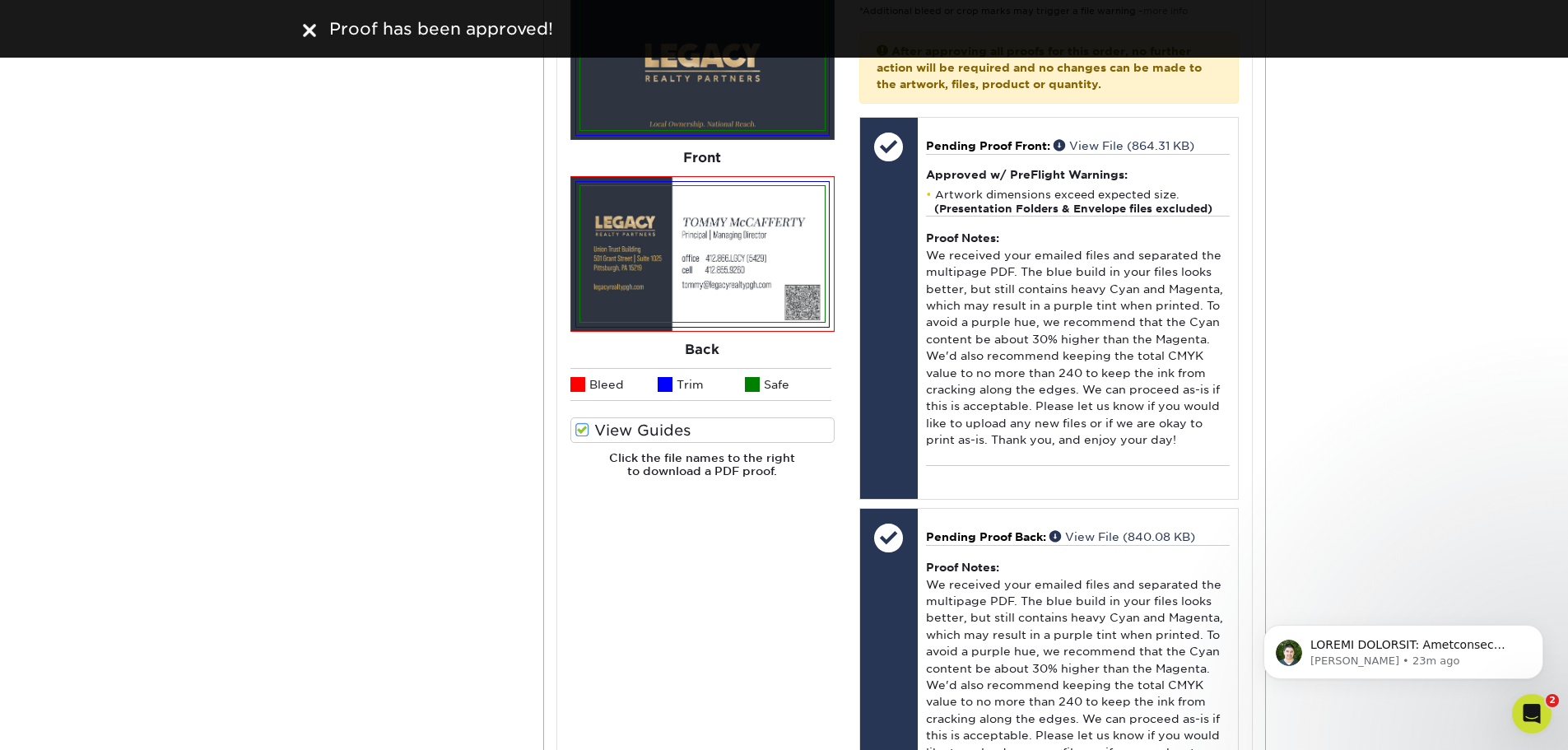
scroll to position [742, 0]
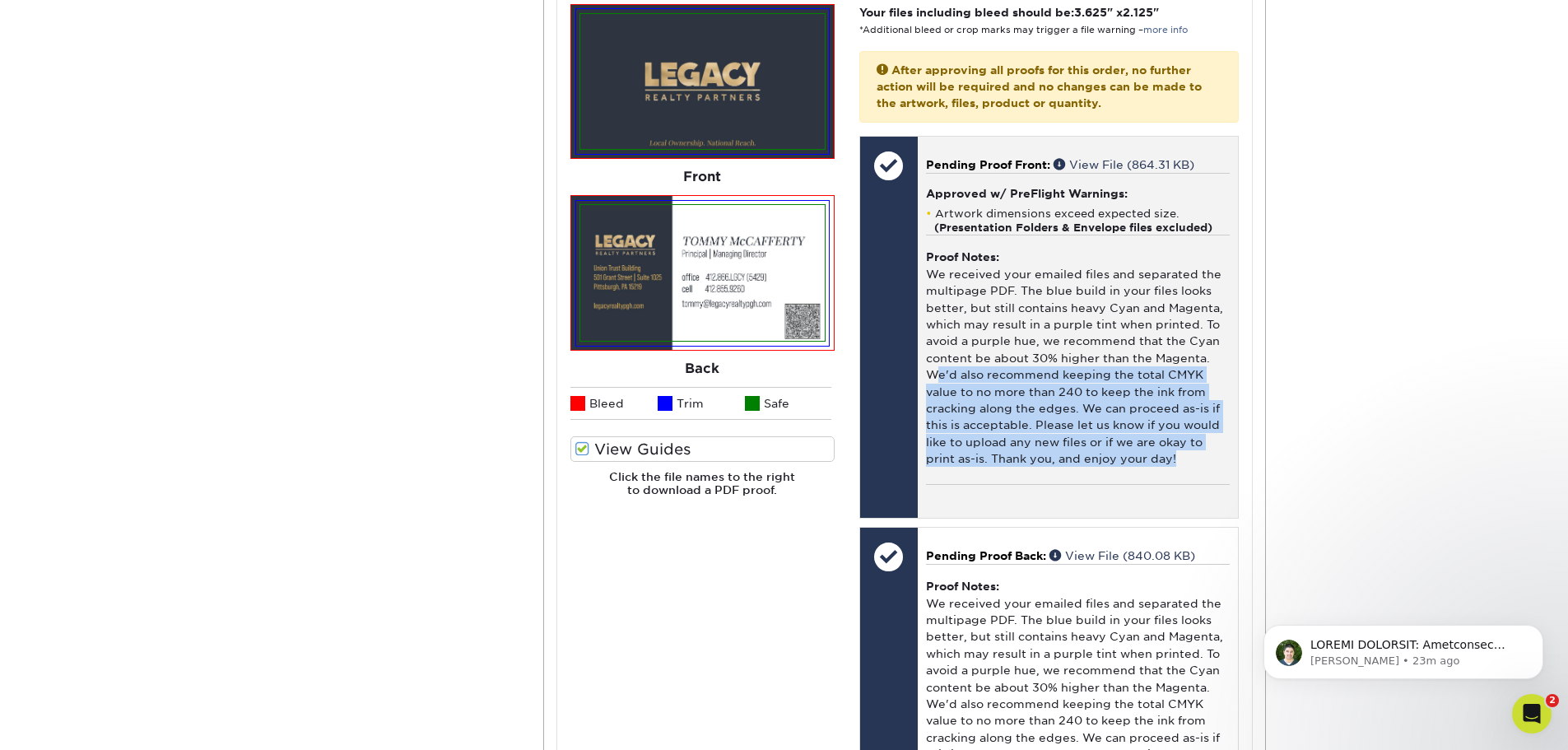
drag, startPoint x: 936, startPoint y: 359, endPoint x: 1204, endPoint y: 444, distance: 281.2
click at [1204, 444] on div "Proof Notes: We received your emailed files and separated the multipage PDF. Th…" at bounding box center [1078, 359] width 304 height 249
click at [1196, 438] on div "Proof Notes: We received your emailed files and separated the multipage PDF. Th…" at bounding box center [1078, 359] width 304 height 249
click at [1180, 434] on div "Proof Notes: We received your emailed files and separated the multipage PDF. Th…" at bounding box center [1078, 359] width 304 height 249
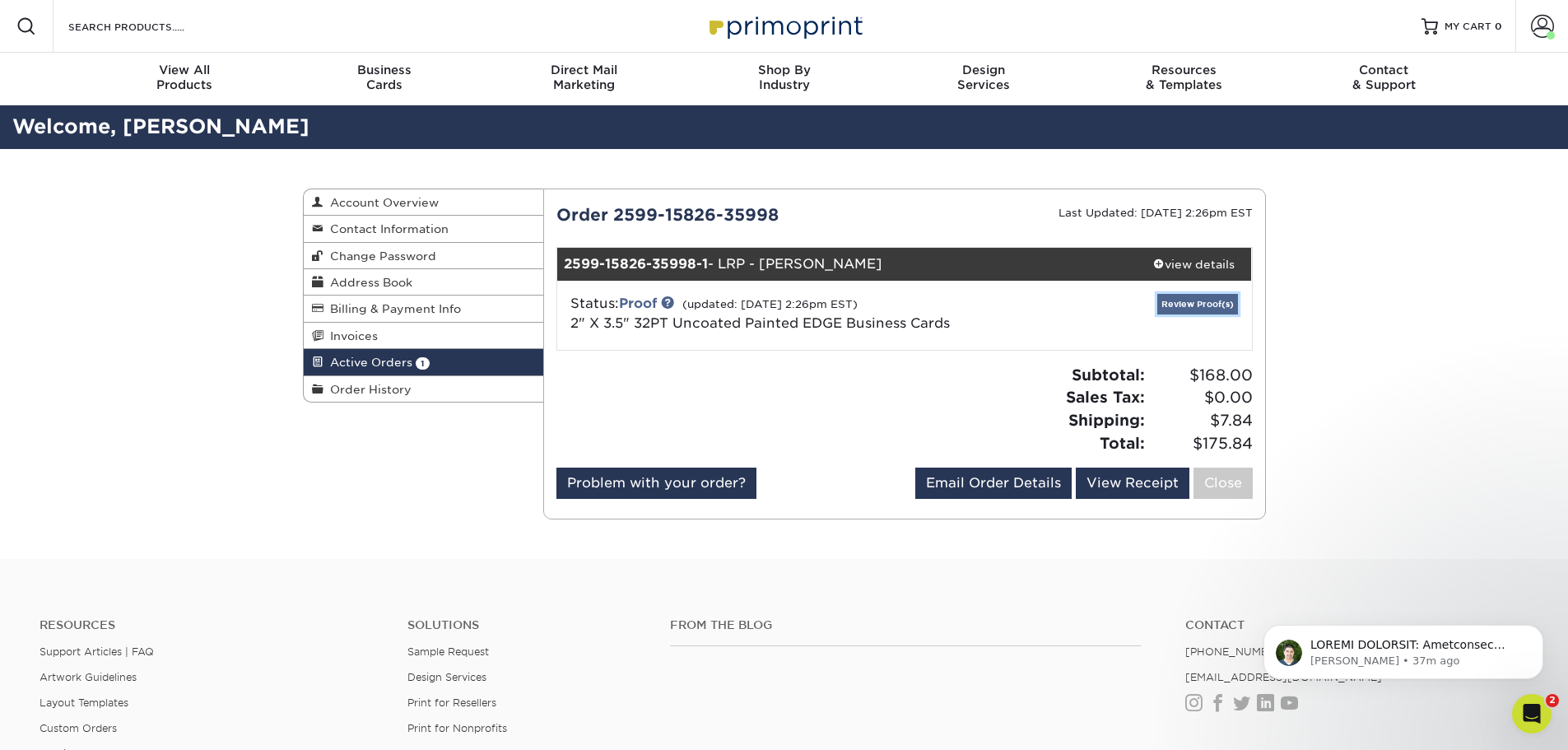
click at [1180, 305] on link "Review Proof(s)" at bounding box center [1197, 305] width 81 height 21
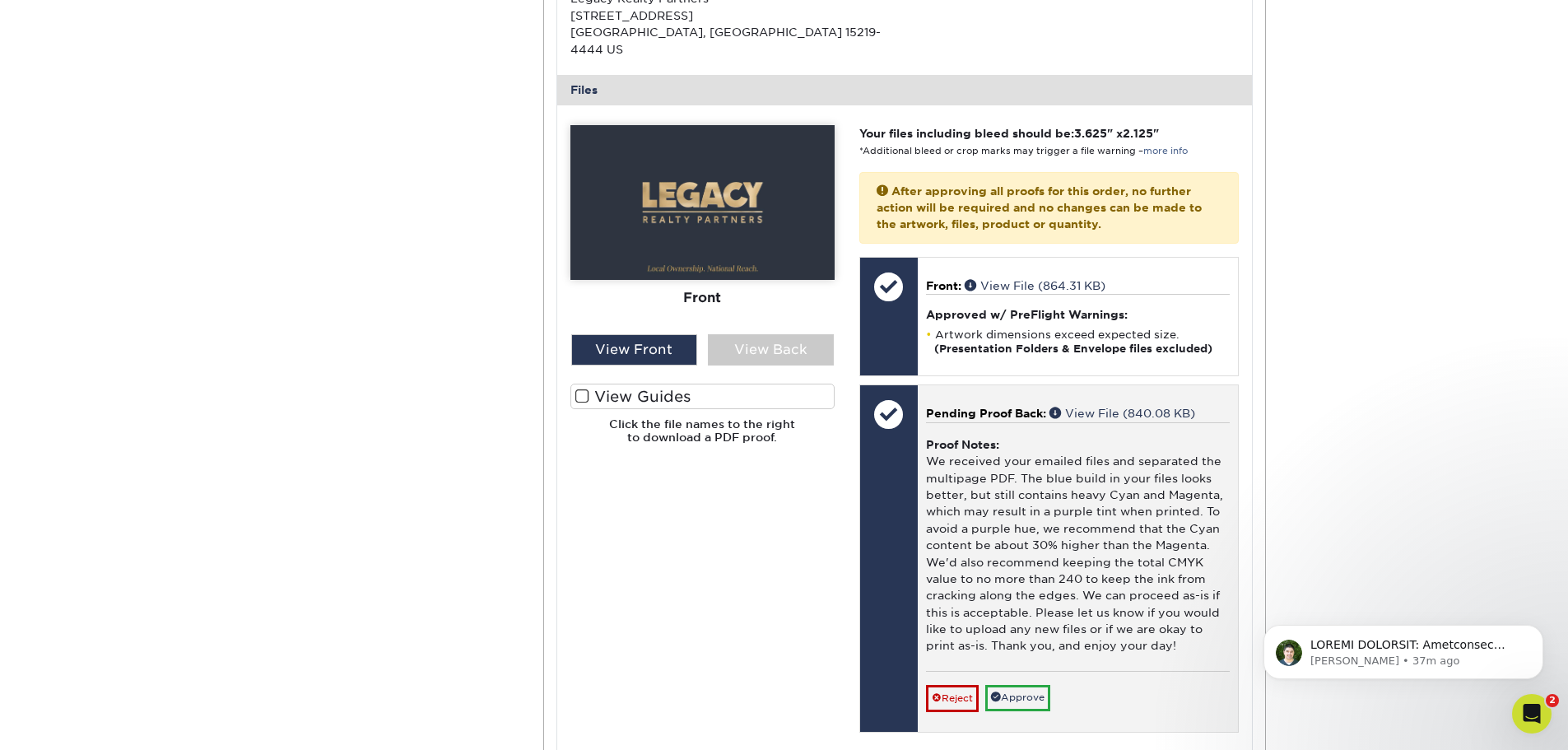
scroll to position [658, 0]
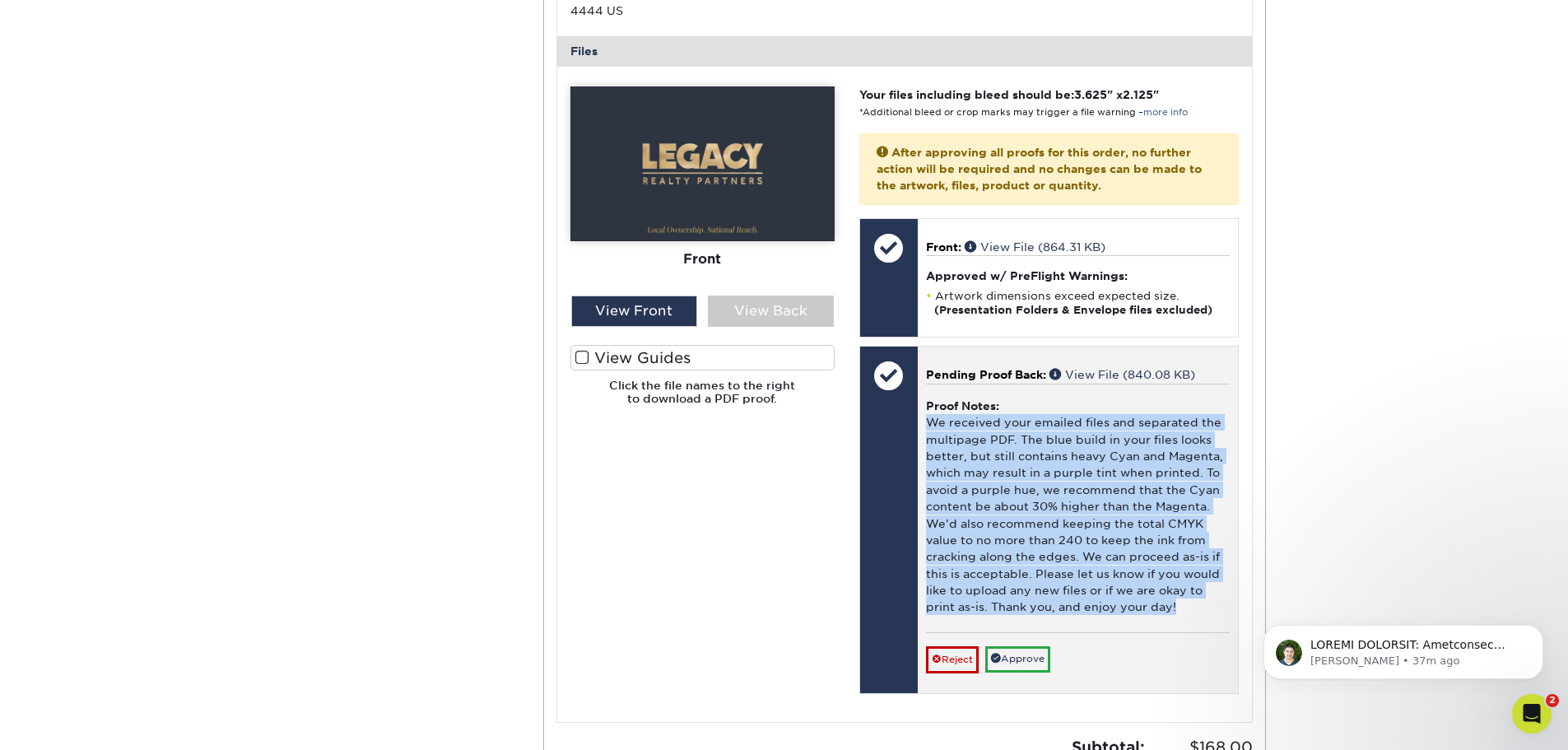
drag, startPoint x: 927, startPoint y: 406, endPoint x: 1183, endPoint y: 593, distance: 317.0
click at [1183, 593] on div "Proof Notes: We received your emailed files and separated the multipage PDF. Th…" at bounding box center [1078, 508] width 304 height 249
click at [1088, 523] on div "Proof Notes: We received your emailed files and separated the multipage PDF. Th…" at bounding box center [1078, 508] width 304 height 249
click at [1123, 525] on div "Proof Notes: We received your emailed files and separated the multipage PDF. Th…" at bounding box center [1078, 508] width 304 height 249
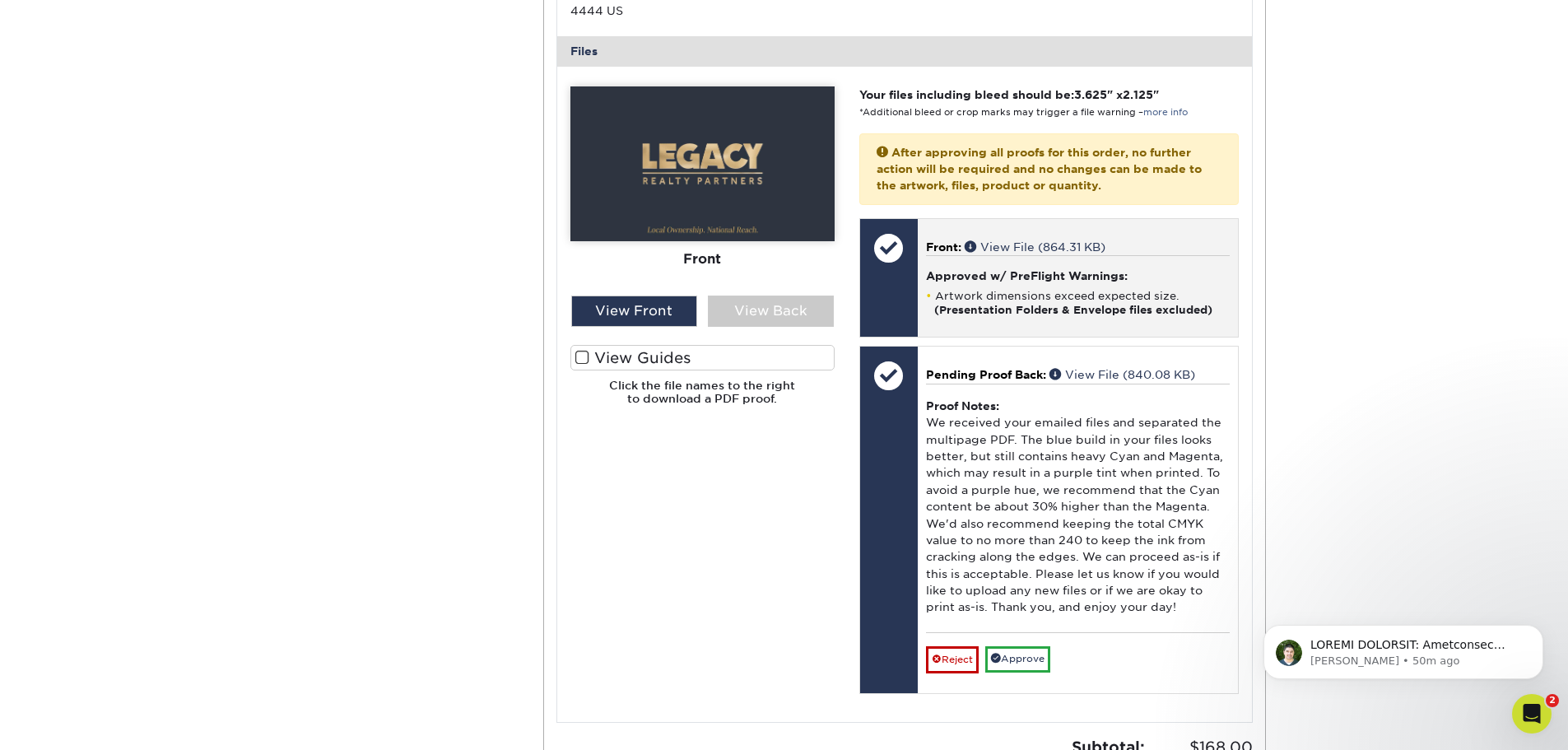
click at [995, 304] on strong "(Presentation Folders & Envelope files excluded)" at bounding box center [1073, 309] width 278 height 12
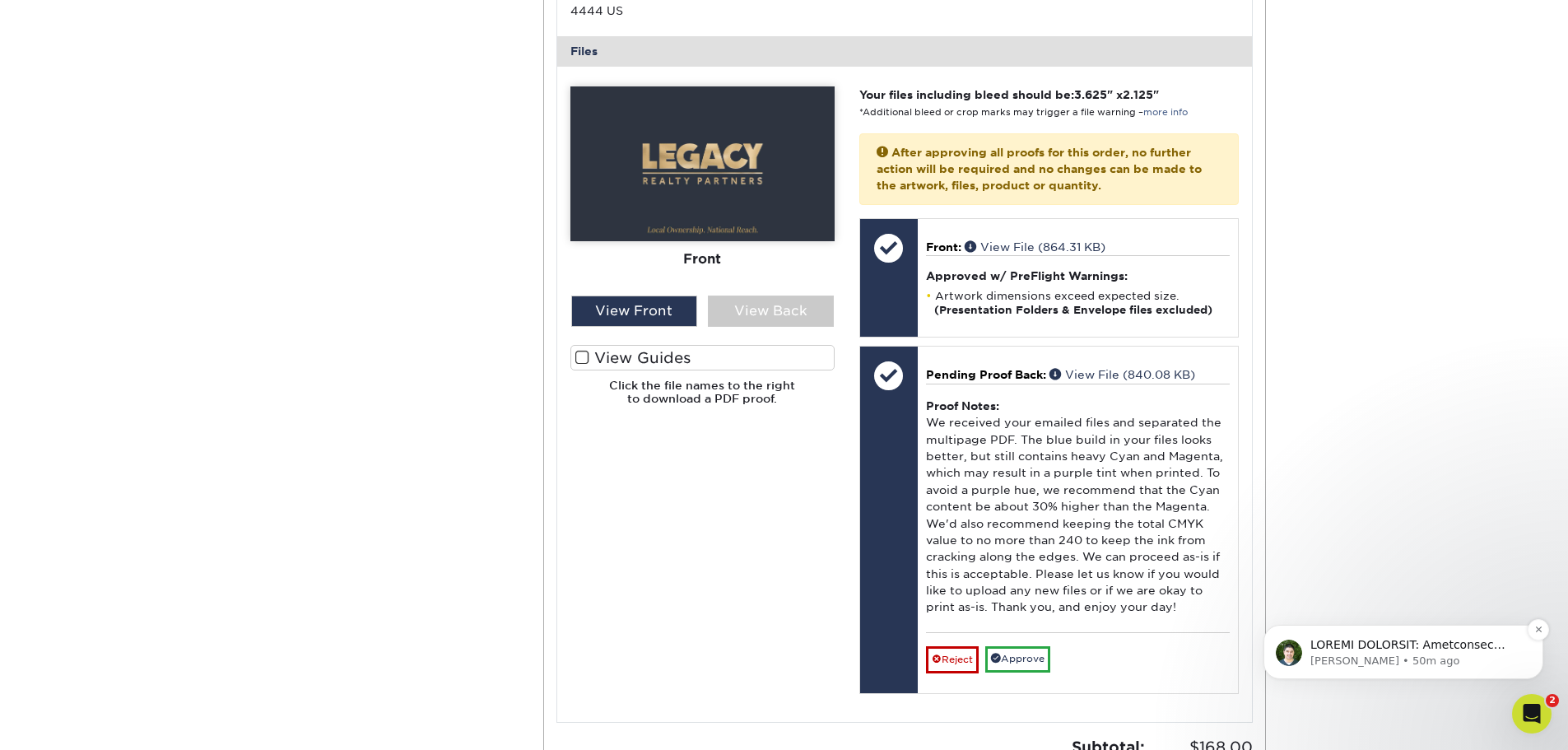
click at [1486, 656] on p "Matthew • 50m ago" at bounding box center [1416, 661] width 212 height 15
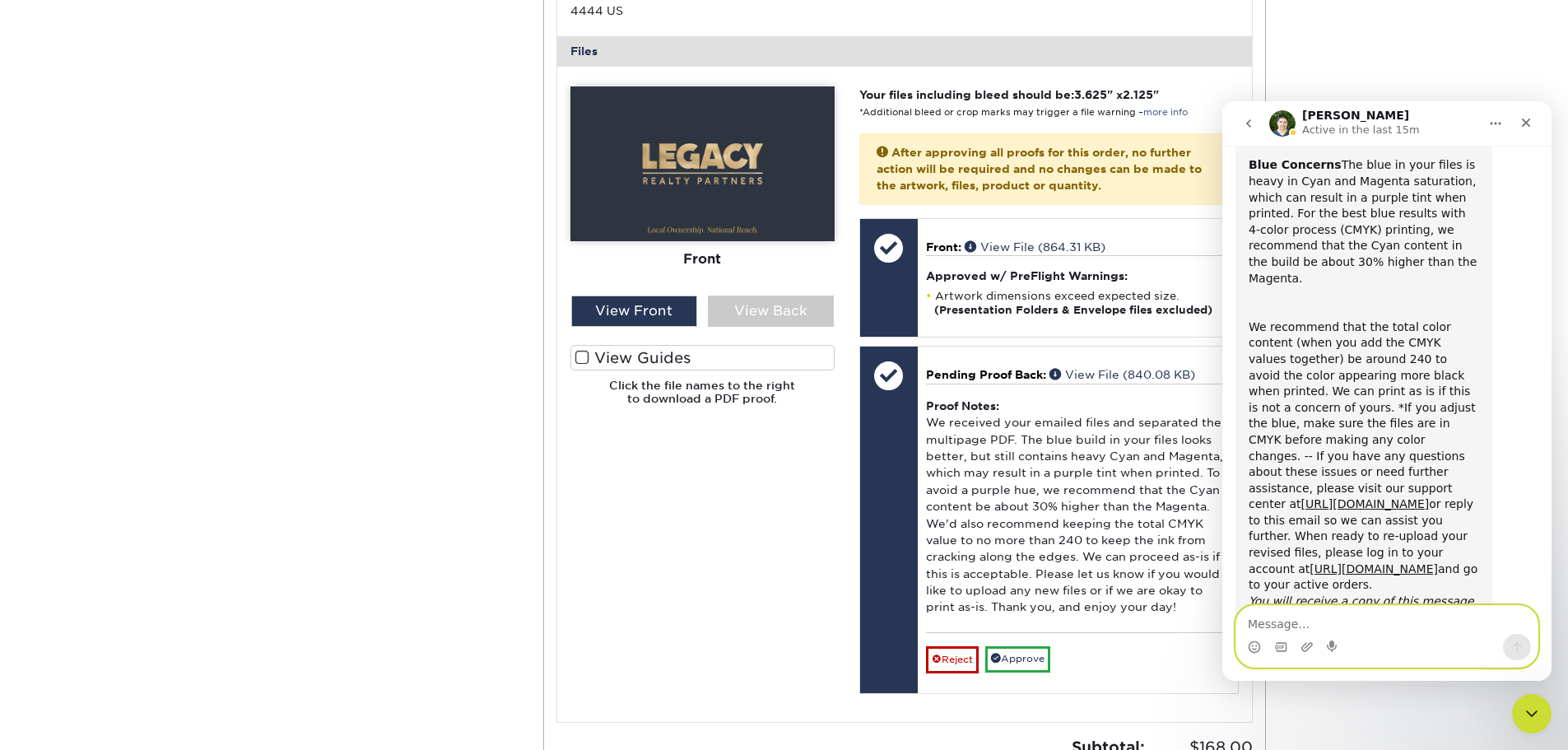
scroll to position [671, 0]
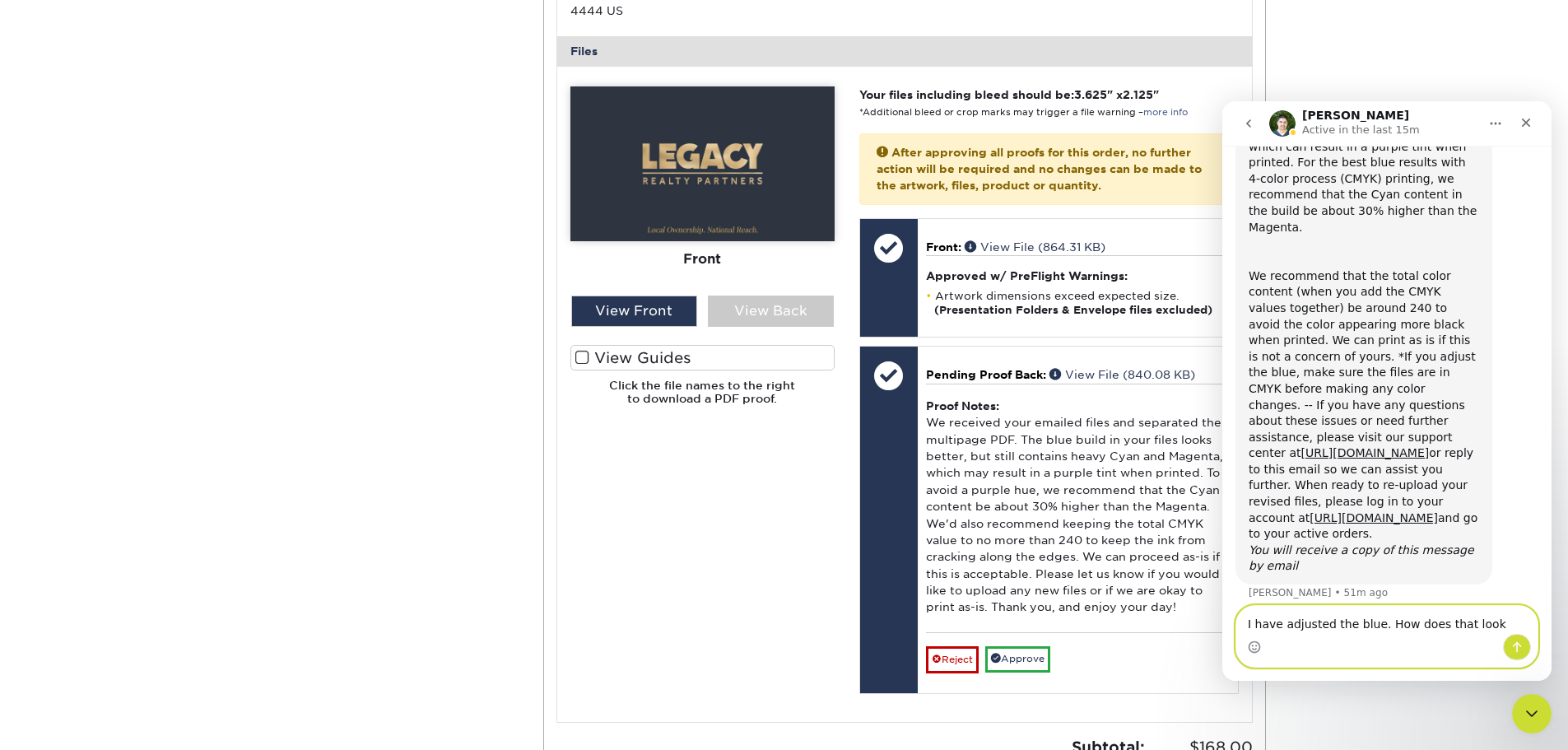
type textarea "I have adjusted the blue. How does that look?"
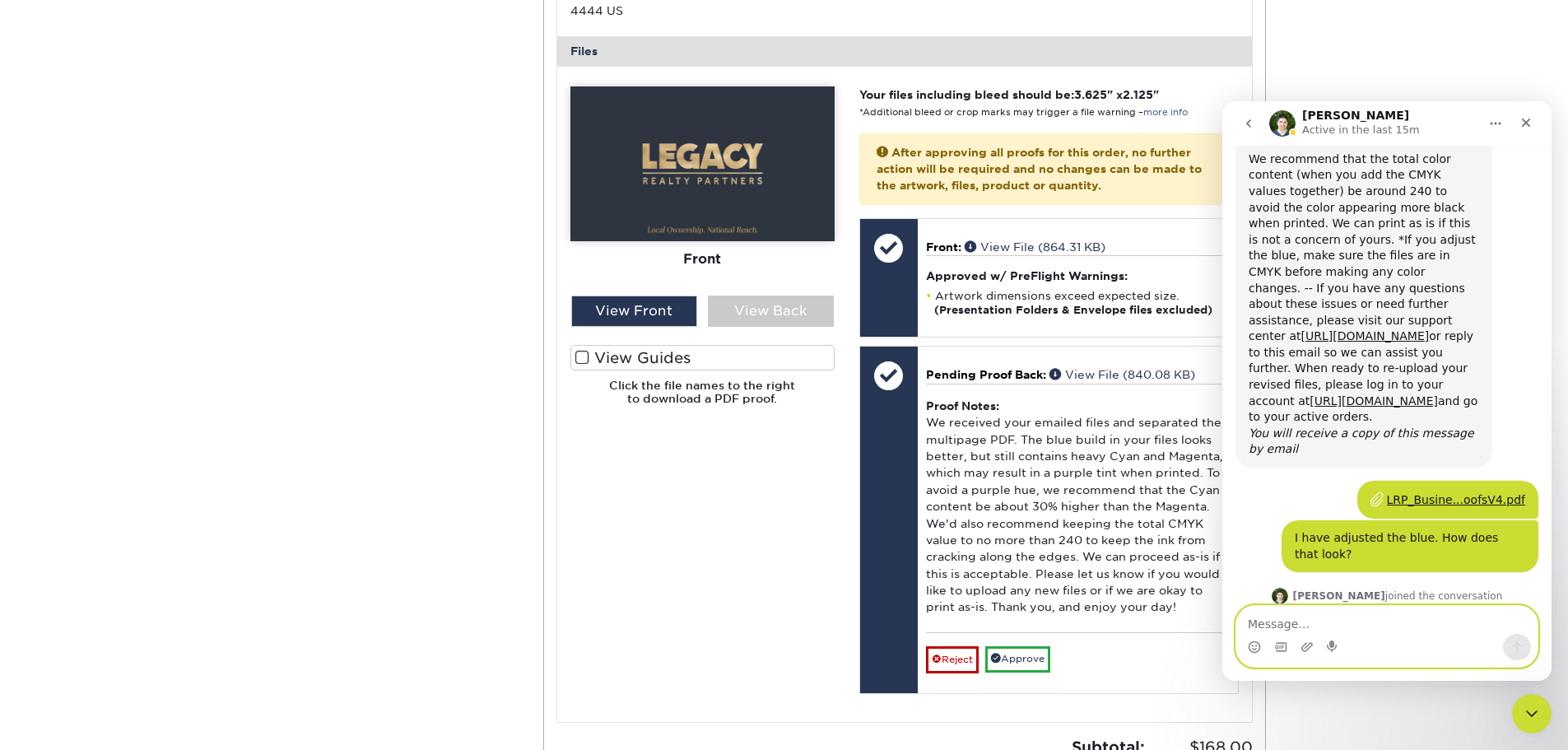
scroll to position [810, 0]
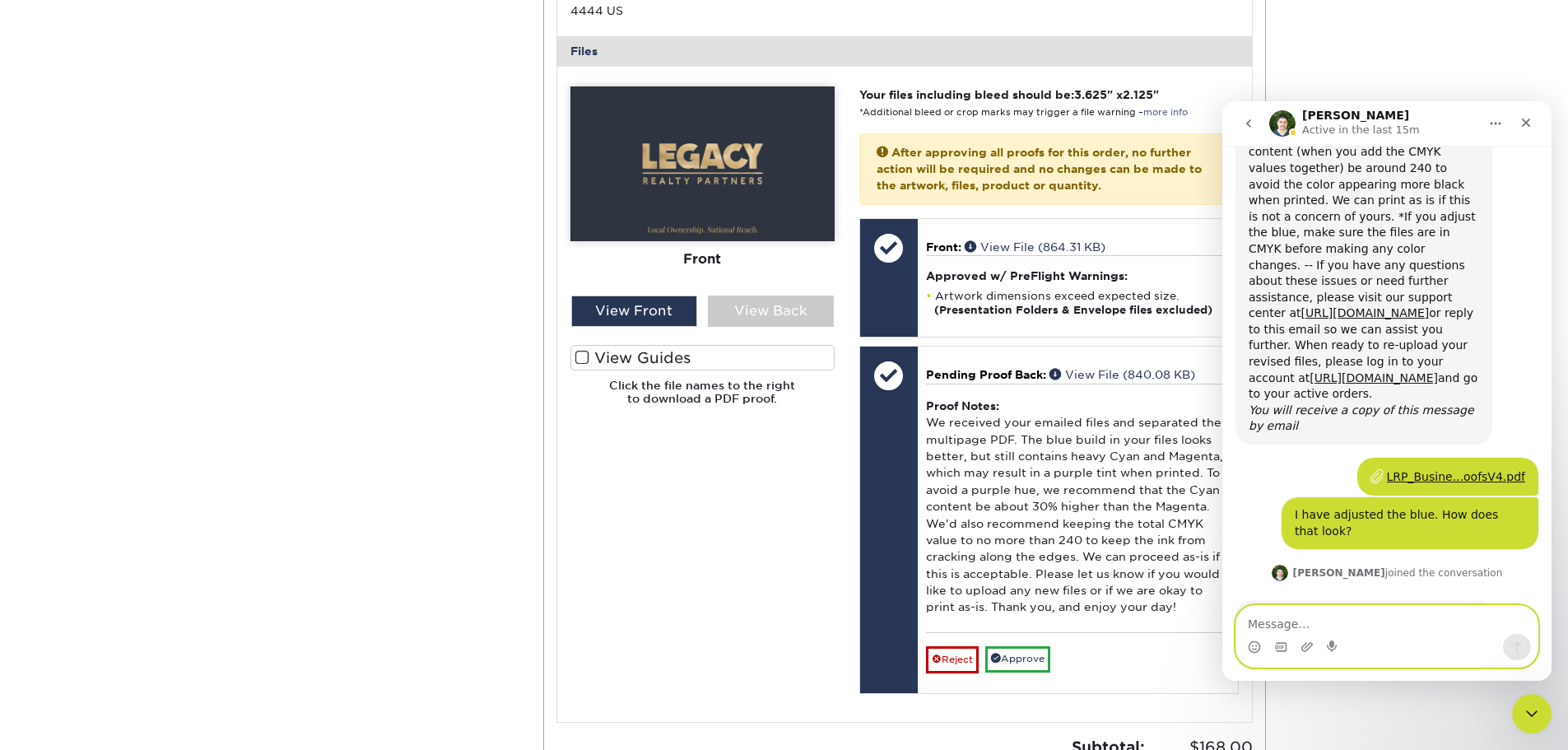
click at [1309, 624] on textarea "Message…" at bounding box center [1387, 621] width 302 height 28
type textarea "Wonderful. Thank you and thanks for your patience!"
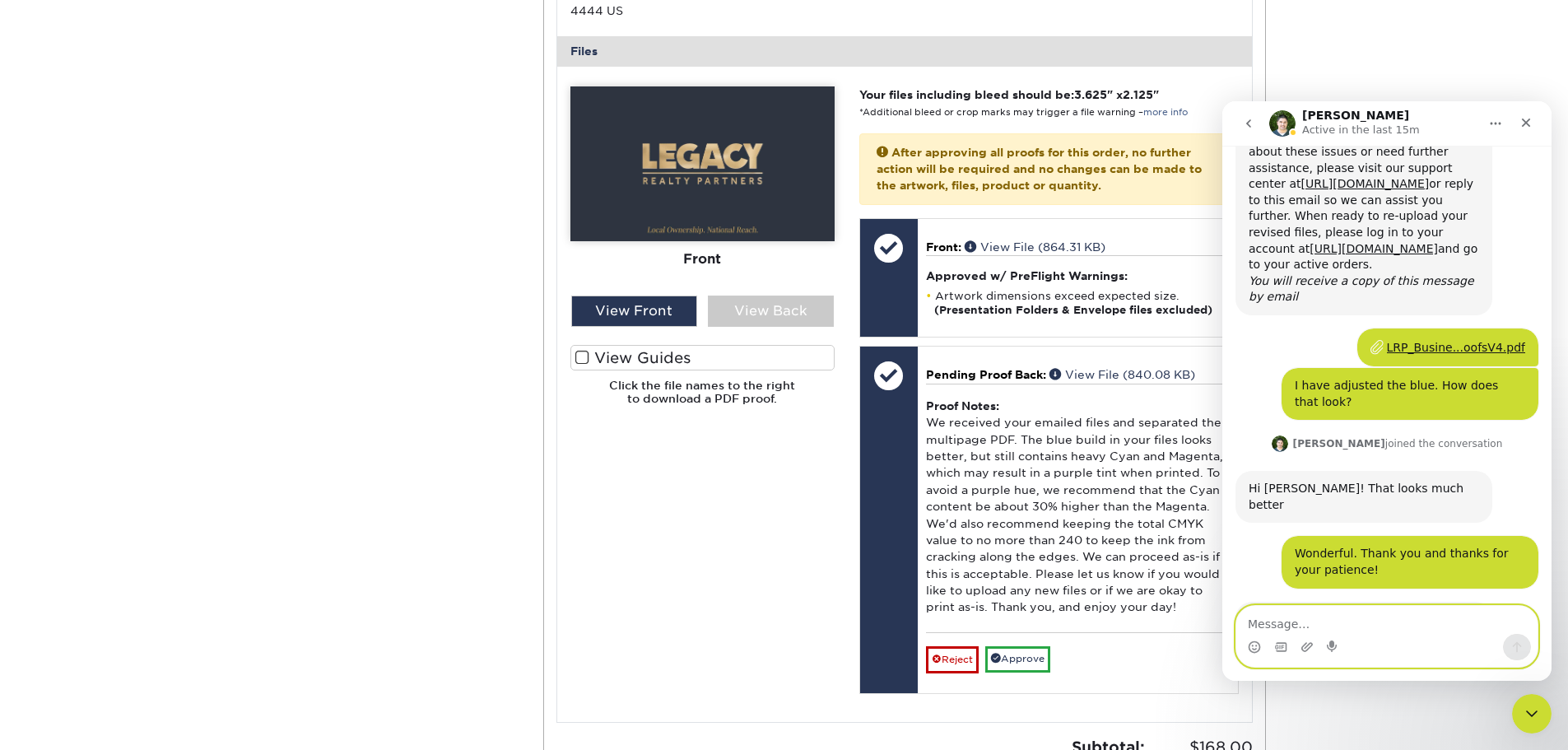
scroll to position [957, 0]
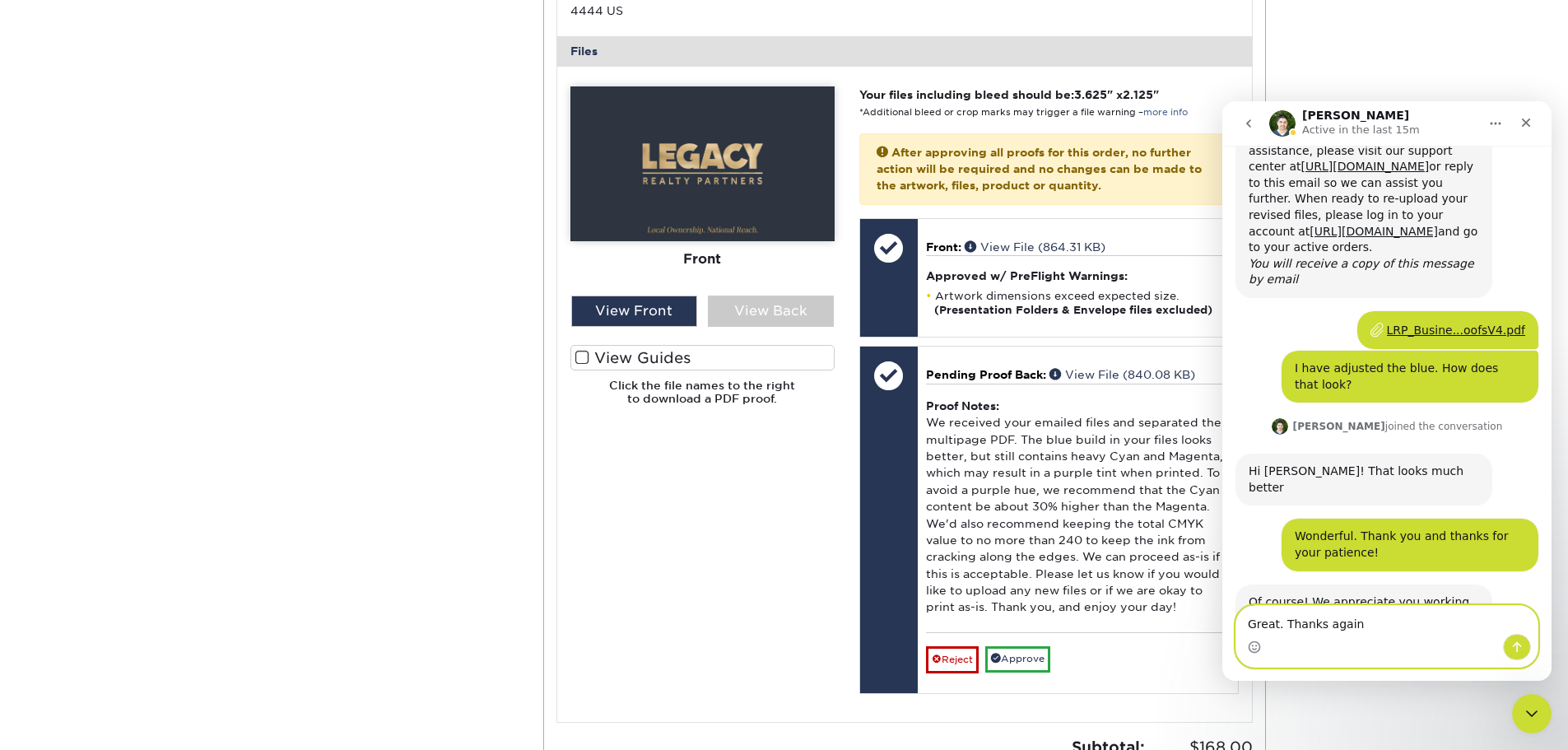
type textarea "Great. Thanks again."
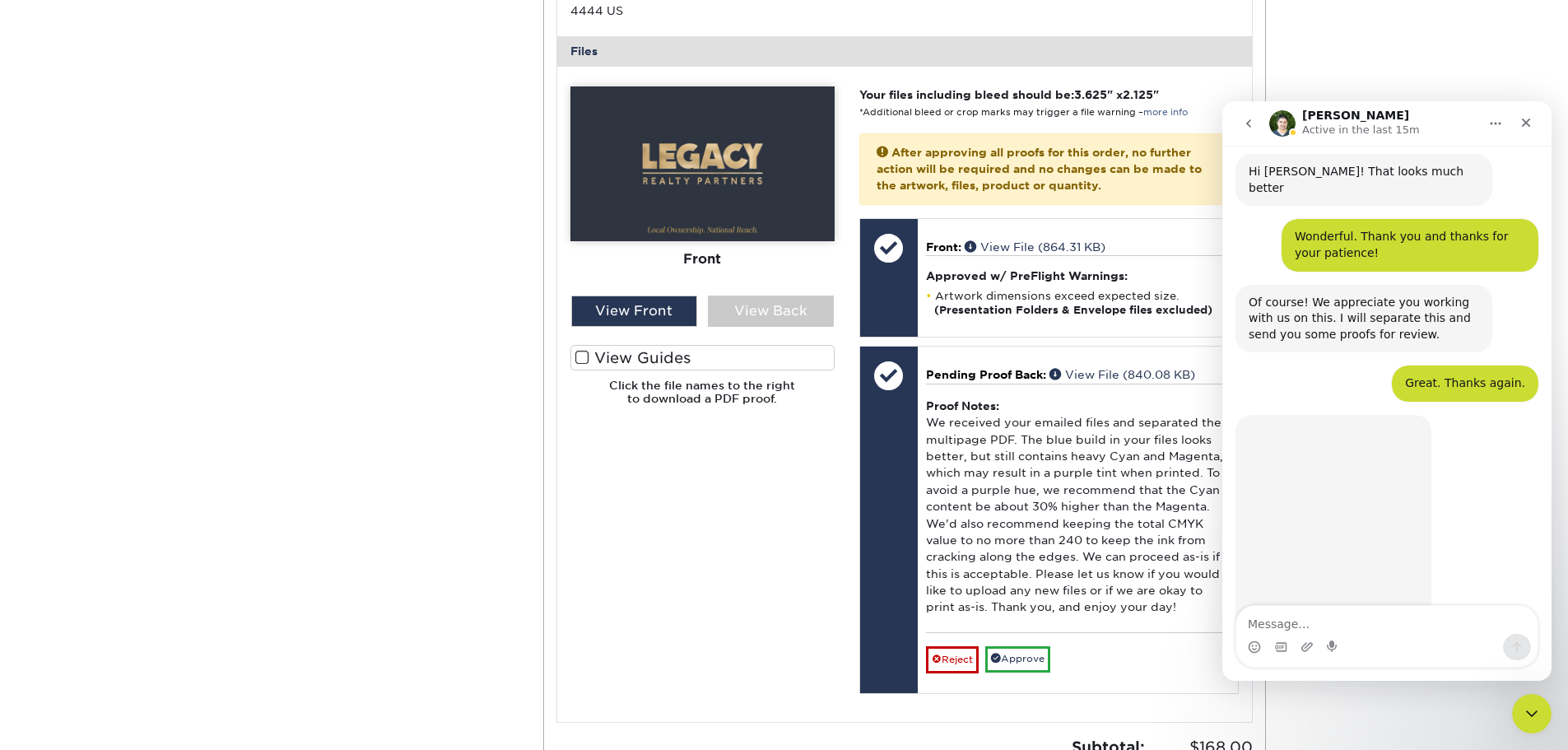
scroll to position [1260, 0]
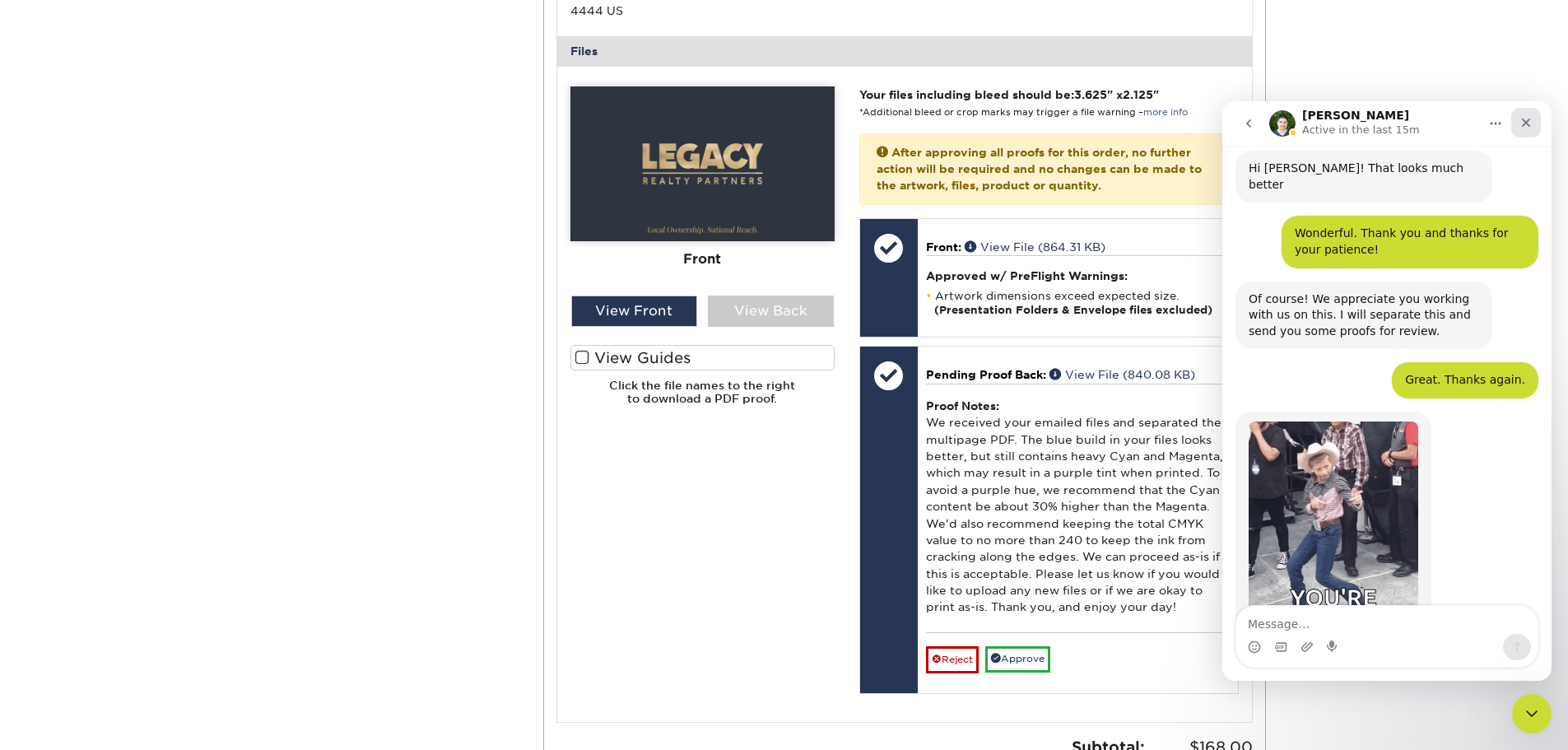
click at [1527, 124] on icon "Close" at bounding box center [1527, 124] width 9 height 9
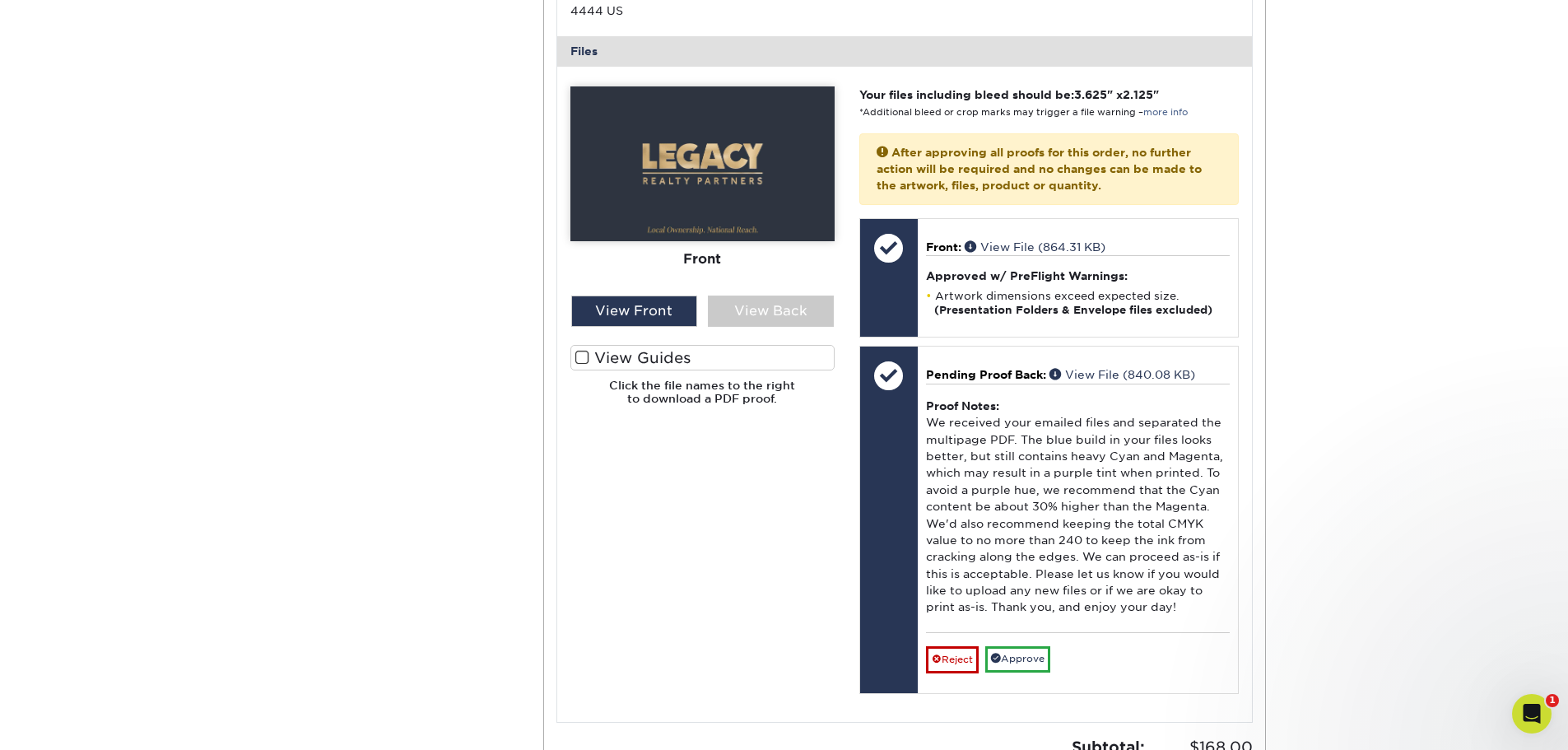
click at [1505, 97] on div "Active Orders Account Overview Contact Information Change Password Address Book…" at bounding box center [784, 211] width 1568 height 1442
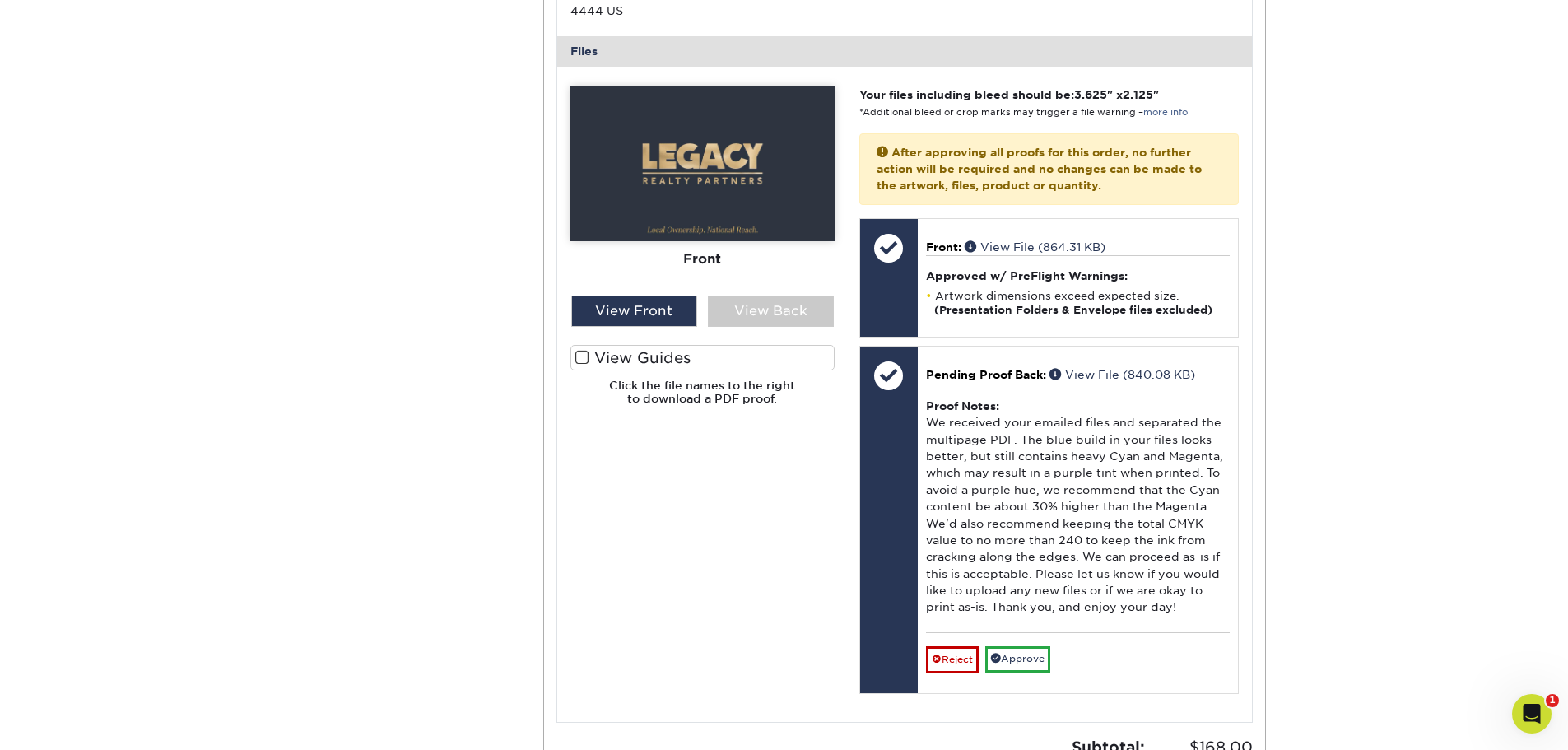
click at [1342, 625] on div "Active Orders Account Overview Contact Information Change Password Address Book…" at bounding box center [784, 211] width 1568 height 1442
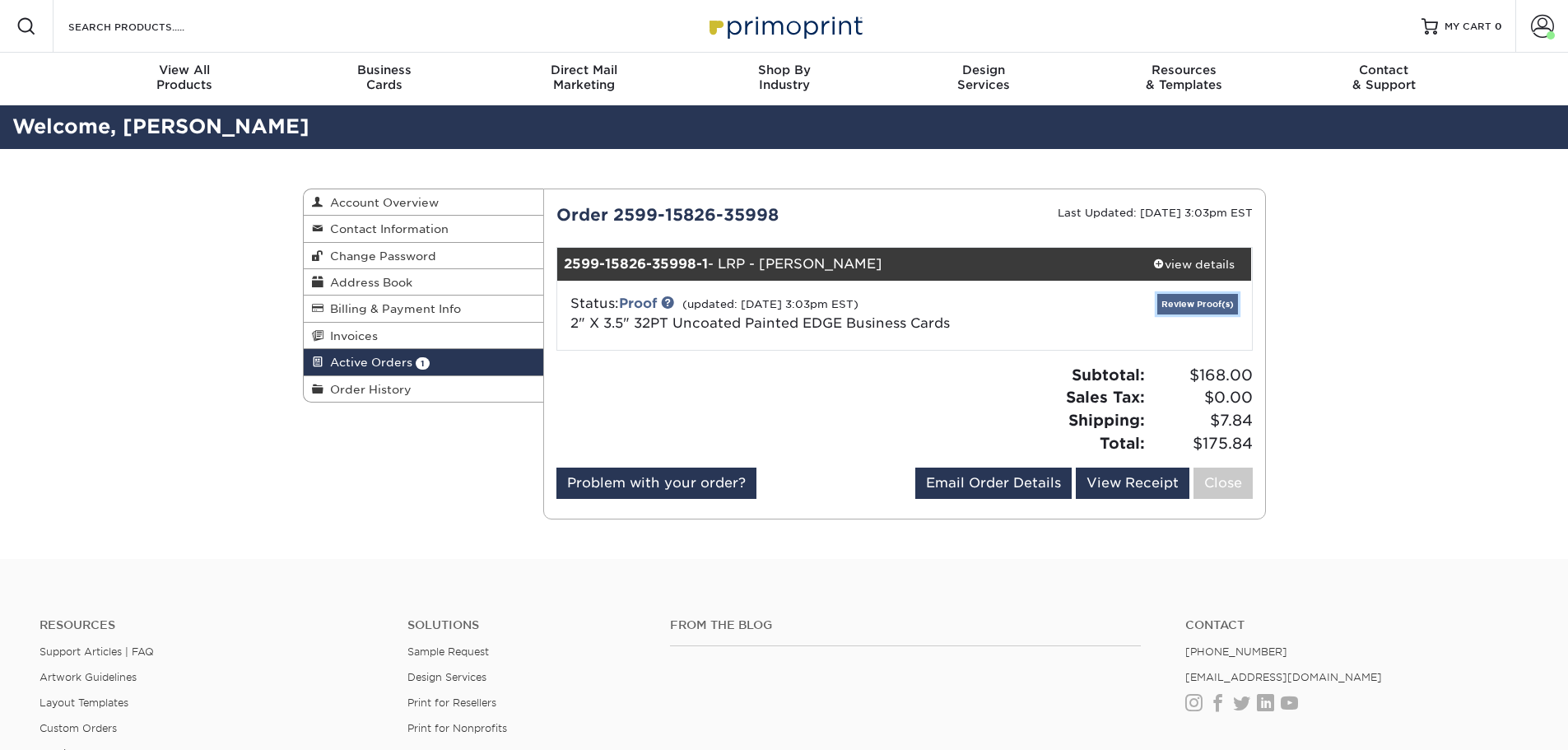
click at [1180, 302] on link "Review Proof(s)" at bounding box center [1197, 305] width 81 height 21
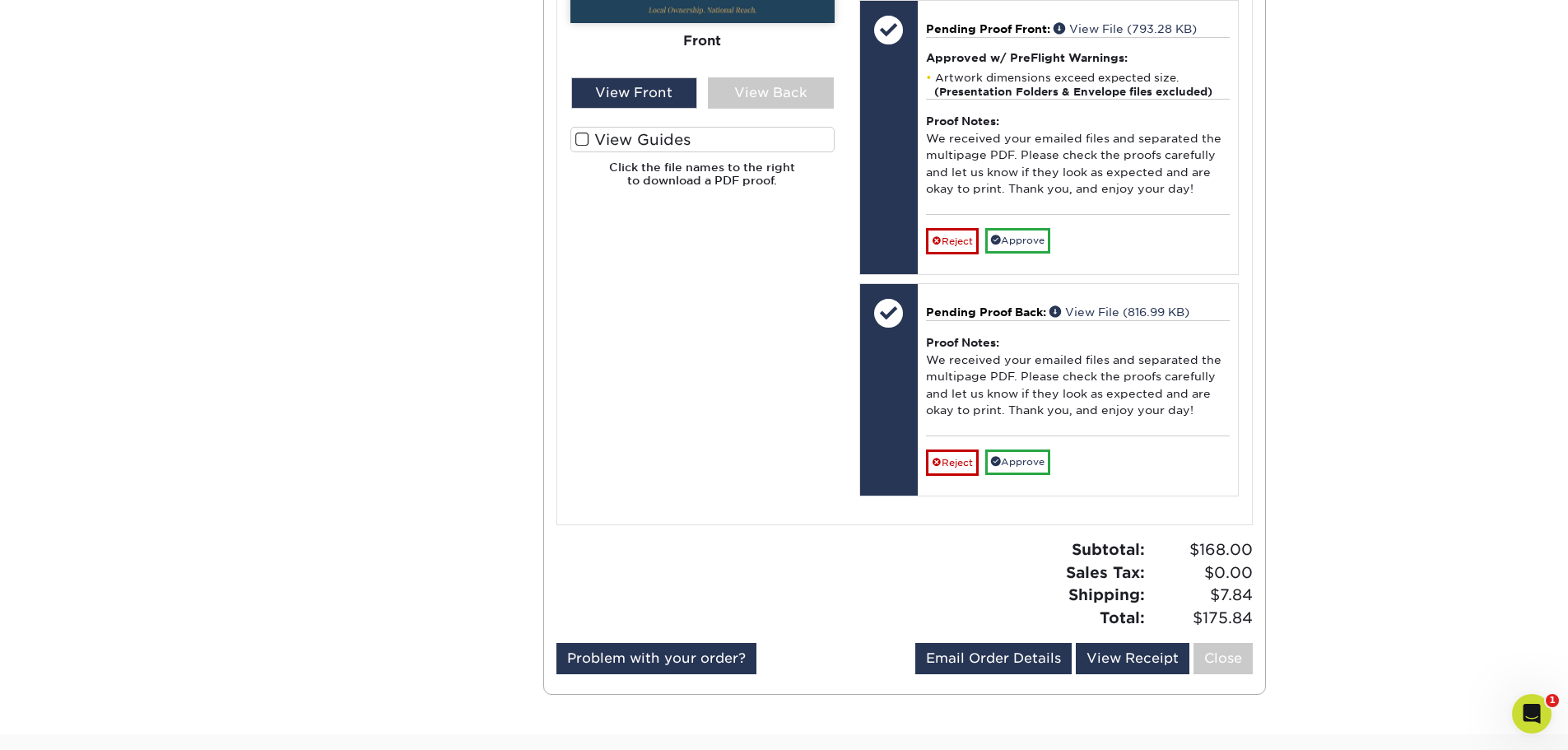
scroll to position [742, 0]
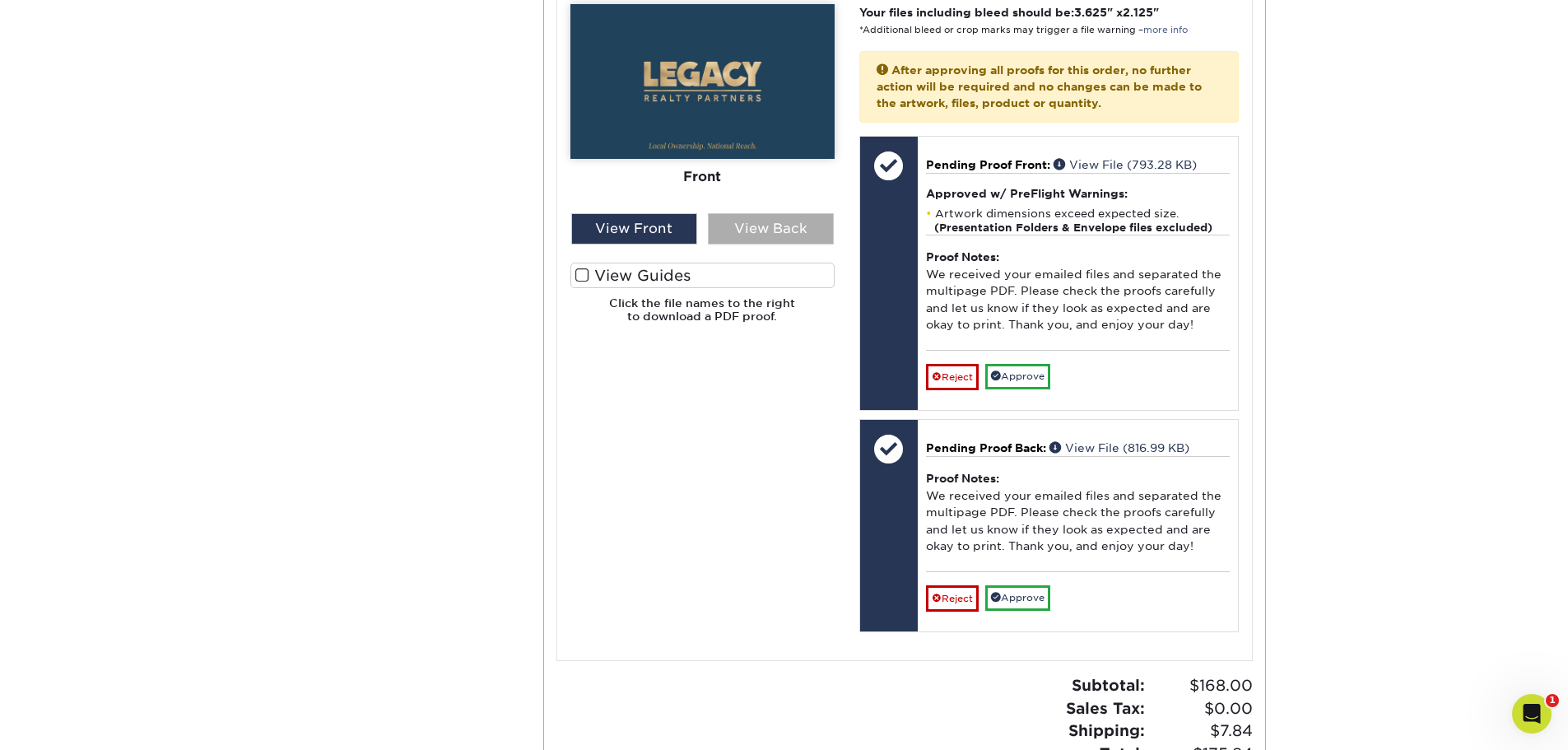
click at [762, 215] on div "View Back" at bounding box center [771, 228] width 126 height 31
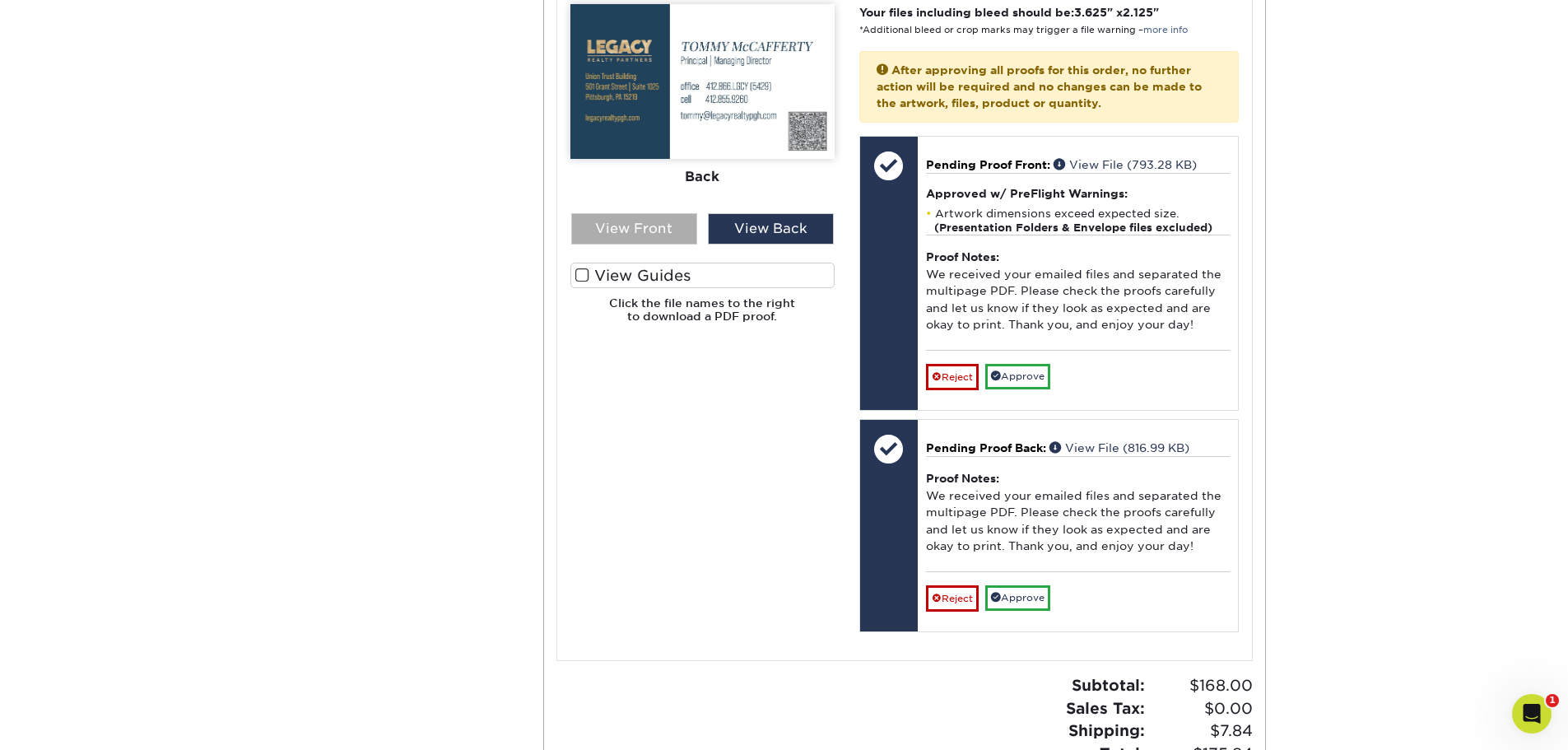
click at [613, 216] on div "View Front" at bounding box center [635, 228] width 126 height 31
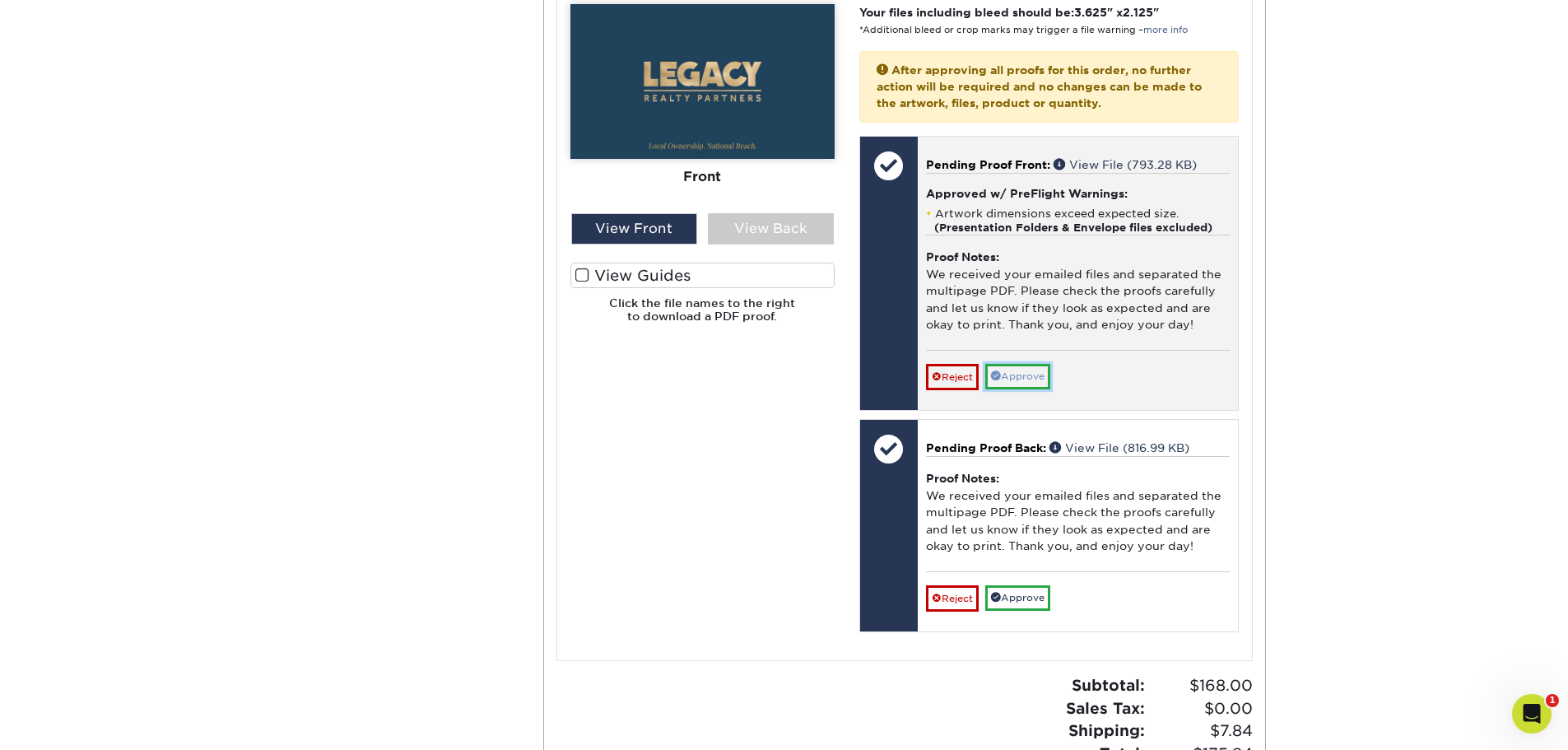
click at [1024, 364] on link "Approve" at bounding box center [1017, 376] width 65 height 25
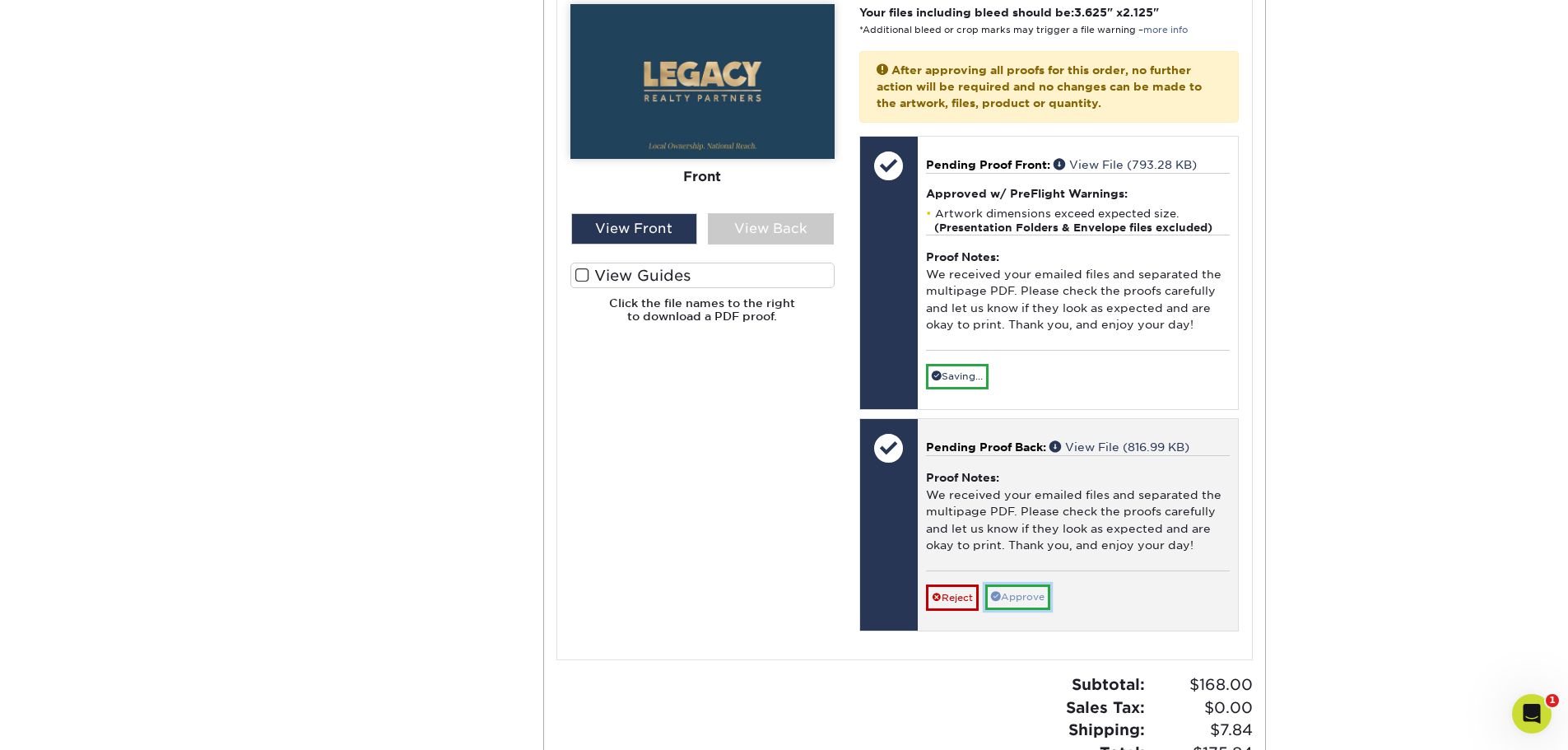
click at [1022, 585] on link "Approve" at bounding box center [1017, 597] width 65 height 25
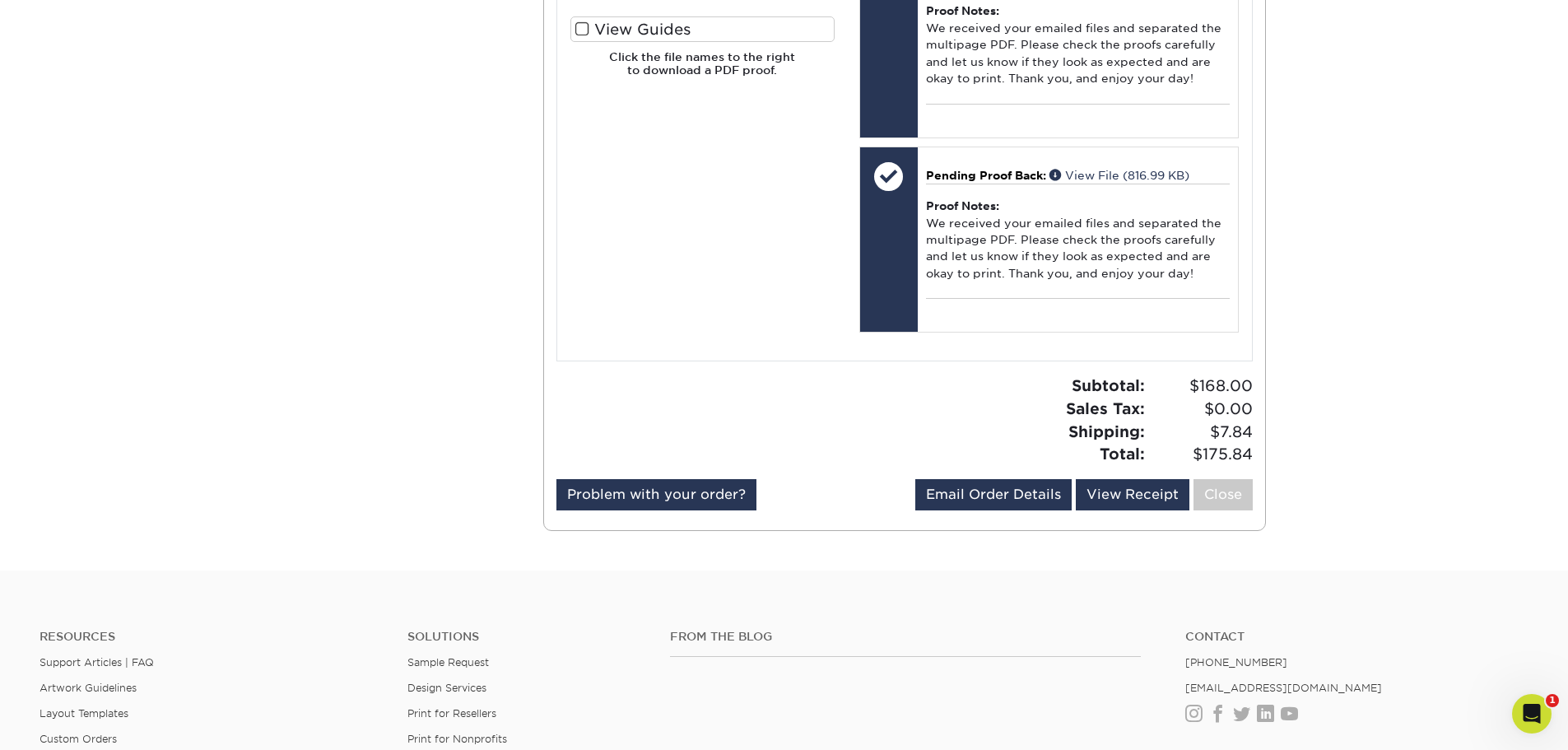
scroll to position [989, 0]
click at [1225, 483] on link "Close" at bounding box center [1223, 493] width 59 height 31
